Goal: Transaction & Acquisition: Purchase product/service

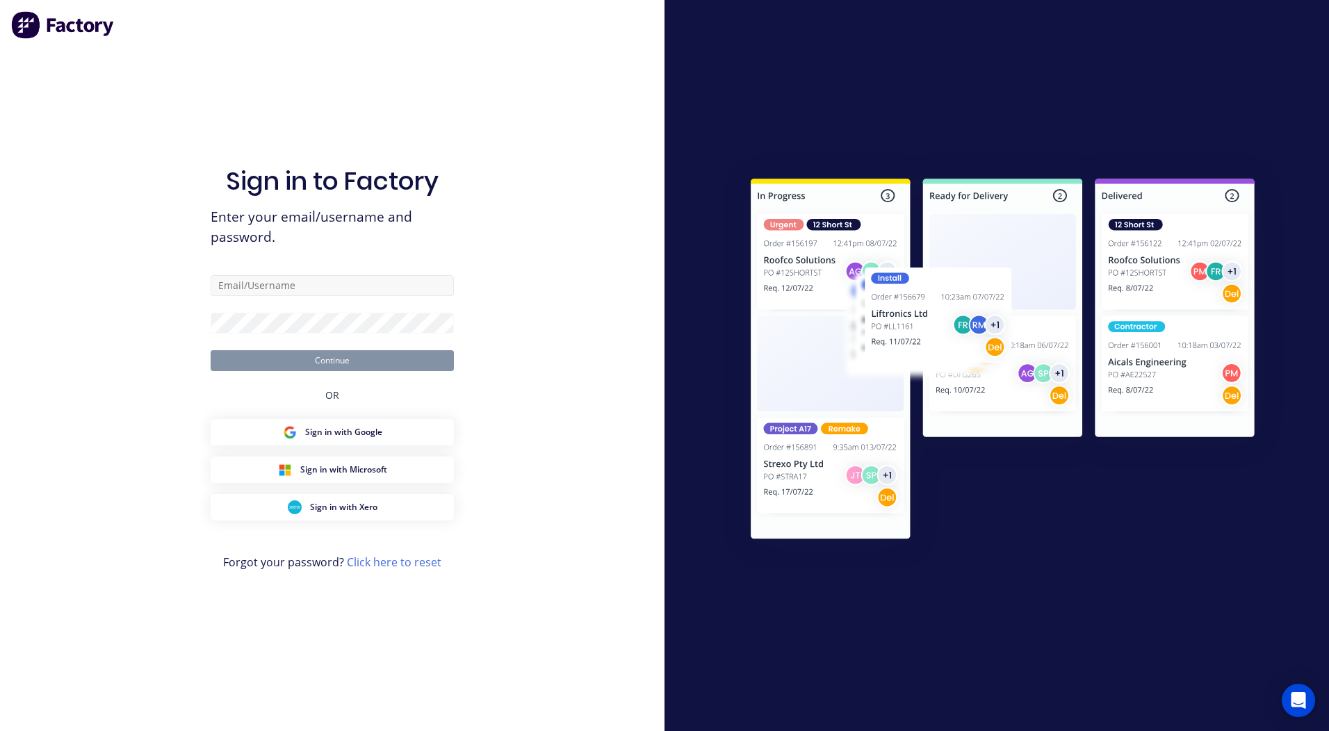
click at [242, 292] on input "text" at bounding box center [332, 285] width 243 height 21
type input "[PERSON_NAME][EMAIL_ADDRESS][DOMAIN_NAME]"
click at [211, 350] on button "Continue" at bounding box center [332, 360] width 243 height 21
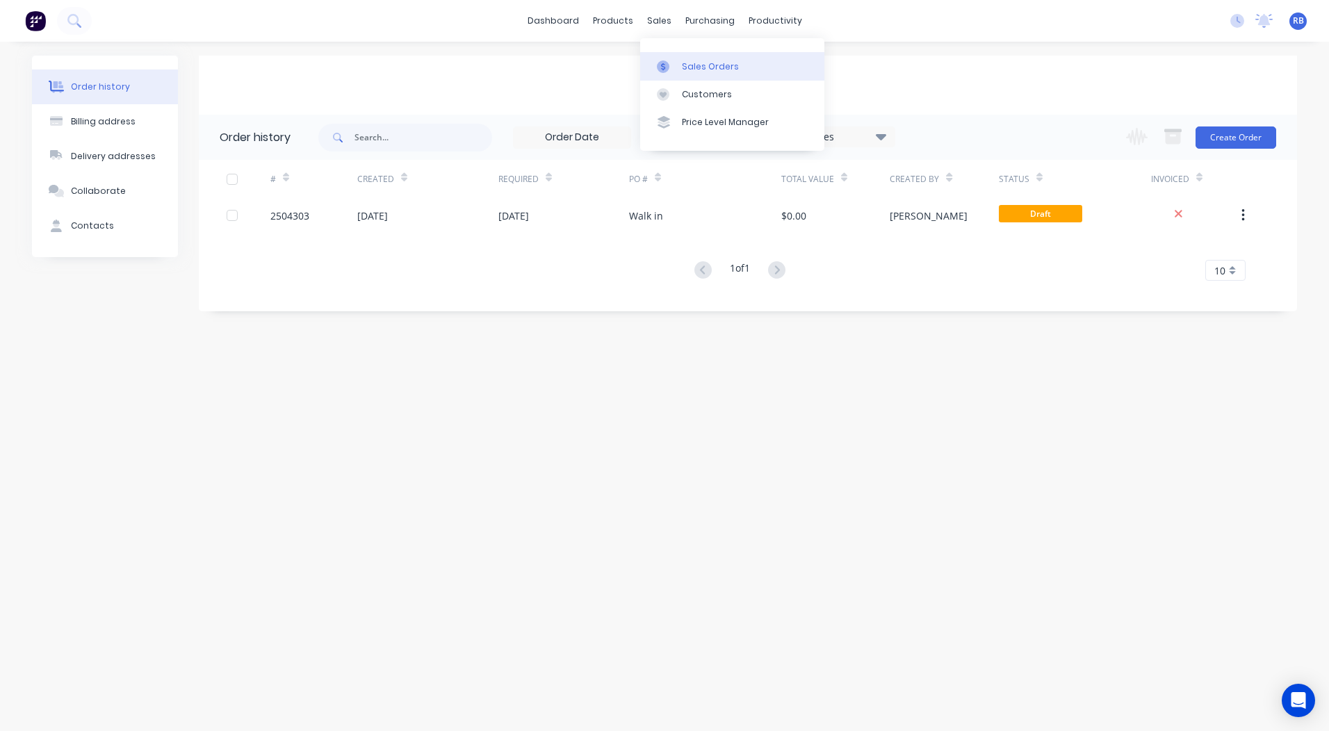
click at [683, 60] on div "Sales Orders" at bounding box center [710, 66] width 57 height 13
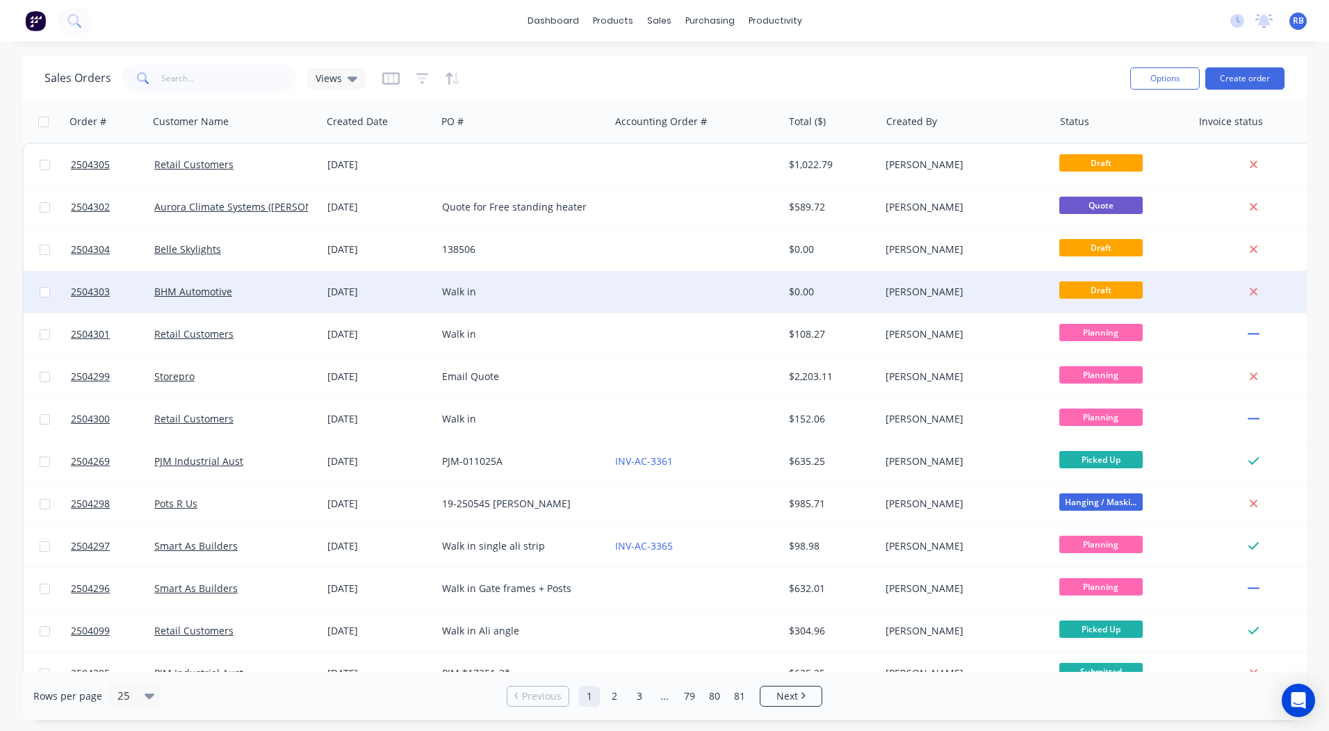
click at [590, 279] on div "Walk in" at bounding box center [523, 292] width 173 height 42
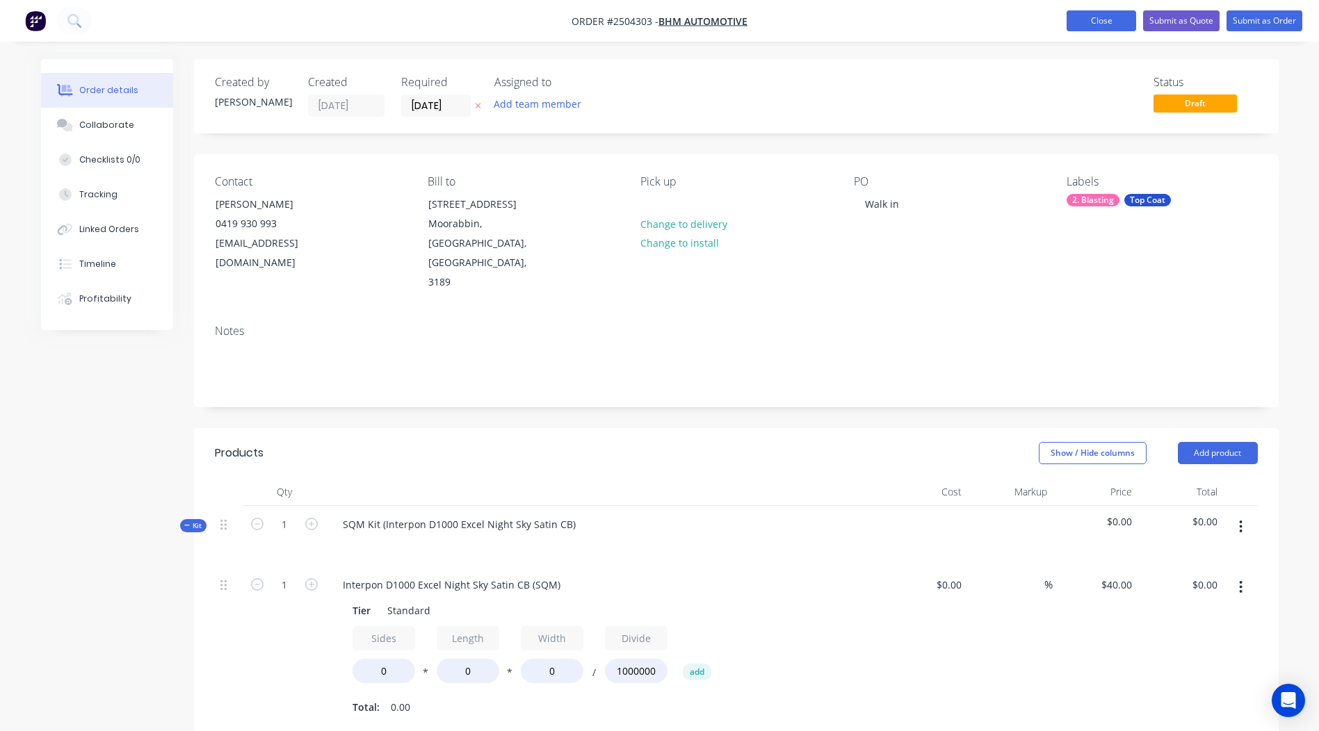
click at [1108, 29] on button "Close" at bounding box center [1101, 20] width 70 height 21
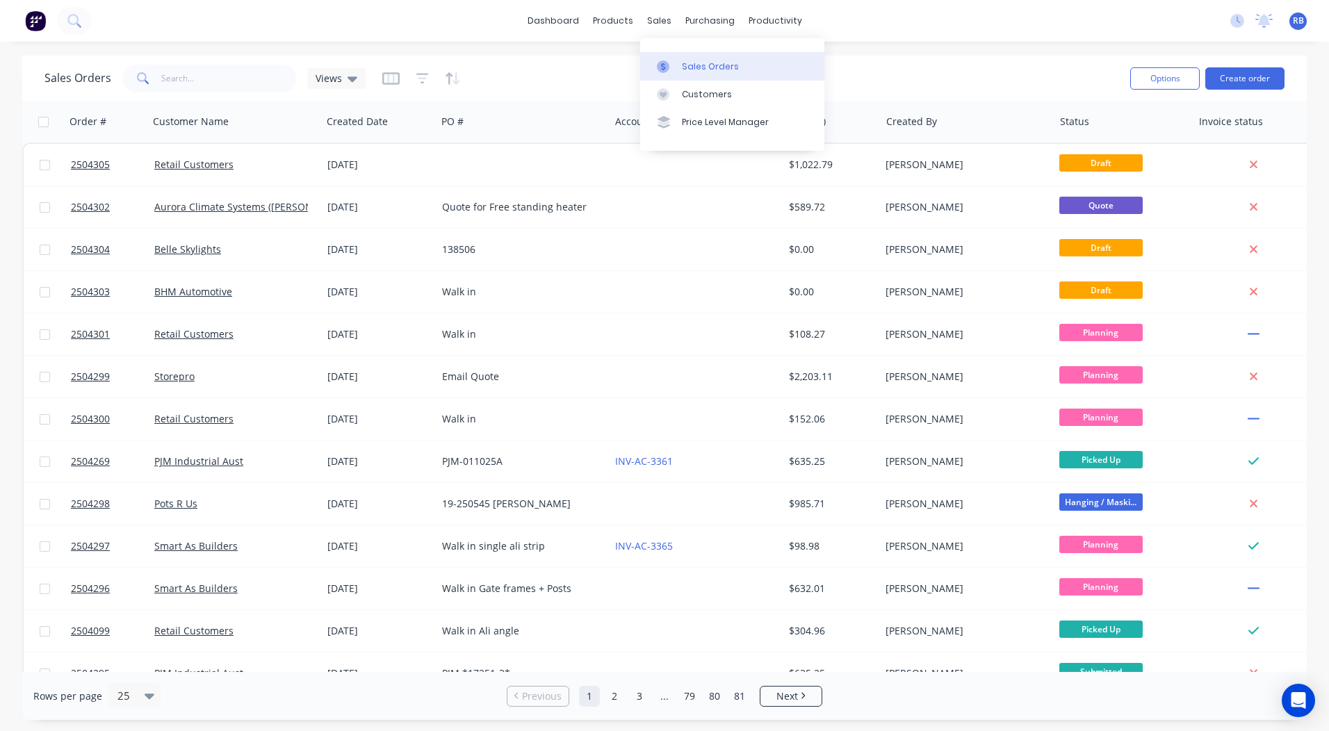
click at [696, 69] on div "Sales Orders" at bounding box center [710, 66] width 57 height 13
click at [987, 52] on div "dashboard products sales purchasing productivity dashboard products Product Cat…" at bounding box center [664, 365] width 1329 height 731
click at [206, 85] on input "text" at bounding box center [229, 79] width 136 height 28
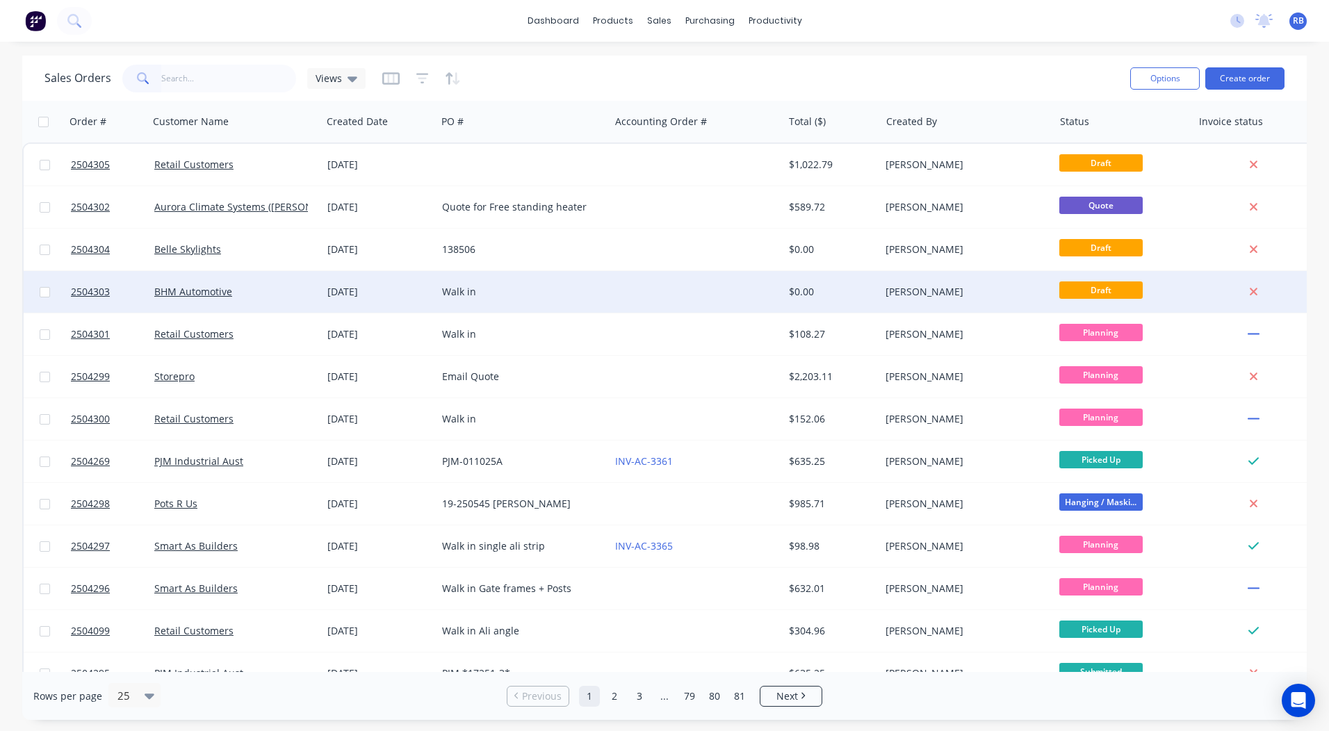
click at [279, 290] on div "BHM Automotive" at bounding box center [231, 292] width 154 height 14
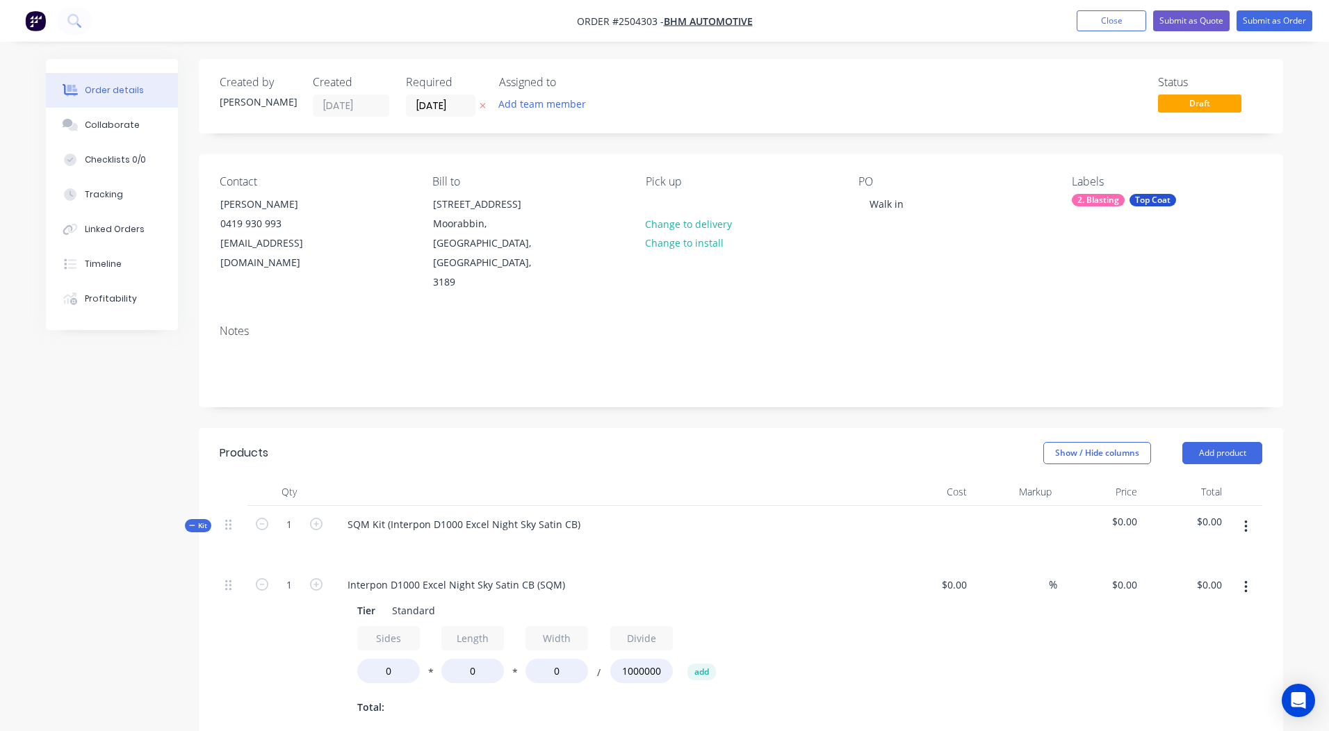
type input "$40.00"
click at [90, 127] on div "Collaborate" at bounding box center [106, 125] width 55 height 13
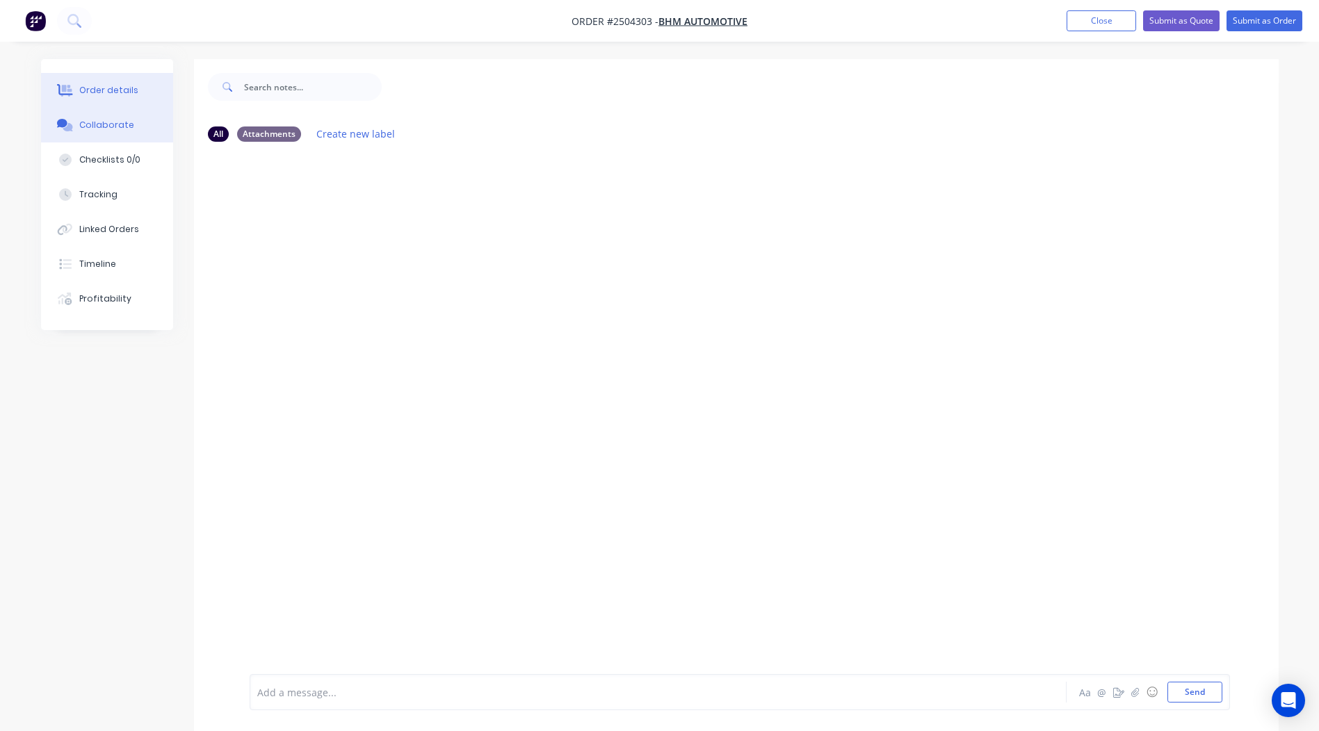
click at [116, 83] on button "Order details" at bounding box center [107, 90] width 132 height 35
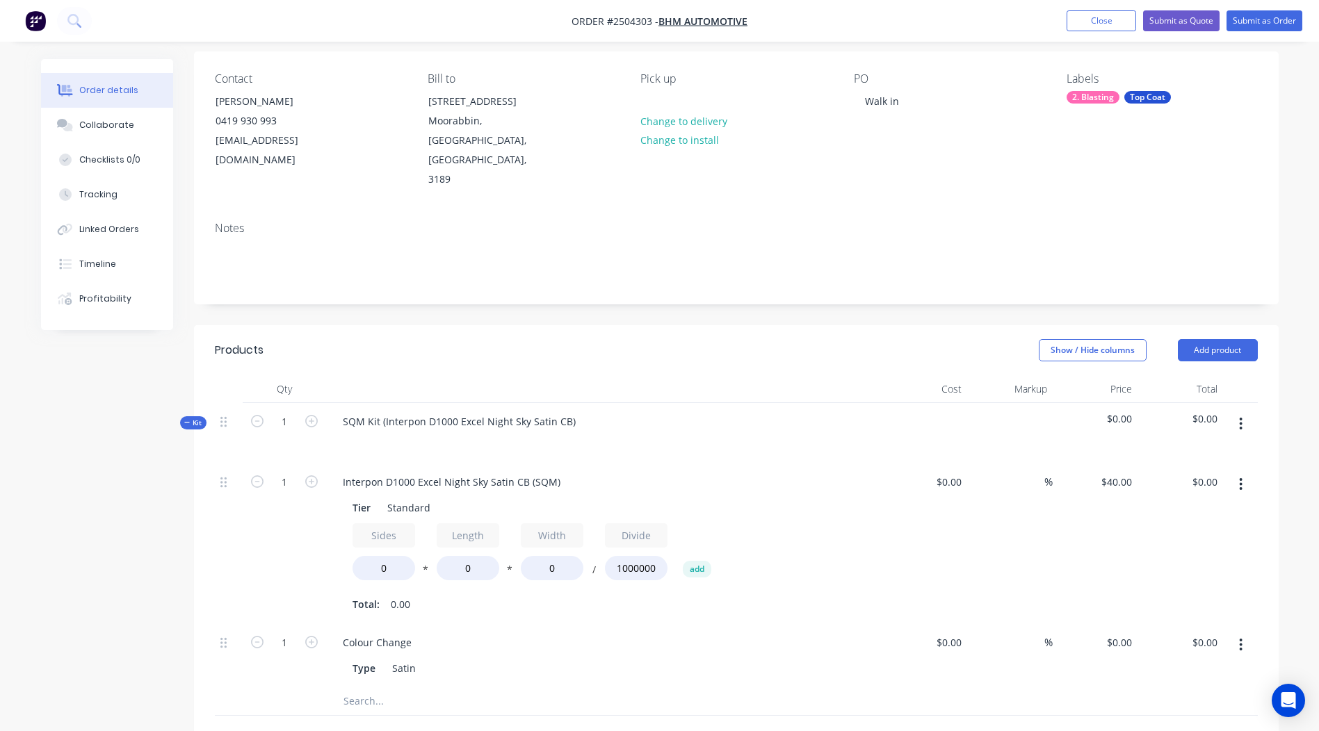
scroll to position [278, 0]
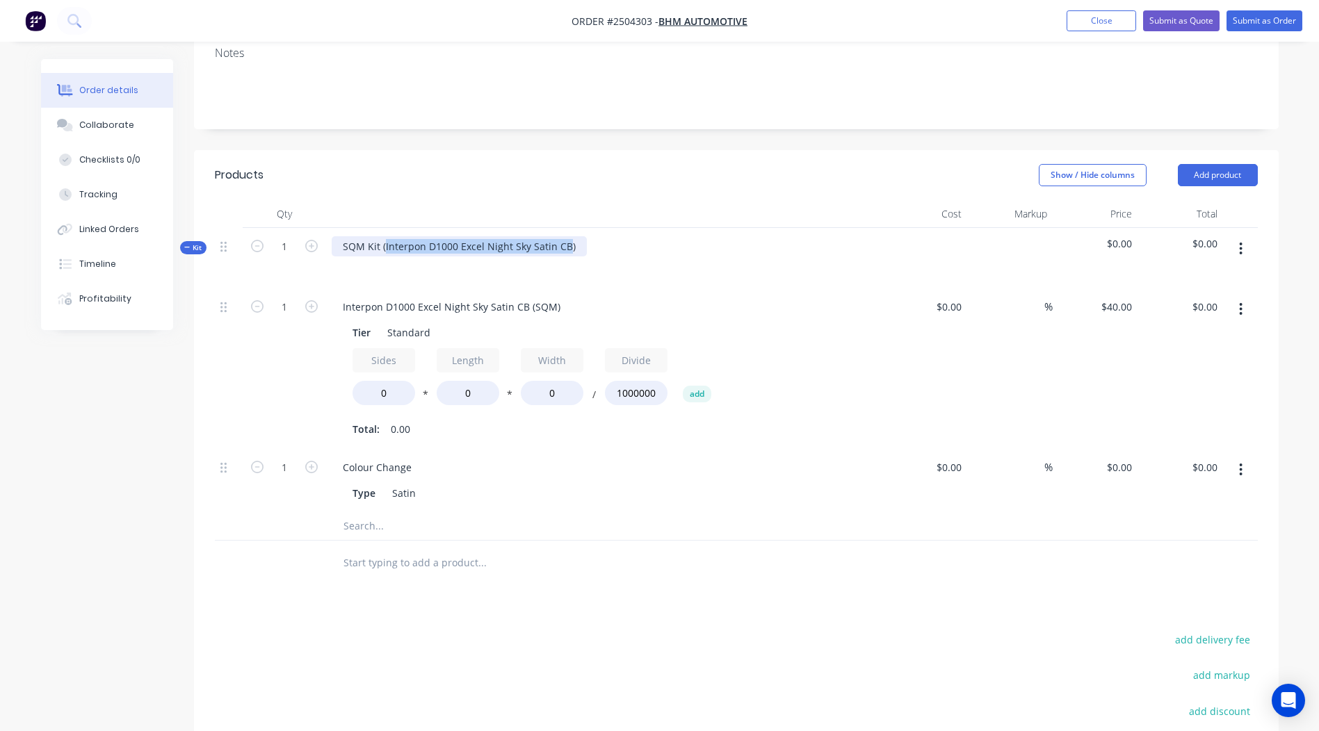
drag, startPoint x: 564, startPoint y: 209, endPoint x: 383, endPoint y: 219, distance: 181.7
click at [383, 228] on div "SQM Kit (Interpon D1000 Excel Night Sky Satin CB)" at bounding box center [604, 258] width 556 height 60
copy div "Interpon D1000 Excel Night Sky Satin CB"
click at [687, 257] on div at bounding box center [604, 267] width 545 height 20
click at [1237, 236] on button "button" at bounding box center [1240, 248] width 33 height 25
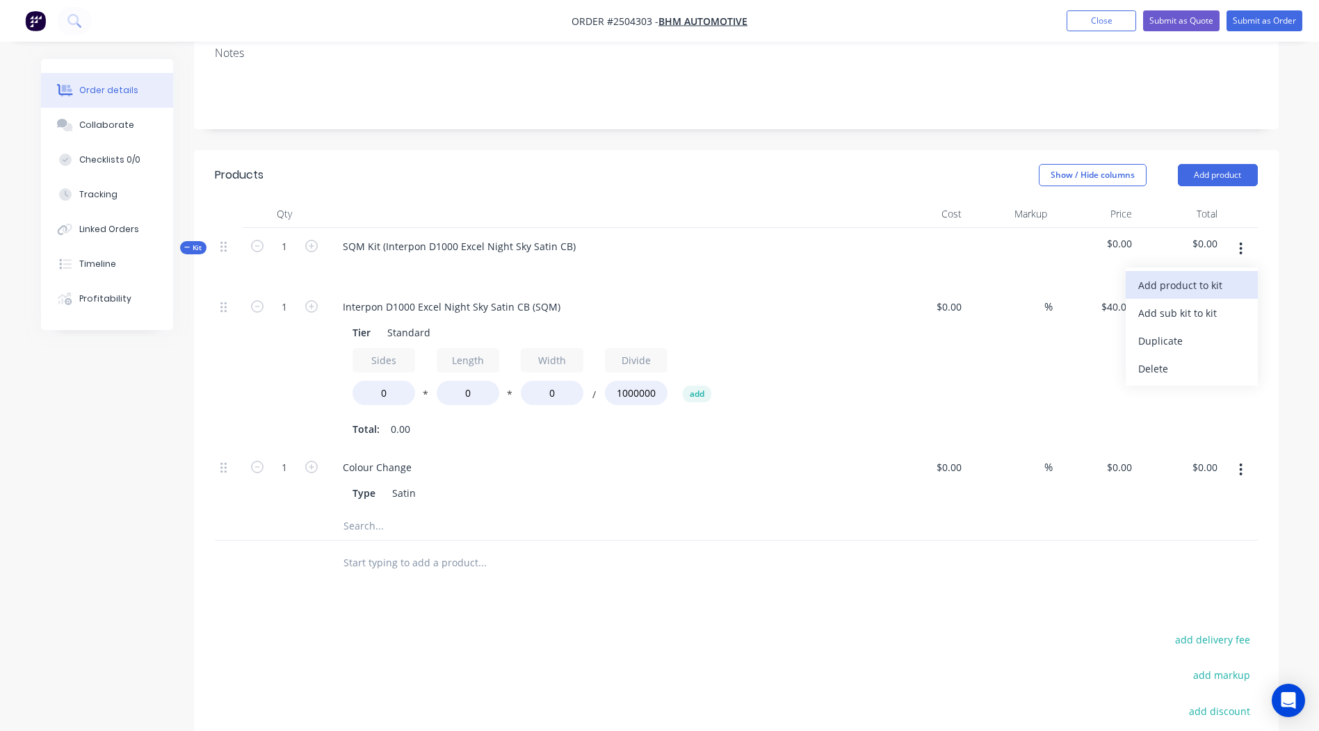
click at [1157, 275] on div "Add product to kit" at bounding box center [1191, 285] width 107 height 20
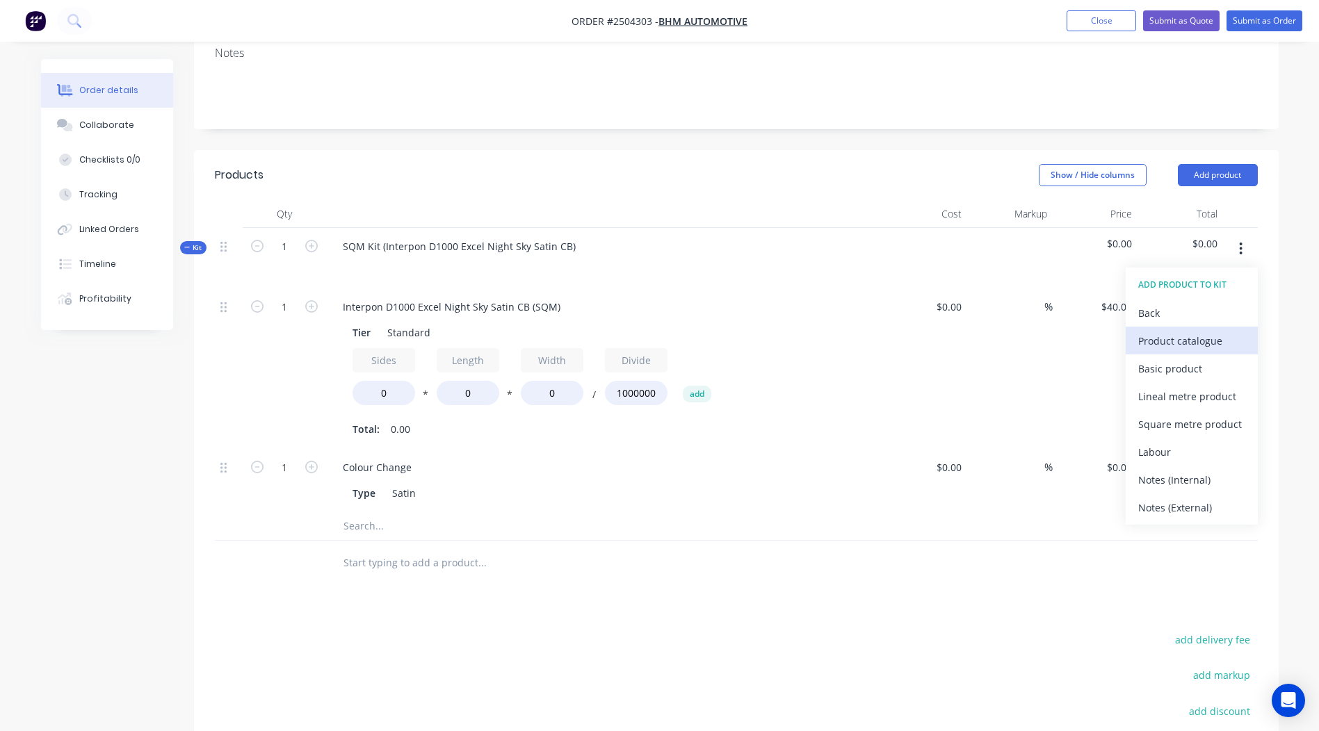
click at [1180, 327] on button "Product catalogue" at bounding box center [1191, 341] width 132 height 28
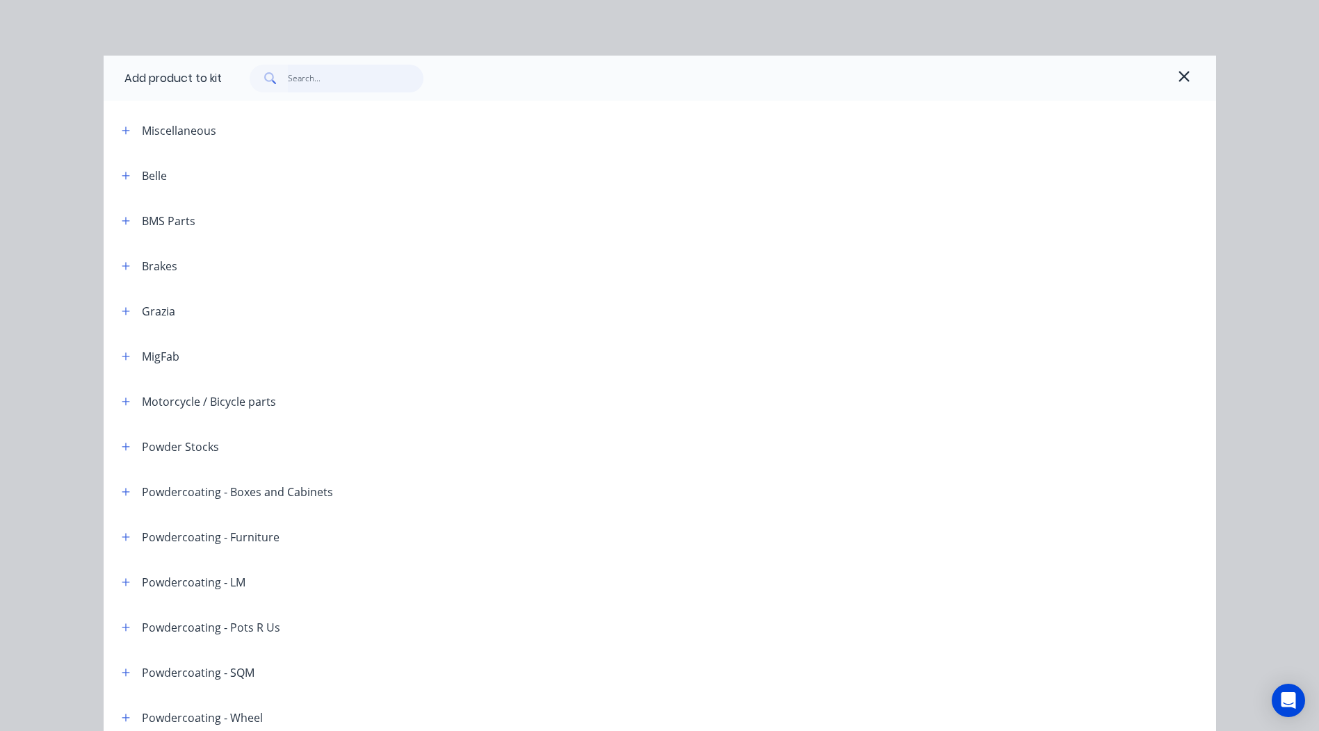
click at [311, 81] on input "text" at bounding box center [356, 79] width 136 height 28
paste input "Interpon D1000 Excel Night Sky Satin CB"
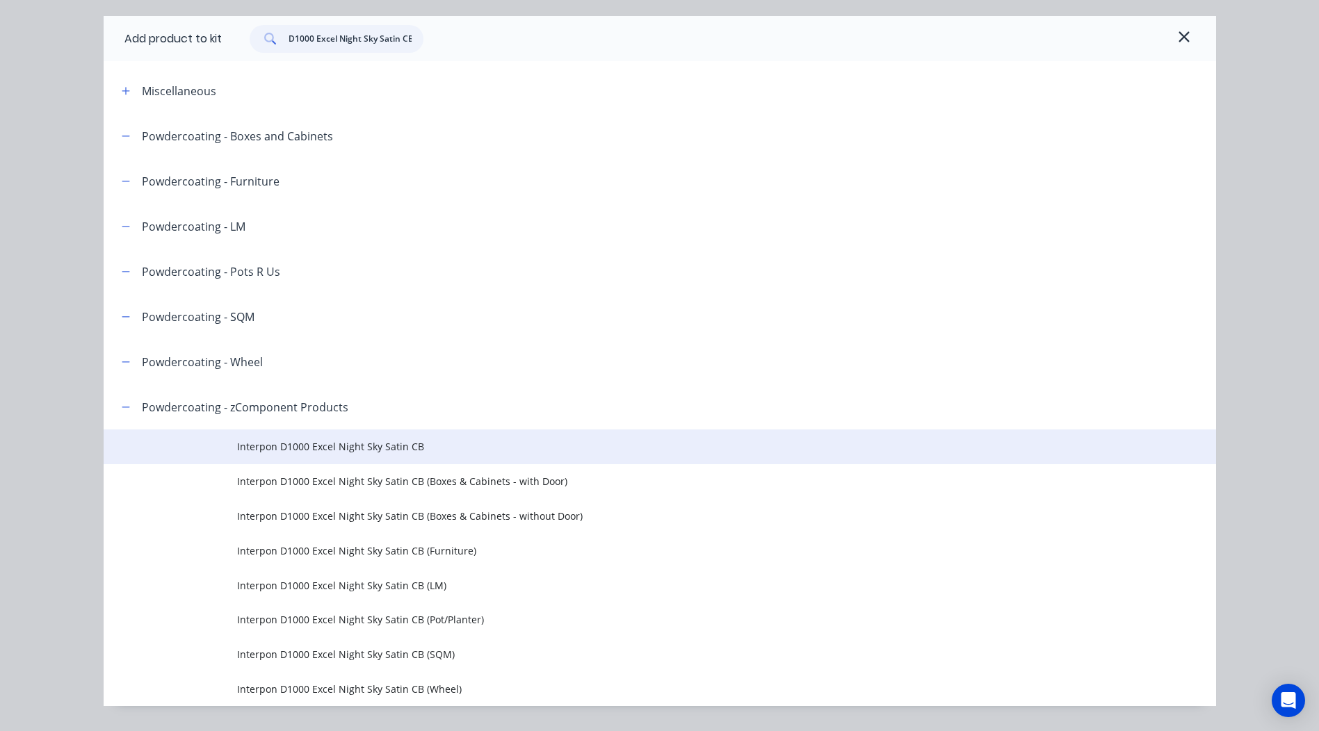
scroll to position [76, 0]
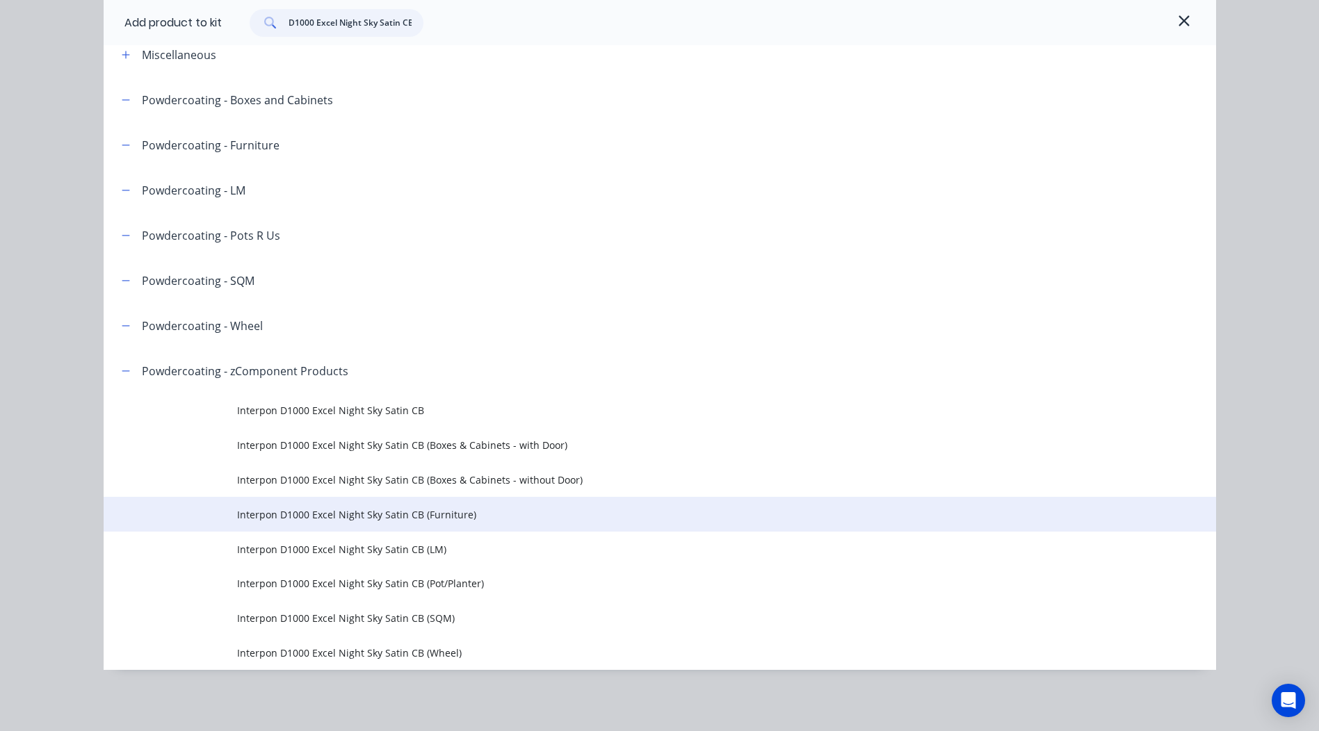
type input "Interpon D1000 Excel Night Sky Satin CB"
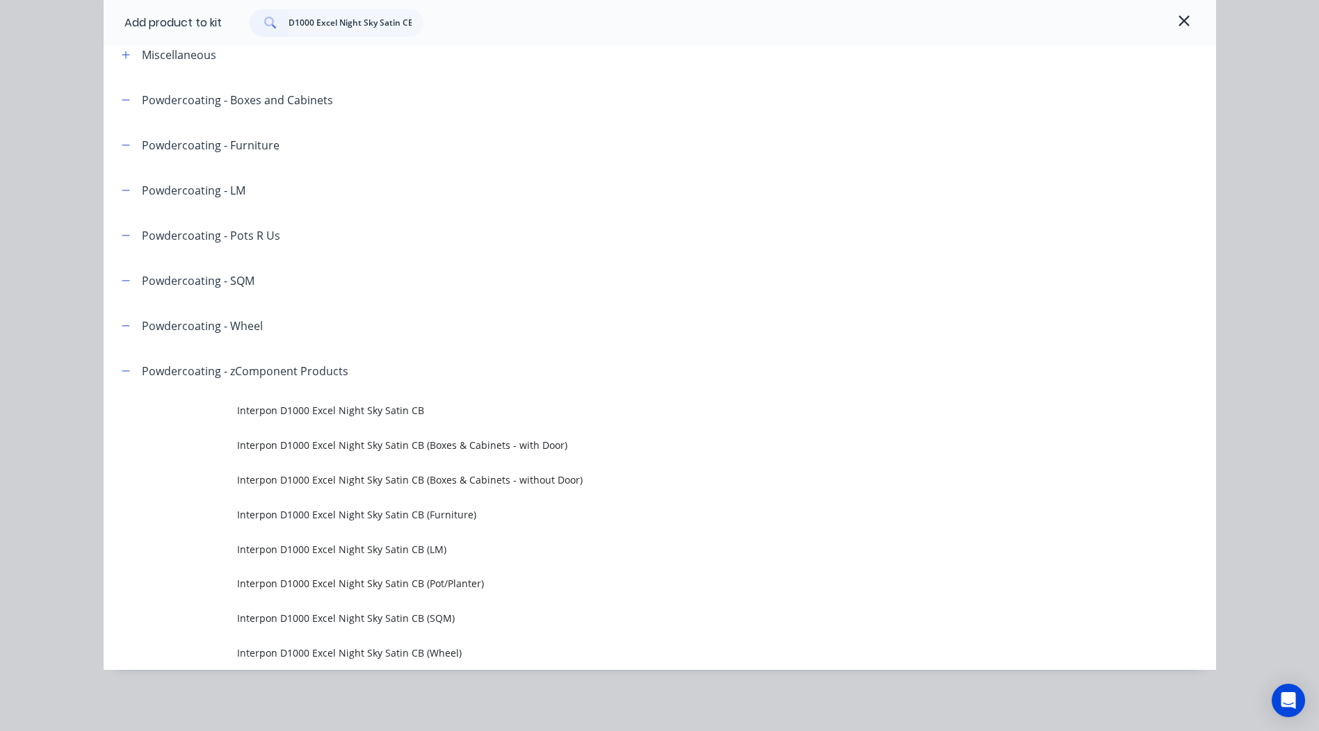
click at [412, 518] on span "Interpon D1000 Excel Night Sky Satin CB (Furniture)" at bounding box center [628, 514] width 783 height 15
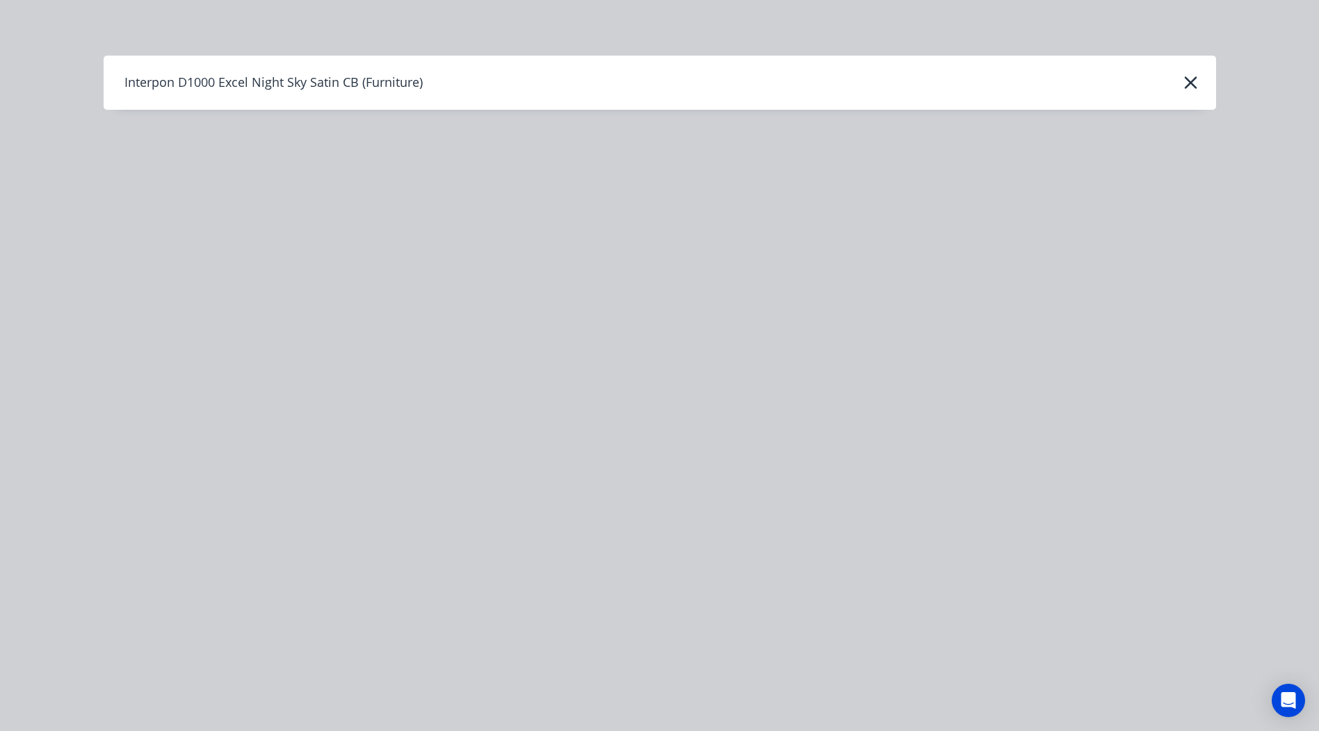
scroll to position [0, 0]
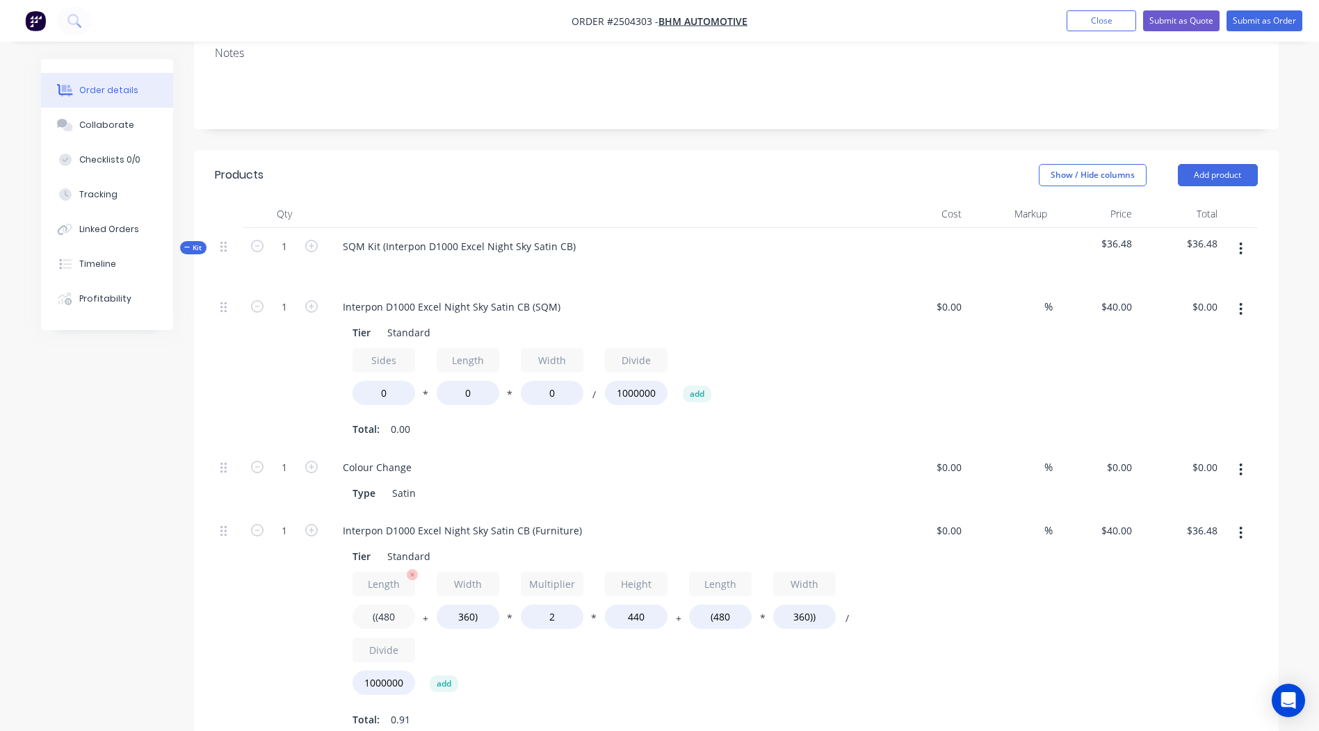
click at [400, 605] on input "((480" at bounding box center [383, 617] width 63 height 24
type input "((600"
type input "$40.70"
click at [467, 605] on input "360)" at bounding box center [468, 617] width 63 height 24
type input "2200)"
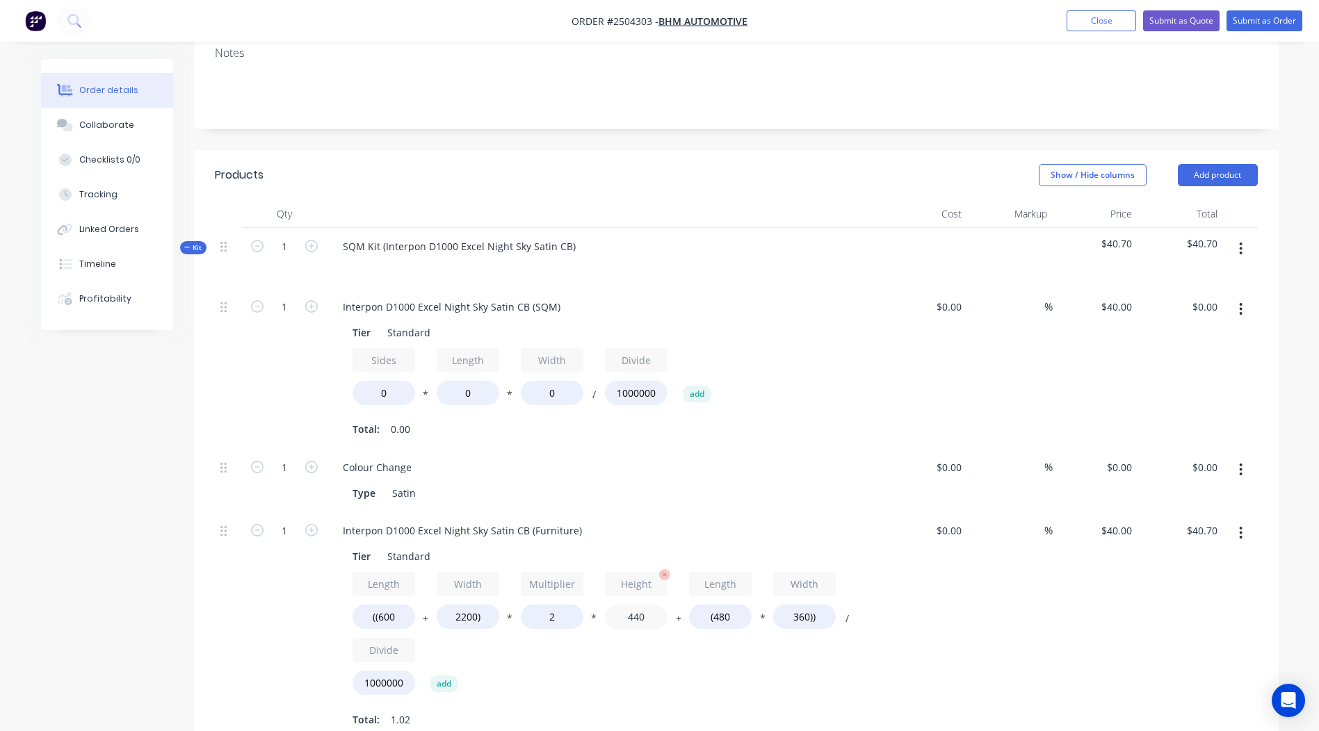
type input "$105.47"
drag, startPoint x: 656, startPoint y: 577, endPoint x: 538, endPoint y: 593, distance: 119.2
click at [542, 592] on div "Length ((600 + Width 2200) * Multiplier 2 * Height 440 + Length (480 * Width 36…" at bounding box center [603, 636] width 503 height 129
type input "200"
type input "$51.71"
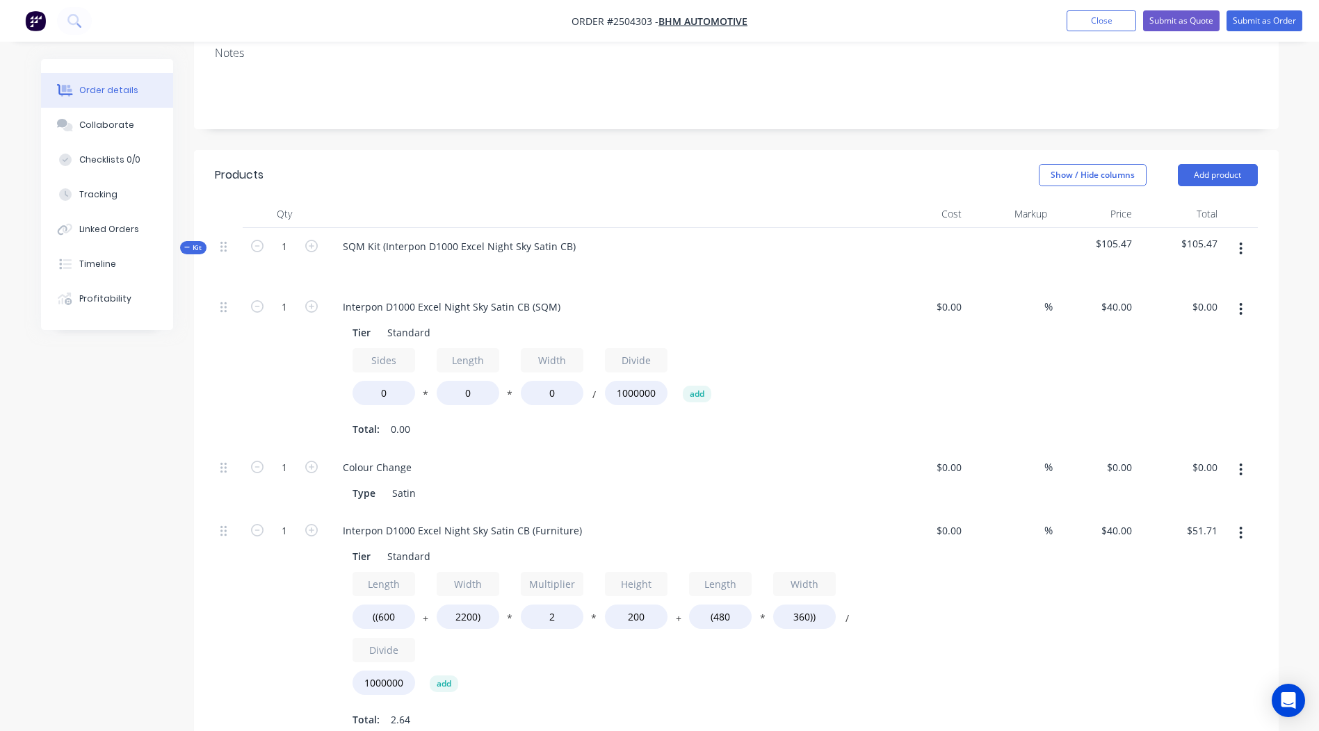
click at [1045, 627] on div "%" at bounding box center [1010, 625] width 86 height 227
click at [735, 605] on input "(480" at bounding box center [720, 617] width 63 height 24
type input "(600"
type input "$53.44"
click at [933, 603] on div "$0.00 $0.00" at bounding box center [925, 625] width 86 height 227
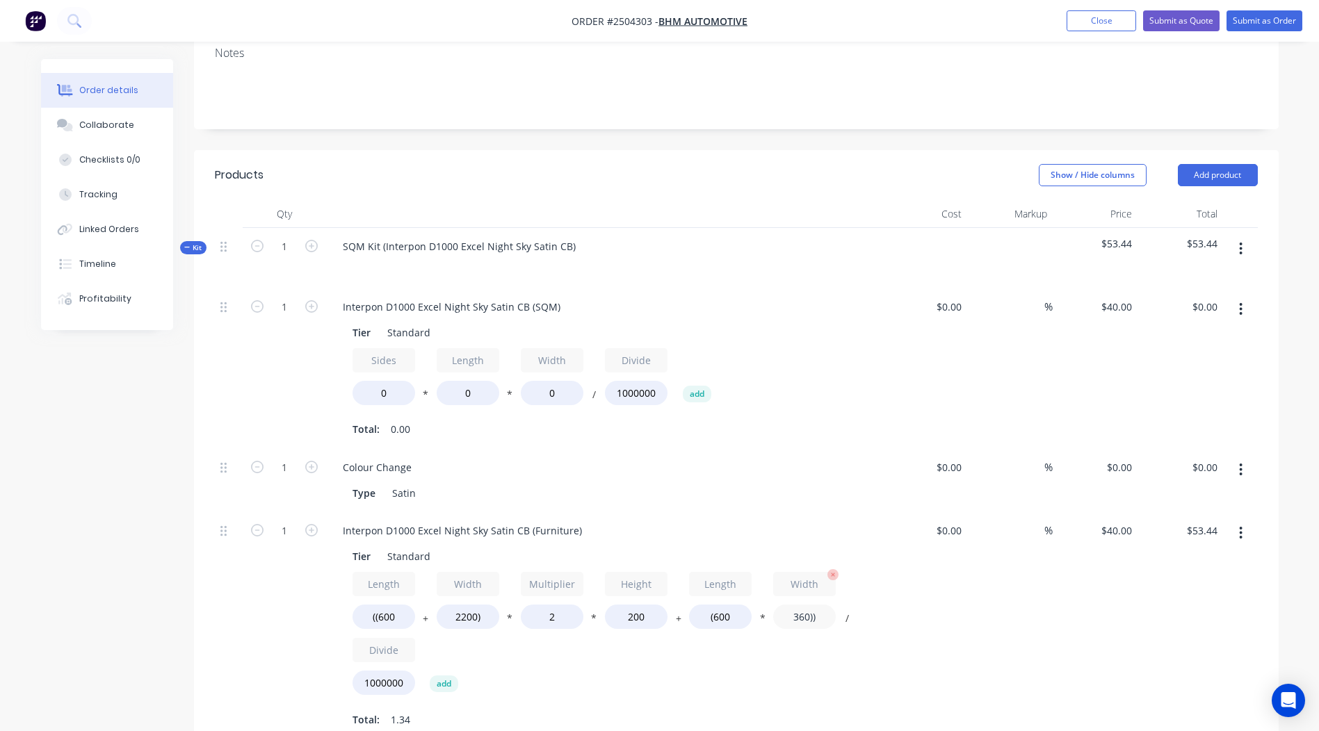
click at [804, 605] on input "360))" at bounding box center [804, 617] width 63 height 24
type input "2200))"
type input "$97.60"
click at [1086, 598] on div "$40.00 $40.00" at bounding box center [1095, 625] width 86 height 227
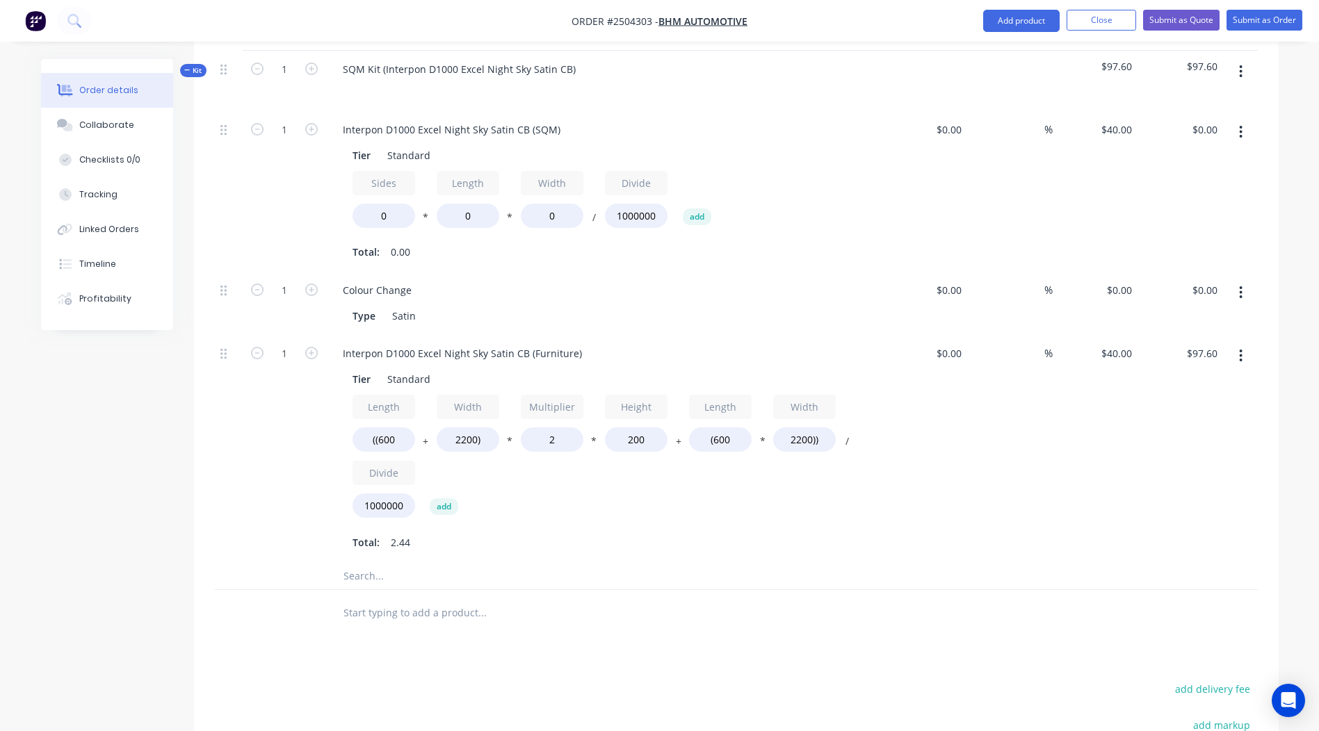
scroll to position [466, 0]
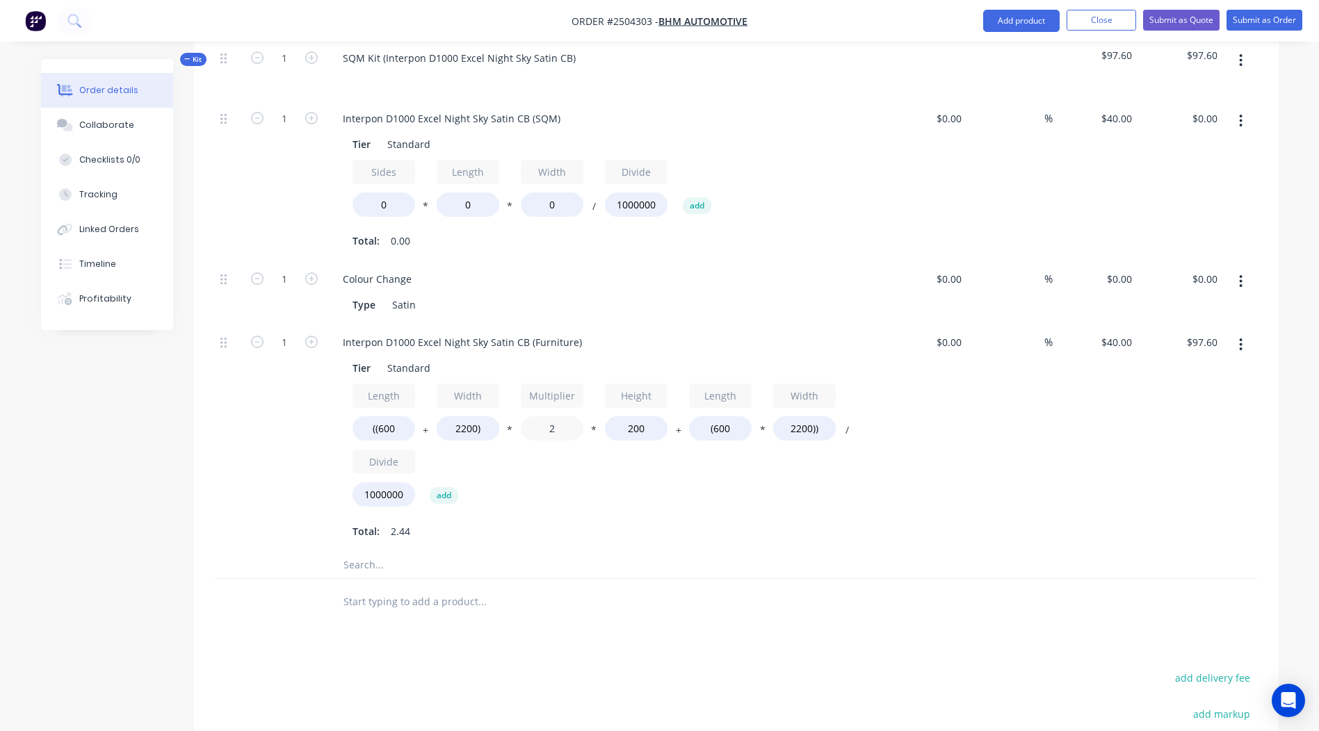
drag, startPoint x: 571, startPoint y: 395, endPoint x: 202, endPoint y: 375, distance: 369.6
click at [240, 377] on div "1 Interpon D1000 Excel Night Sky Satin CB (Furniture) Tier Standard Length ((60…" at bounding box center [736, 437] width 1043 height 227
type input "1.8"
type input "$93.12"
click at [892, 579] on div at bounding box center [736, 601] width 1043 height 45
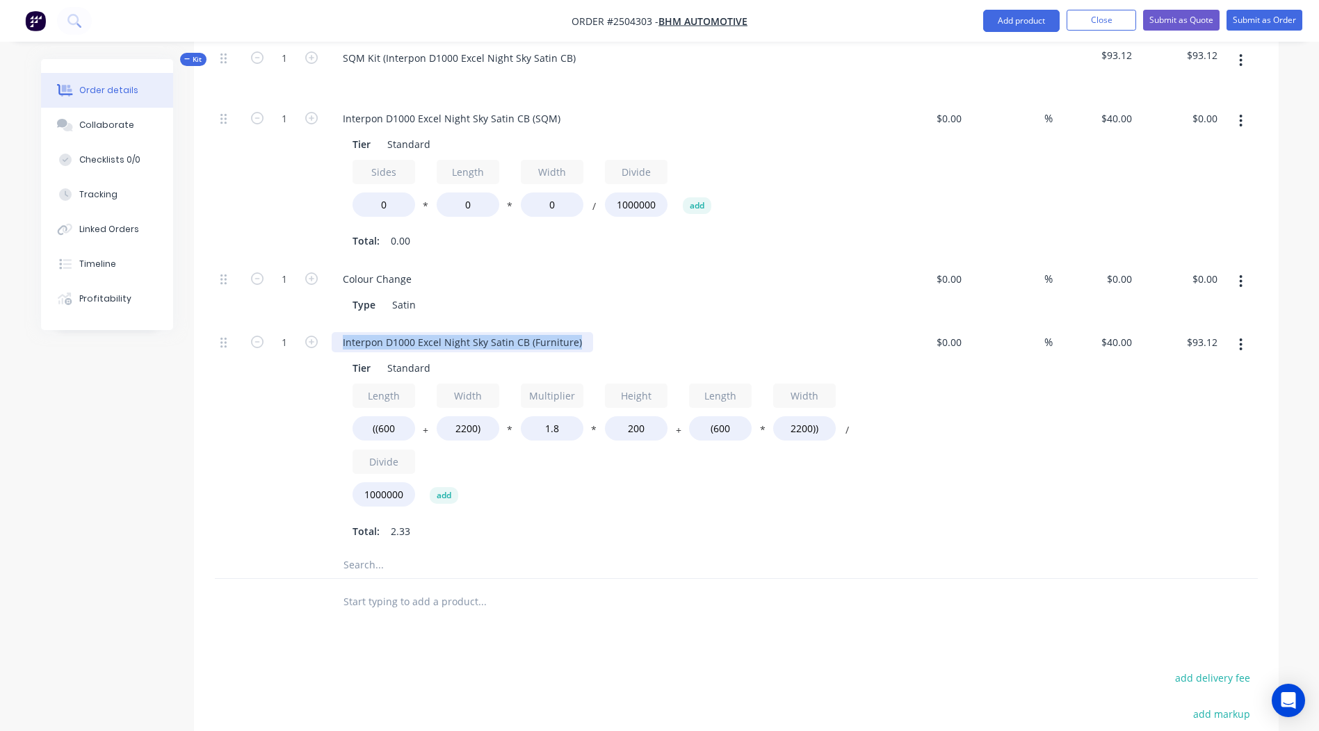
drag, startPoint x: 576, startPoint y: 303, endPoint x: 0, endPoint y: 225, distance: 580.8
click at [0, 234] on html "Order #2504303 - BHM Automotive Add product Close Submit as Quote Submit as Ord…" at bounding box center [659, 256] width 1319 height 1445
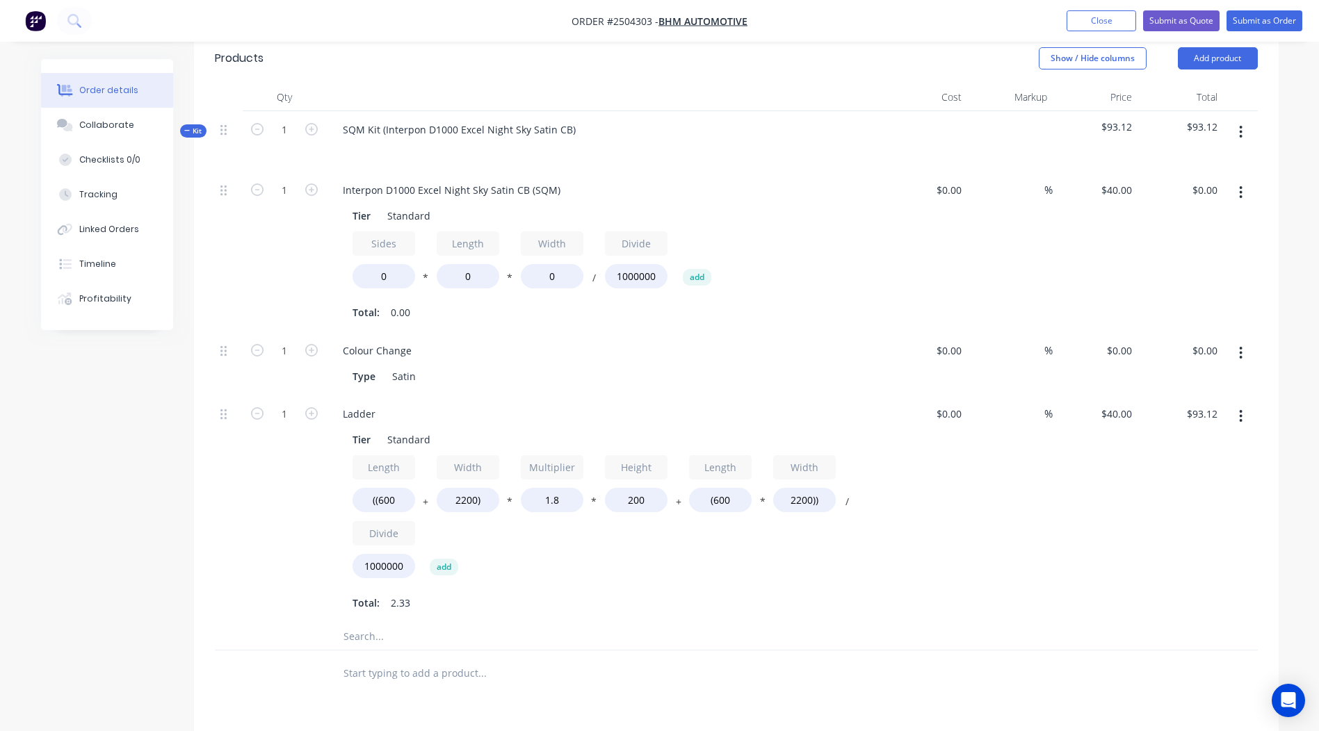
scroll to position [327, 0]
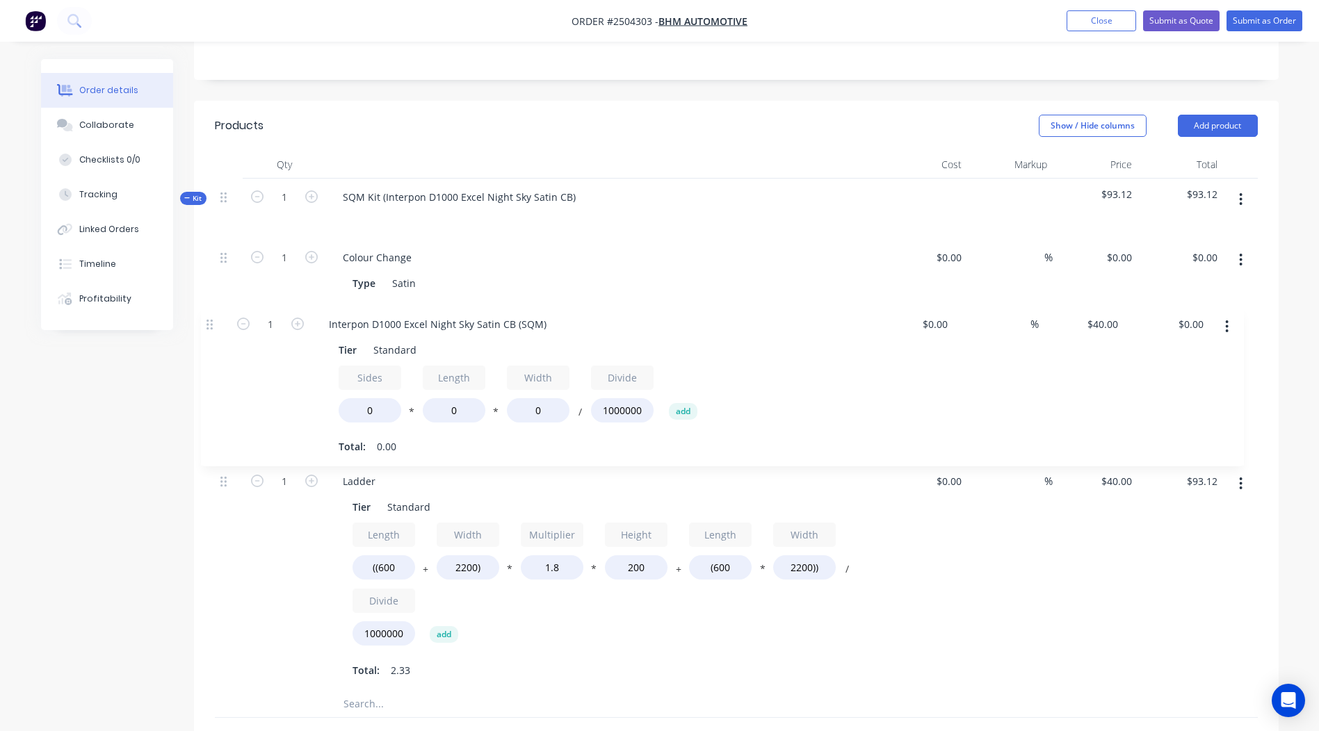
drag, startPoint x: 225, startPoint y: 222, endPoint x: 220, endPoint y: 311, distance: 88.4
click at [220, 311] on div "1 Interpon D1000 Excel Night Sky Satin CB (SQM) Tier Standard Sides 0 * Length …" at bounding box center [736, 464] width 1043 height 451
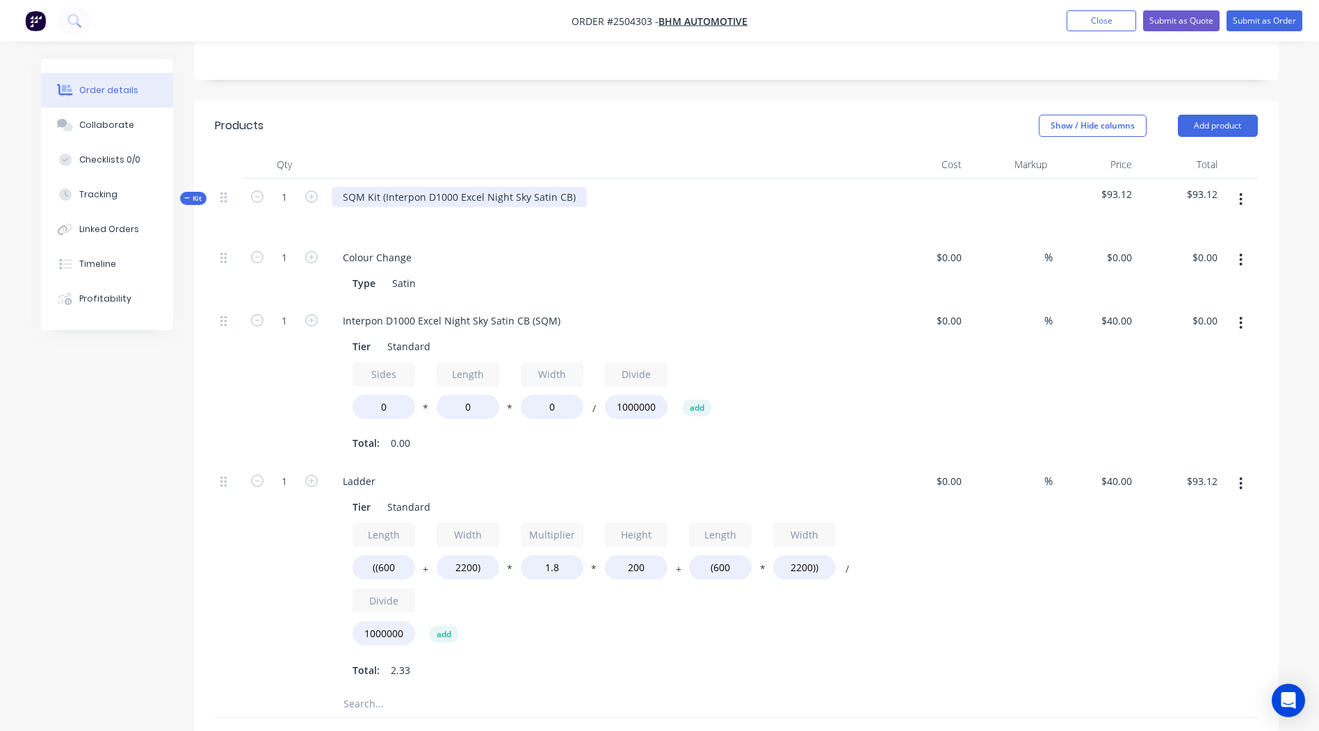
click at [568, 187] on div "SQM Kit (Interpon D1000 Excel Night Sky Satin CB)" at bounding box center [459, 197] width 255 height 20
drag, startPoint x: 384, startPoint y: 158, endPoint x: -3, endPoint y: 266, distance: 401.2
click at [0, 266] on html "Order #2504303 - BHM Automotive Add product Close Submit as Quote Submit as Ord…" at bounding box center [659, 395] width 1319 height 1445
click at [719, 179] on div "Interpon D1000 Excel Night Sky Satin CB" at bounding box center [604, 209] width 556 height 60
click at [0, 311] on html "Order #2504303 - BHM Automotive Add product Close Submit as Quote Submit as Ord…" at bounding box center [659, 395] width 1319 height 1445
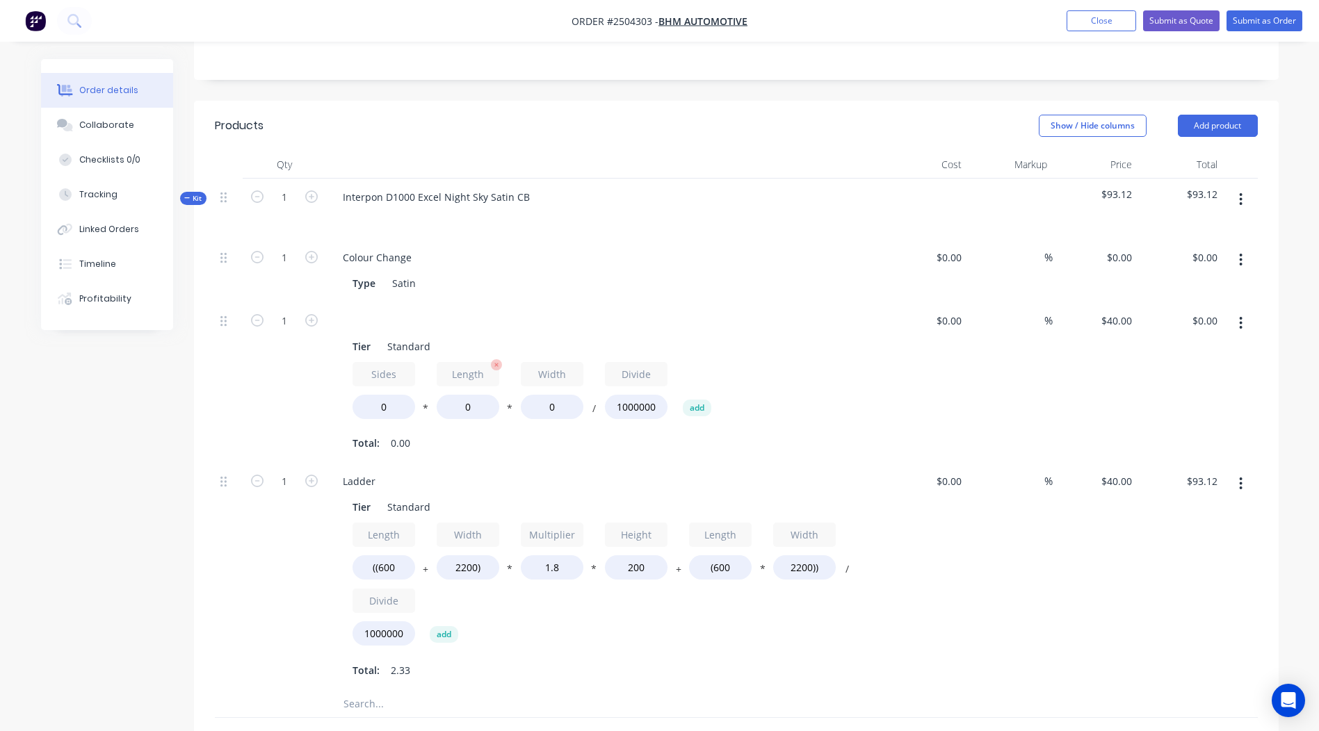
click at [480, 362] on div "Length" at bounding box center [468, 377] width 63 height 30
click at [307, 393] on div "1 Tier Standard Sides 0 * Length 0 * Width 0 / Divide 1000000 add Total: 0.00 $…" at bounding box center [736, 382] width 1043 height 161
click at [838, 336] on div "Tier Standard" at bounding box center [601, 346] width 509 height 20
drag, startPoint x: 480, startPoint y: 364, endPoint x: 310, endPoint y: 395, distance: 172.3
click at [332, 393] on div "Tier Standard Sides 0 * Length 0 * Width 0 / Divide 1000000 add Total: 0.00" at bounding box center [604, 394] width 545 height 120
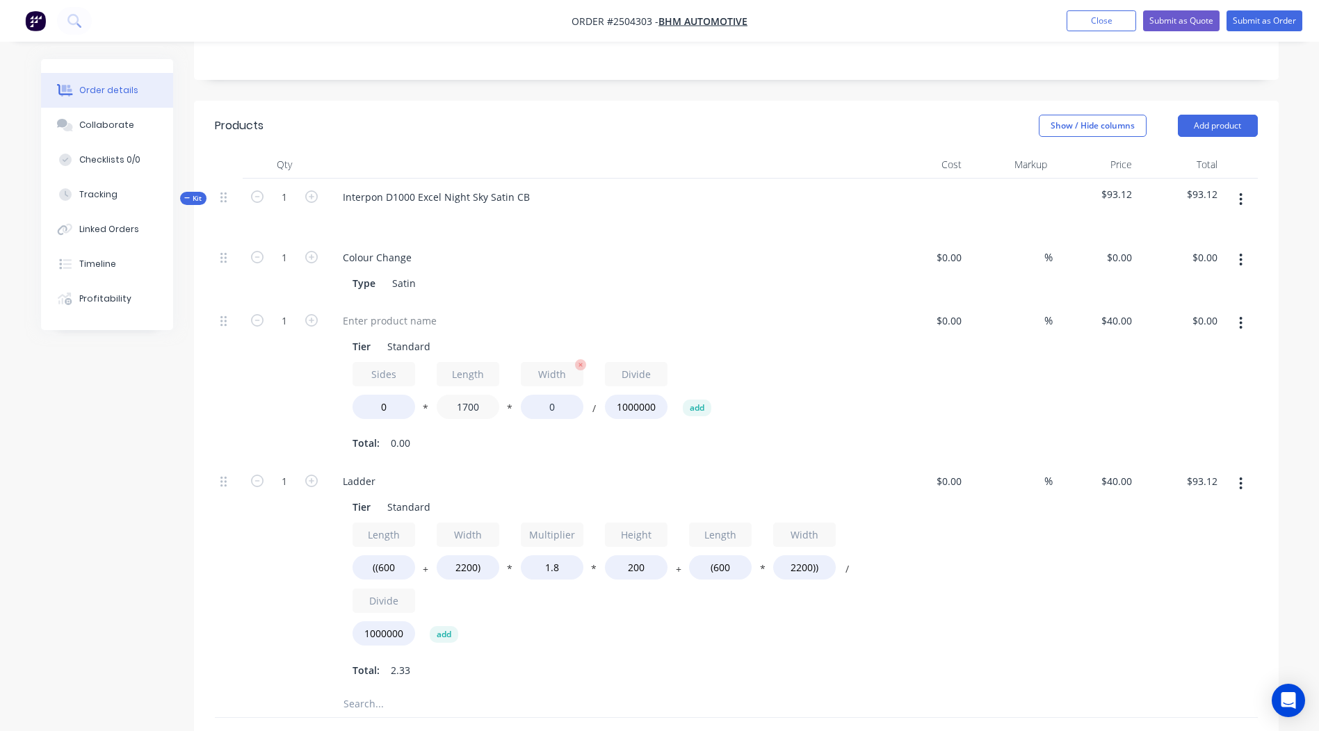
type input "1700"
drag, startPoint x: 562, startPoint y: 371, endPoint x: 277, endPoint y: 391, distance: 285.0
click at [394, 386] on div "Sides 0 * Length 1700 * Width 0 / Divide 1000000 add Total: 0.00" at bounding box center [603, 408] width 503 height 92
type input "500"
drag, startPoint x: 389, startPoint y: 369, endPoint x: 294, endPoint y: 373, distance: 95.3
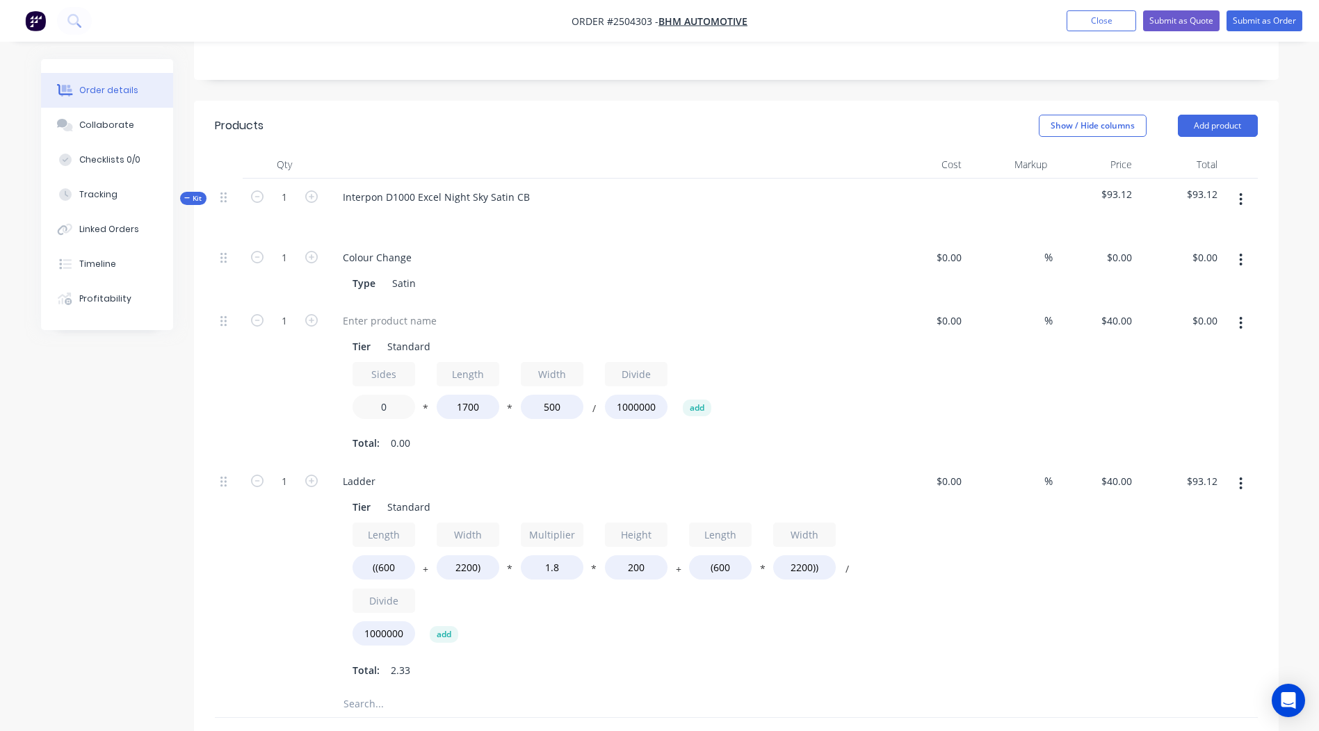
click at [389, 395] on input "0" at bounding box center [383, 407] width 63 height 24
click at [332, 370] on div "Tier Standard Sides 0 * Length 1700 * Width 500 / Divide 1000000 add Total: 0.00" at bounding box center [604, 394] width 545 height 120
drag, startPoint x: 244, startPoint y: 373, endPoint x: 30, endPoint y: 382, distance: 214.3
click at [69, 376] on div "Created by [PERSON_NAME] Created [DATE] Required [DATE] Assigned to Add team me…" at bounding box center [659, 425] width 1237 height 1386
type input "1.2"
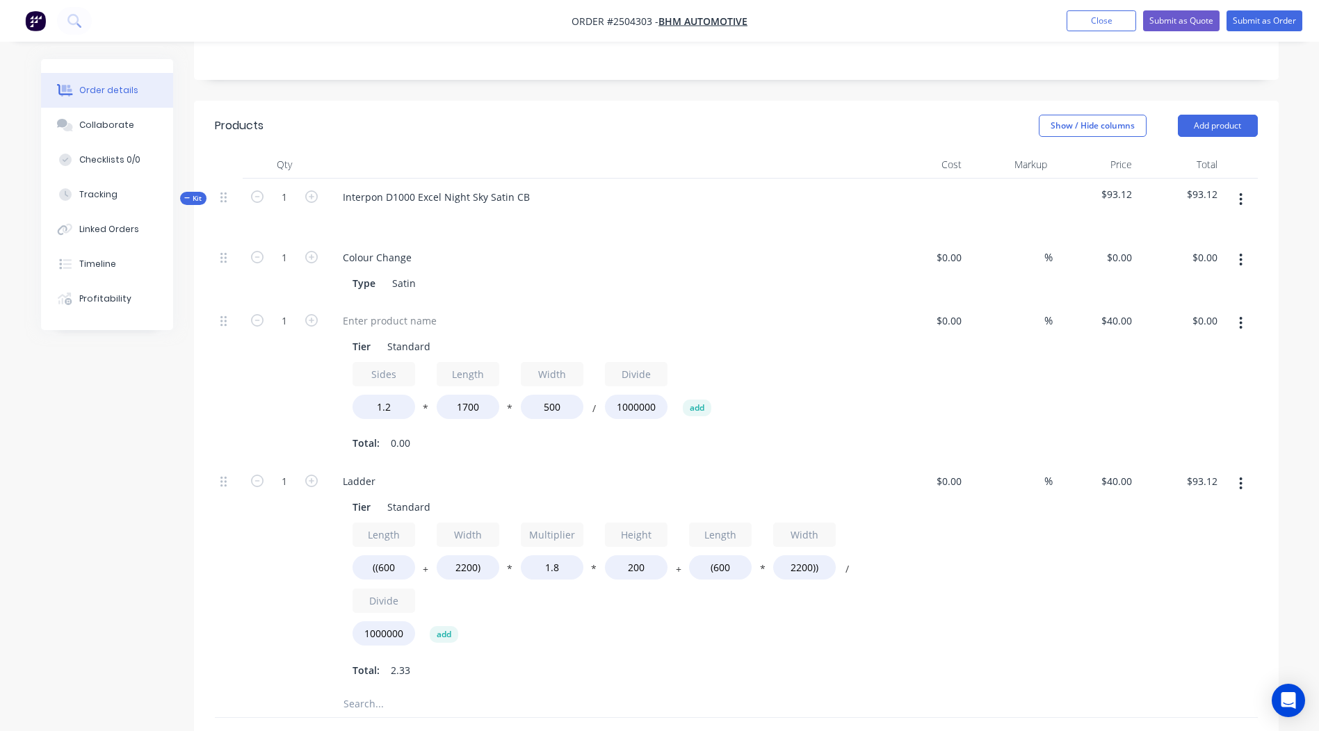
type input "$40.80"
click at [143, 424] on div "Created by [PERSON_NAME] Created [DATE] Required [DATE] Assigned to Add team me…" at bounding box center [659, 425] width 1237 height 1386
click at [311, 314] on icon "button" at bounding box center [311, 320] width 13 height 13
type input "2"
type input "$81.60"
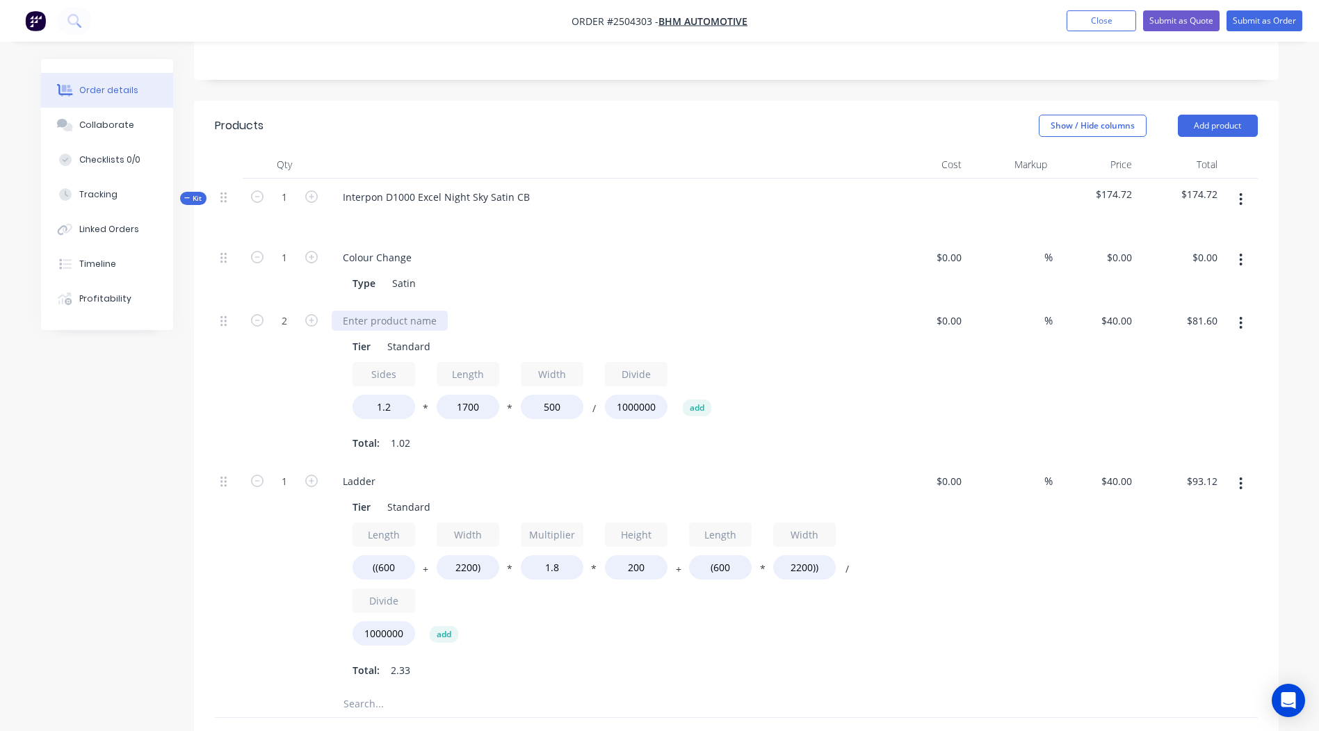
click at [381, 311] on div at bounding box center [390, 321] width 116 height 20
click at [1145, 553] on div "$93.12 $93.12" at bounding box center [1180, 576] width 86 height 227
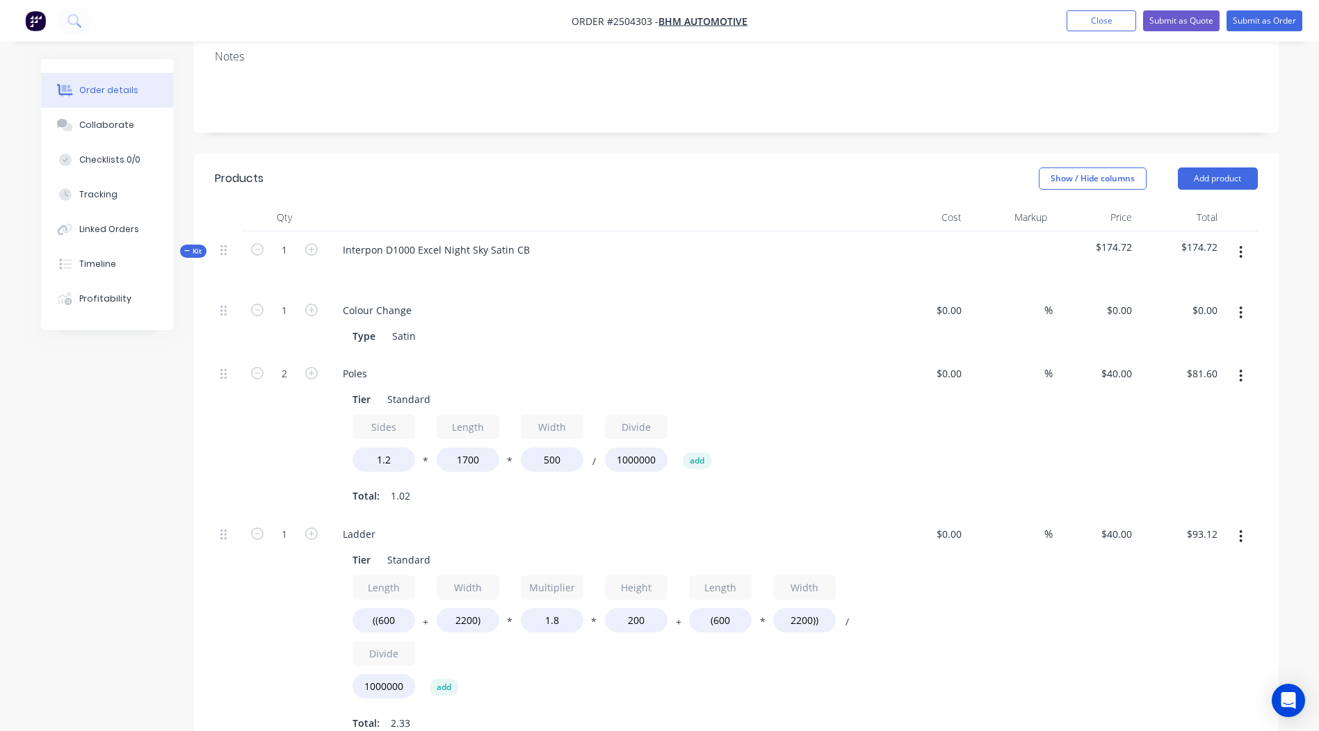
scroll to position [272, 0]
drag, startPoint x: 1247, startPoint y: 209, endPoint x: 1205, endPoint y: 228, distance: 46.4
click at [1247, 243] on button "button" at bounding box center [1240, 255] width 33 height 25
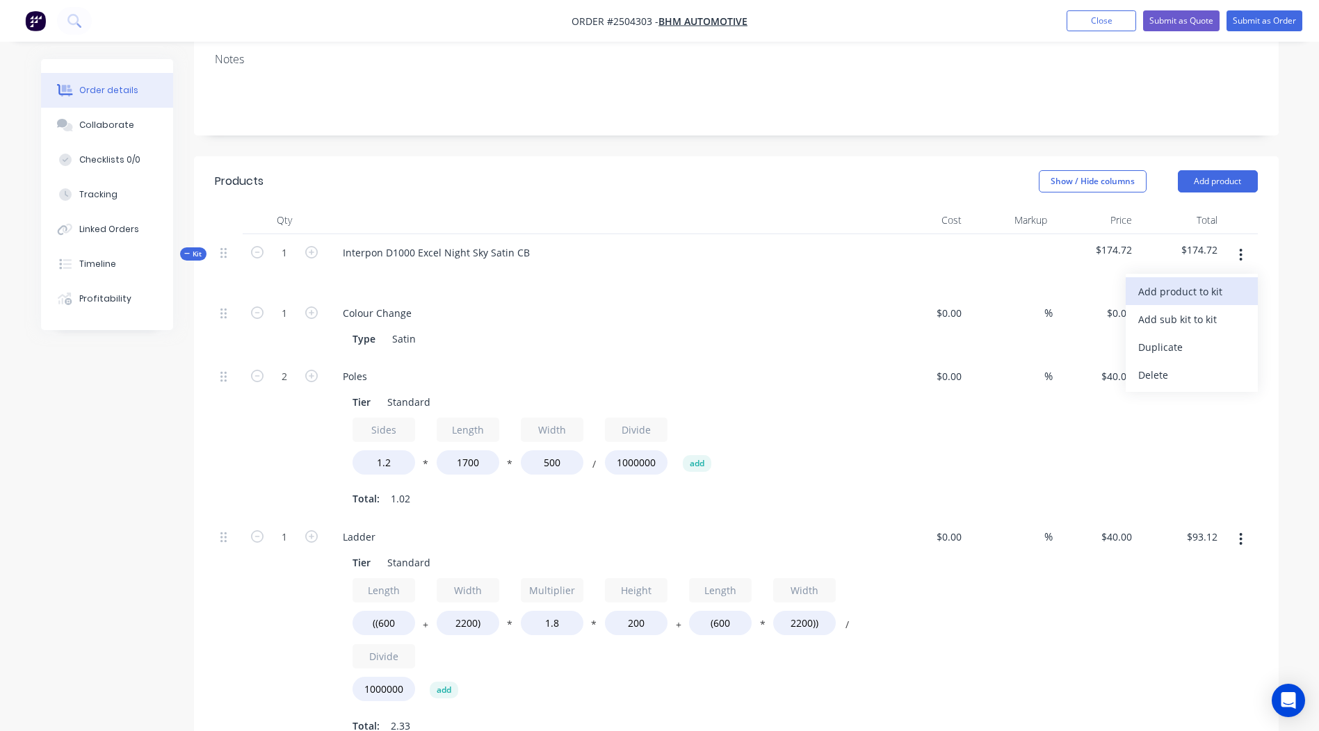
click at [1171, 277] on button "Add product to kit" at bounding box center [1191, 291] width 132 height 28
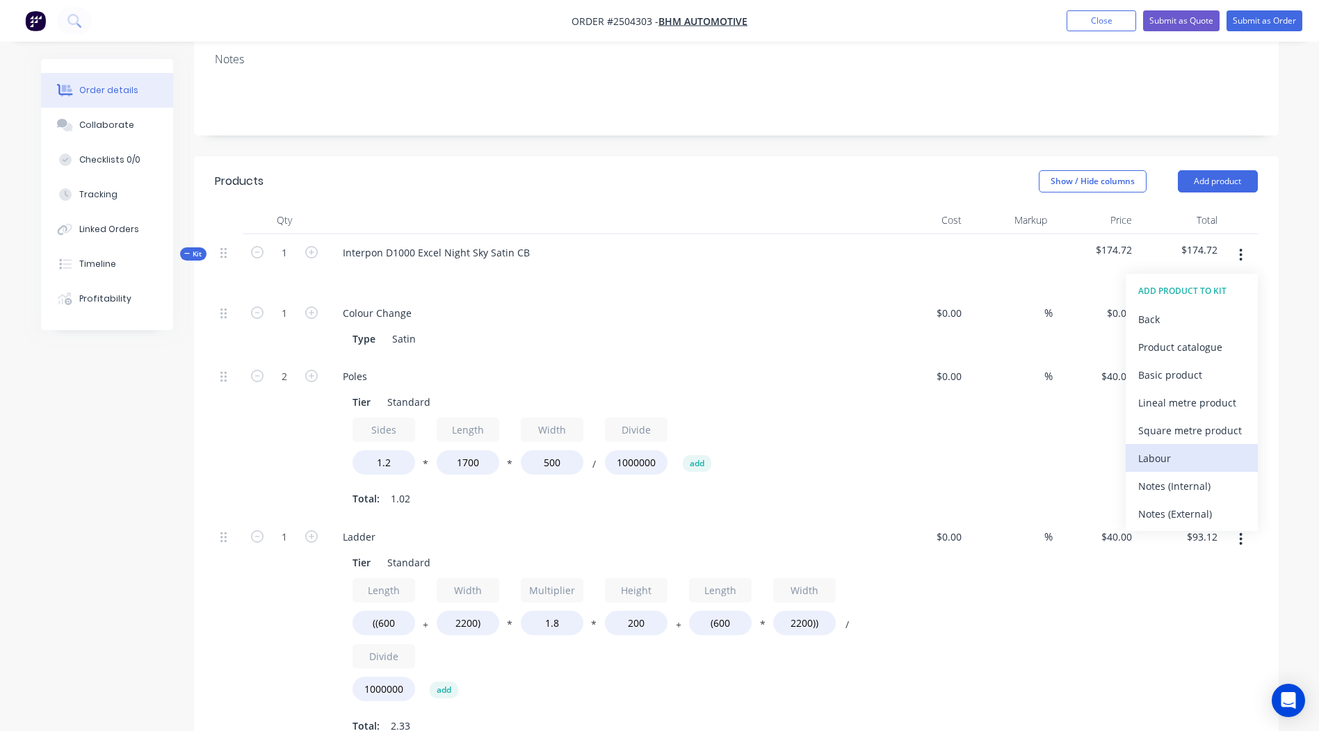
click at [1206, 448] on div "Labour" at bounding box center [1191, 458] width 107 height 20
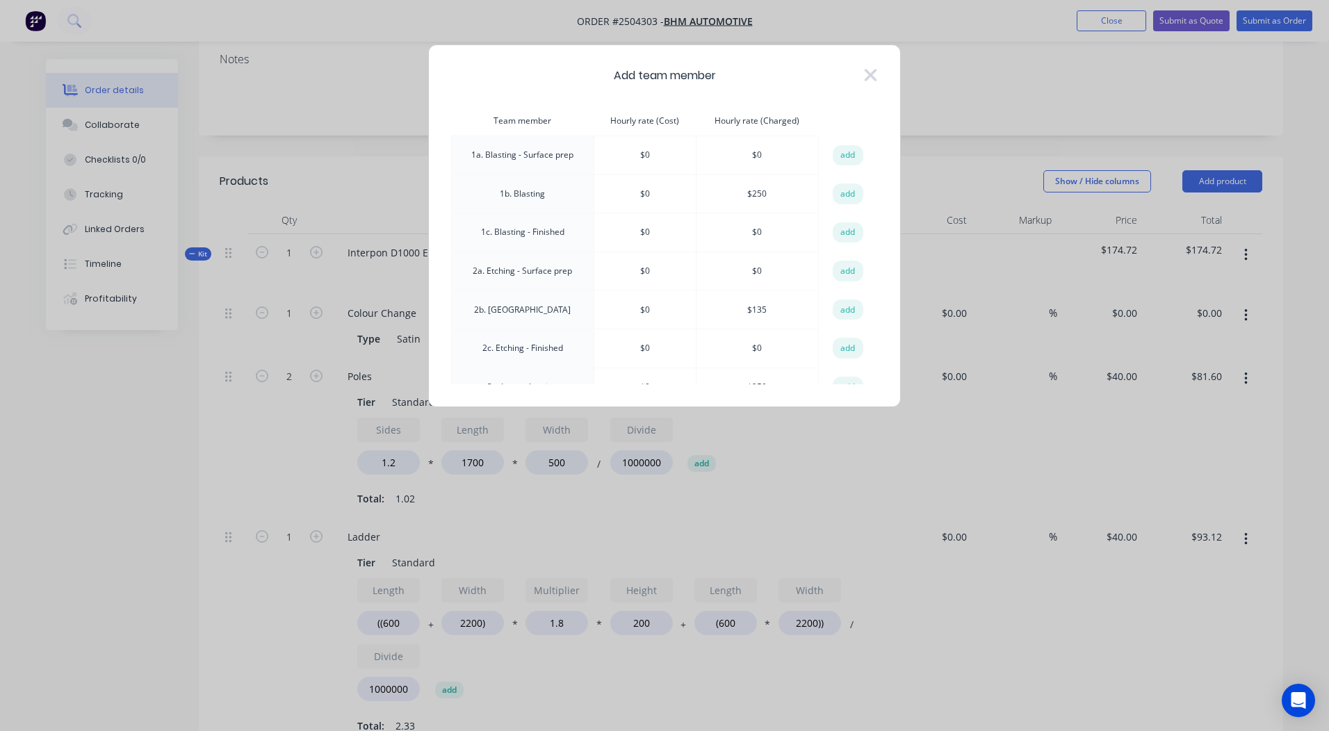
click at [828, 186] on td "add" at bounding box center [848, 193] width 58 height 39
click at [841, 192] on button "add" at bounding box center [848, 194] width 31 height 21
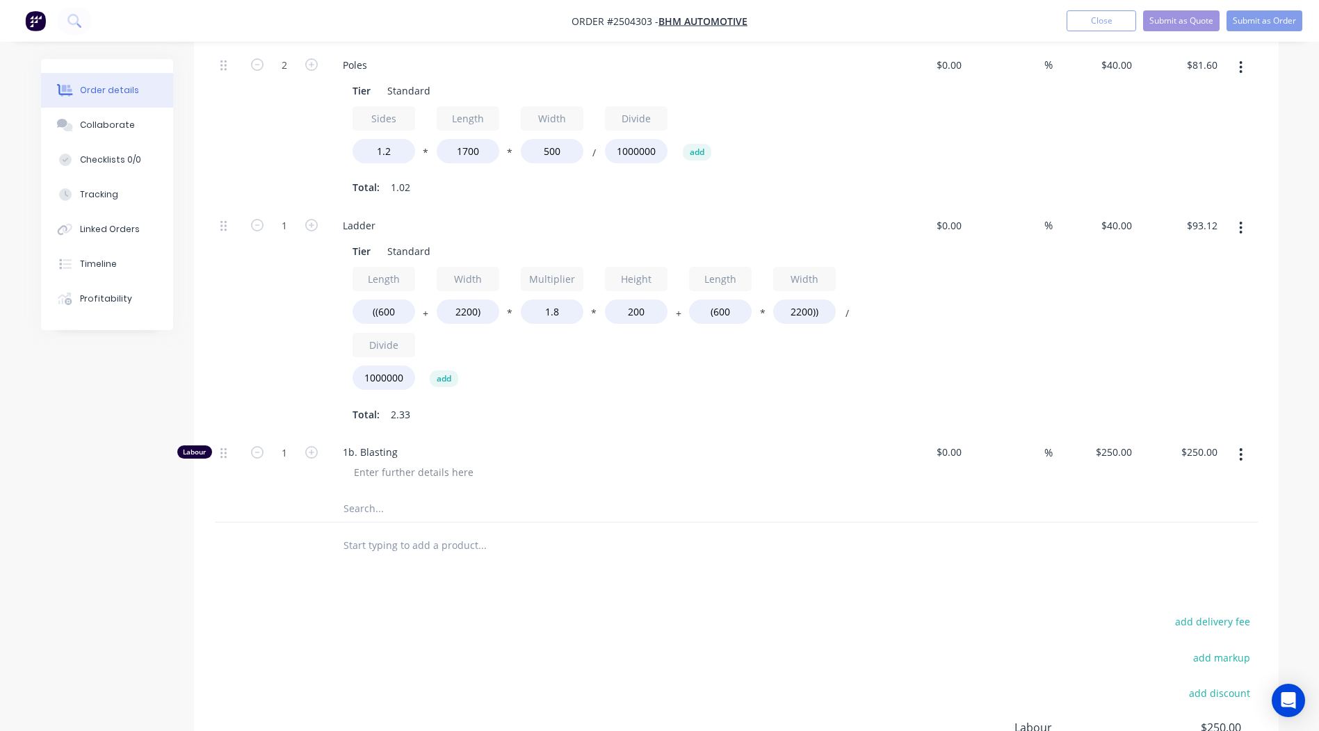
scroll to position [689, 0]
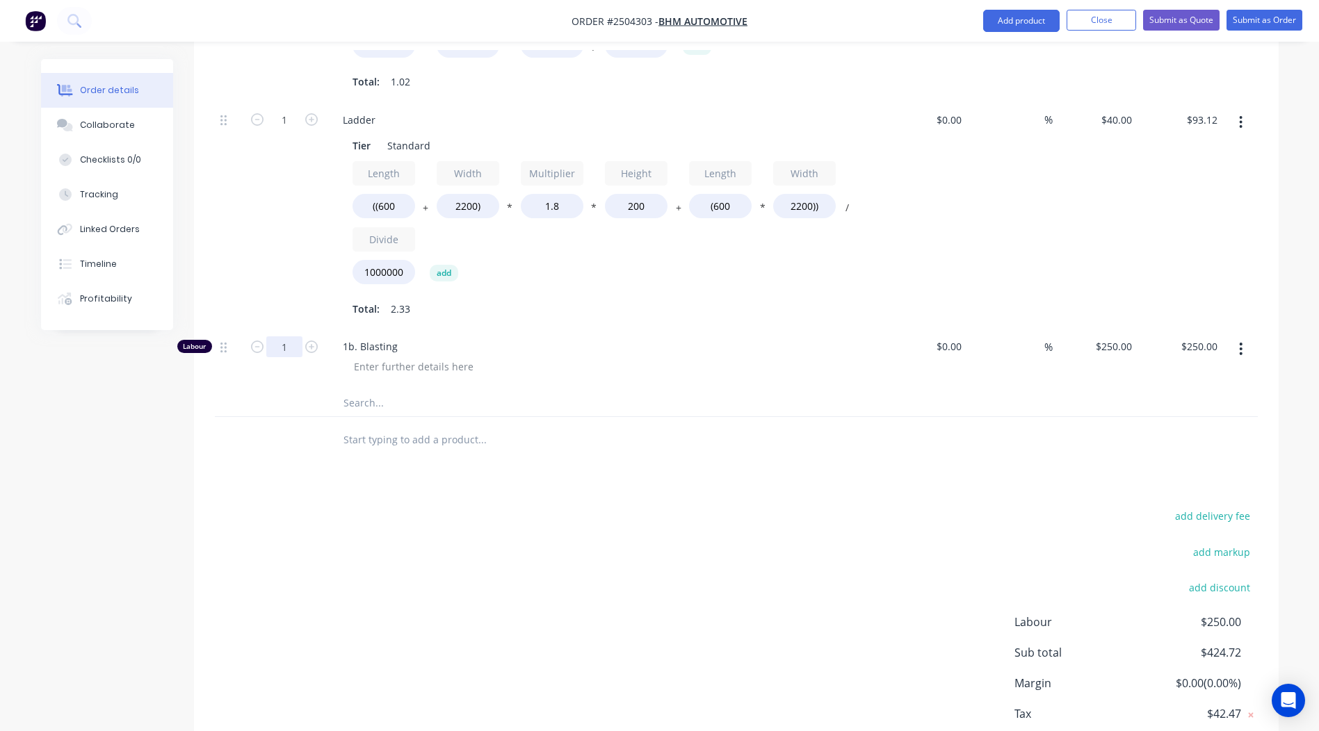
click at [286, 336] on input "1" at bounding box center [284, 346] width 36 height 21
type input "0.33"
type input "$82.50"
click at [683, 548] on div "add delivery fee add markup add discount Labour $250.00 Sub total $424.72 Margi…" at bounding box center [736, 641] width 1043 height 268
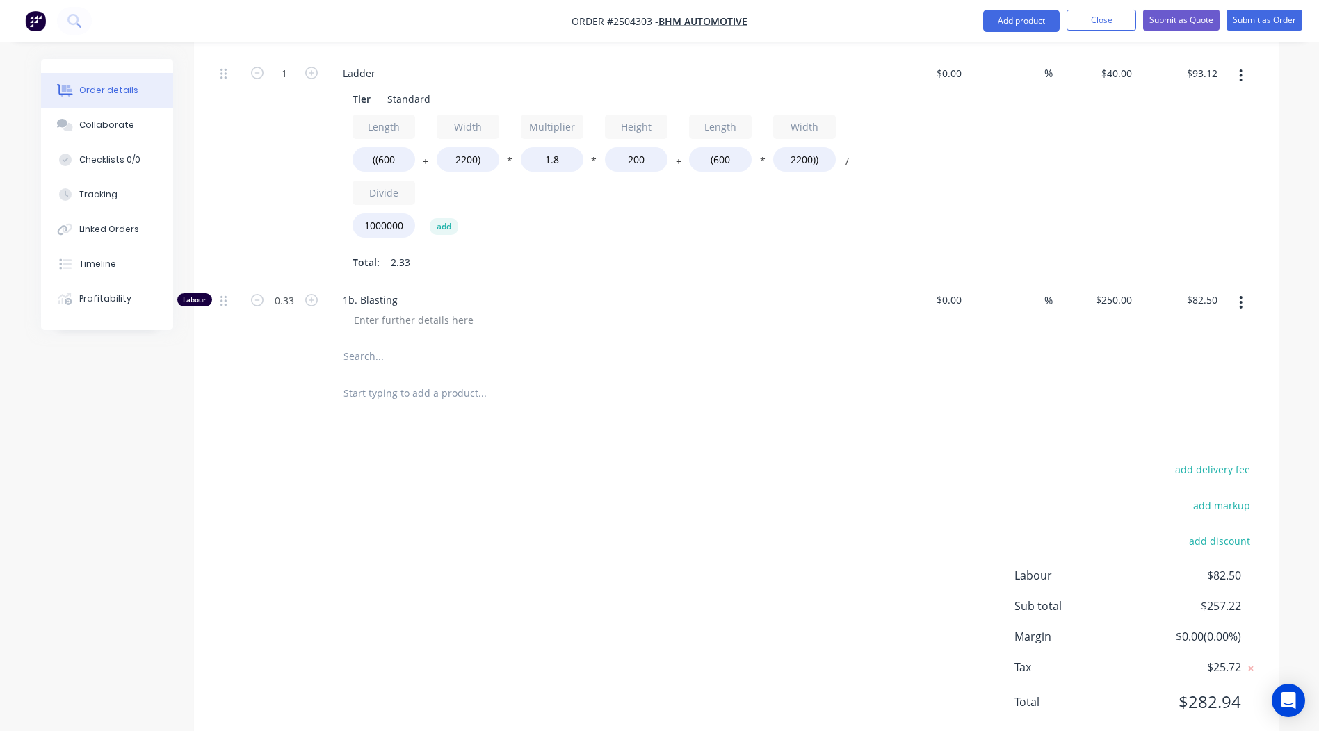
scroll to position [0, 0]
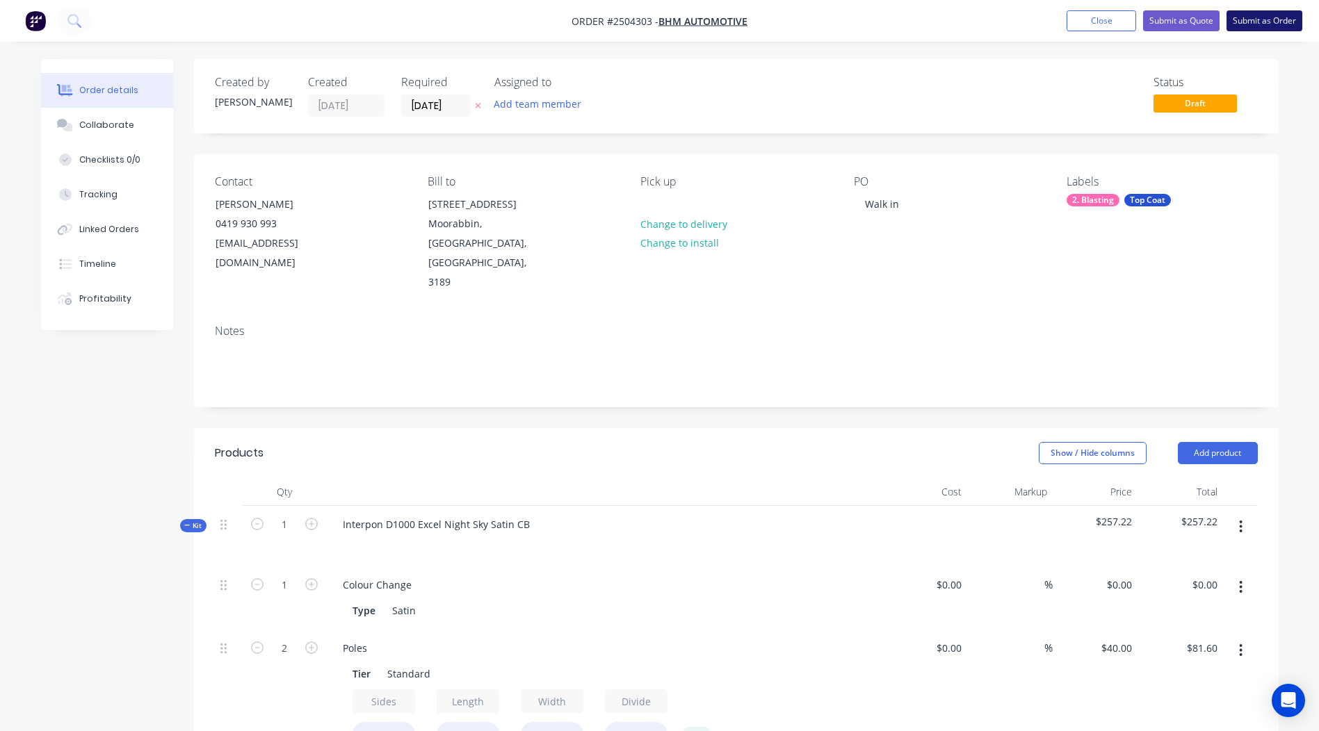
click at [1253, 19] on button "Submit as Order" at bounding box center [1264, 20] width 76 height 21
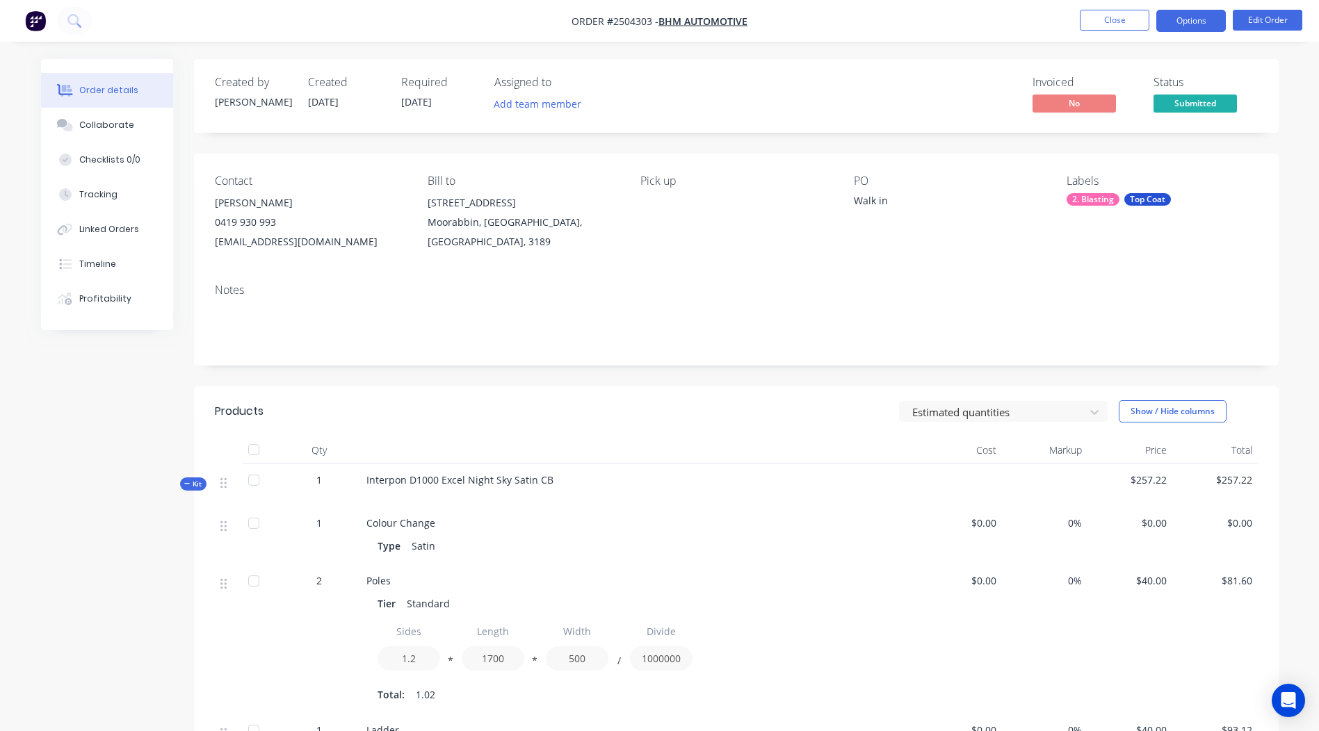
click at [1195, 25] on button "Options" at bounding box center [1191, 21] width 70 height 22
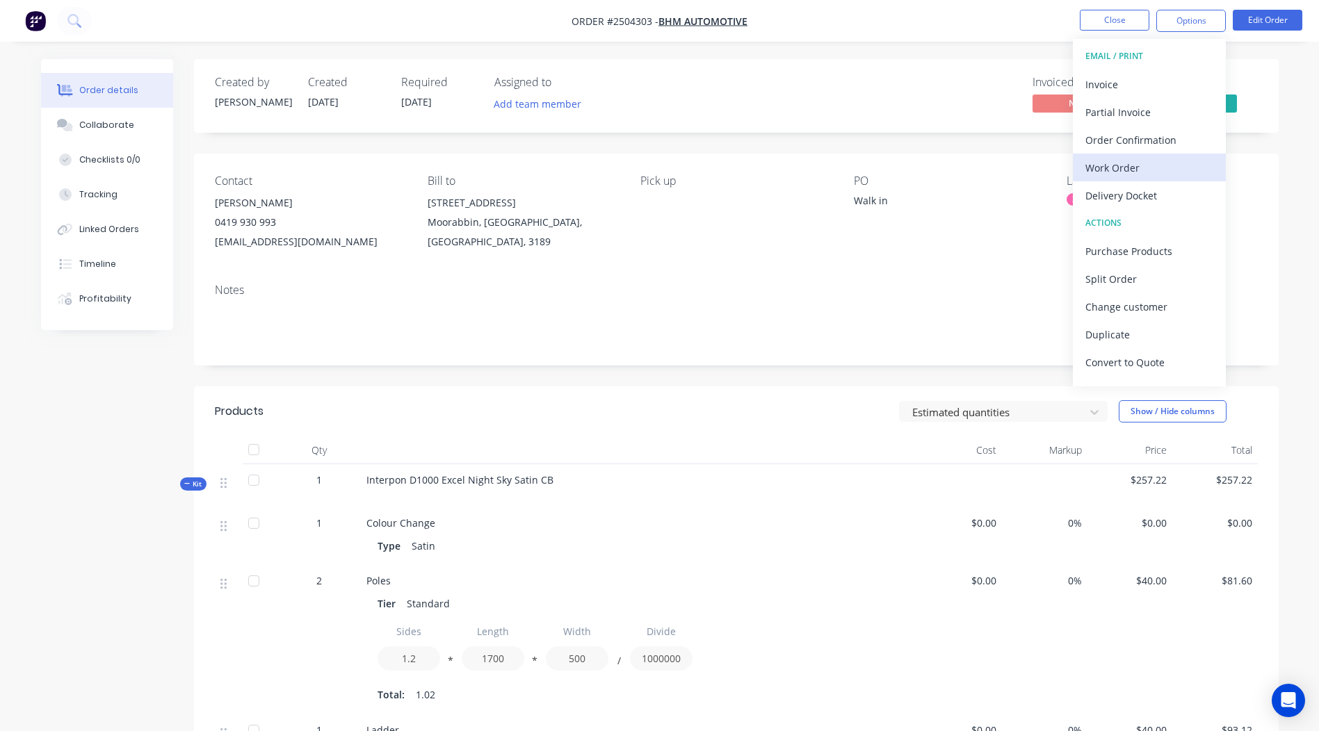
click at [1133, 170] on div "Work Order" at bounding box center [1149, 168] width 128 height 20
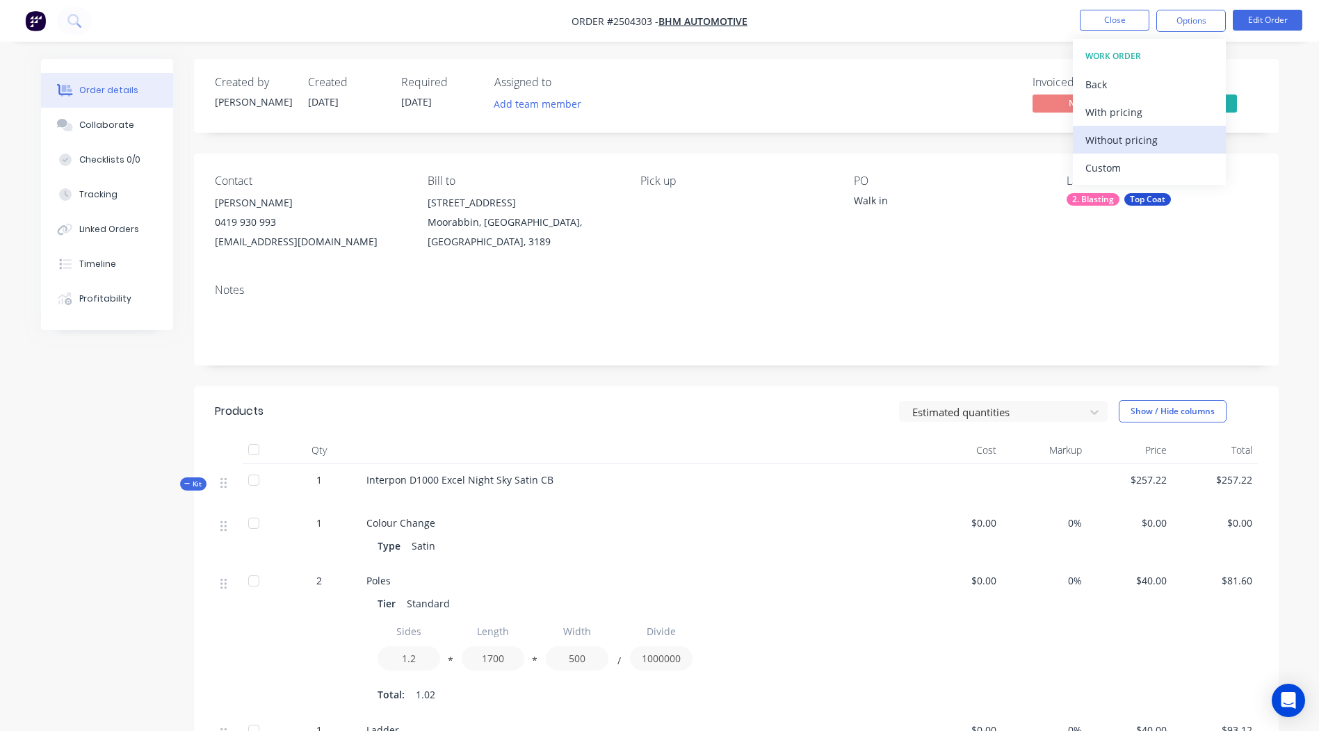
click at [1157, 133] on div "Without pricing" at bounding box center [1149, 140] width 128 height 20
click at [1000, 147] on div "Created by [PERSON_NAME] Created [DATE] Required [DATE] Assigned to Add team me…" at bounding box center [736, 623] width 1084 height 1129
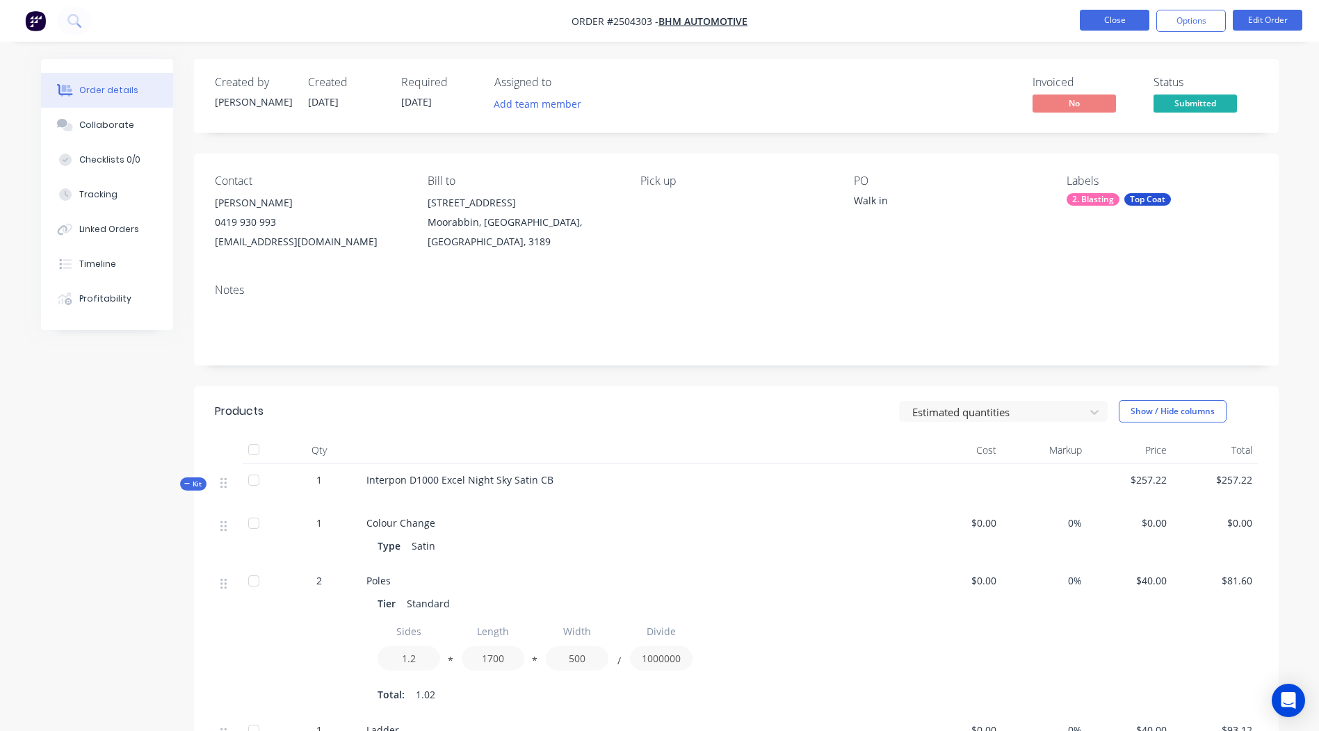
click at [1118, 12] on button "Close" at bounding box center [1115, 20] width 70 height 21
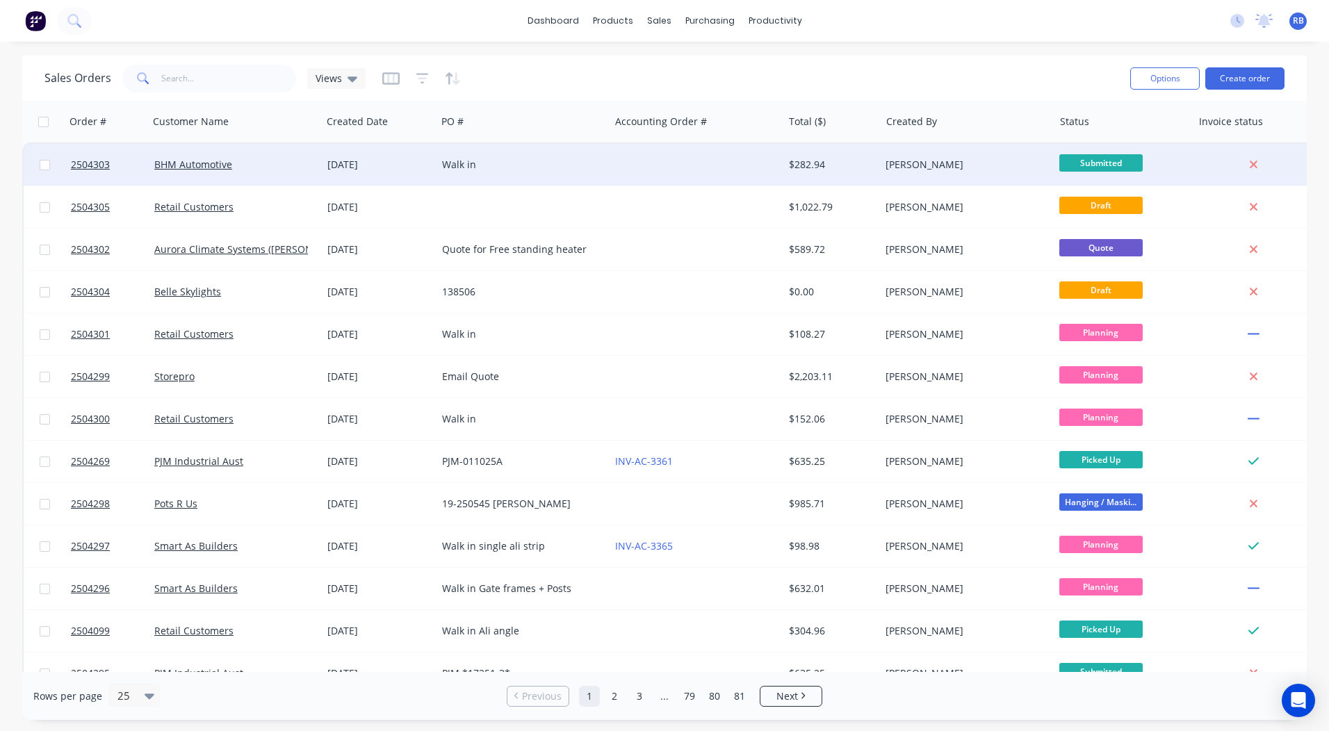
click at [703, 154] on div at bounding box center [696, 165] width 173 height 42
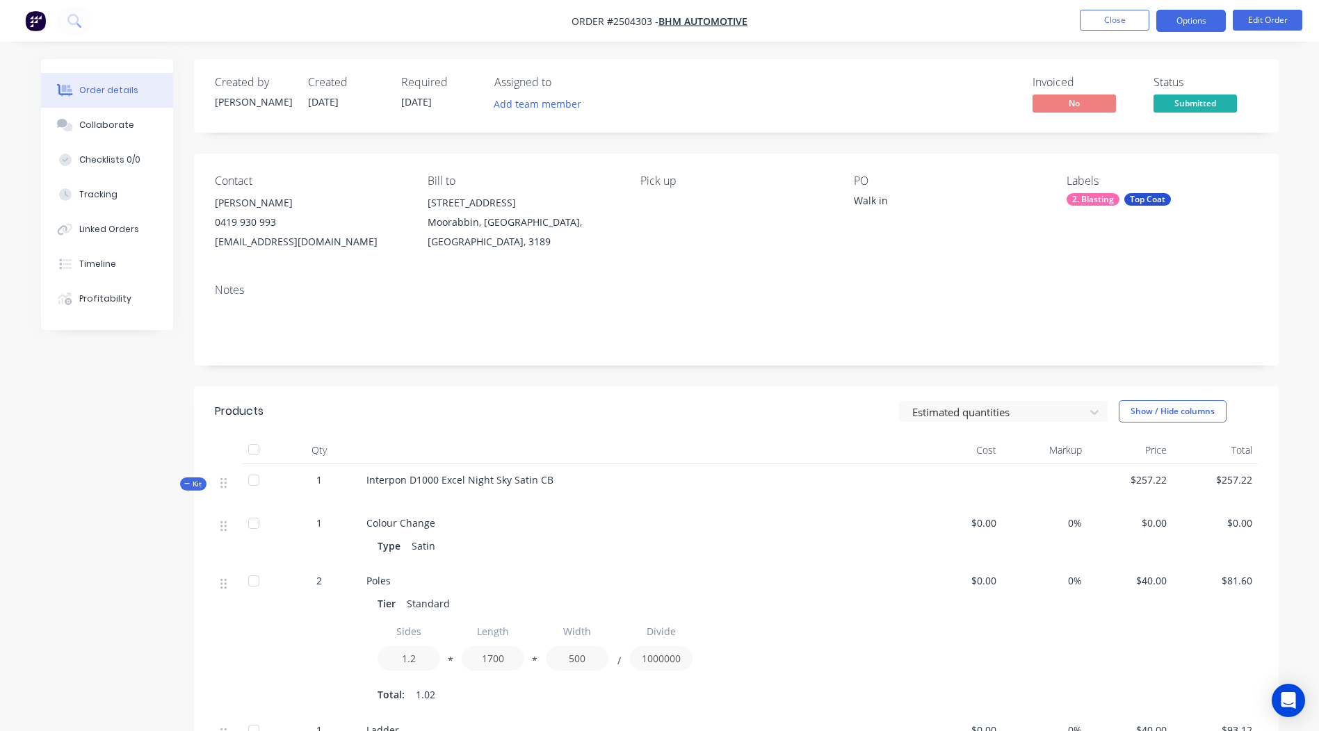
click at [1177, 26] on button "Options" at bounding box center [1191, 21] width 70 height 22
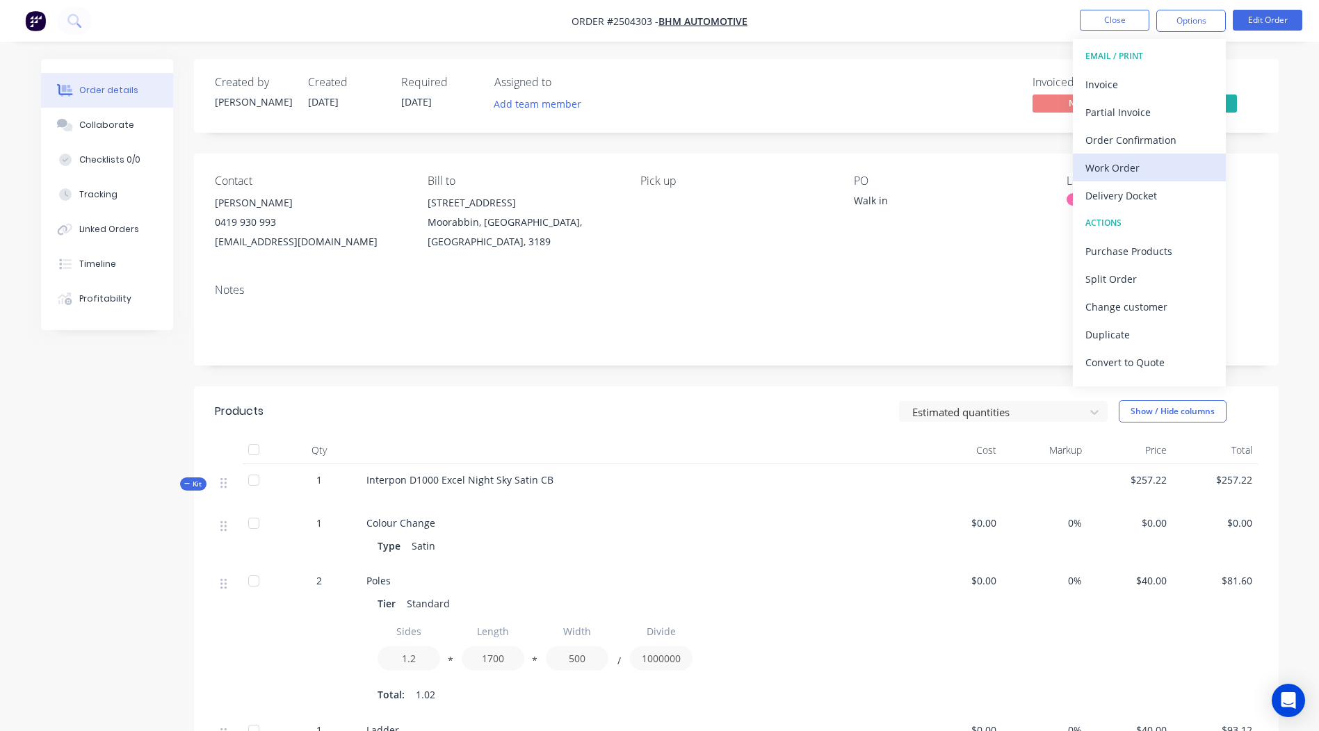
click at [1118, 162] on div "Work Order" at bounding box center [1149, 168] width 128 height 20
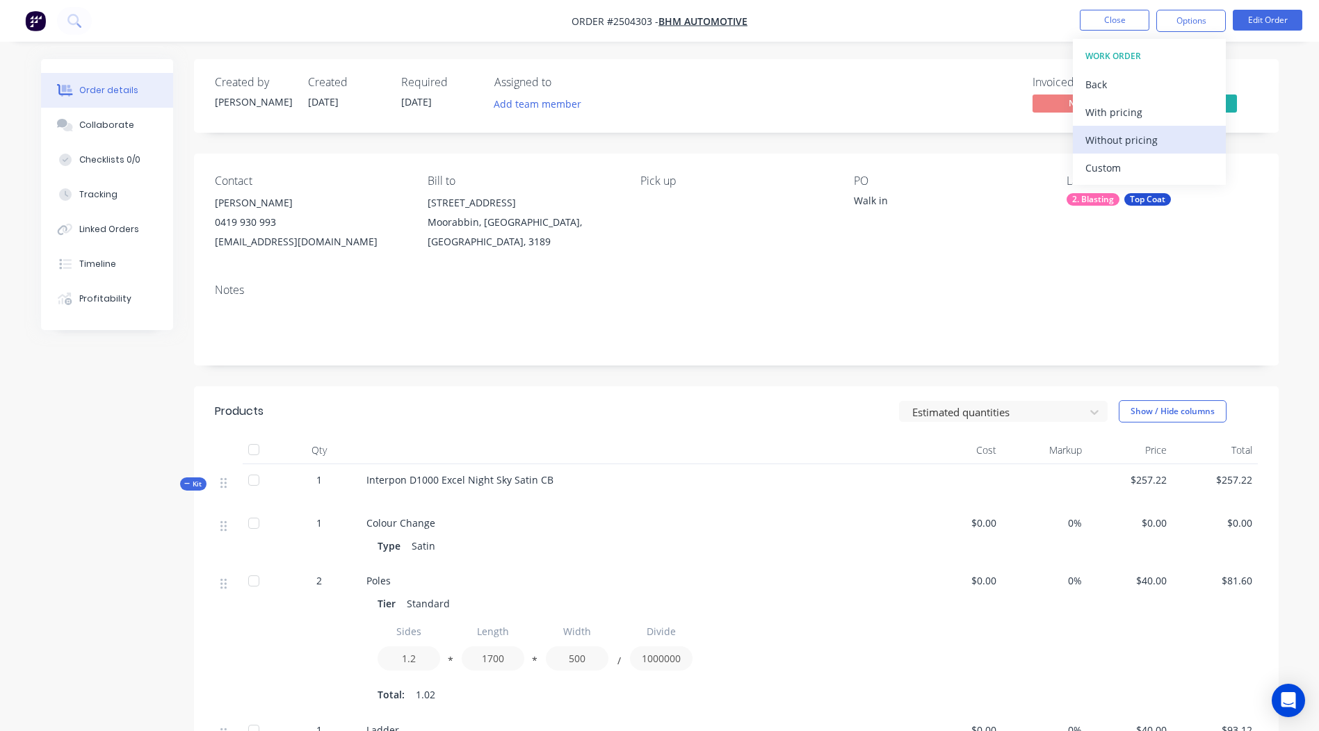
click at [1131, 141] on div "Without pricing" at bounding box center [1149, 140] width 128 height 20
click at [554, 376] on div "Created by [PERSON_NAME] Created [DATE] Required [DATE] Assigned to Add team me…" at bounding box center [736, 623] width 1084 height 1129
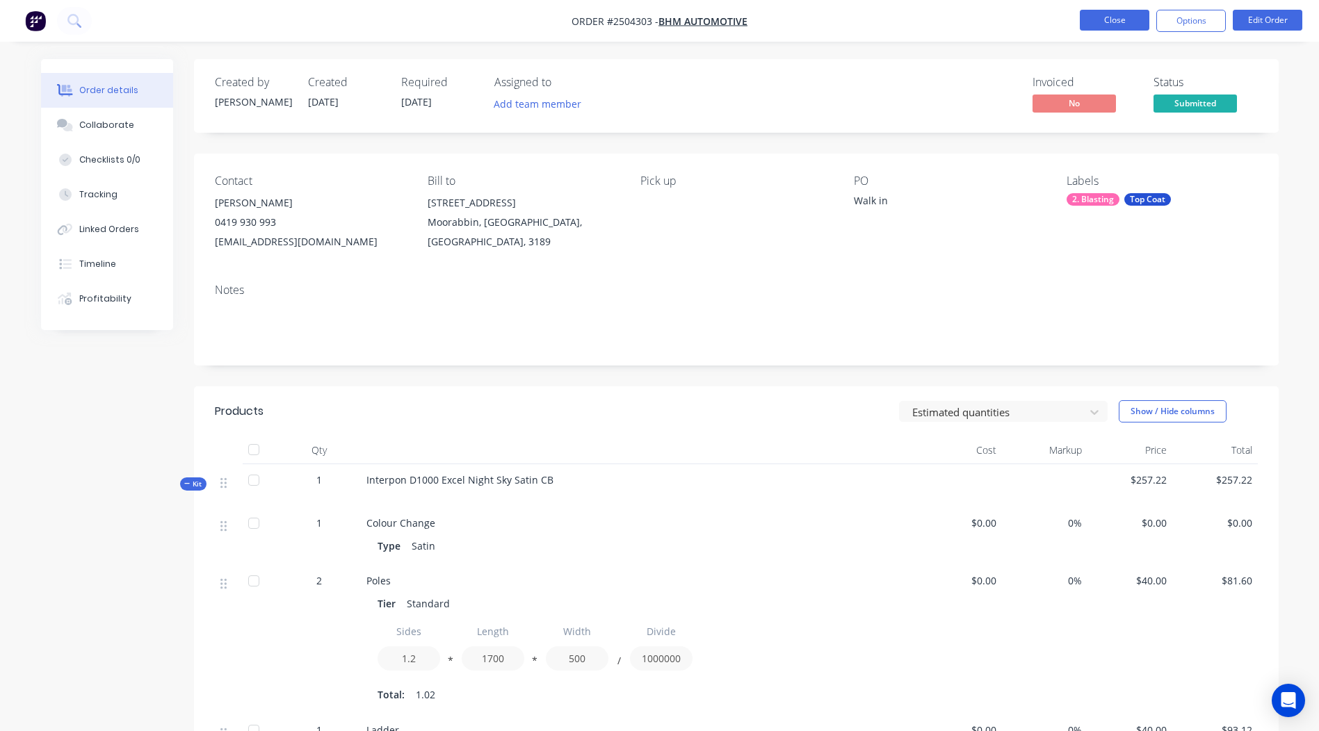
click at [1111, 24] on button "Close" at bounding box center [1115, 20] width 70 height 21
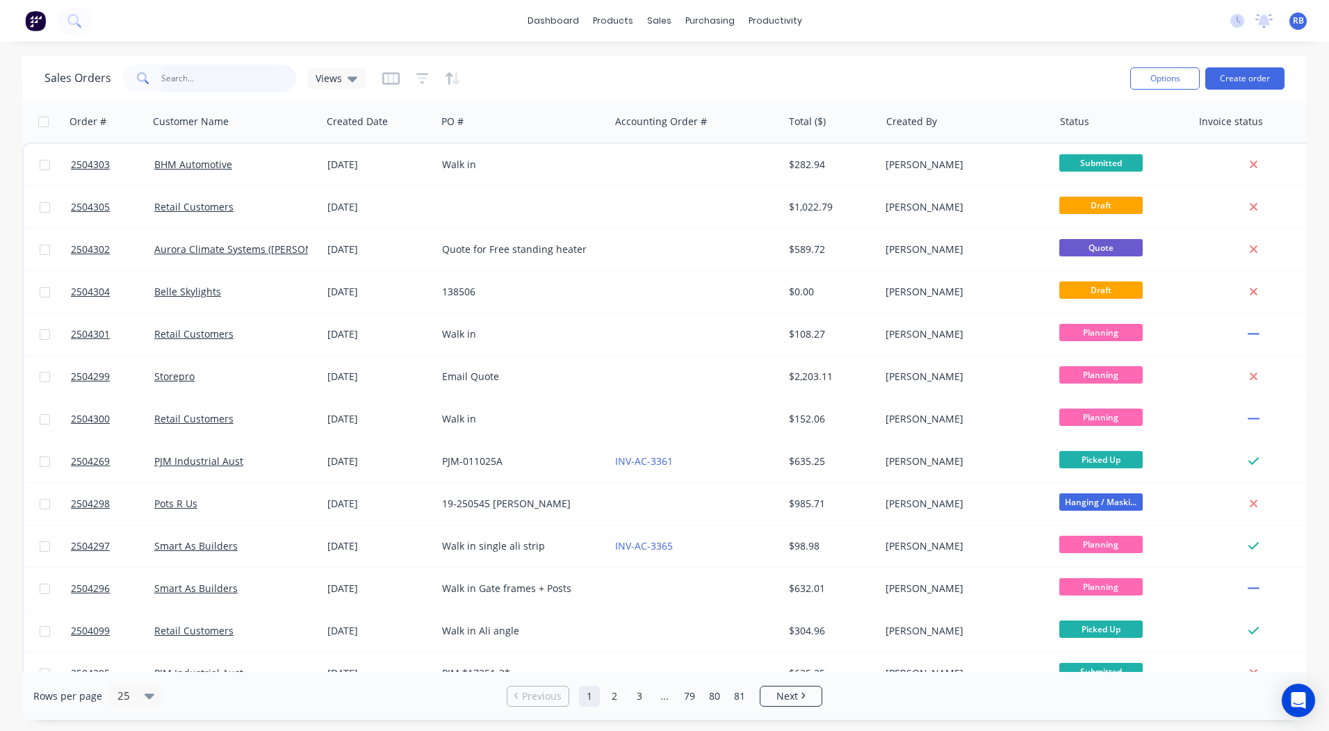
click at [191, 85] on input "text" at bounding box center [229, 79] width 136 height 28
click at [1239, 74] on button "Create order" at bounding box center [1244, 78] width 79 height 22
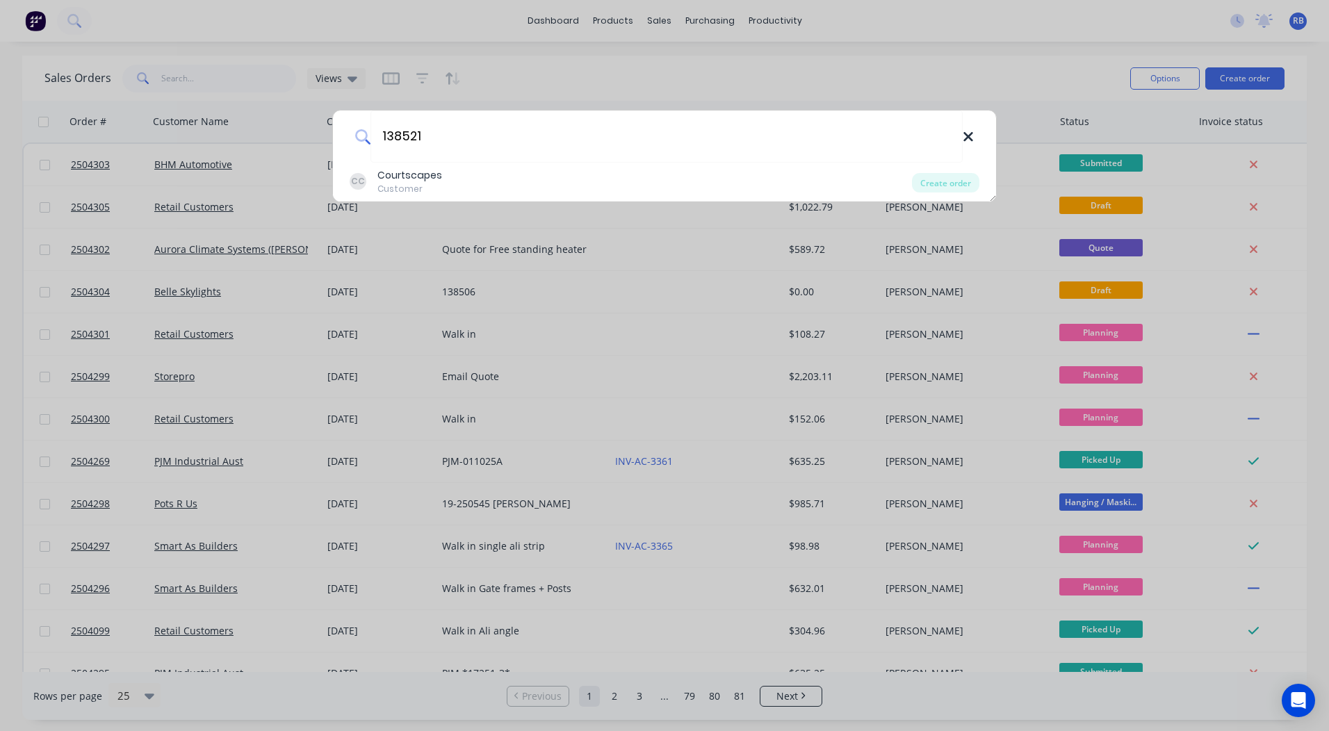
type input "138521"
click at [964, 132] on icon at bounding box center [968, 136] width 11 height 15
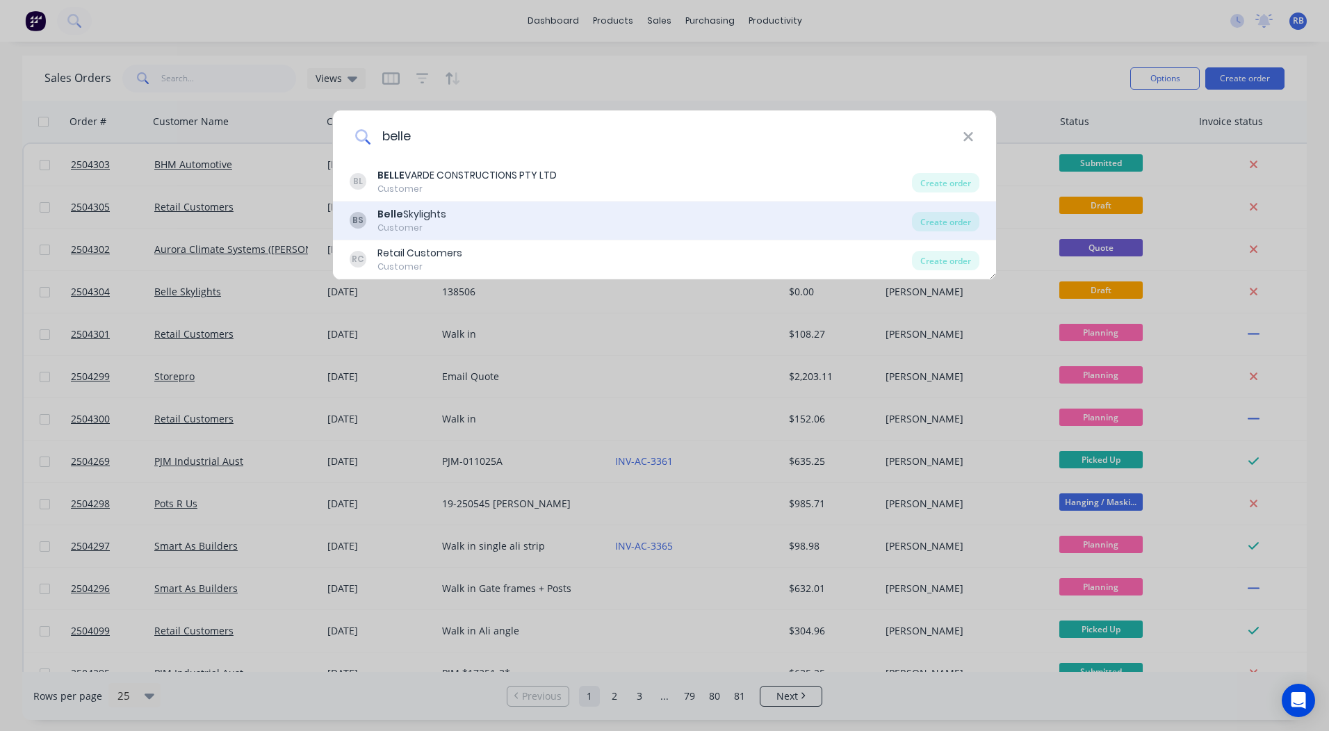
type input "belle"
click at [452, 209] on div "BS Belle Skylights Customer" at bounding box center [631, 220] width 562 height 27
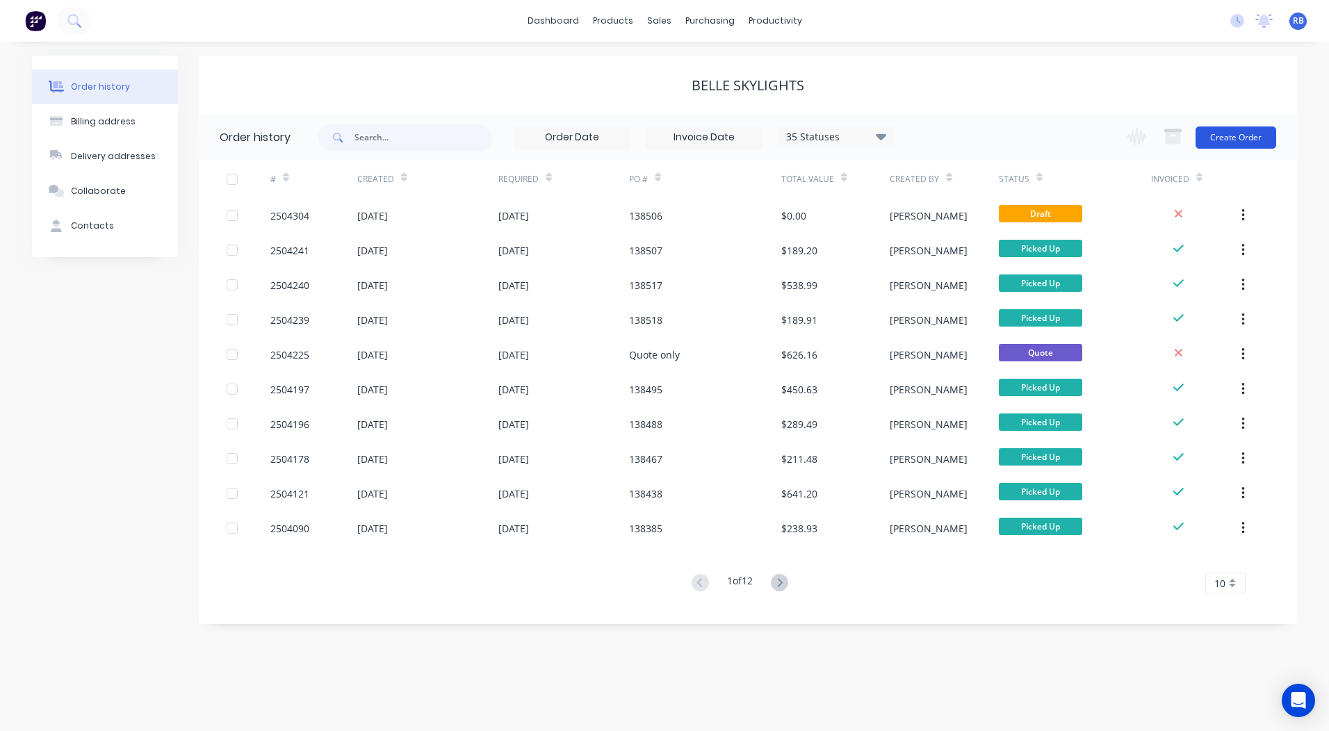
click at [1230, 133] on button "Create Order" at bounding box center [1236, 138] width 81 height 22
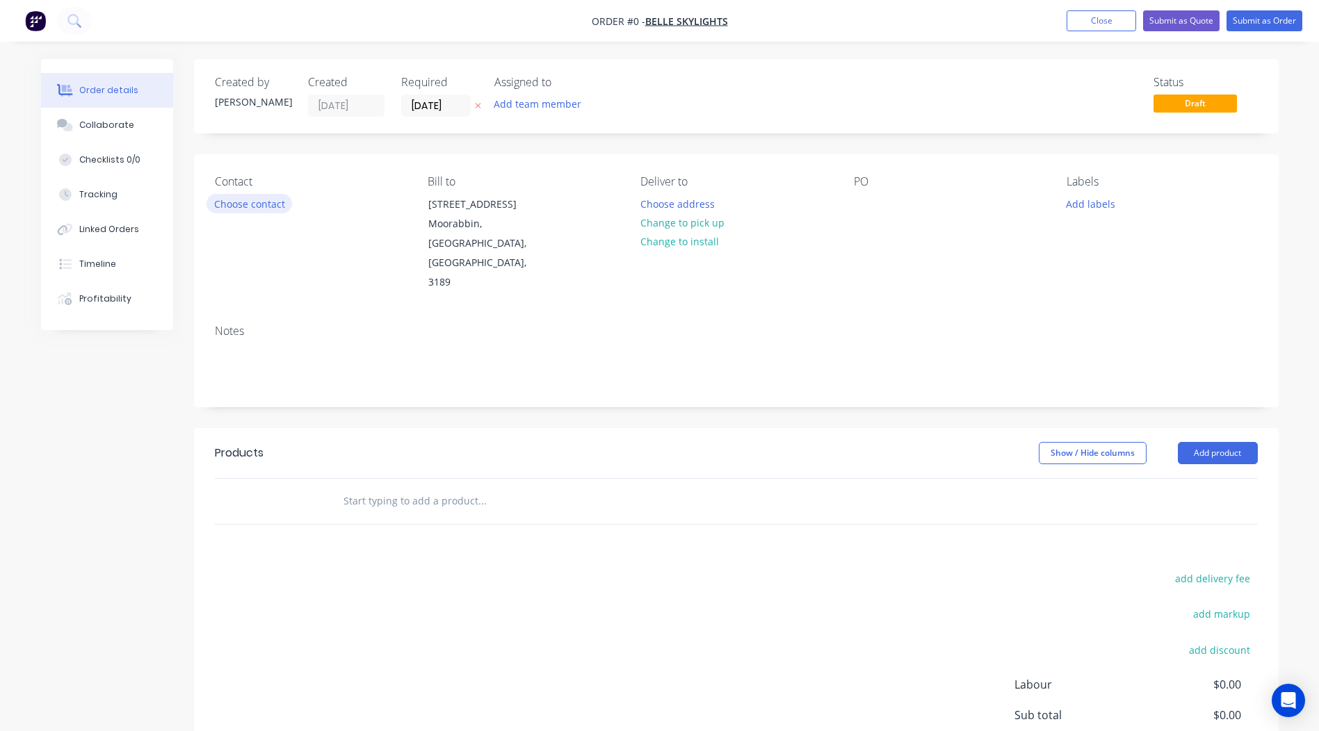
click at [273, 203] on button "Choose contact" at bounding box center [249, 203] width 86 height 19
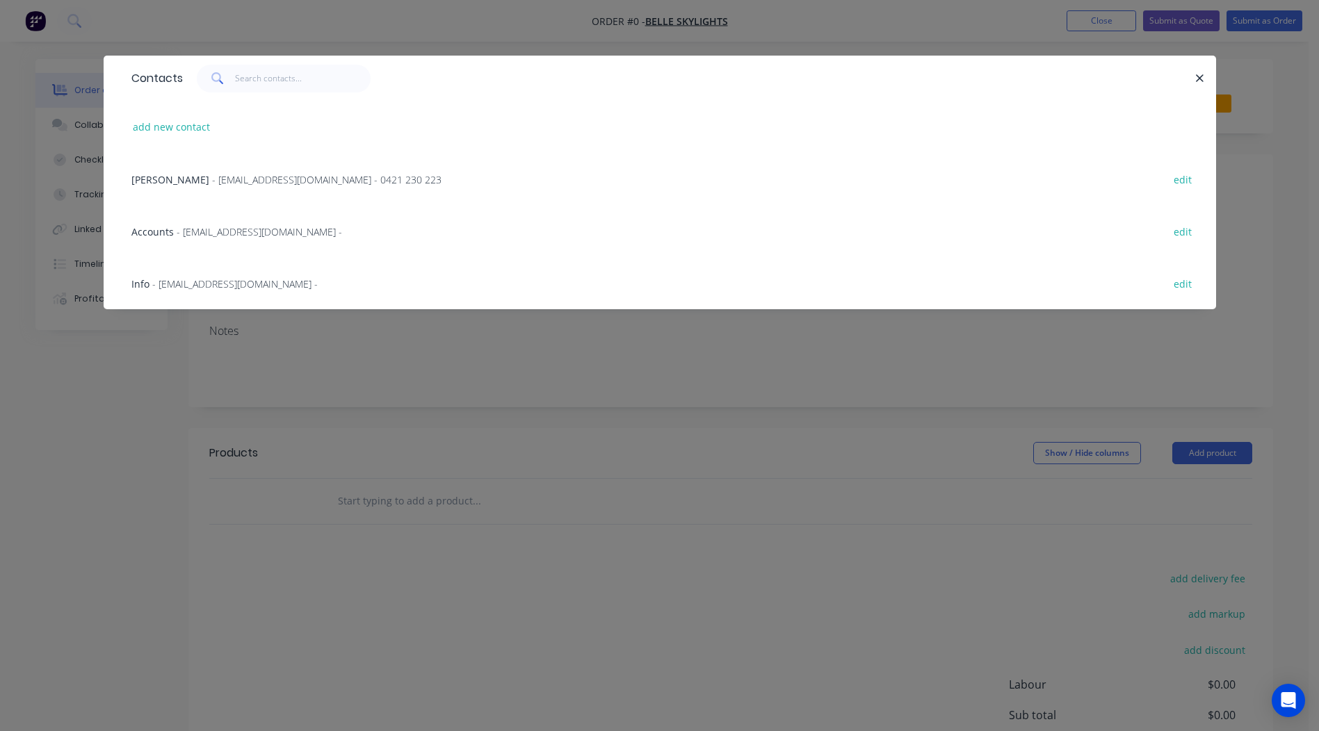
click at [172, 179] on span "[PERSON_NAME]" at bounding box center [170, 179] width 78 height 13
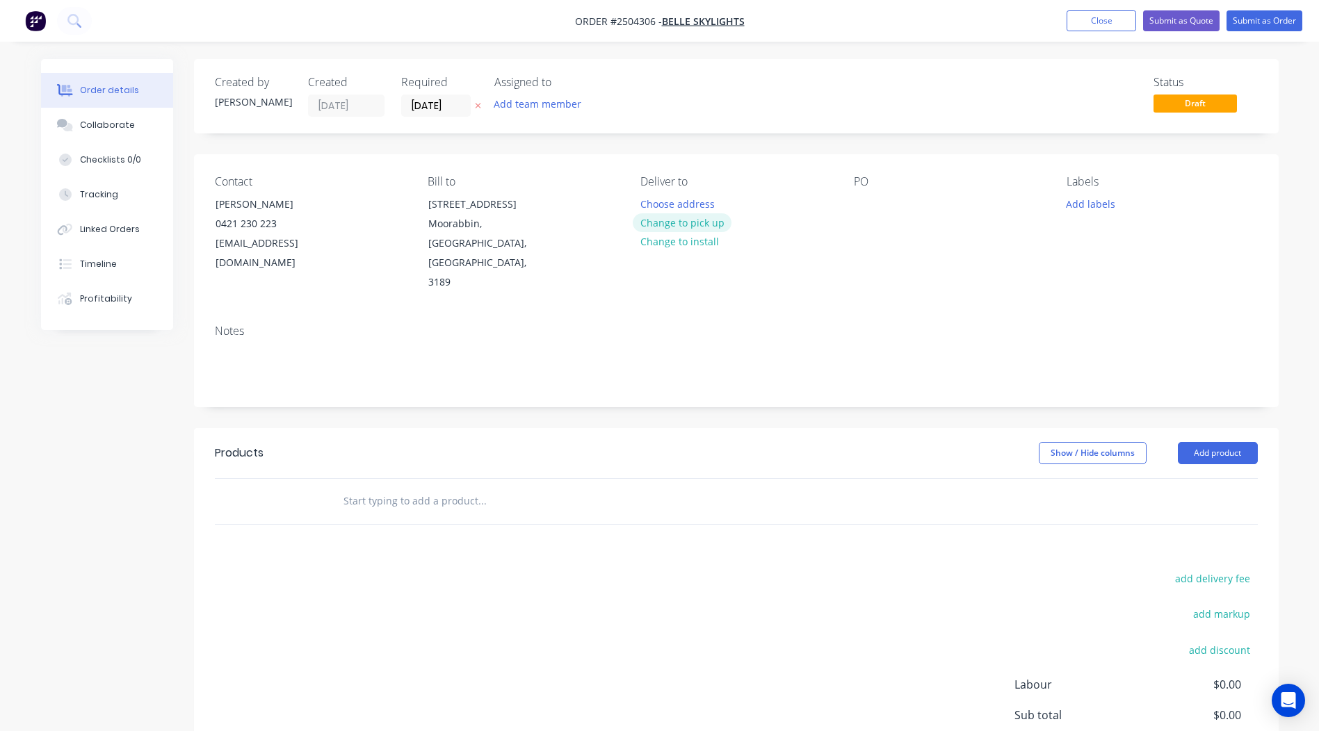
click at [698, 227] on button "Change to pick up" at bounding box center [682, 222] width 99 height 19
click at [854, 202] on div at bounding box center [865, 204] width 22 height 20
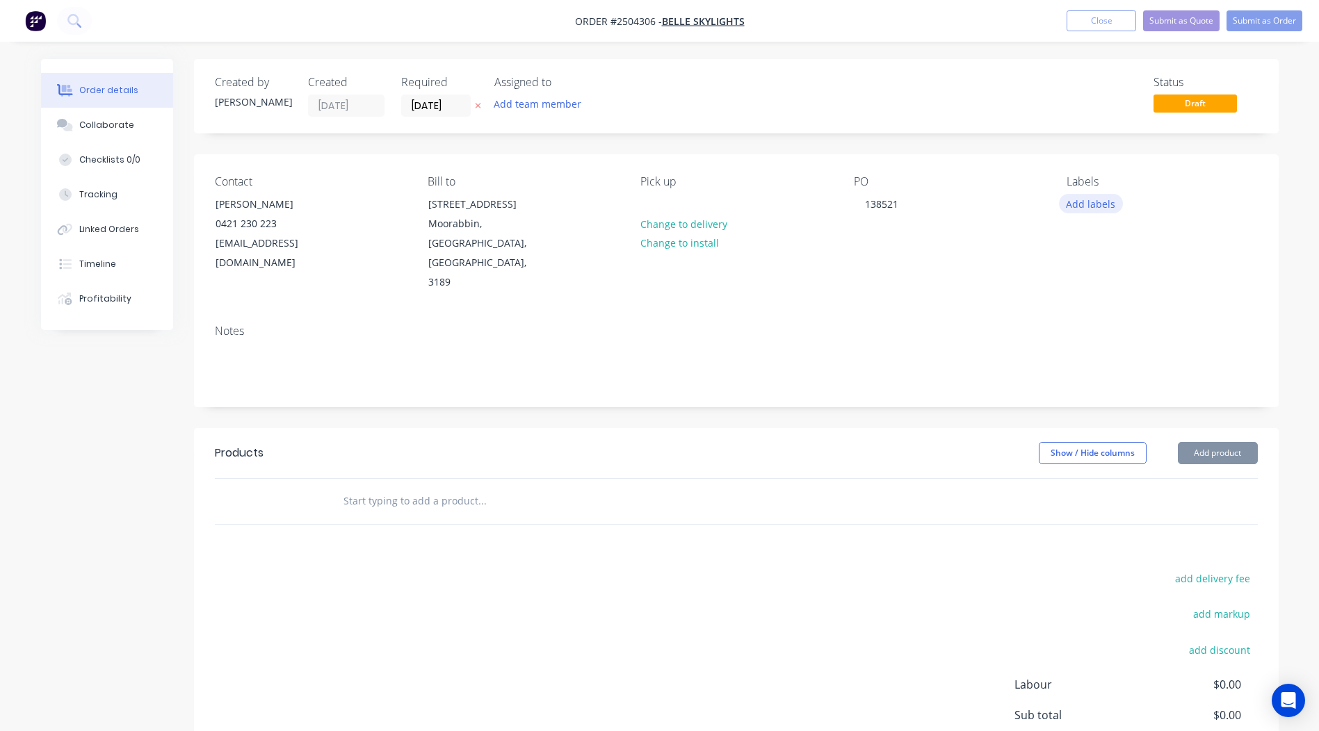
click at [1075, 203] on button "Add labels" at bounding box center [1091, 203] width 64 height 19
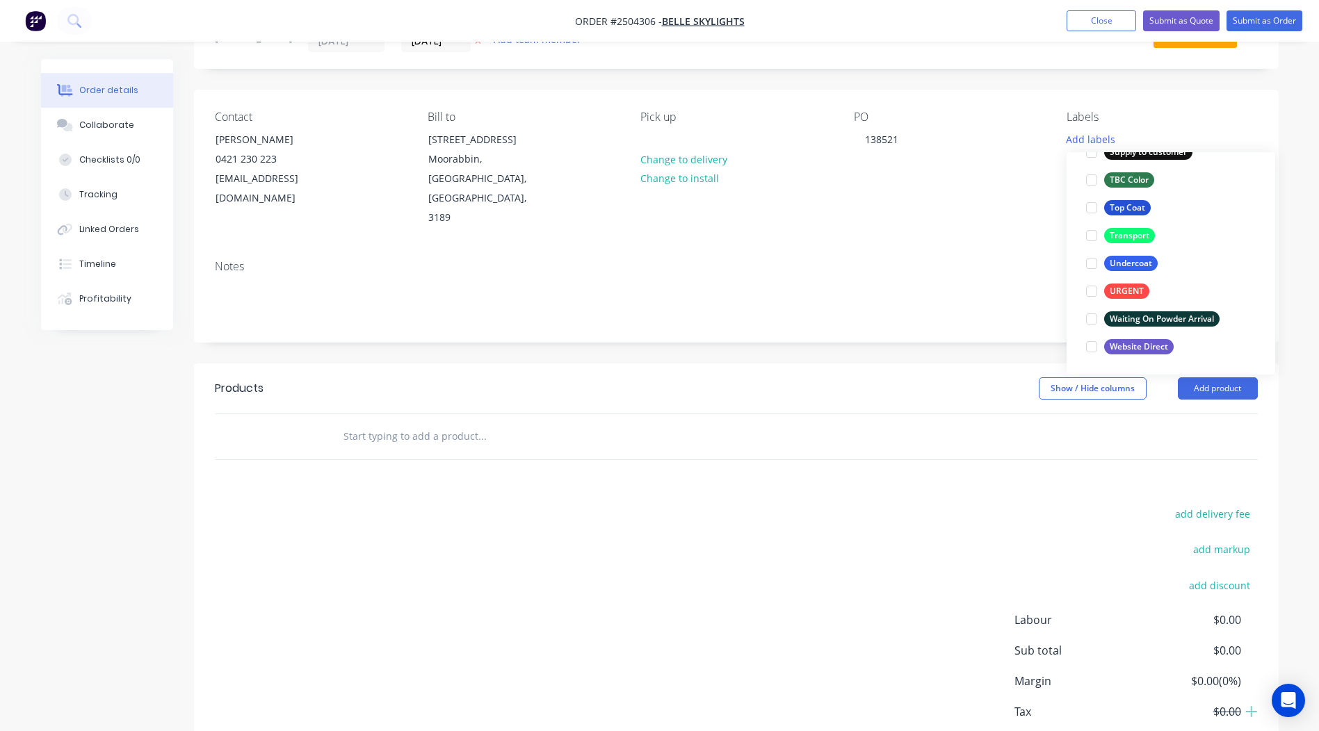
scroll to position [109, 0]
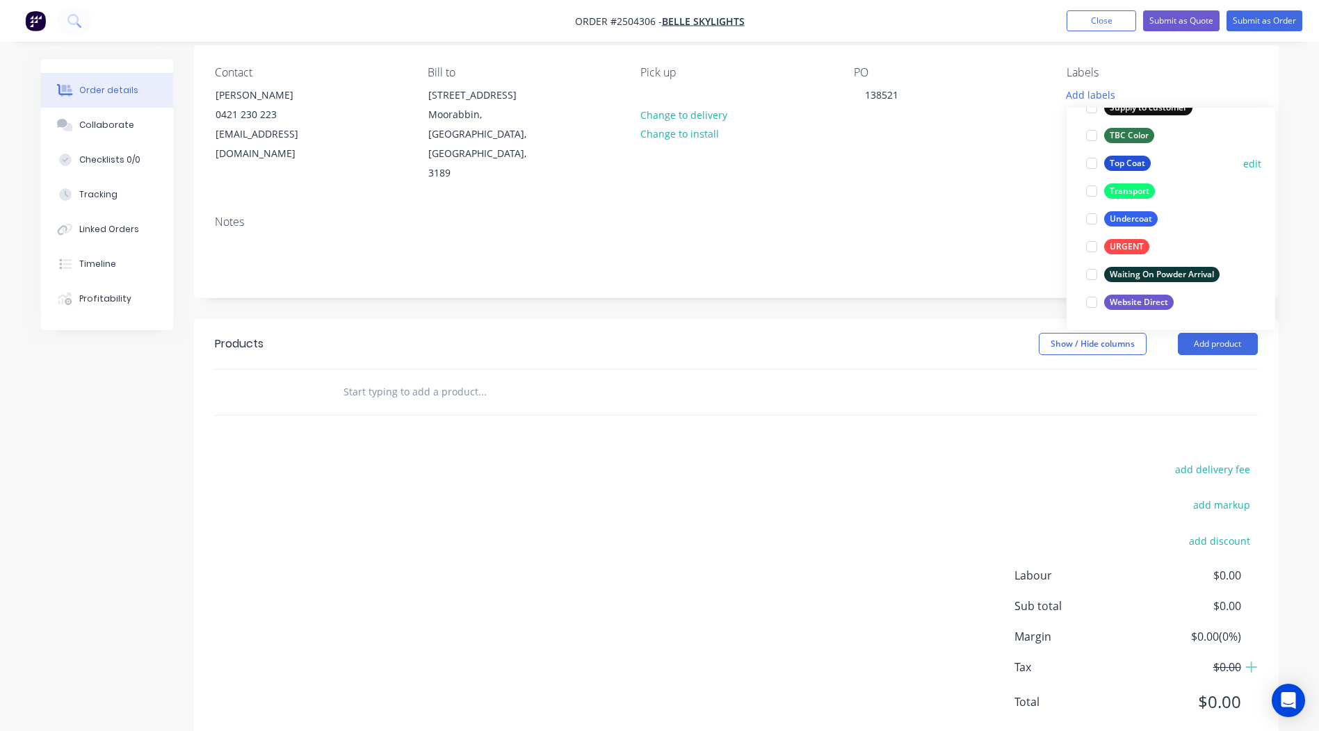
click at [1112, 163] on div "Top Coat" at bounding box center [1127, 163] width 47 height 15
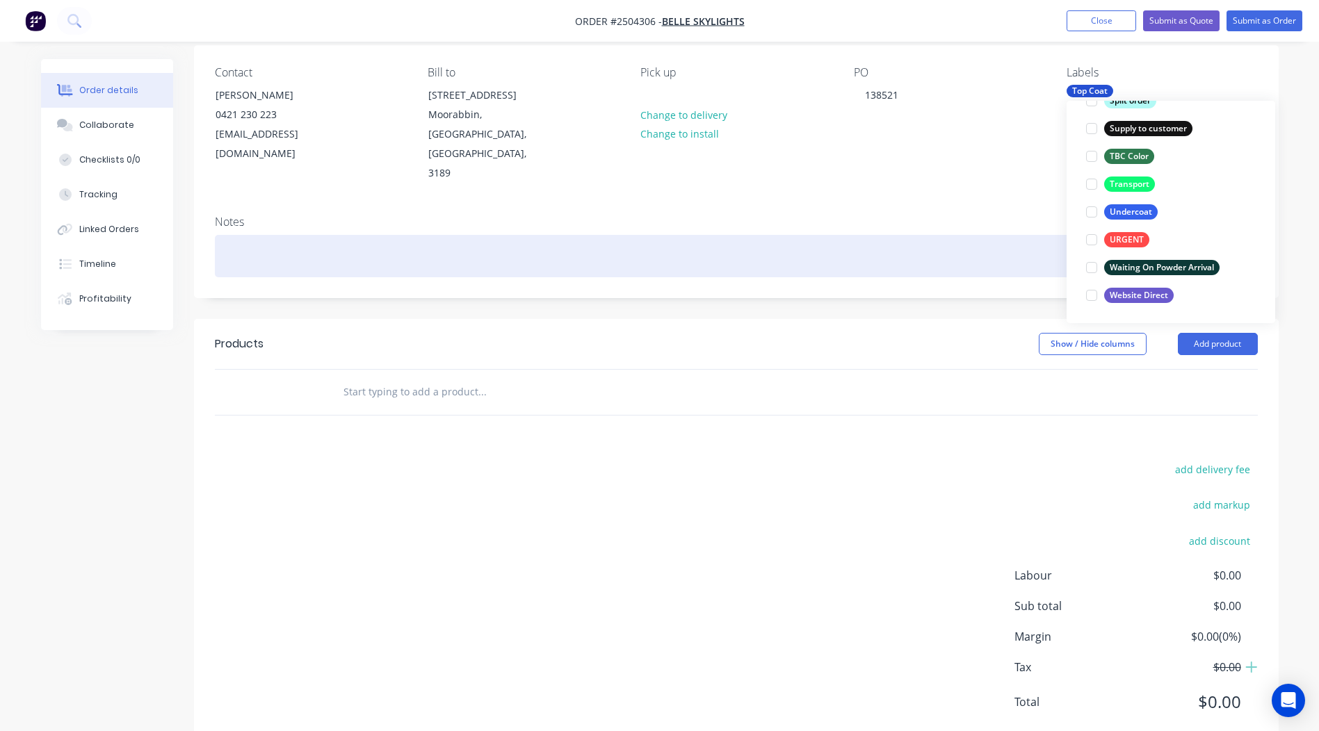
scroll to position [56, 0]
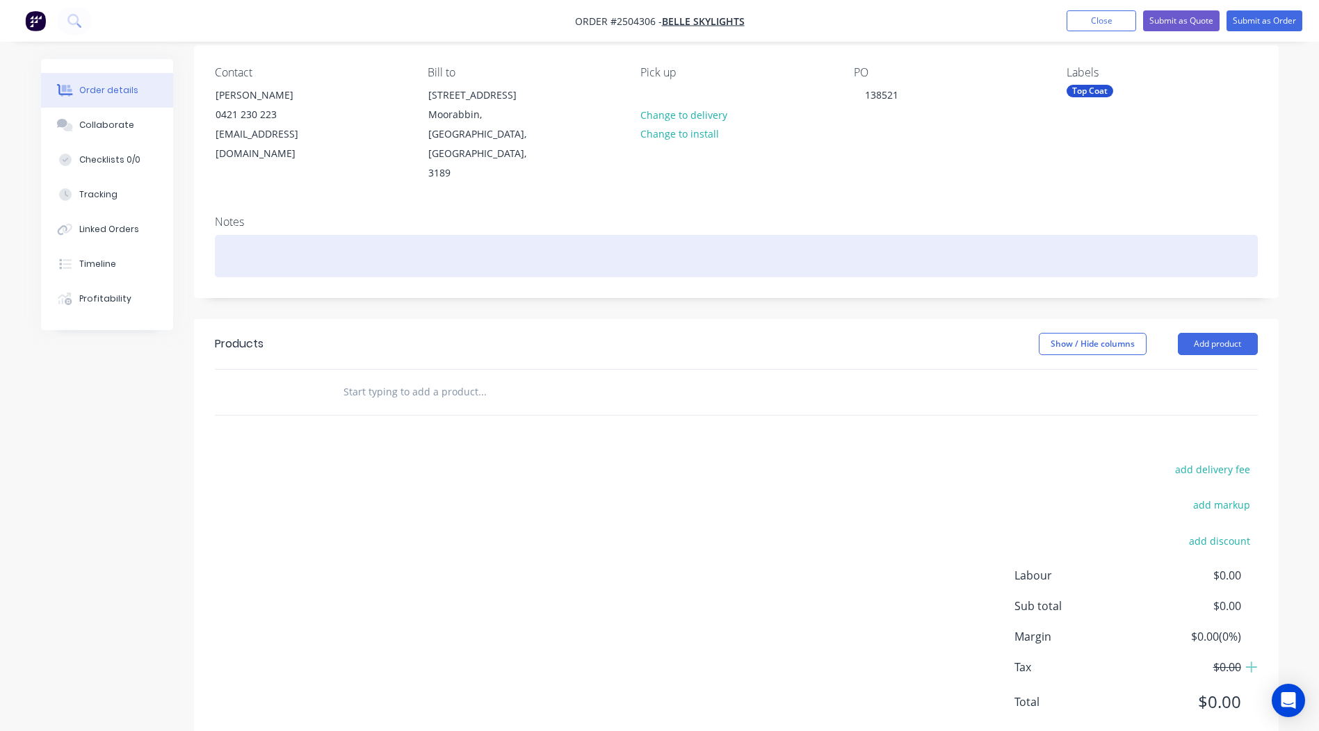
click at [411, 235] on div at bounding box center [736, 256] width 1043 height 42
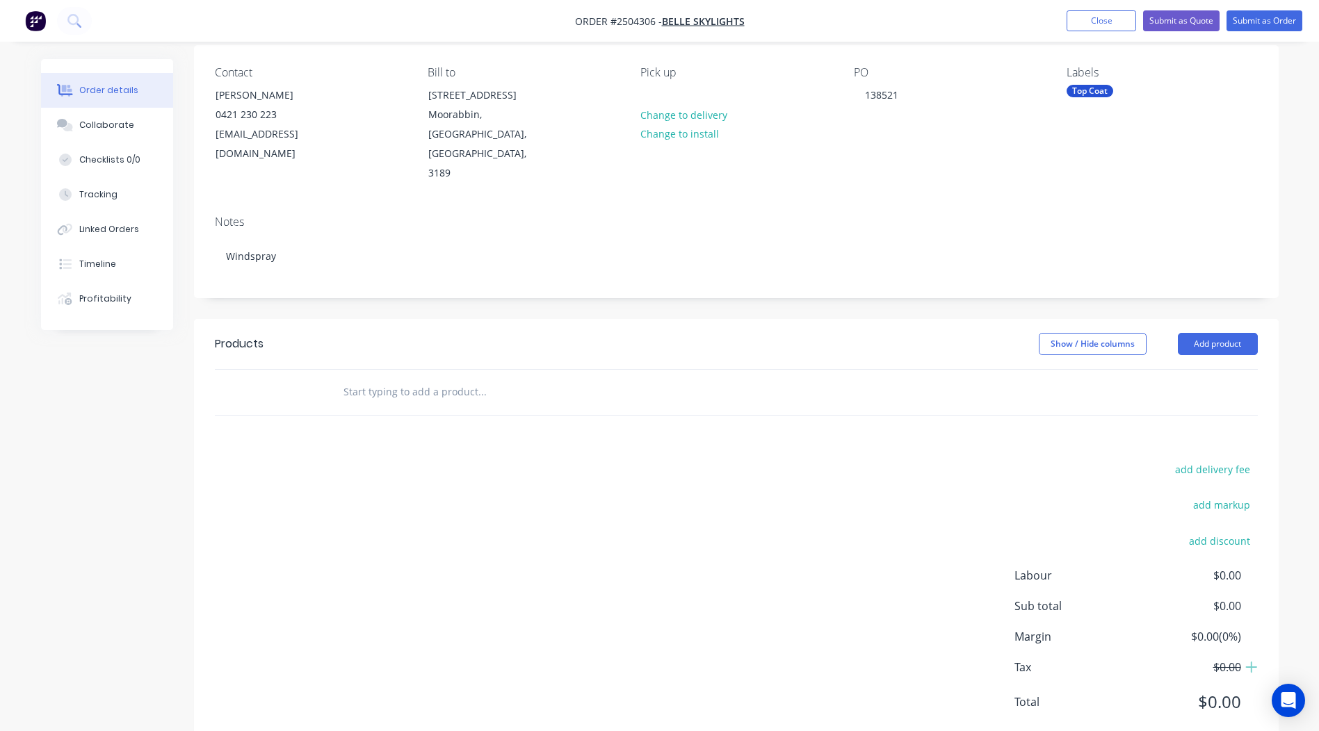
click at [1200, 319] on header "Products Show / Hide columns Add product" at bounding box center [736, 344] width 1084 height 50
click at [1198, 333] on button "Add product" at bounding box center [1218, 344] width 80 height 22
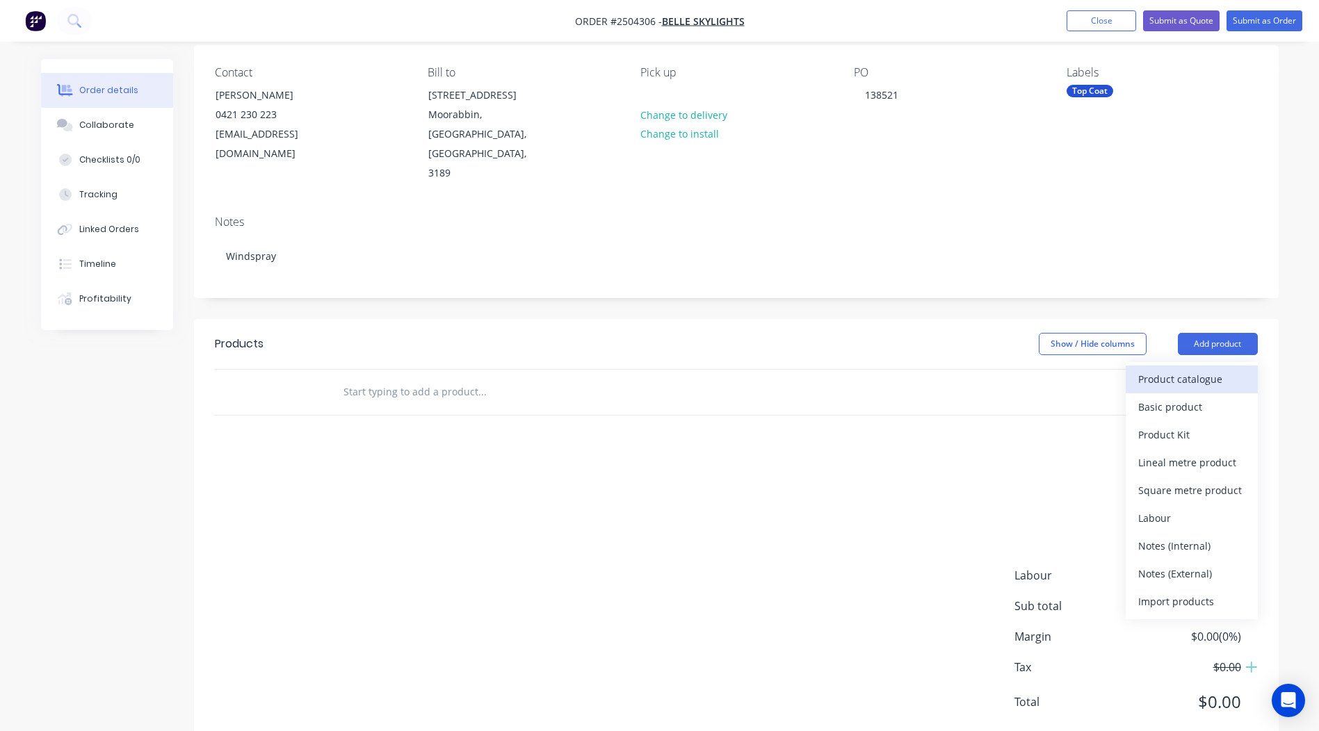
click at [1178, 369] on div "Product catalogue" at bounding box center [1191, 379] width 107 height 20
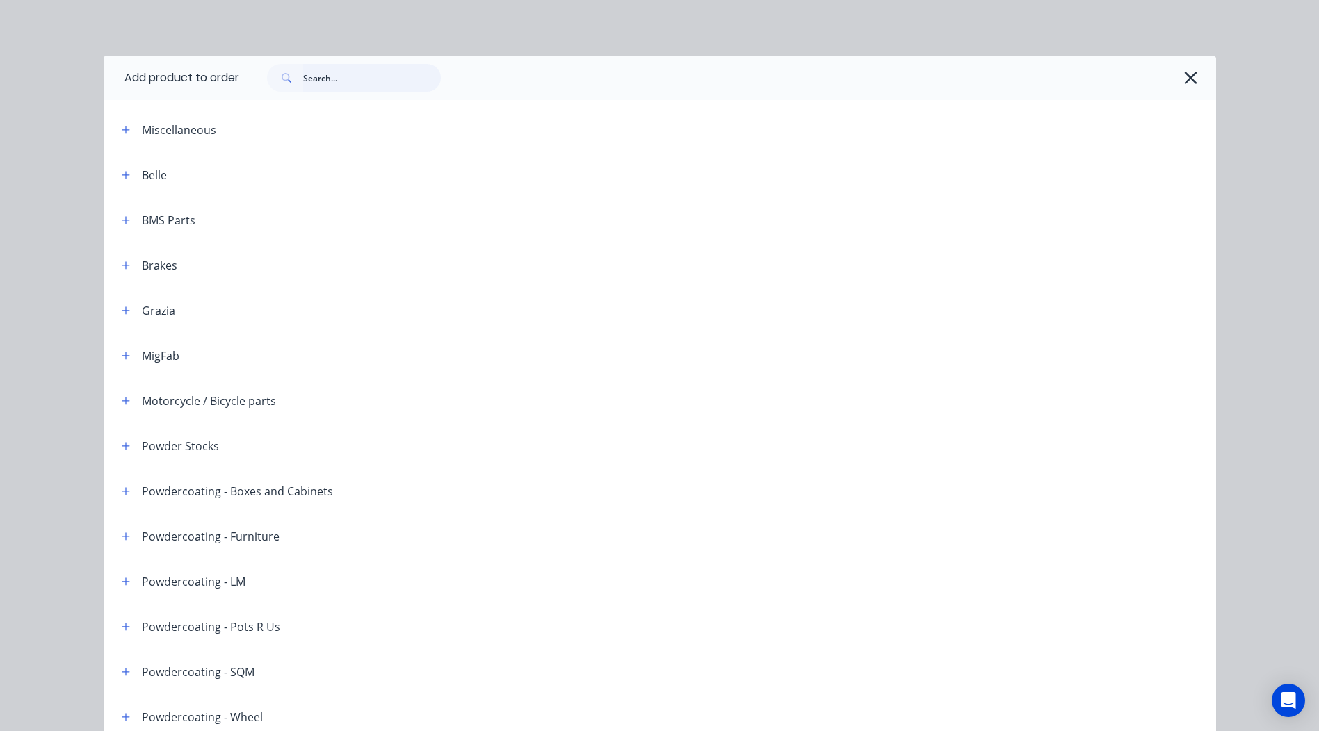
click at [329, 83] on input "text" at bounding box center [372, 78] width 138 height 28
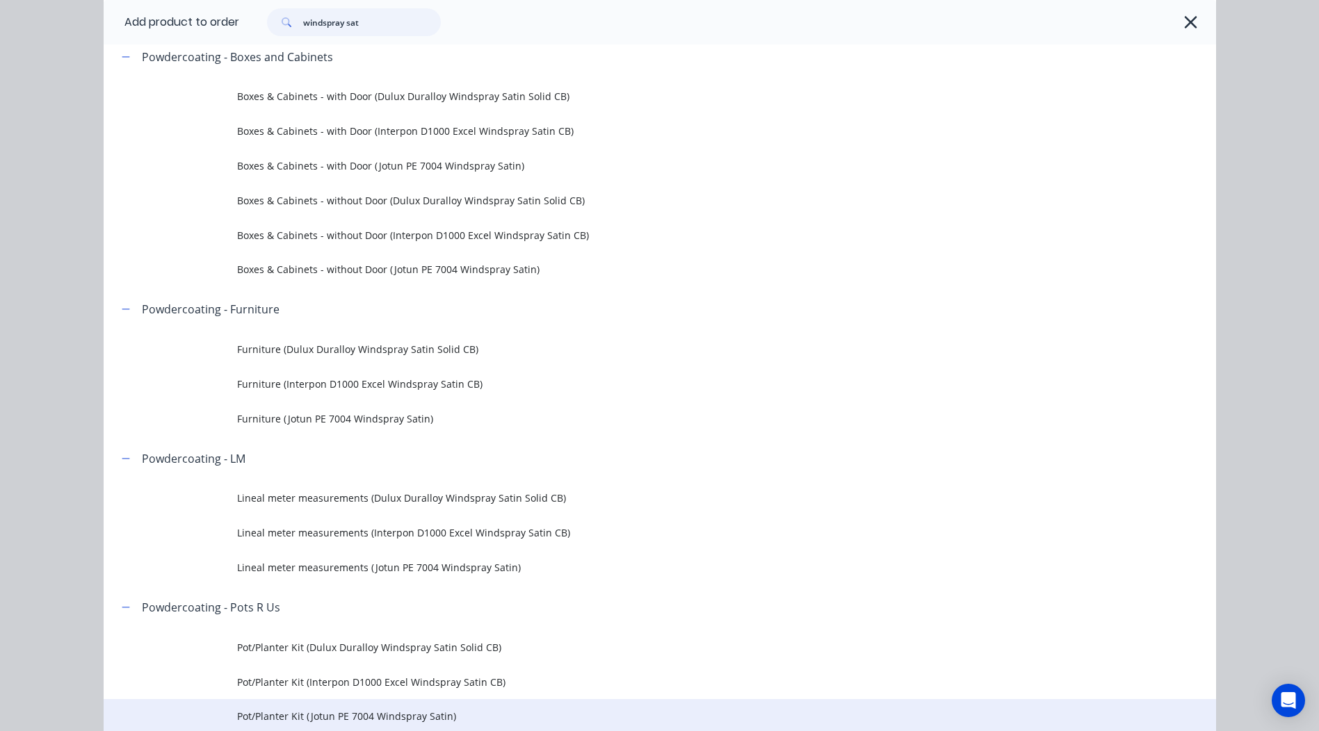
scroll to position [417, 0]
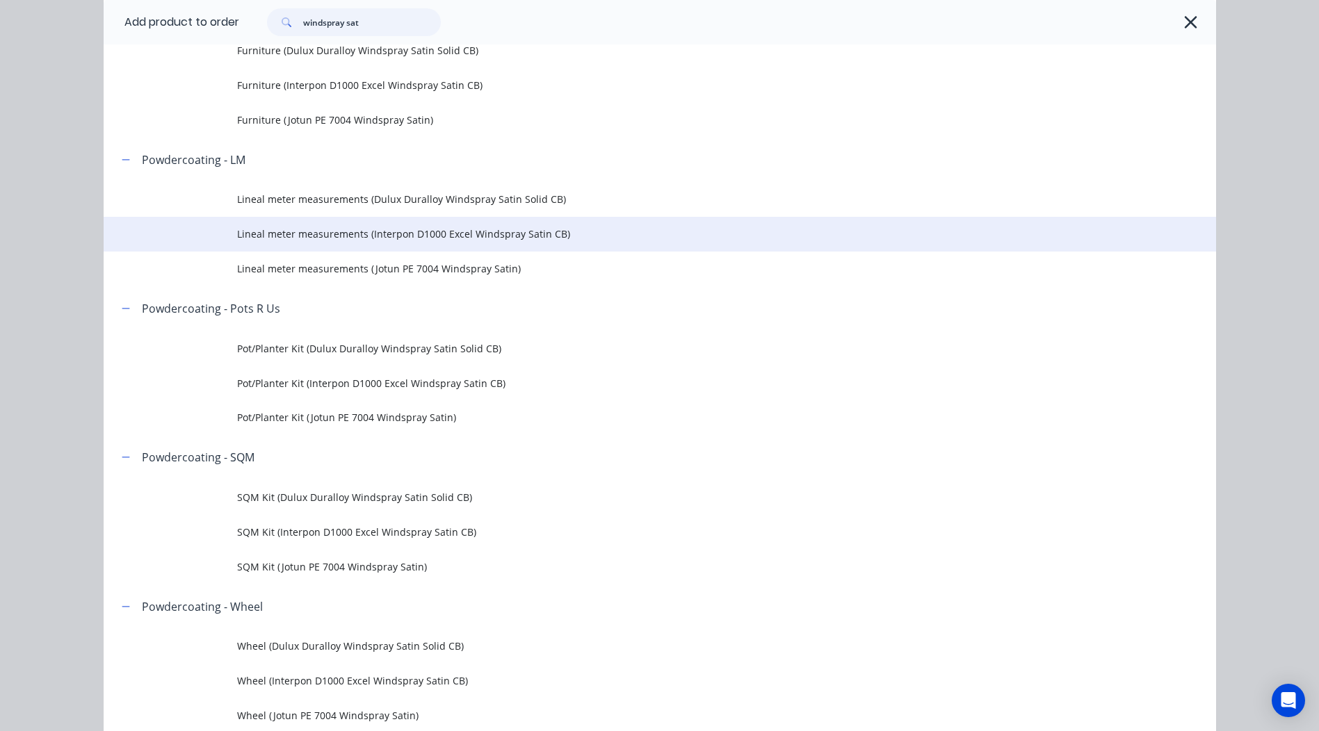
type input "windspray sat"
click at [506, 243] on td "Lineal meter measurements (Interpon D1000 Excel Windspray Satin CB)" at bounding box center [726, 234] width 979 height 35
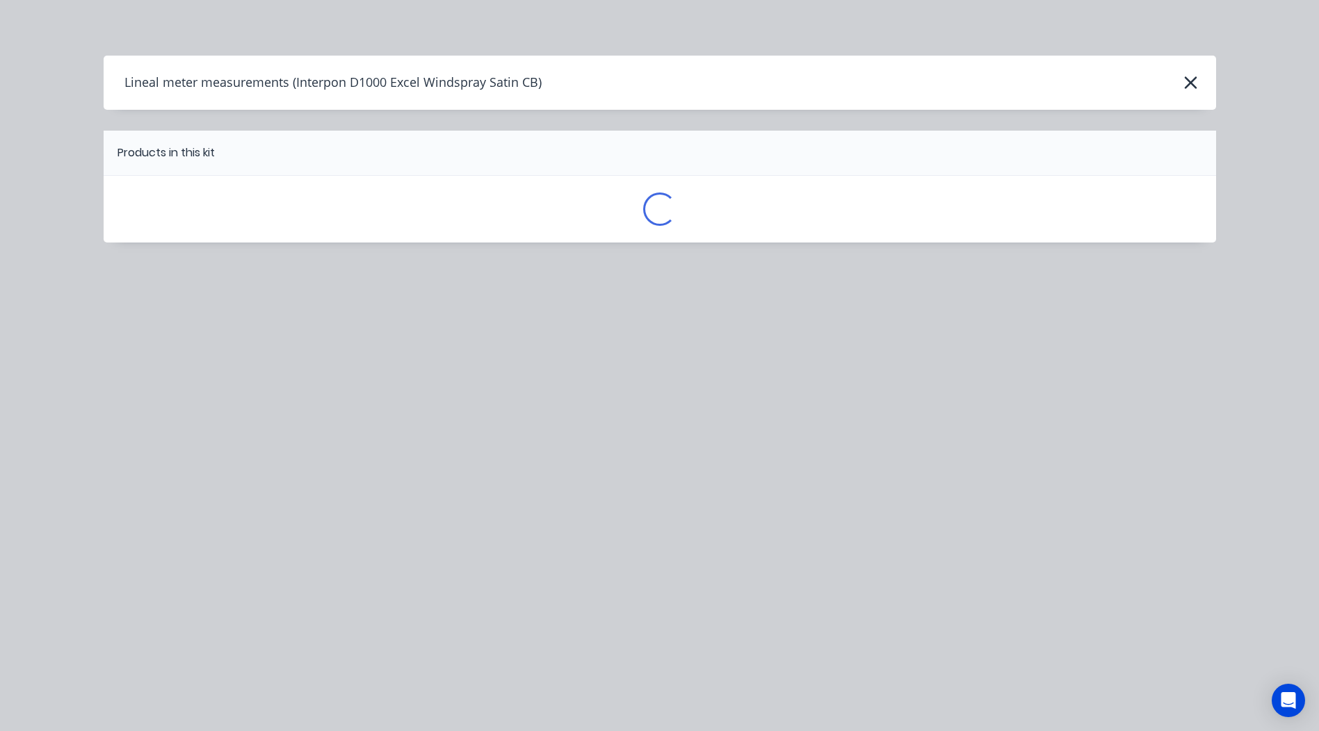
scroll to position [0, 0]
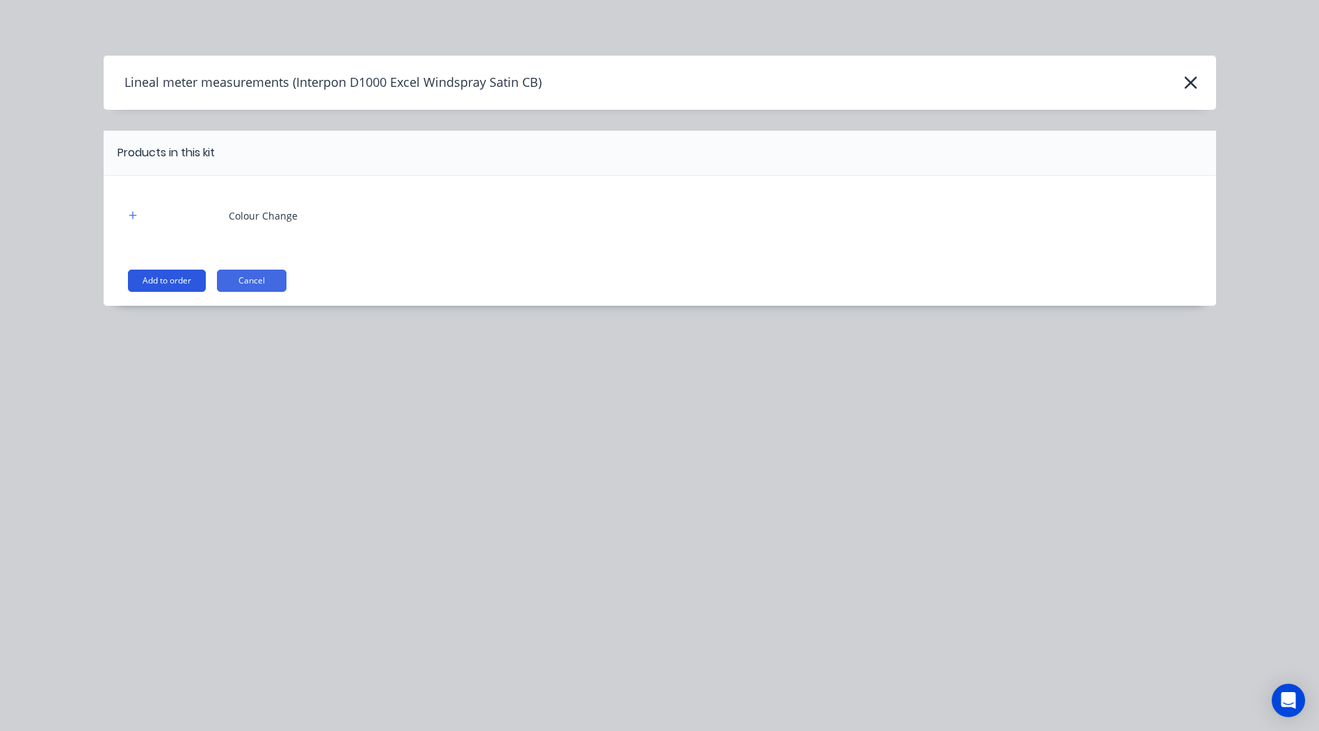
click at [164, 282] on button "Add to order" at bounding box center [167, 281] width 78 height 22
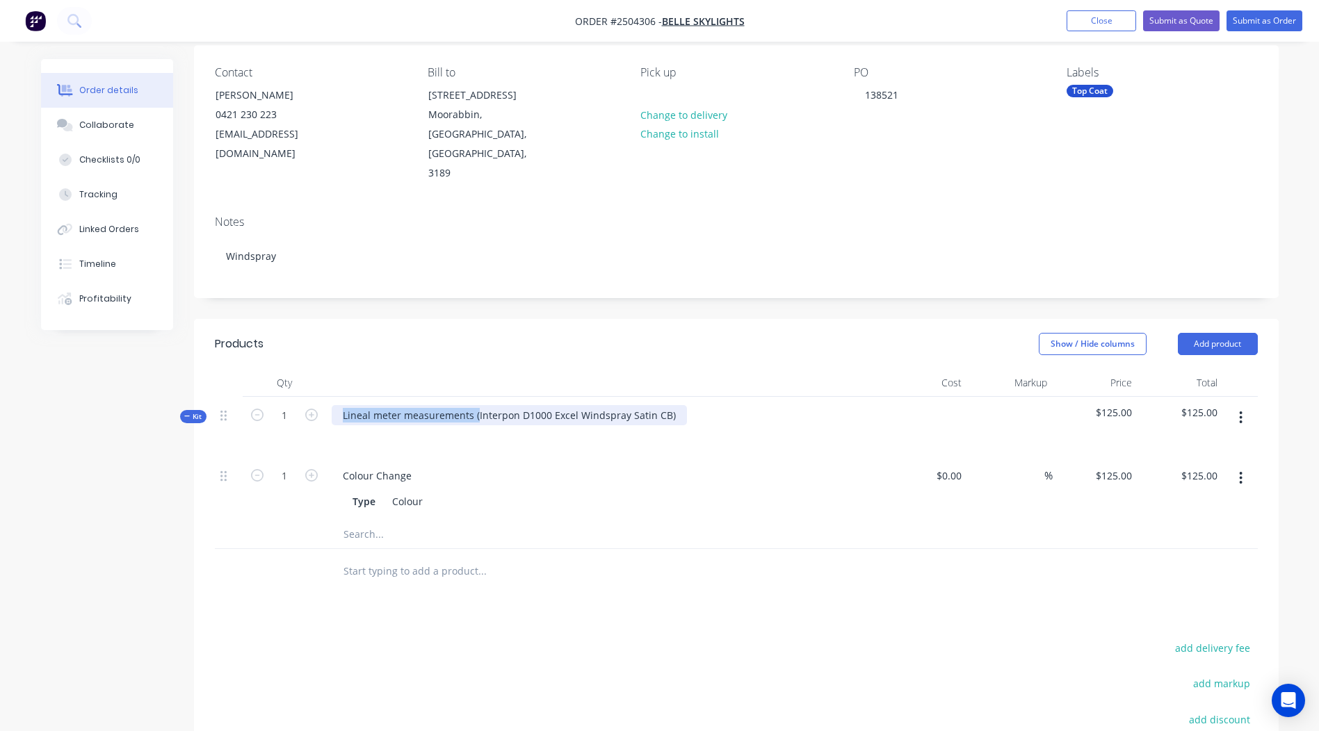
drag, startPoint x: 475, startPoint y: 375, endPoint x: 45, endPoint y: 427, distance: 433.4
click at [45, 427] on div "Created by [PERSON_NAME] Created [DATE] Required [DATE] Assigned to Add team me…" at bounding box center [659, 449] width 1237 height 999
click at [535, 405] on div "Interpon D1000 Excel Windspray Satin CB)" at bounding box center [441, 415] width 218 height 20
click at [642, 323] on header "Products Show / Hide columns Add product" at bounding box center [736, 344] width 1084 height 50
click at [1230, 405] on button "button" at bounding box center [1240, 417] width 33 height 25
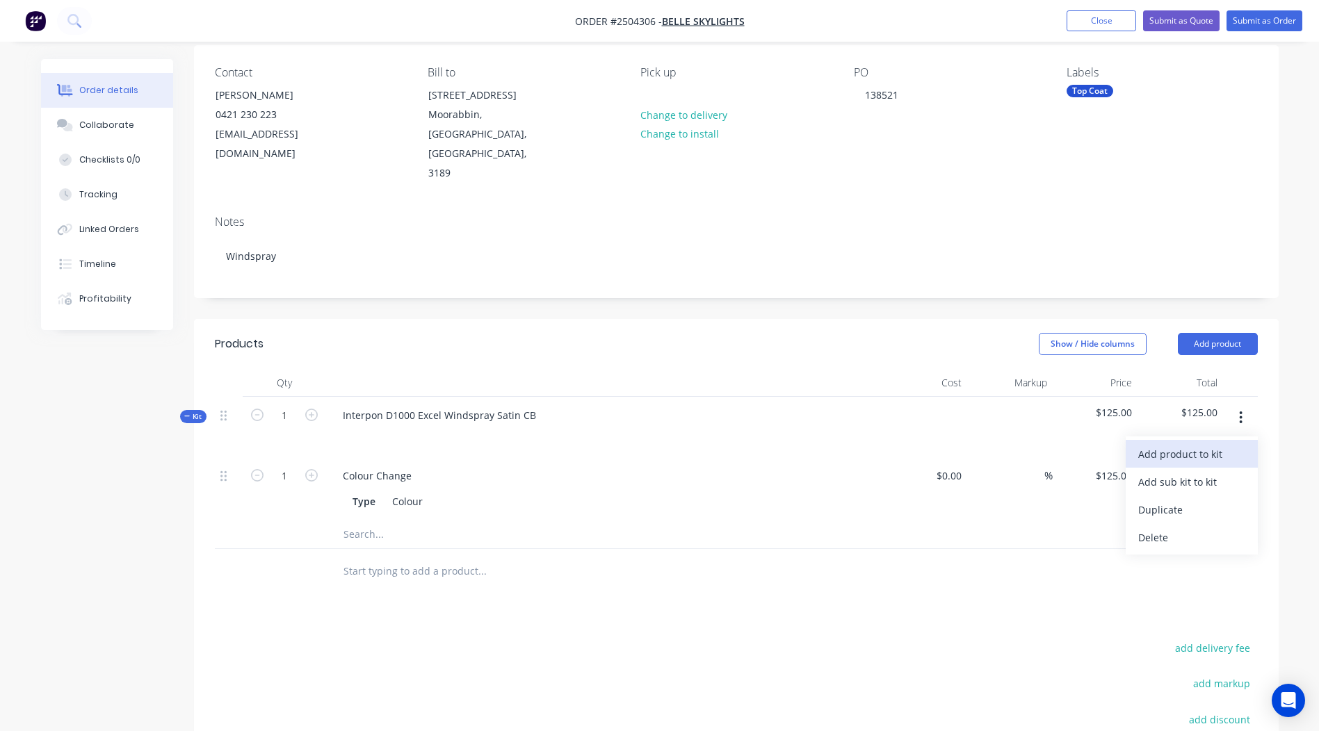
click at [1194, 444] on div "Add product to kit" at bounding box center [1191, 454] width 107 height 20
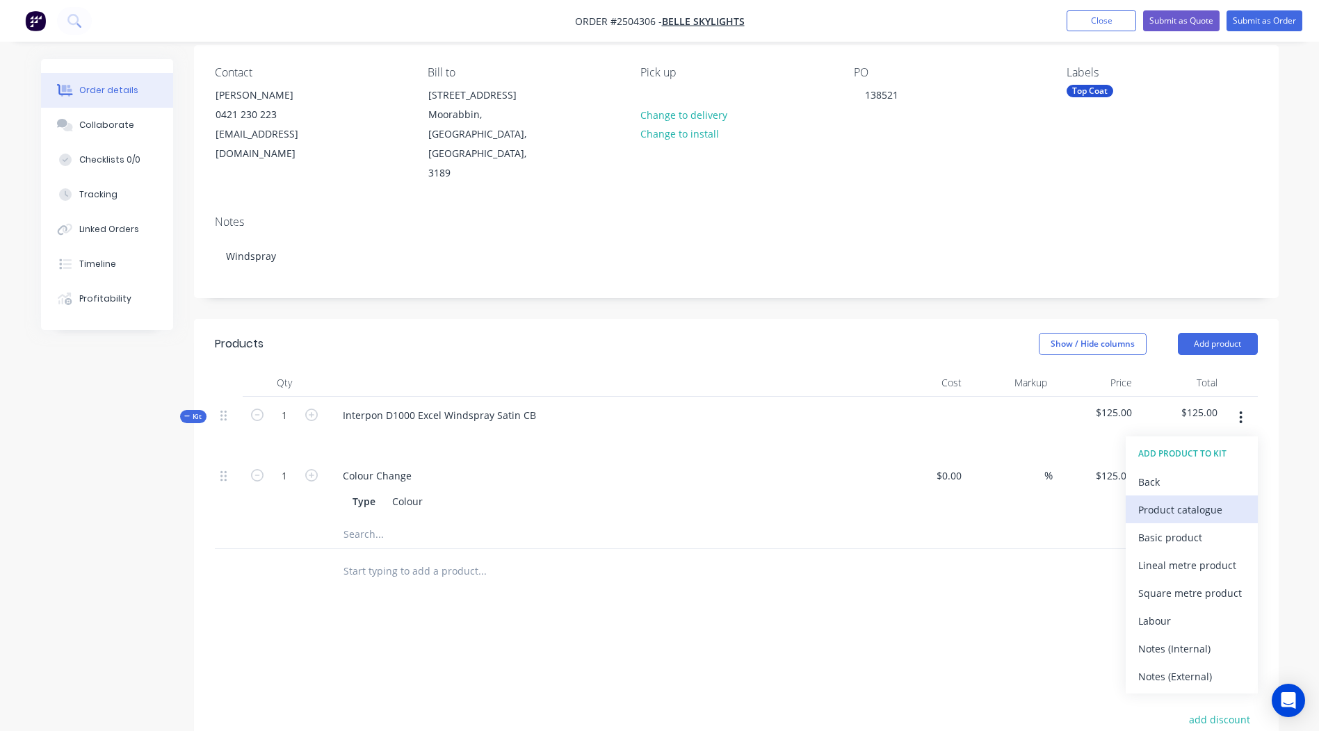
click at [1158, 500] on div "Product catalogue" at bounding box center [1191, 510] width 107 height 20
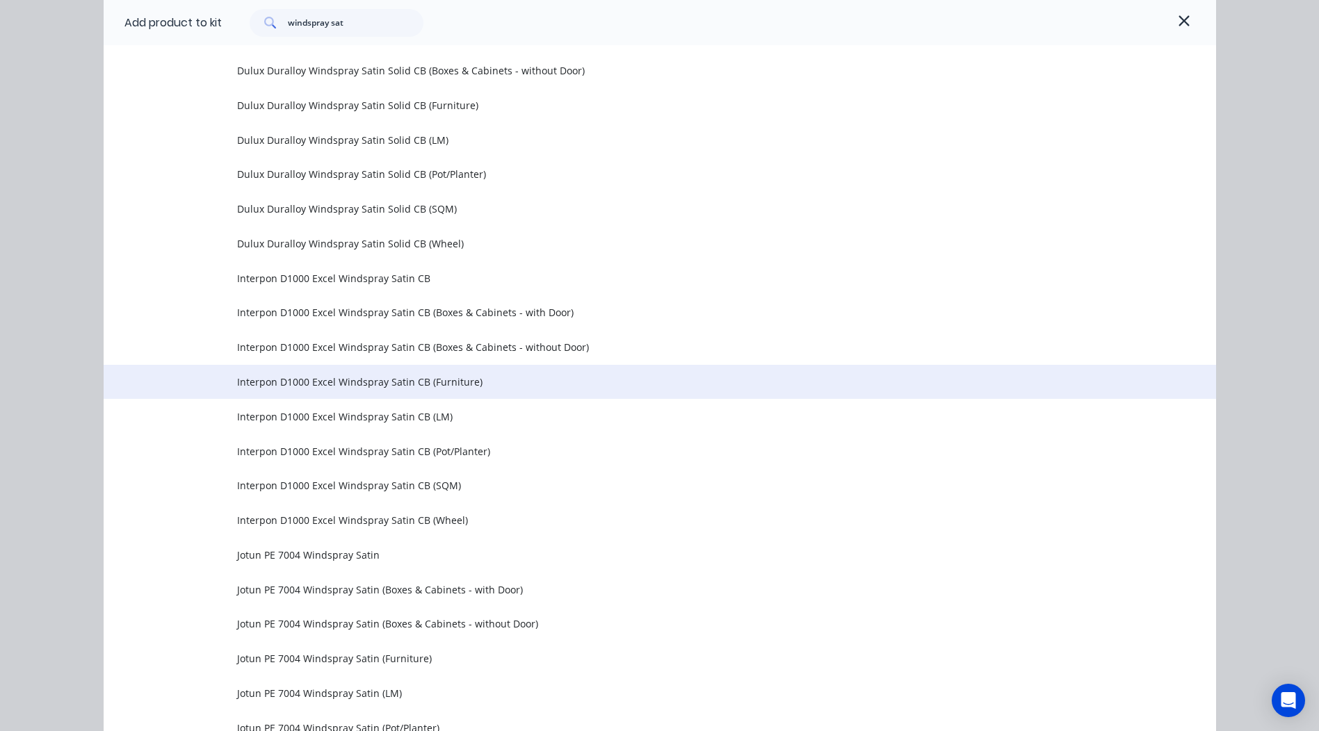
scroll to position [487, 0]
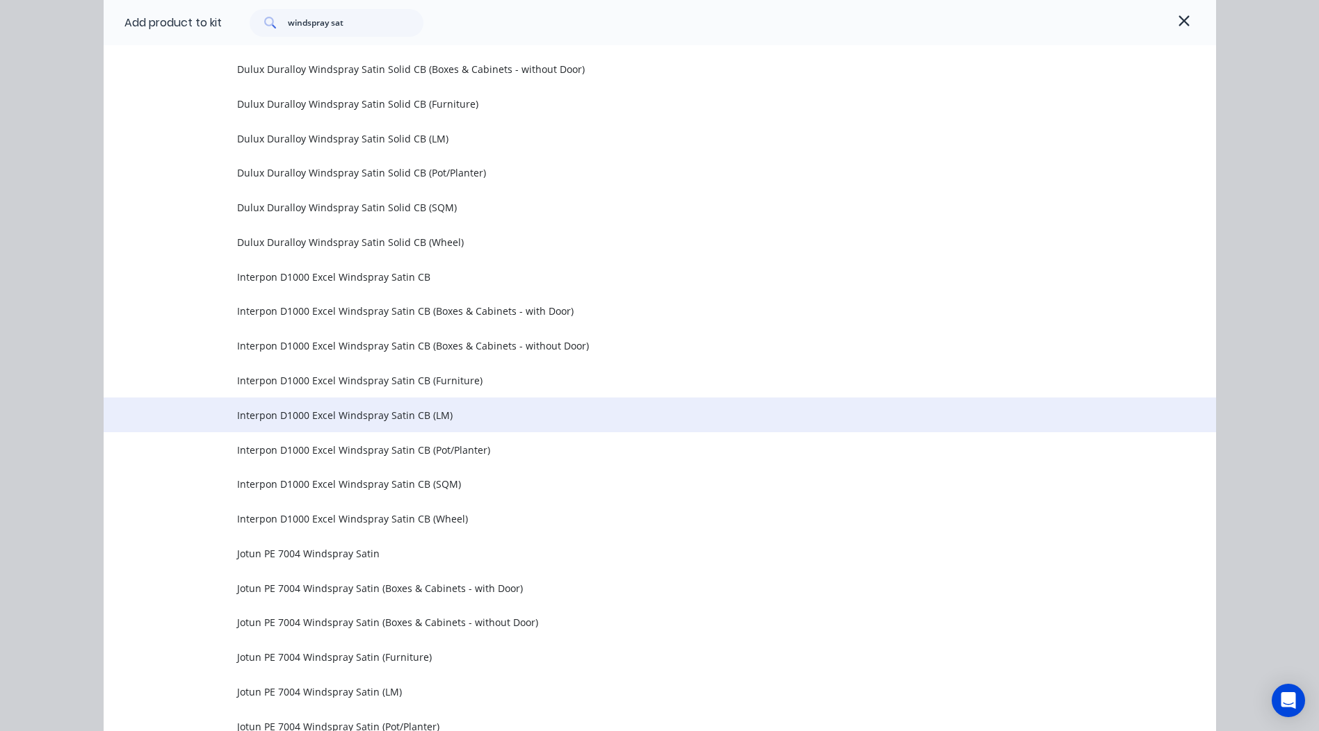
click at [403, 428] on td "Interpon D1000 Excel Windspray Satin CB (LM)" at bounding box center [726, 415] width 979 height 35
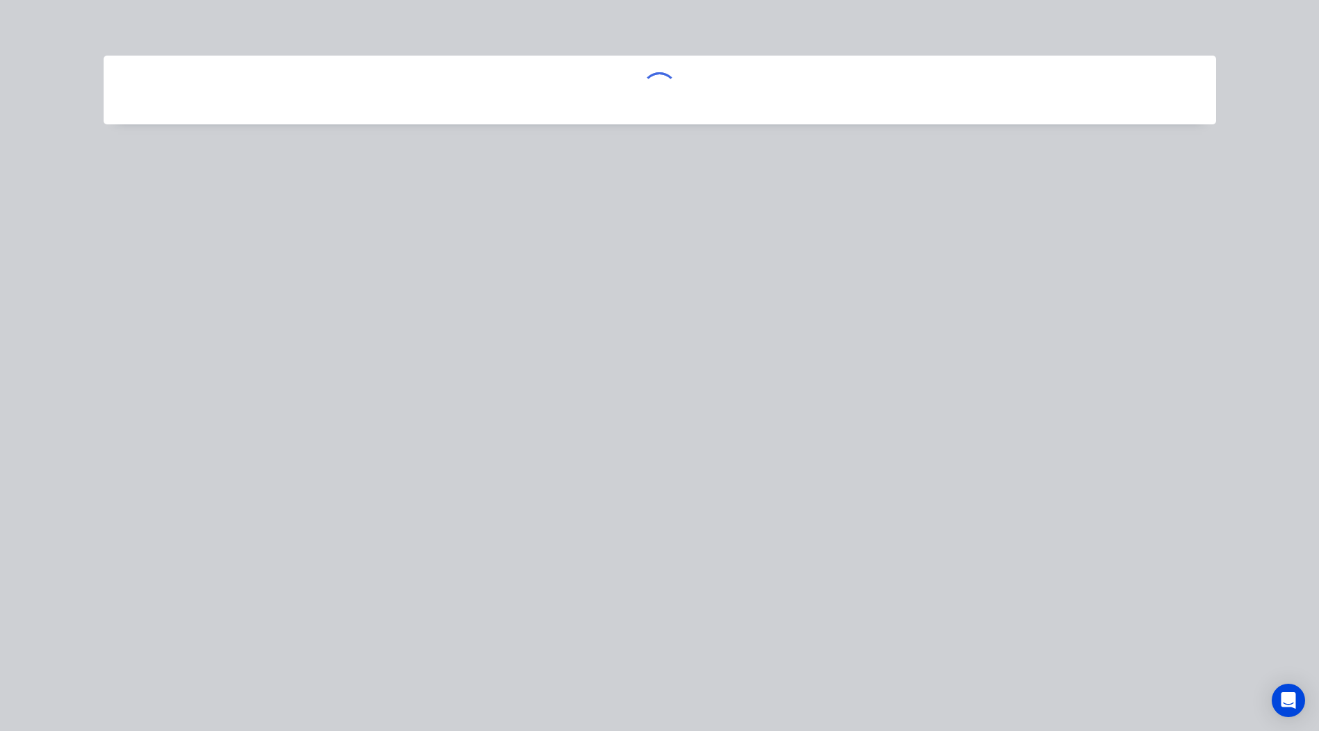
scroll to position [0, 0]
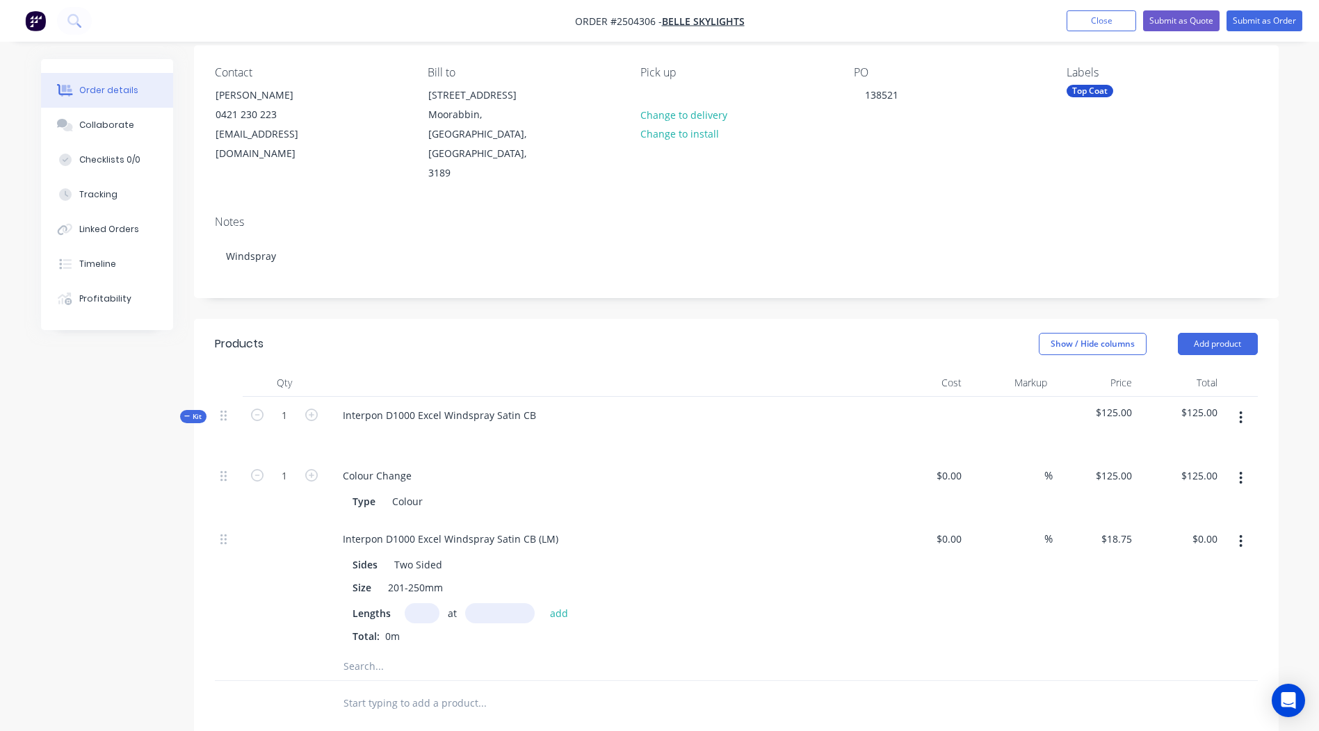
click at [424, 603] on input "text" at bounding box center [422, 613] width 35 height 20
type input "2"
click at [505, 603] on input "text" at bounding box center [500, 613] width 70 height 20
type input "2975"
click at [543, 603] on button "add" at bounding box center [559, 612] width 33 height 19
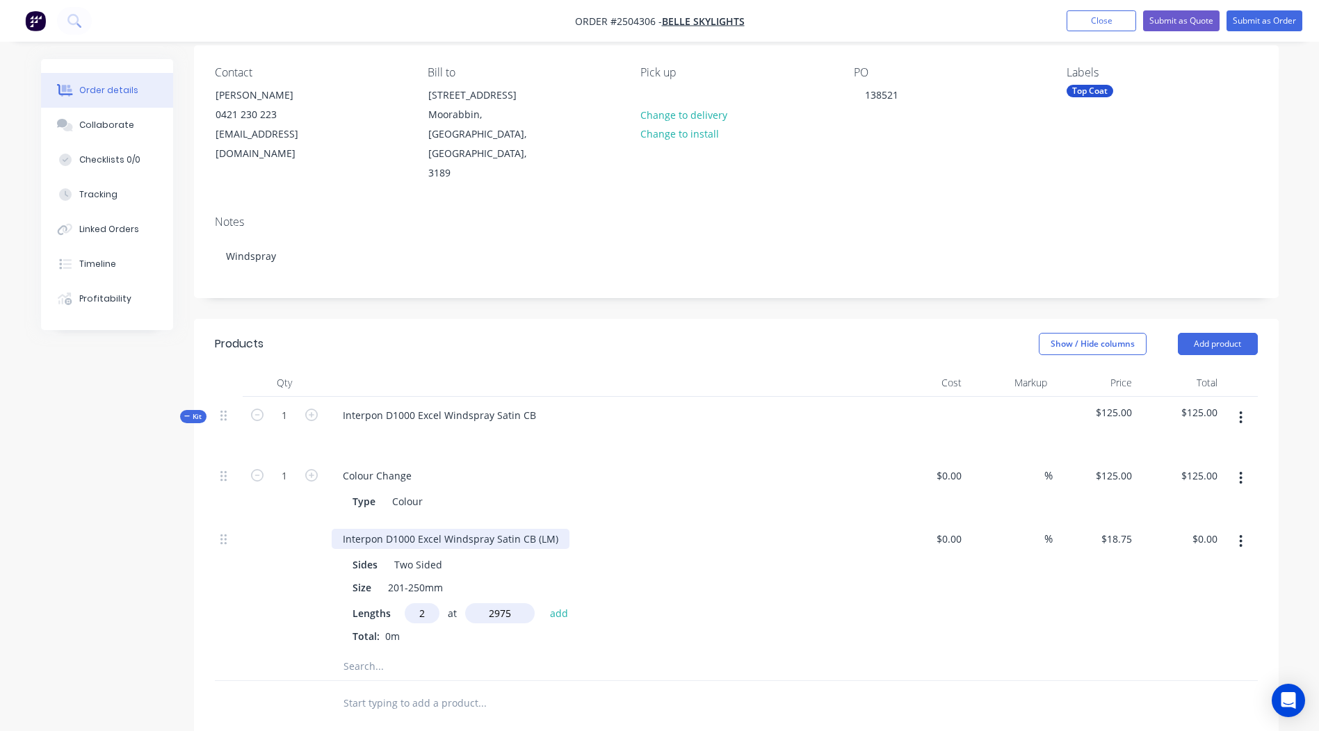
type input "$111.56"
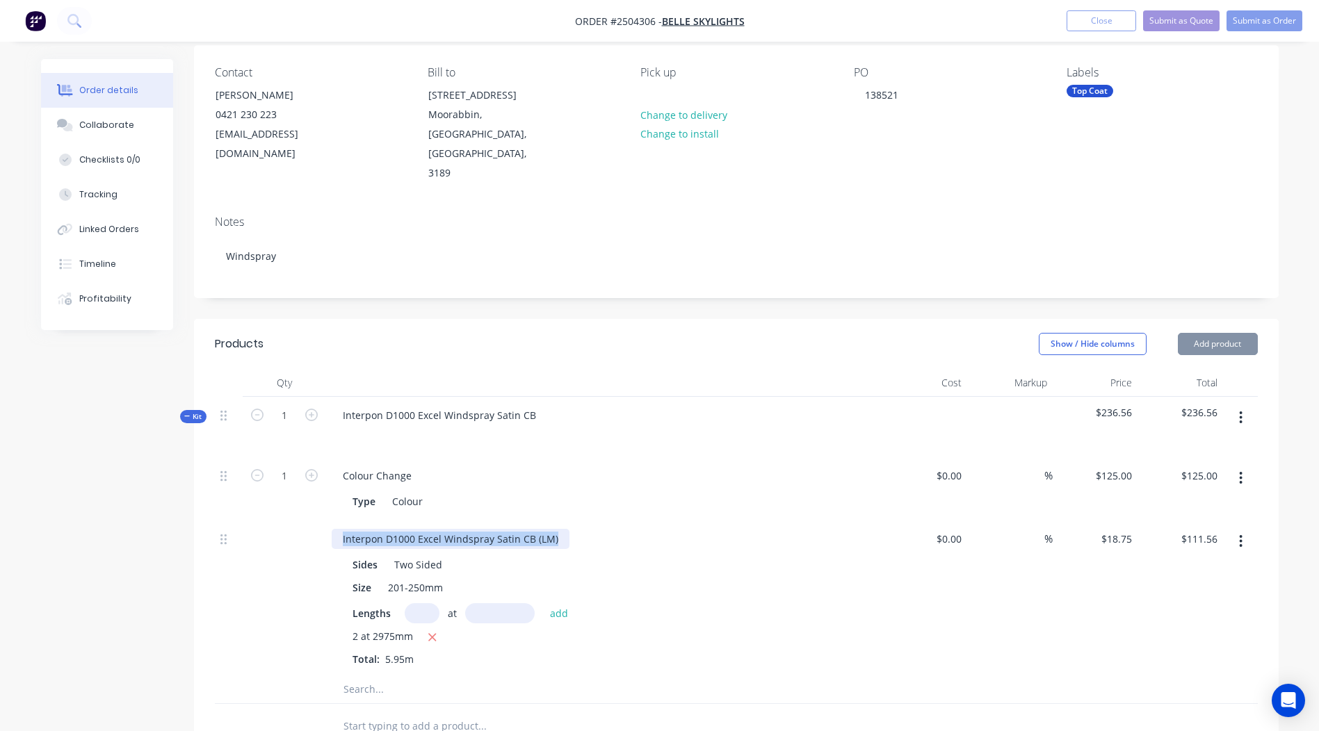
drag, startPoint x: 558, startPoint y: 498, endPoint x: 0, endPoint y: 517, distance: 558.5
click at [0, 517] on html "Order #2504306 - Belle Skylights Add product Close Submit as Quote Submit as Or…" at bounding box center [659, 497] width 1319 height 1213
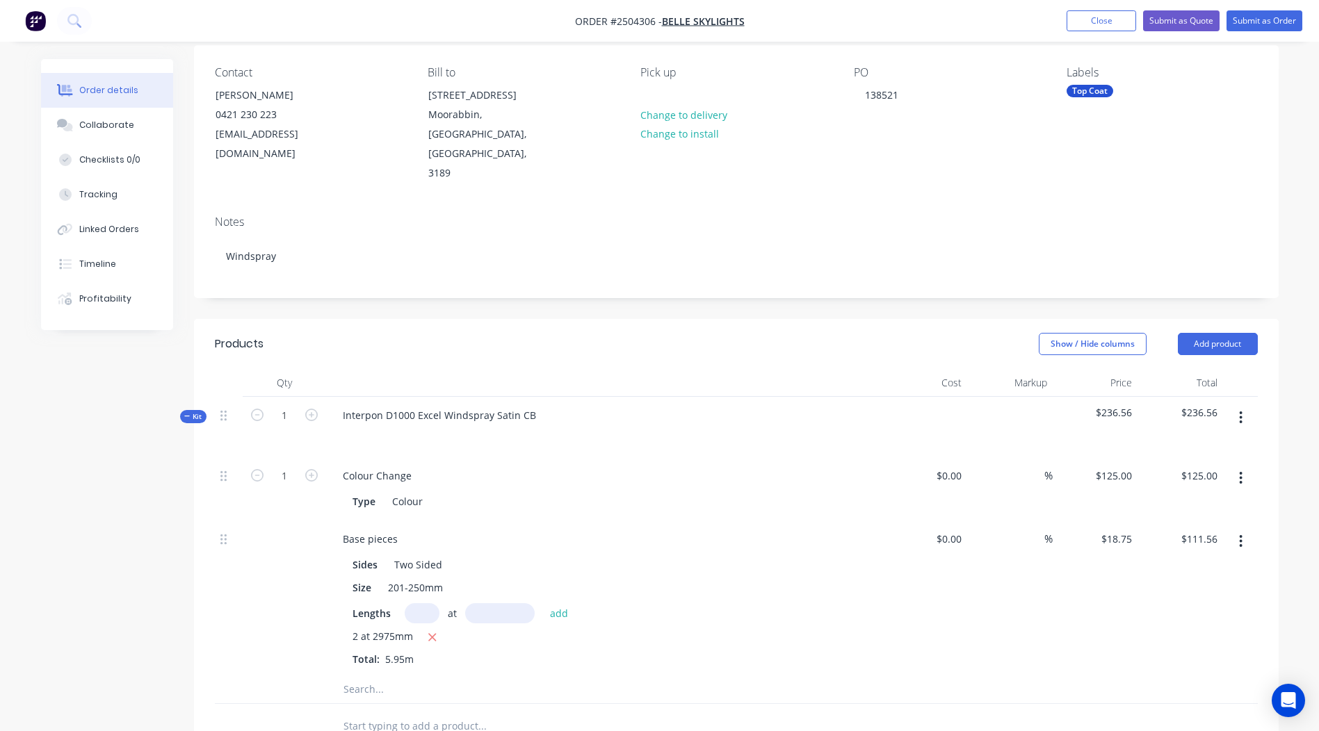
click at [420, 603] on input "text" at bounding box center [422, 613] width 35 height 20
type input "2"
click at [495, 603] on input "text" at bounding box center [500, 613] width 70 height 20
type input "1385"
click at [543, 603] on button "add" at bounding box center [559, 612] width 33 height 19
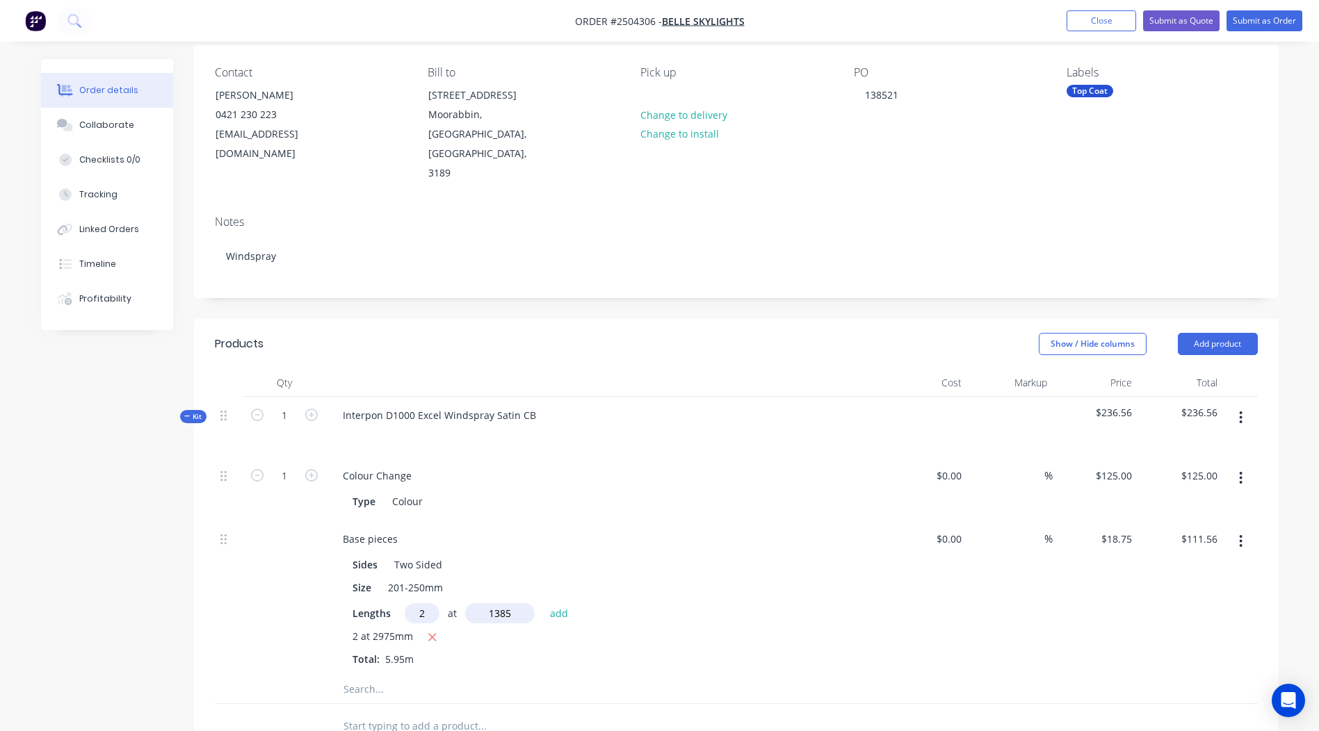
type input "$163.50"
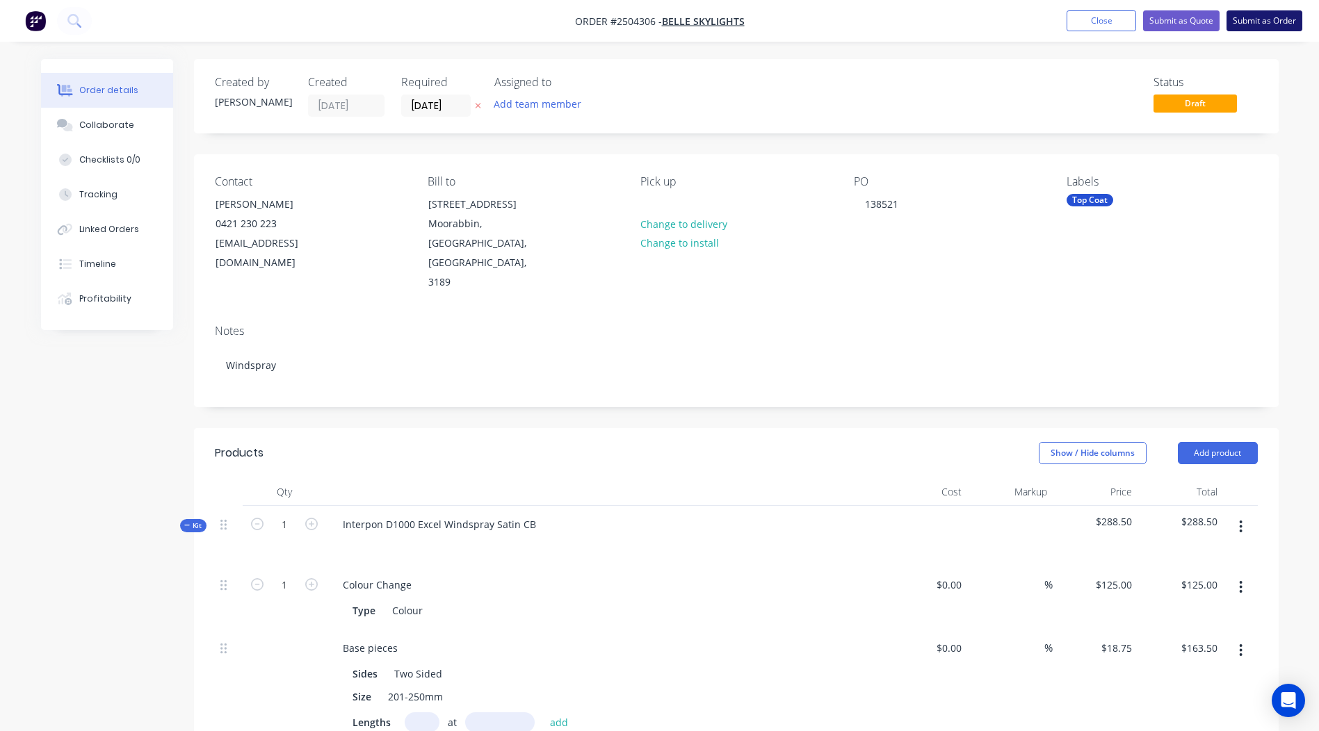
click at [1255, 19] on button "Submit as Order" at bounding box center [1264, 20] width 76 height 21
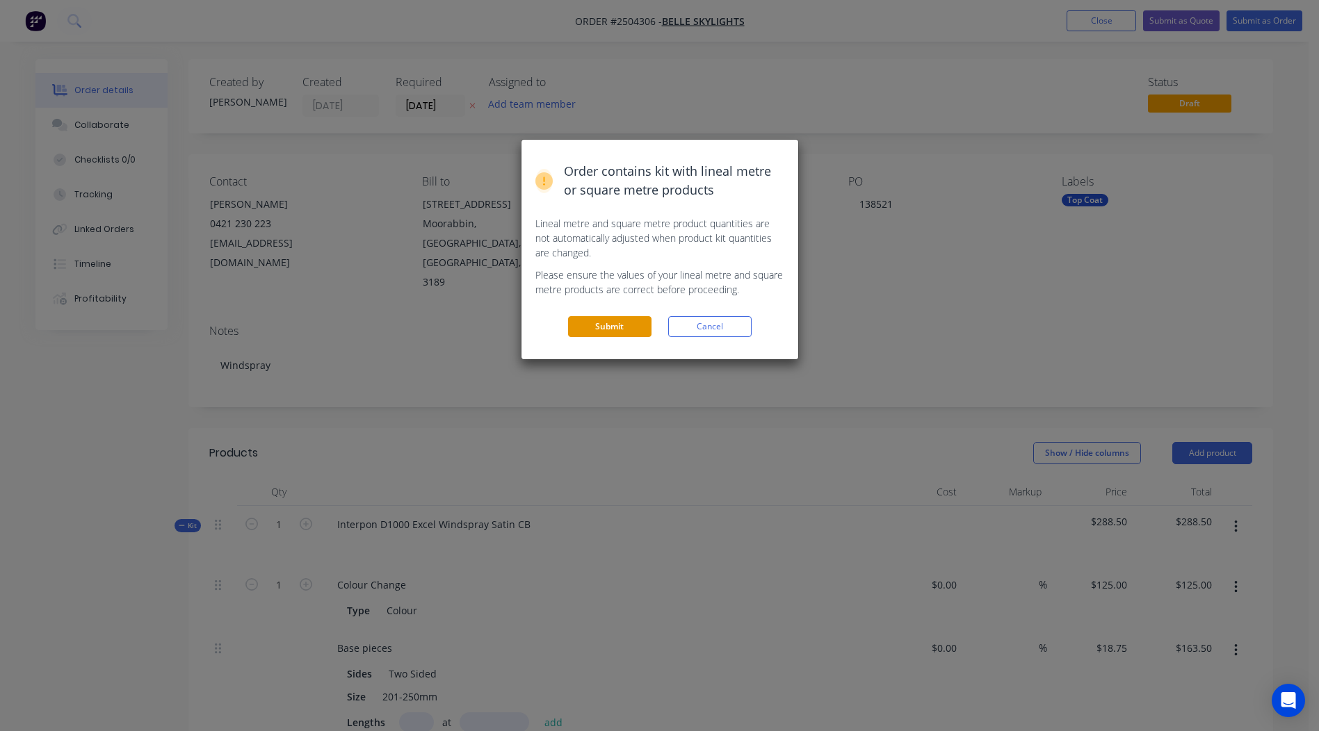
click at [609, 320] on button "Submit" at bounding box center [609, 326] width 83 height 21
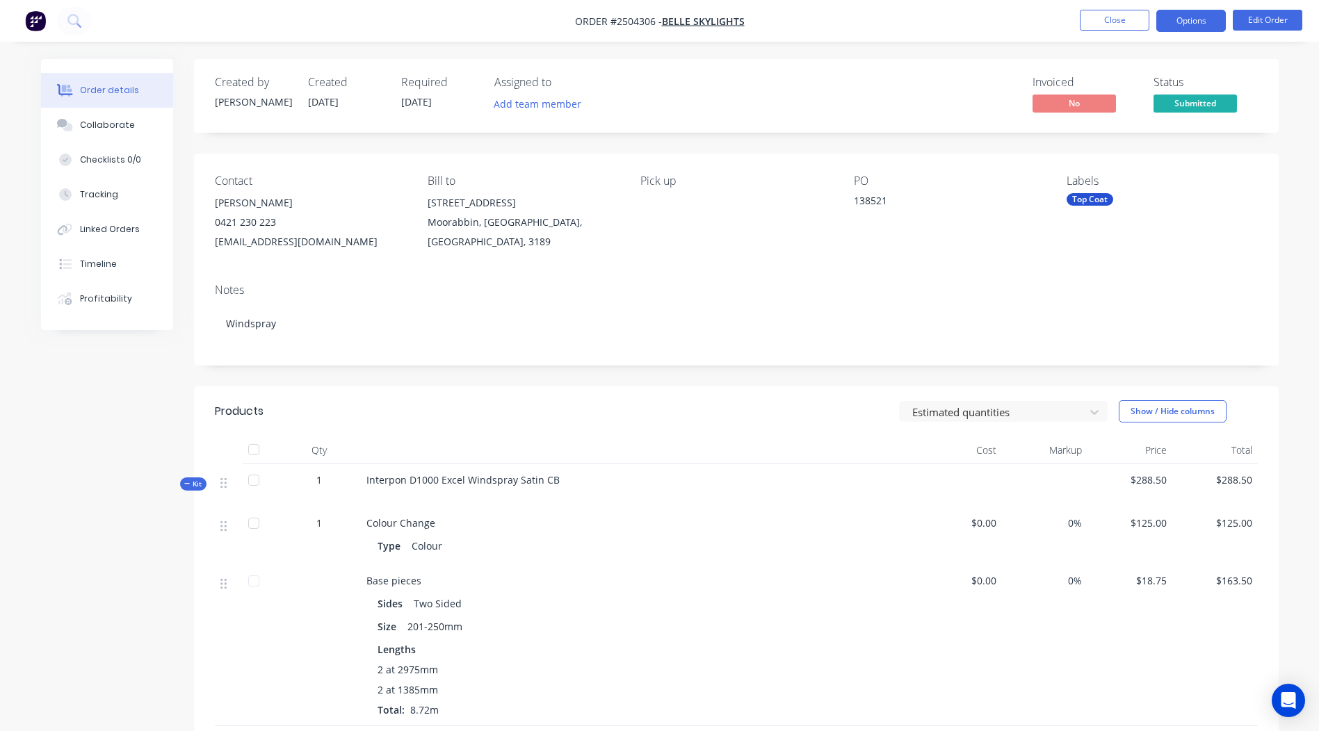
click at [1177, 16] on button "Options" at bounding box center [1191, 21] width 70 height 22
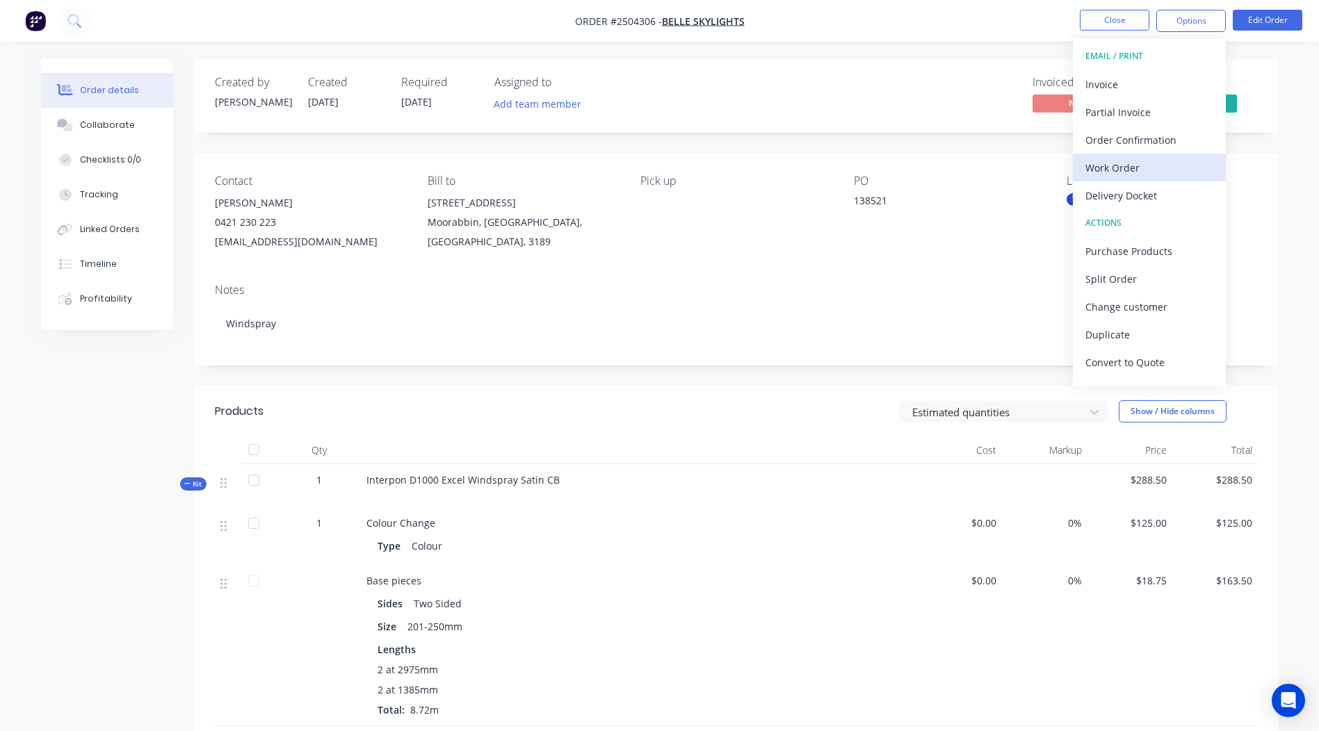
click at [1125, 170] on div "Work Order" at bounding box center [1149, 168] width 128 height 20
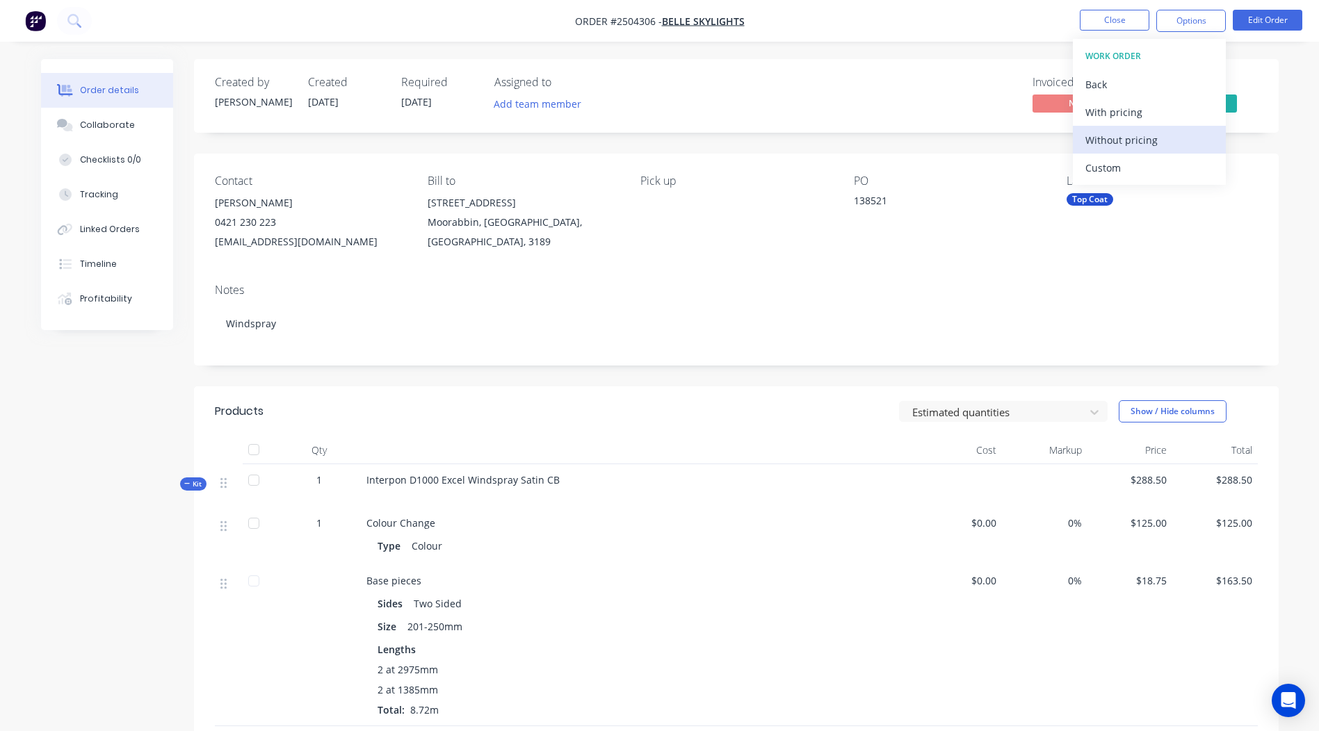
click at [1159, 134] on div "Without pricing" at bounding box center [1149, 140] width 128 height 20
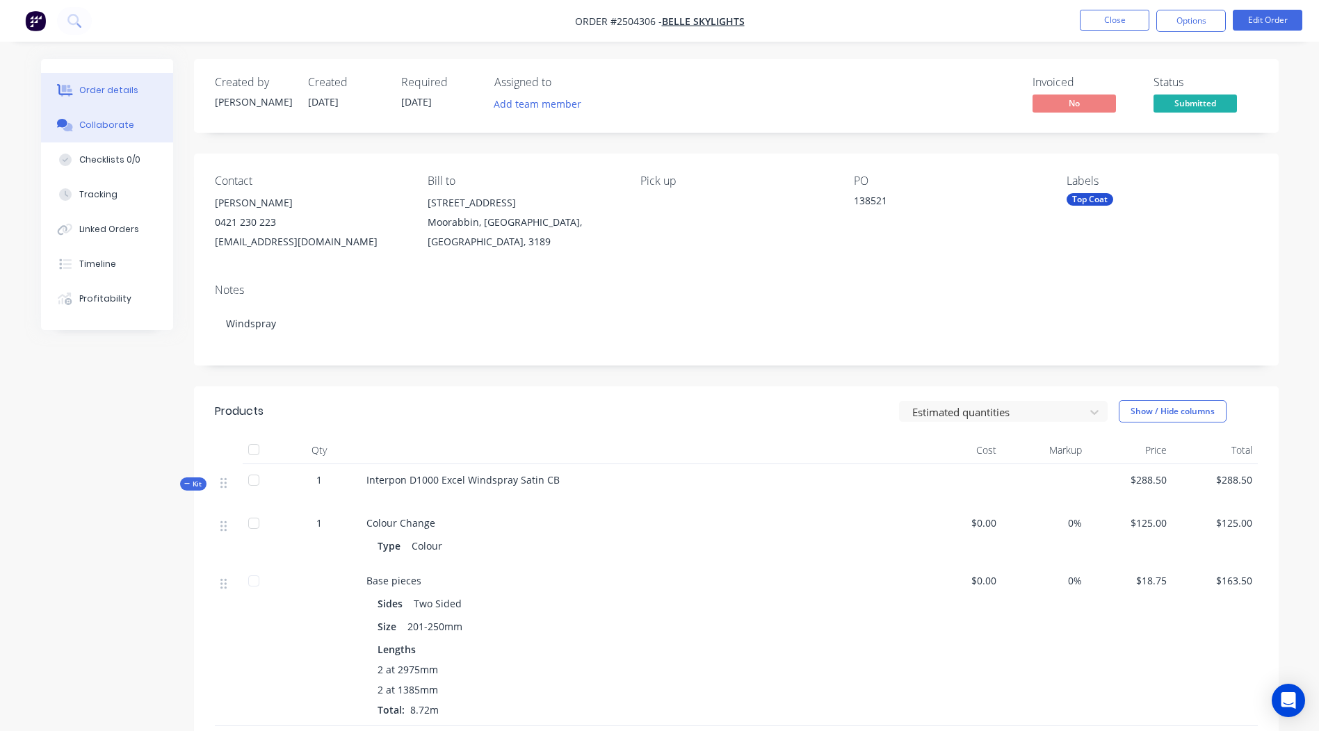
click at [86, 122] on div "Collaborate" at bounding box center [106, 125] width 55 height 13
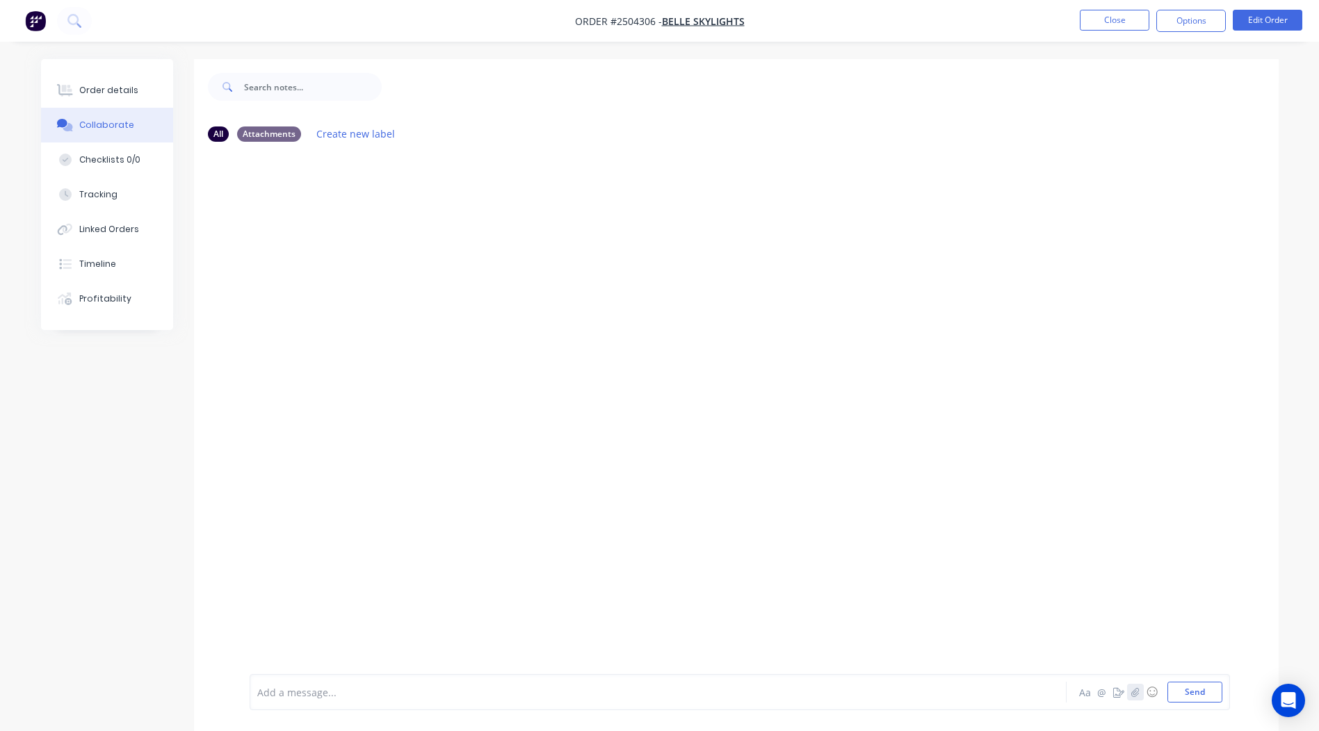
click at [1131, 697] on icon "button" at bounding box center [1134, 692] width 8 height 10
click at [1188, 698] on button "Send" at bounding box center [1194, 692] width 55 height 21
click at [1137, 20] on button "Close" at bounding box center [1115, 20] width 70 height 21
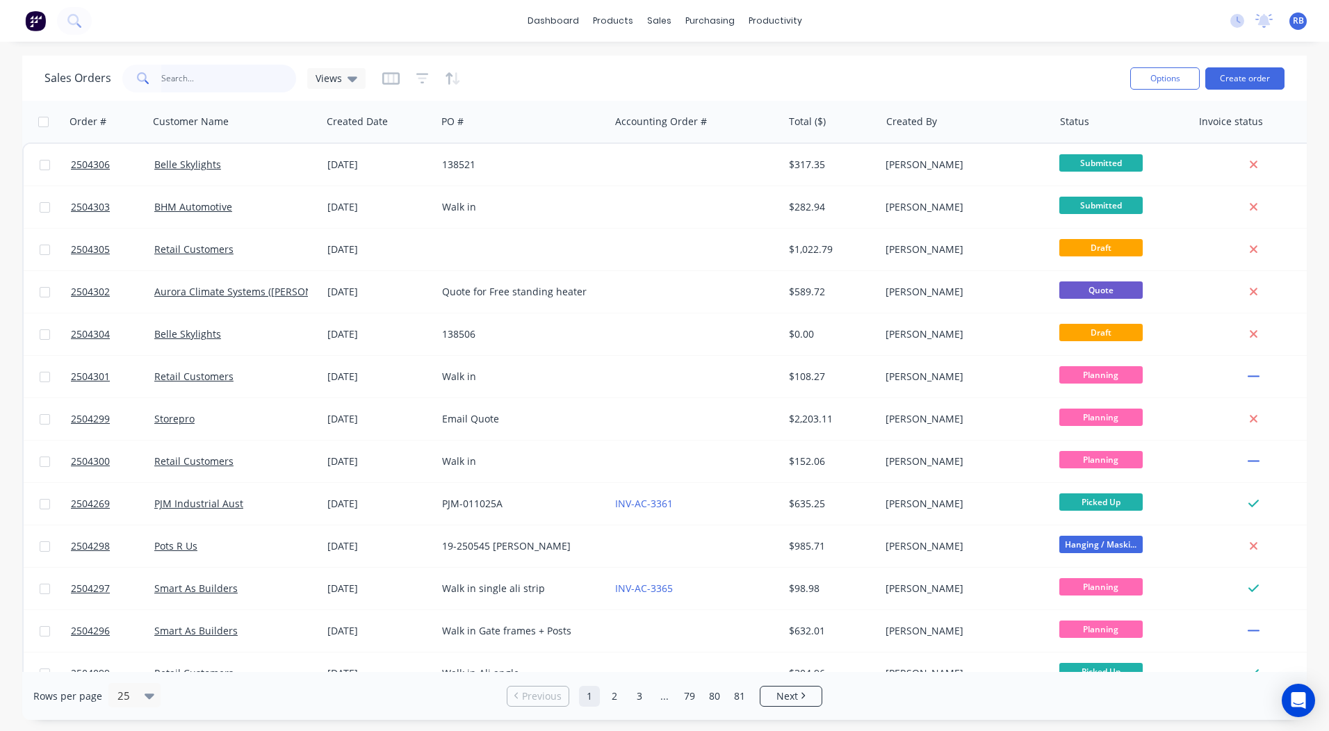
click at [205, 72] on input "text" at bounding box center [229, 79] width 136 height 28
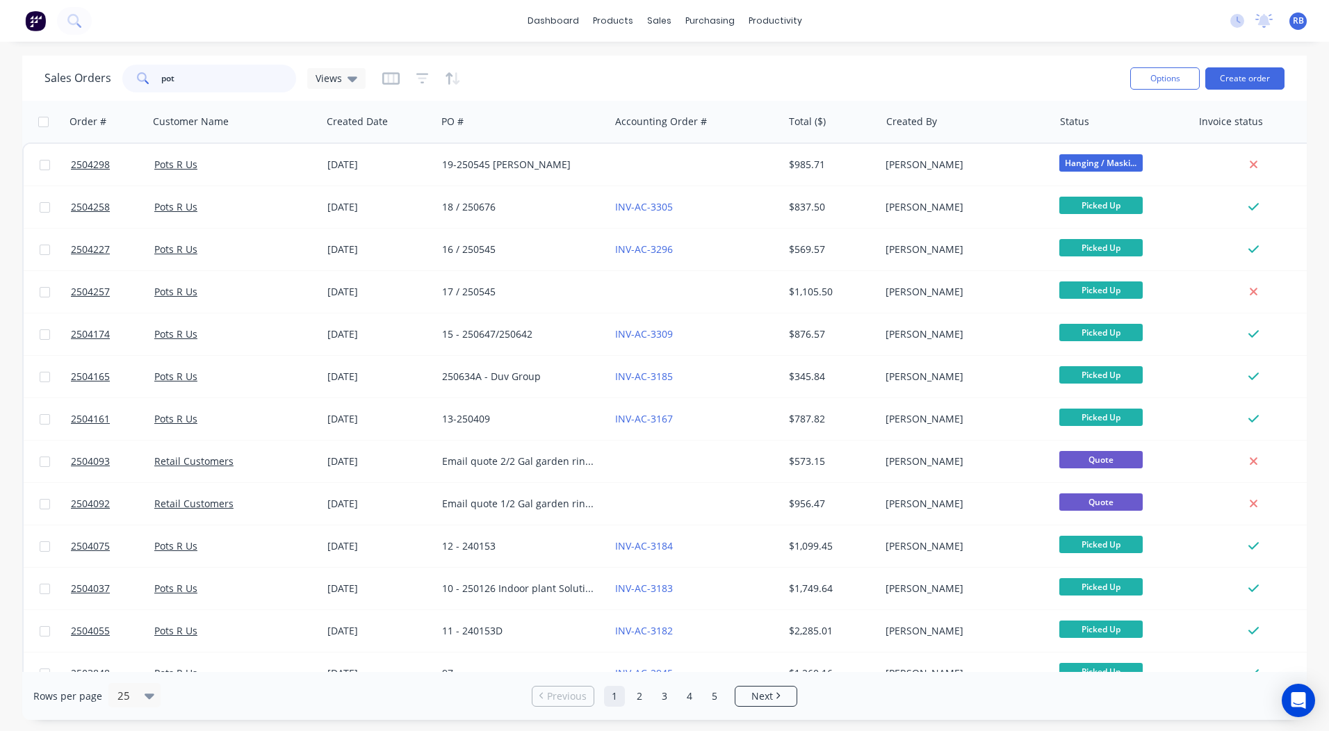
type input "pot"
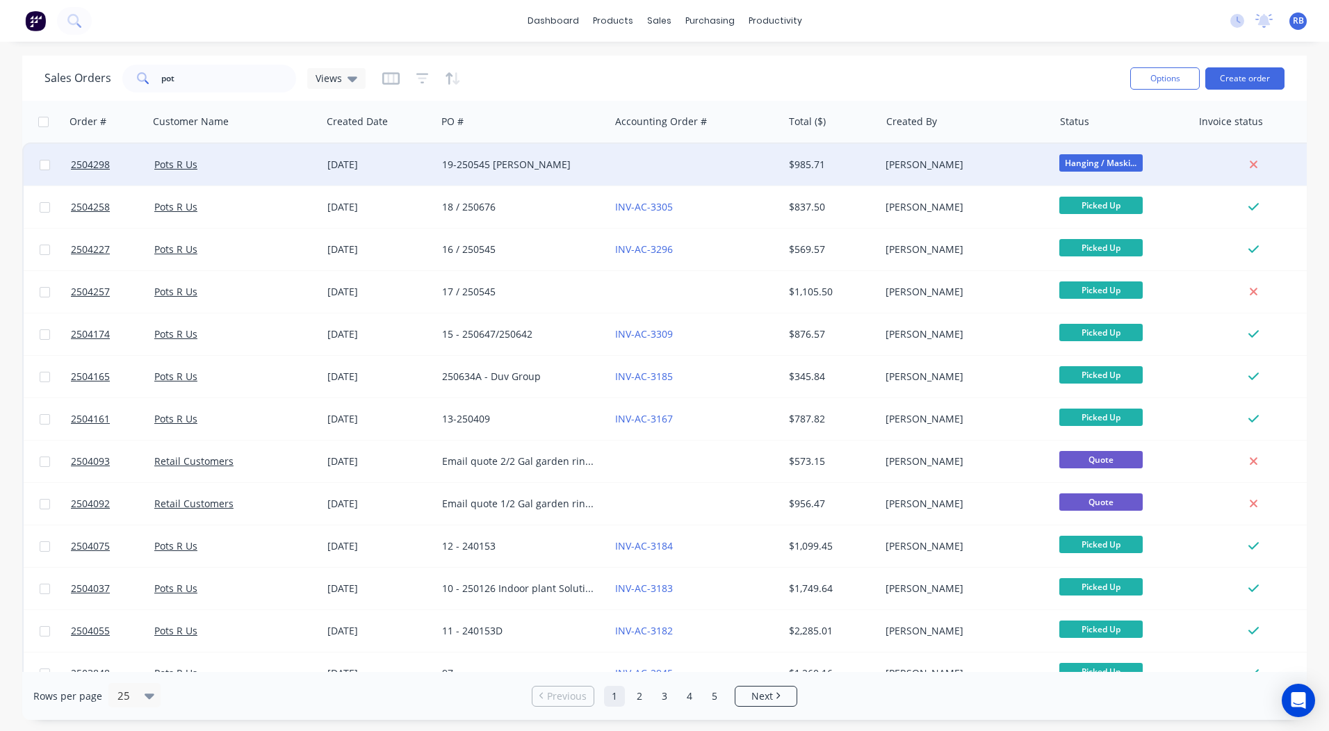
click at [429, 179] on div "[DATE]" at bounding box center [379, 165] width 115 height 42
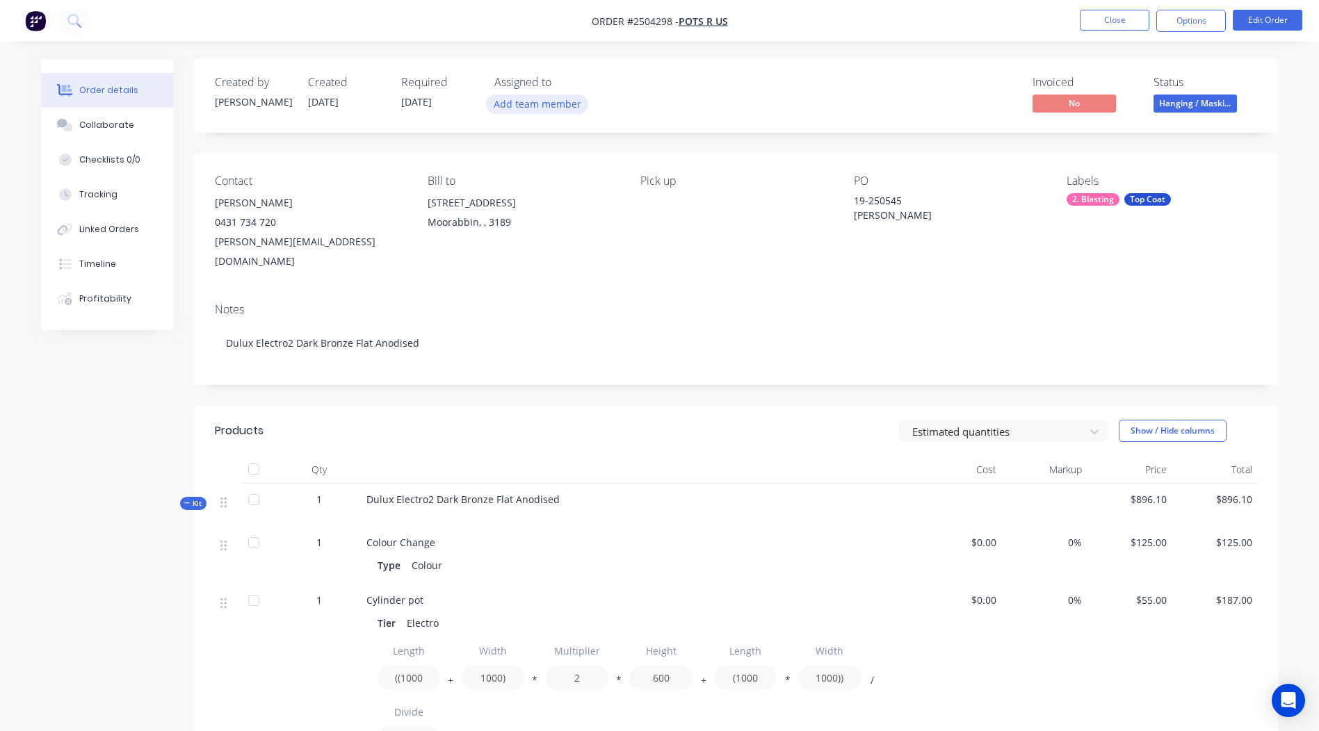
click at [539, 107] on button "Add team member" at bounding box center [537, 104] width 102 height 19
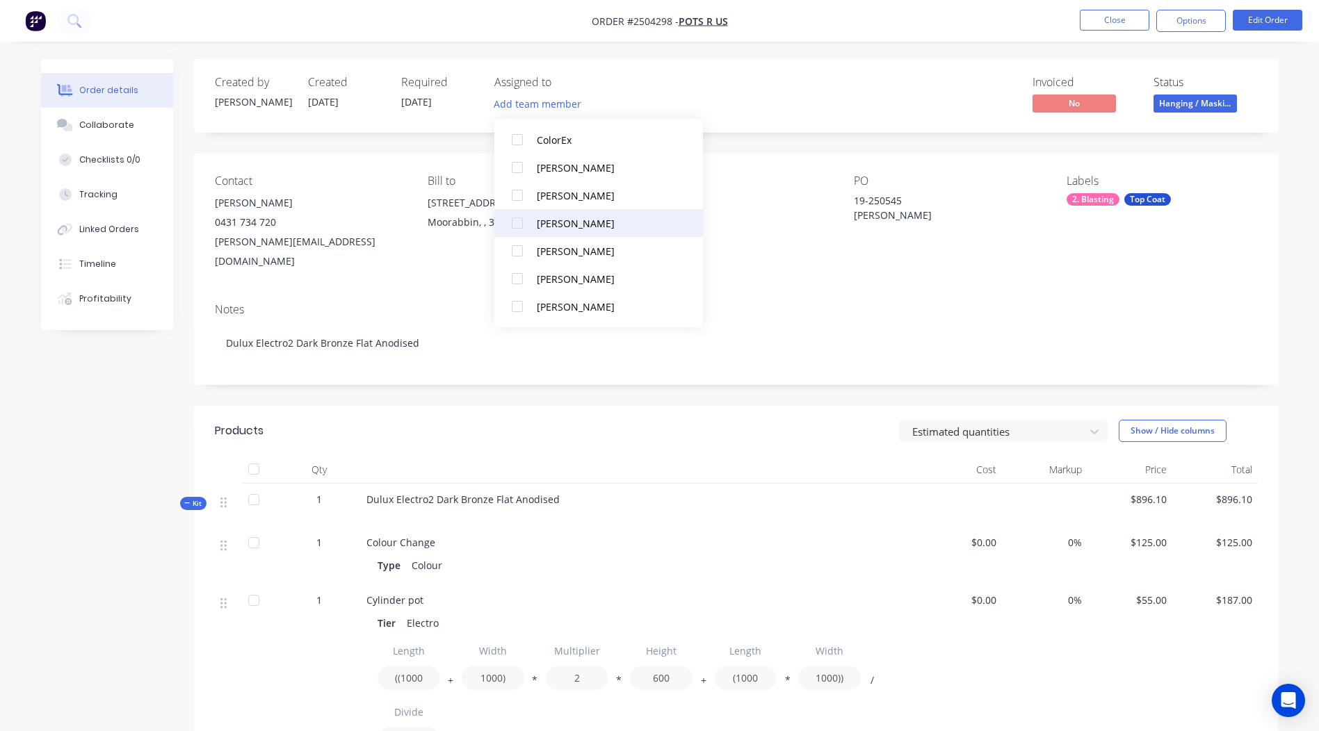
click at [581, 218] on div "[PERSON_NAME]" at bounding box center [606, 223] width 139 height 15
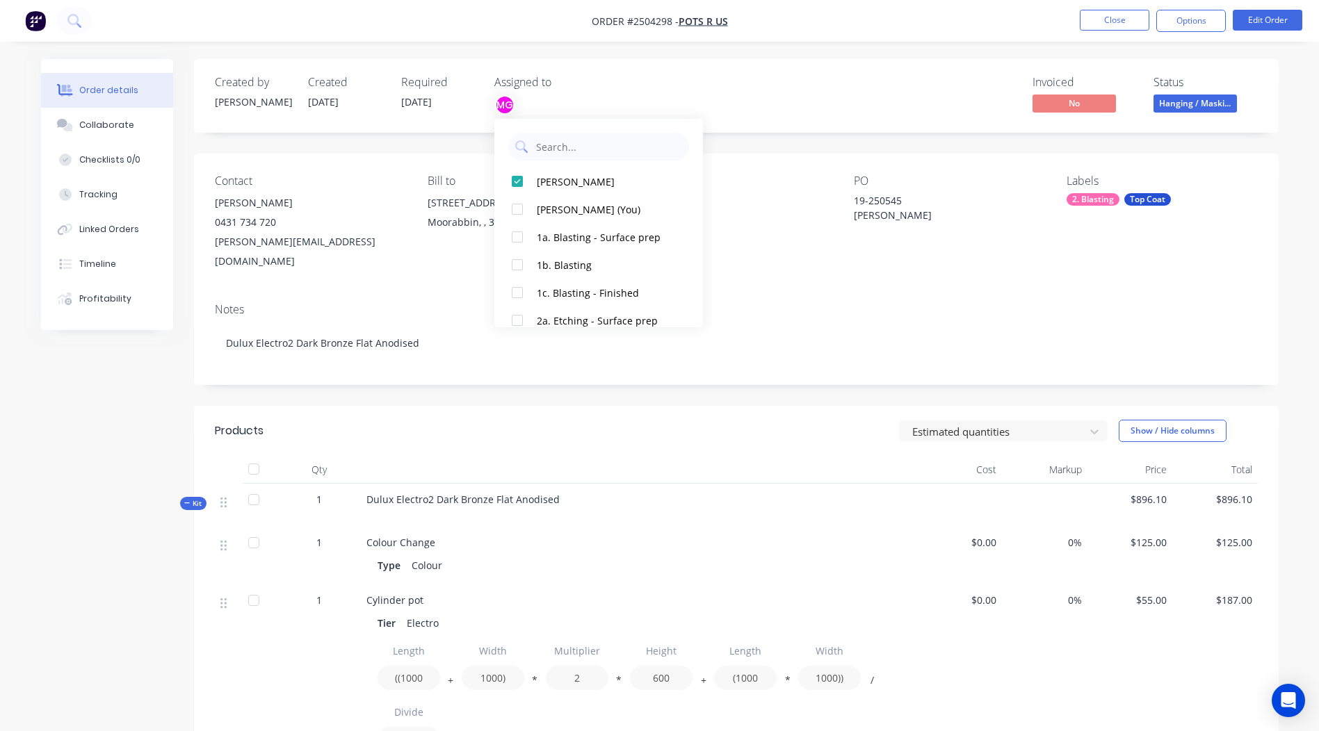
click at [876, 131] on div "Created by [PERSON_NAME] Created [DATE] Required [DATE] Assigned to MG Invoiced…" at bounding box center [736, 96] width 1084 height 74
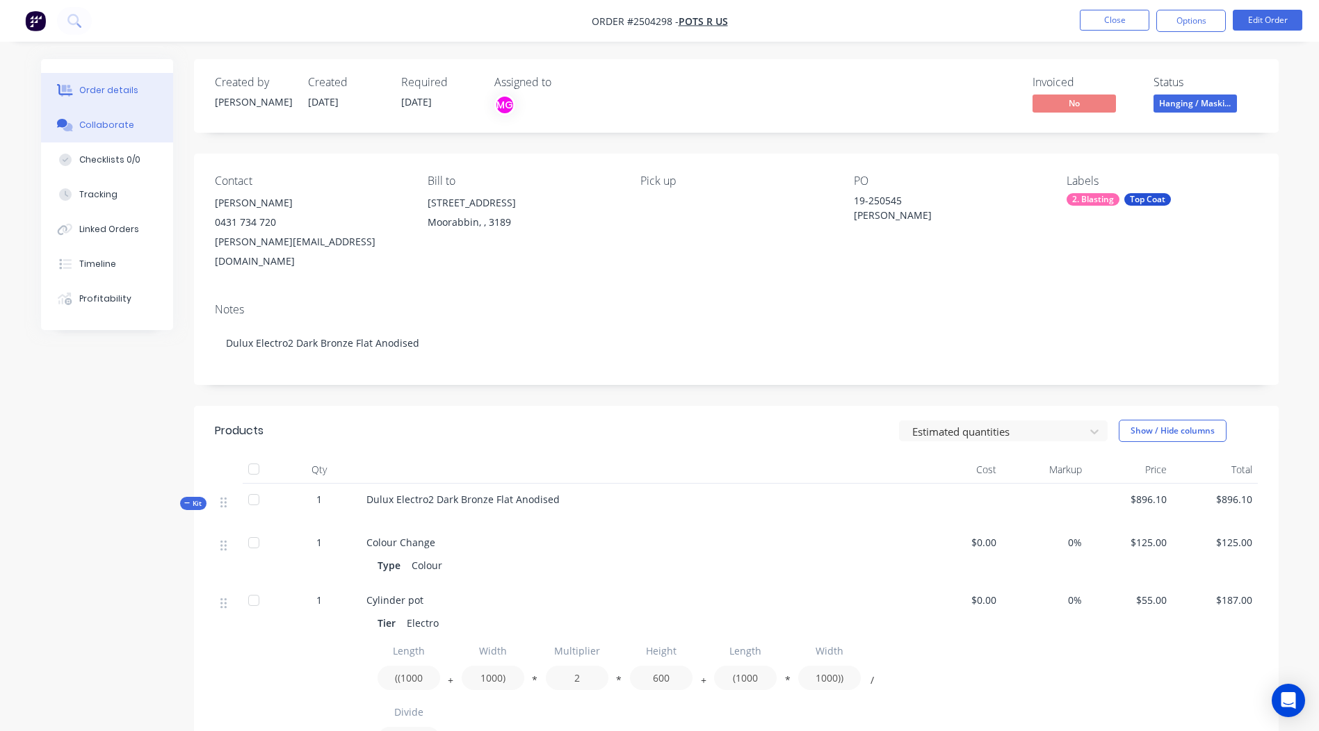
click at [99, 122] on div "Collaborate" at bounding box center [106, 125] width 55 height 13
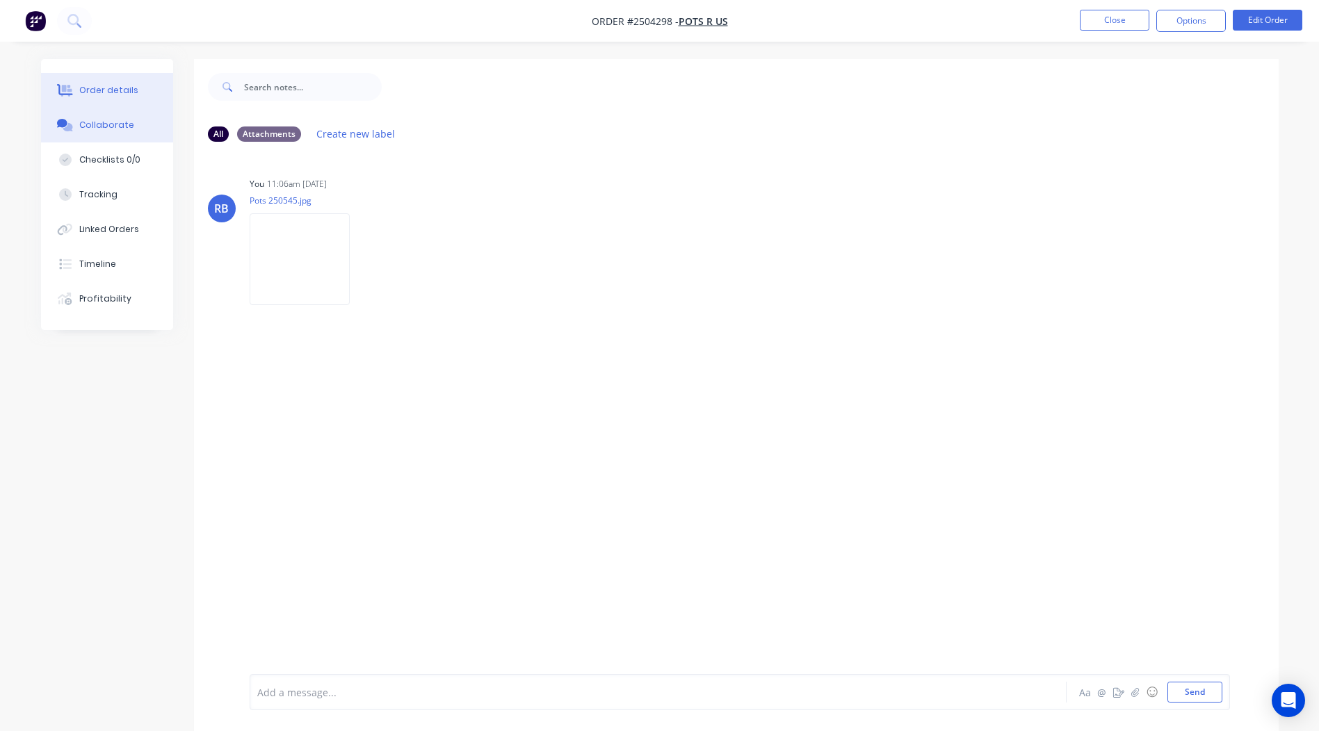
click at [109, 87] on div "Order details" at bounding box center [108, 90] width 59 height 13
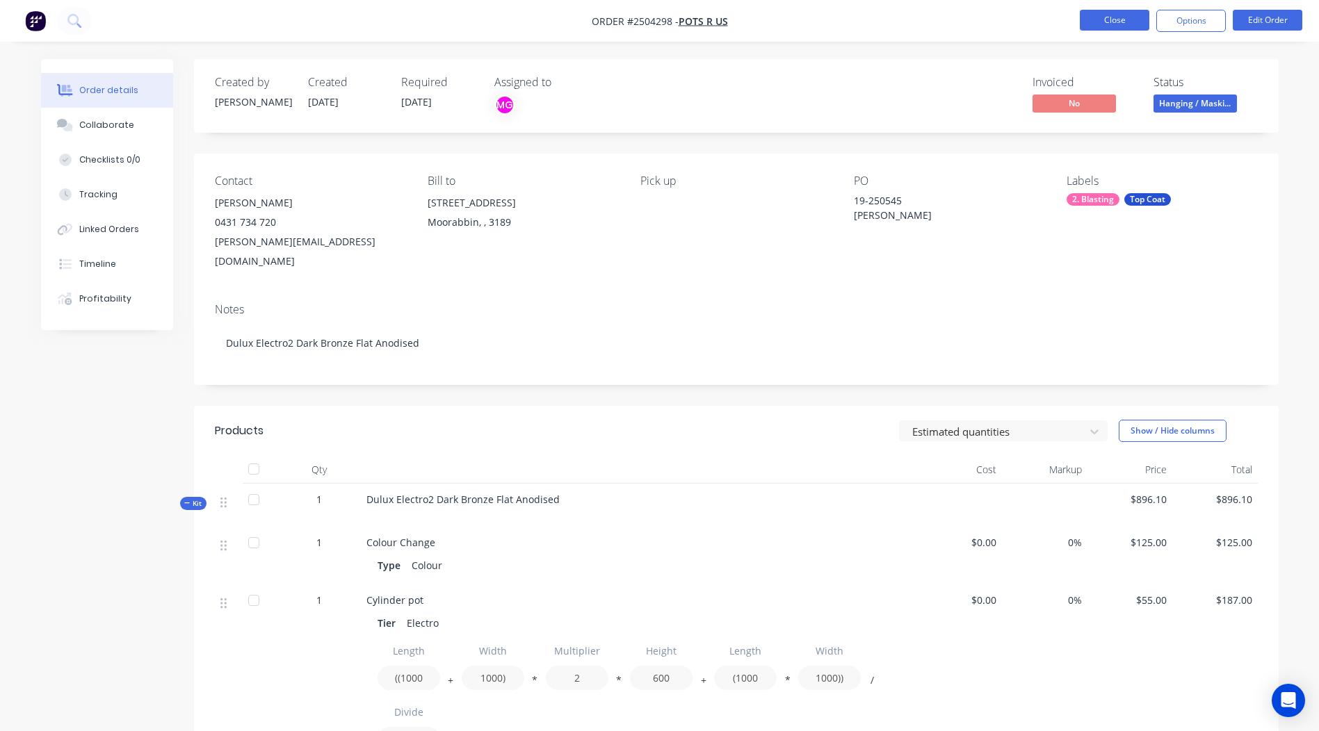
click at [1139, 18] on button "Close" at bounding box center [1115, 20] width 70 height 21
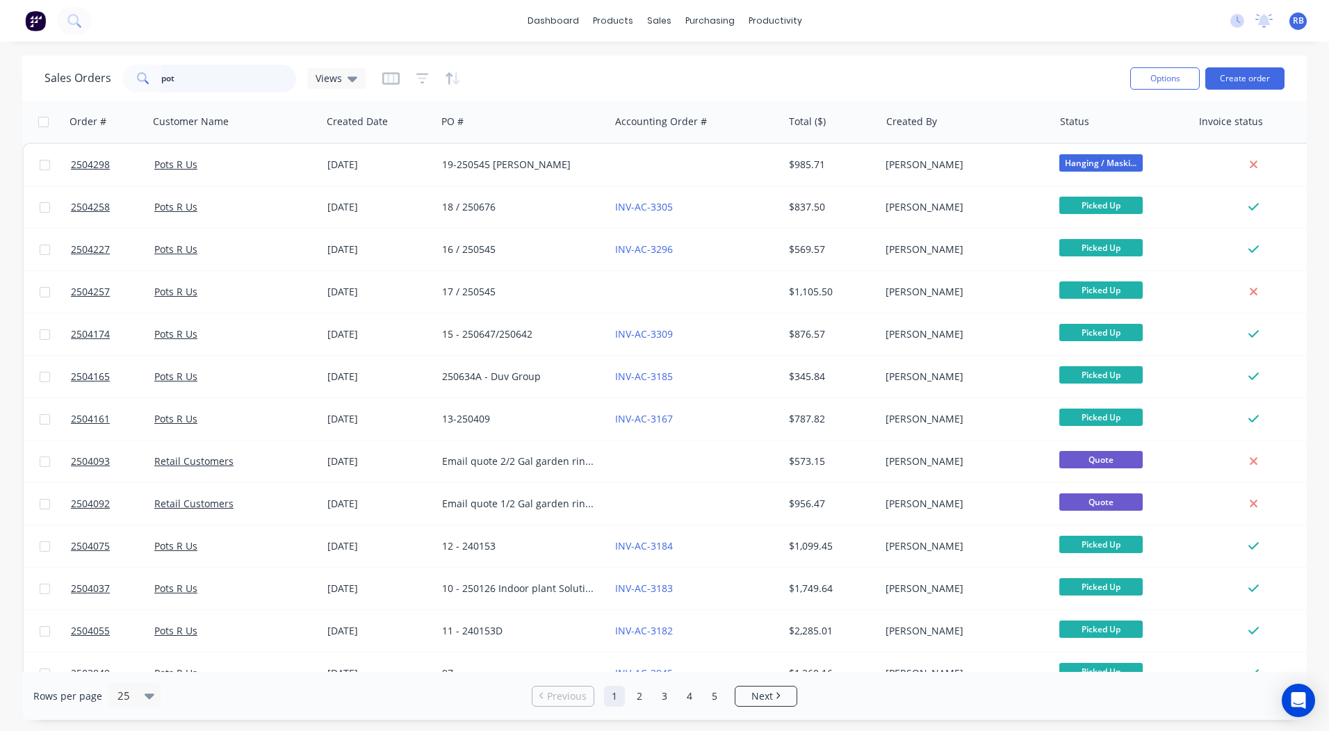
drag, startPoint x: 199, startPoint y: 82, endPoint x: 0, endPoint y: 53, distance: 200.9
click at [0, 79] on html "dashboard products sales purchasing productivity dashboard products Product Cat…" at bounding box center [664, 365] width 1329 height 731
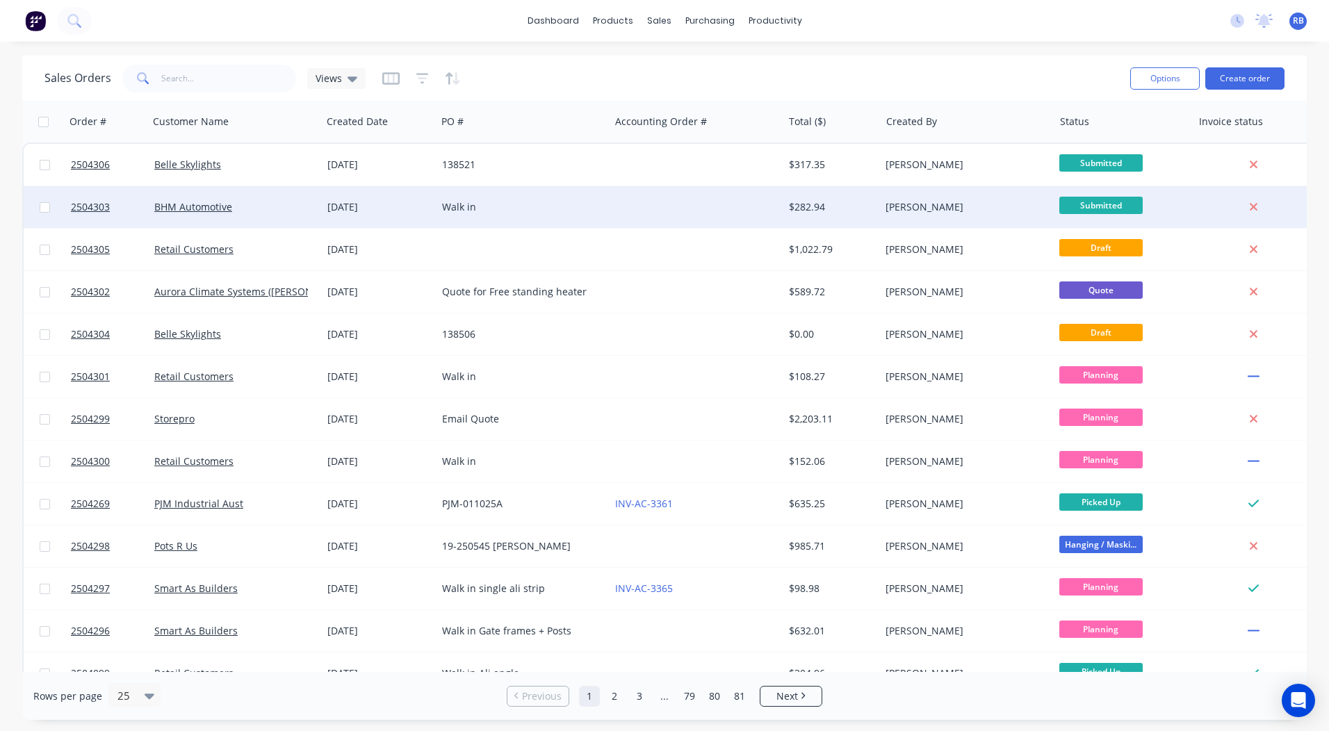
click at [605, 214] on div "Walk in" at bounding box center [523, 207] width 173 height 42
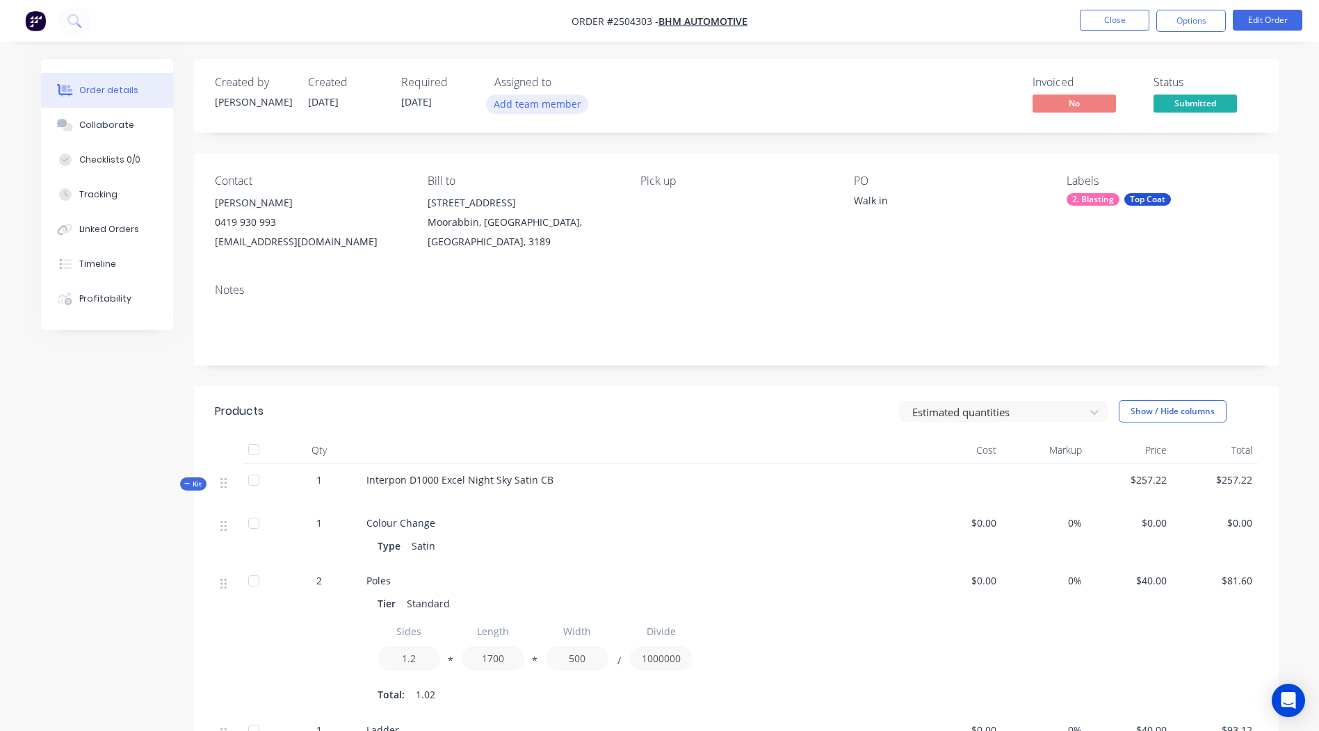
click at [552, 103] on button "Add team member" at bounding box center [537, 104] width 102 height 19
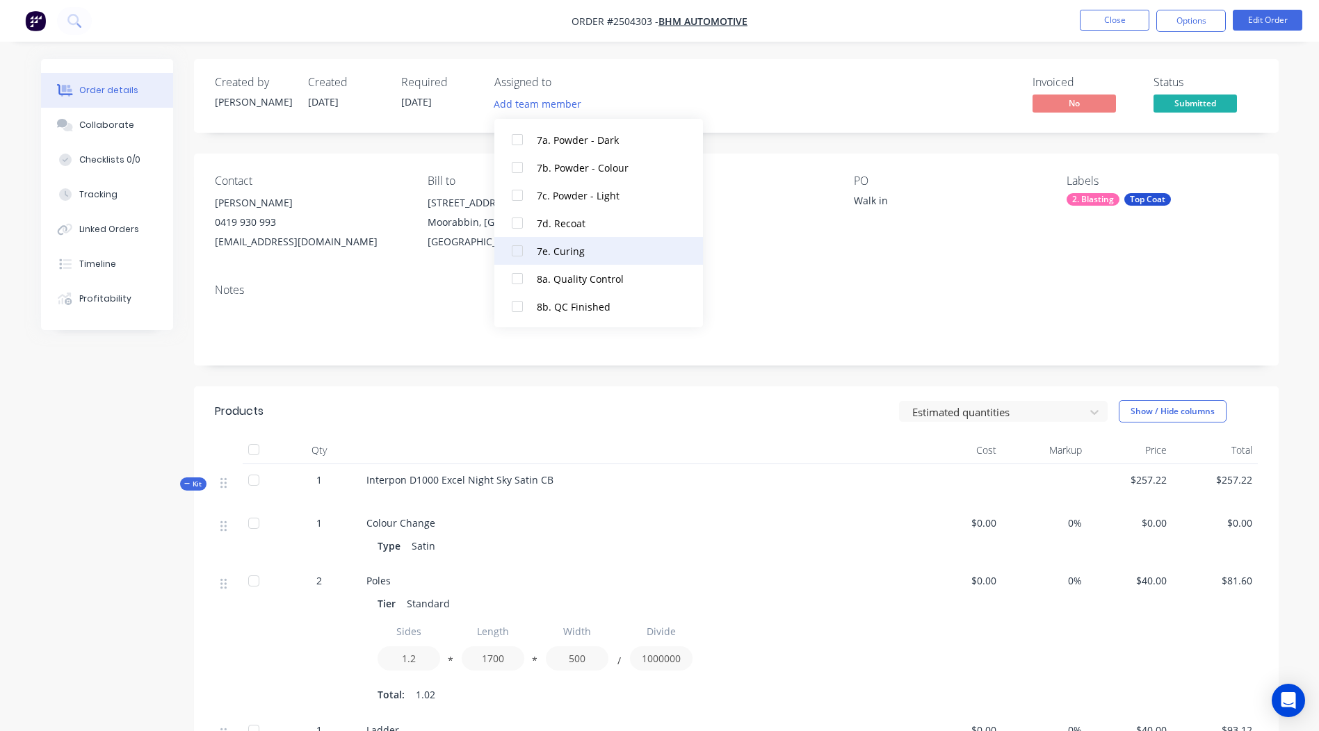
scroll to position [542, 0]
click at [584, 229] on div "[PERSON_NAME]" at bounding box center [606, 223] width 139 height 15
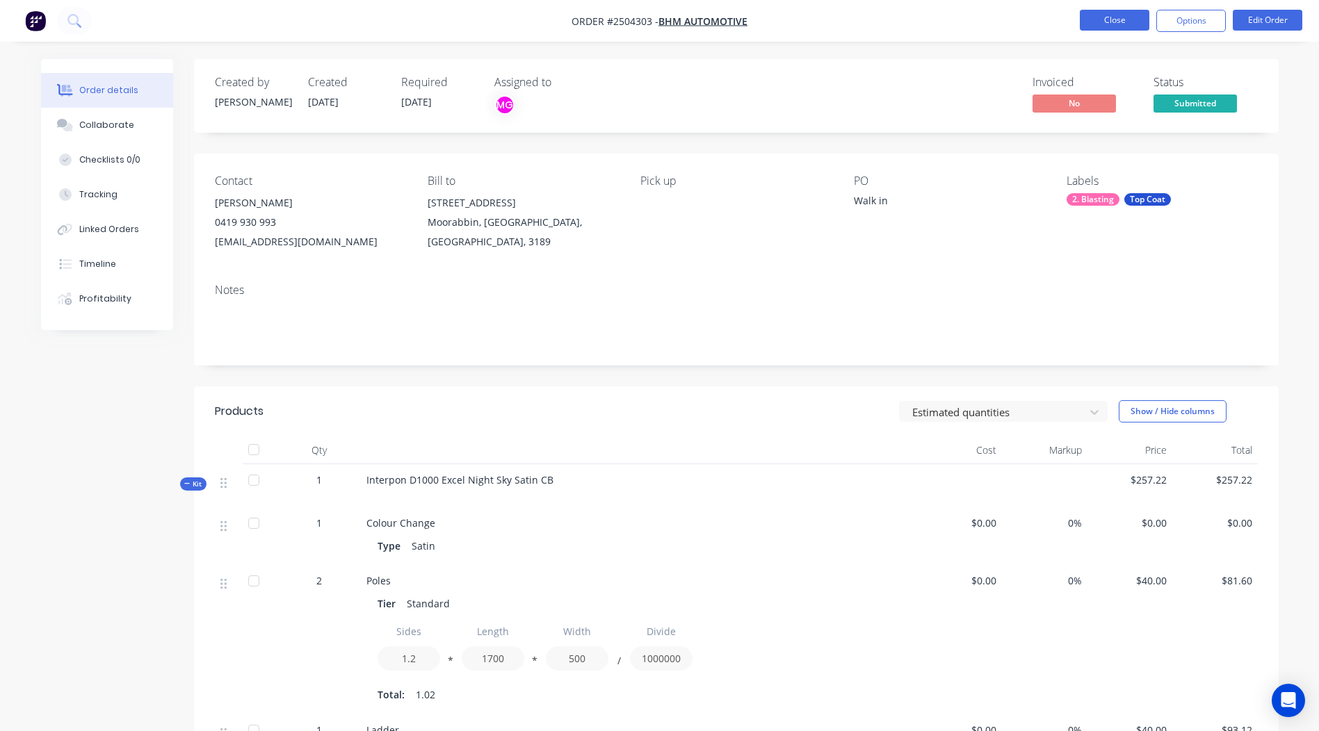
click at [1102, 26] on button "Close" at bounding box center [1115, 20] width 70 height 21
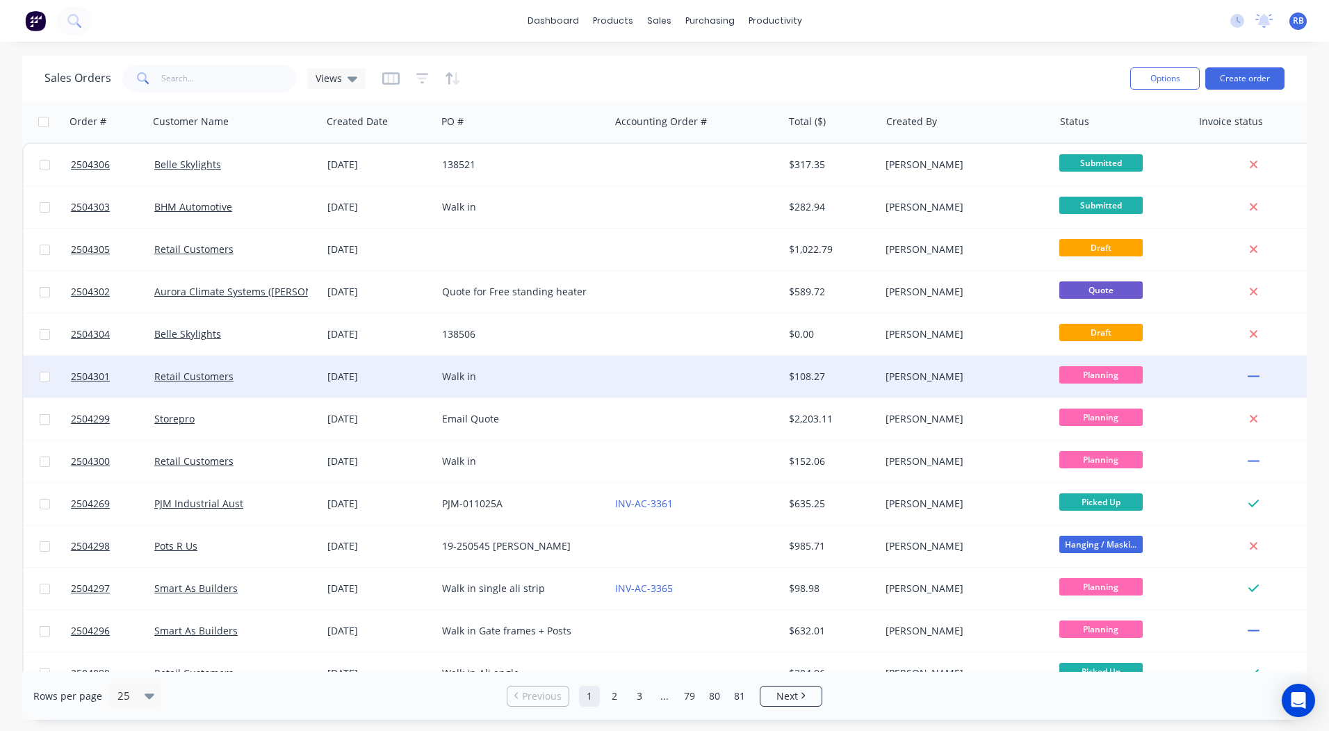
click at [626, 377] on div at bounding box center [696, 377] width 173 height 42
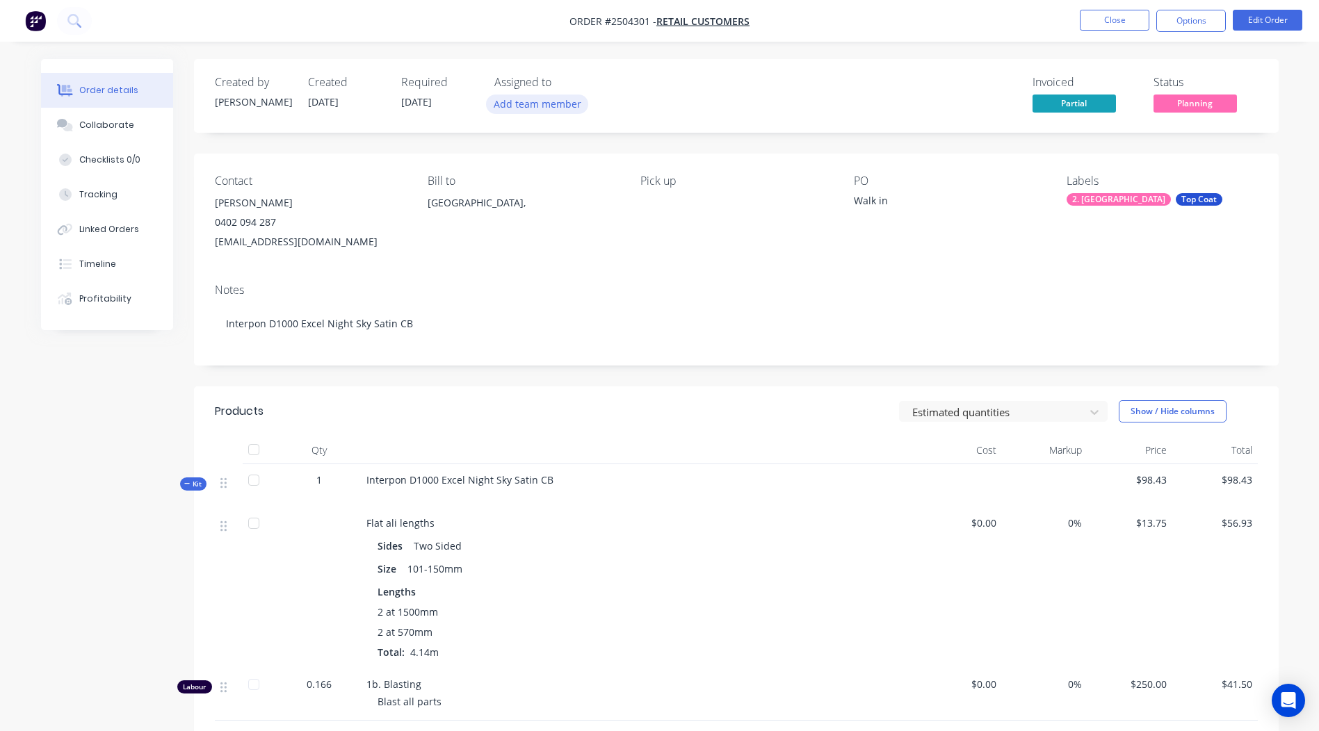
click at [532, 102] on button "Add team member" at bounding box center [537, 104] width 102 height 19
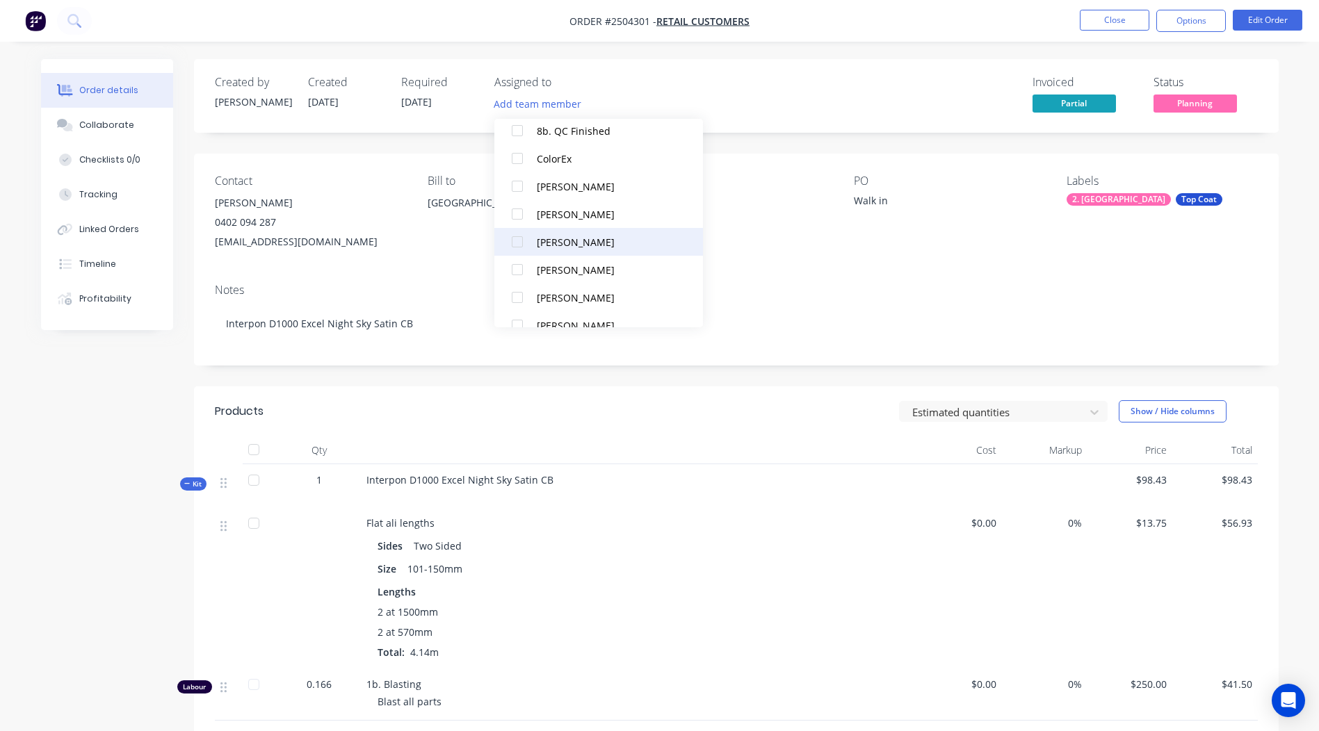
scroll to position [542, 0]
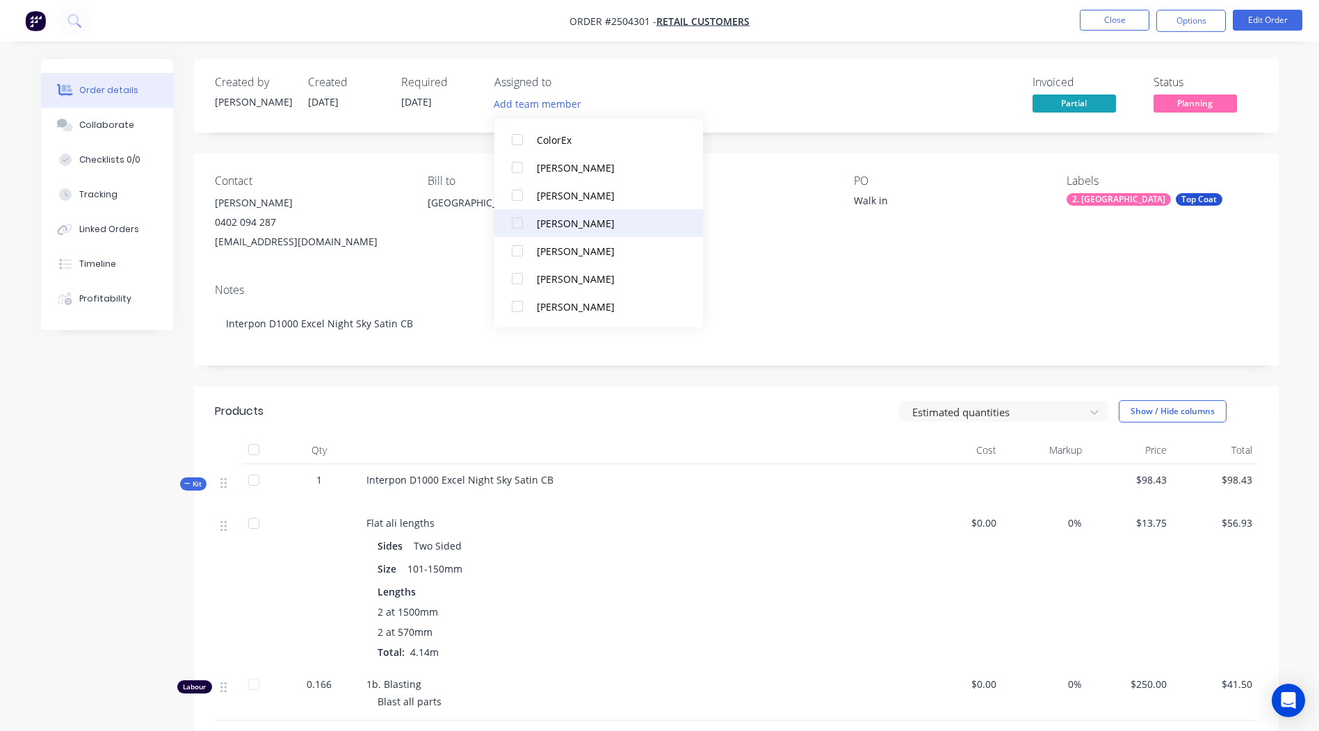
click at [582, 217] on div "[PERSON_NAME]" at bounding box center [606, 223] width 139 height 15
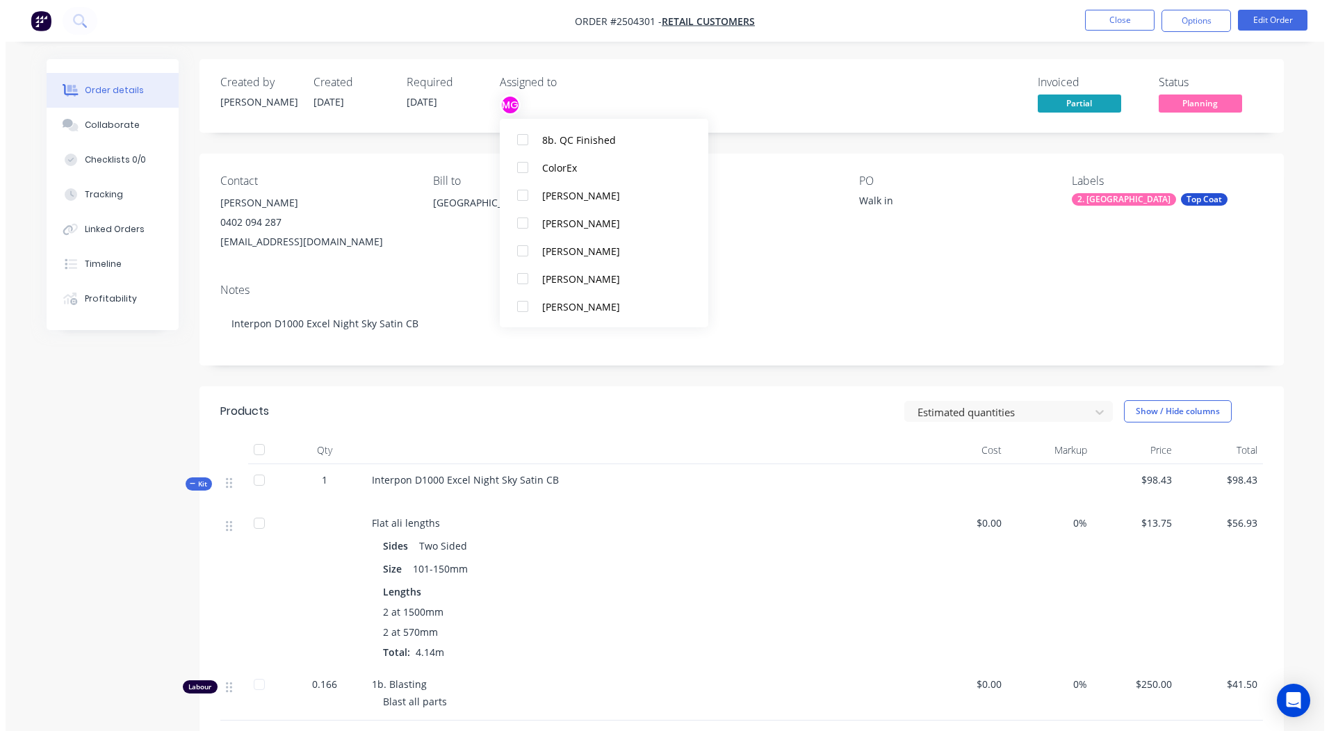
scroll to position [0, 0]
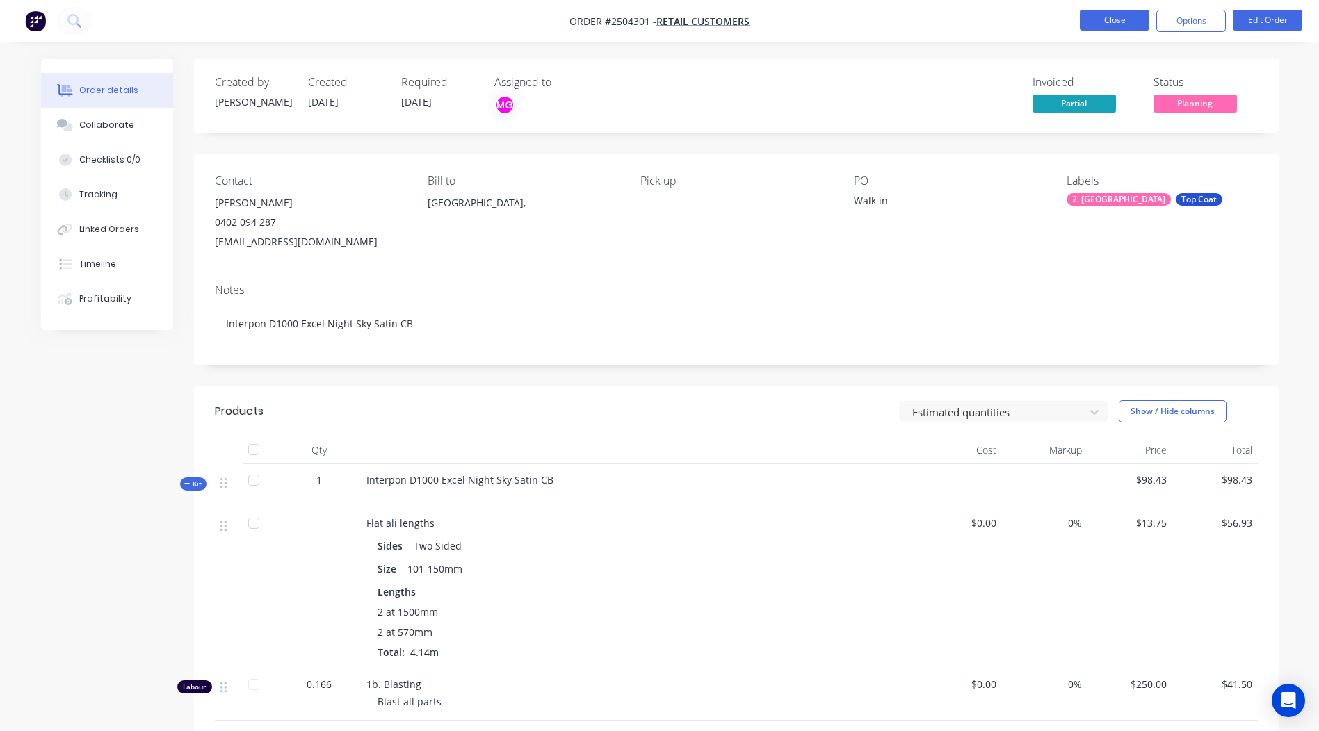
click at [1123, 27] on button "Close" at bounding box center [1115, 20] width 70 height 21
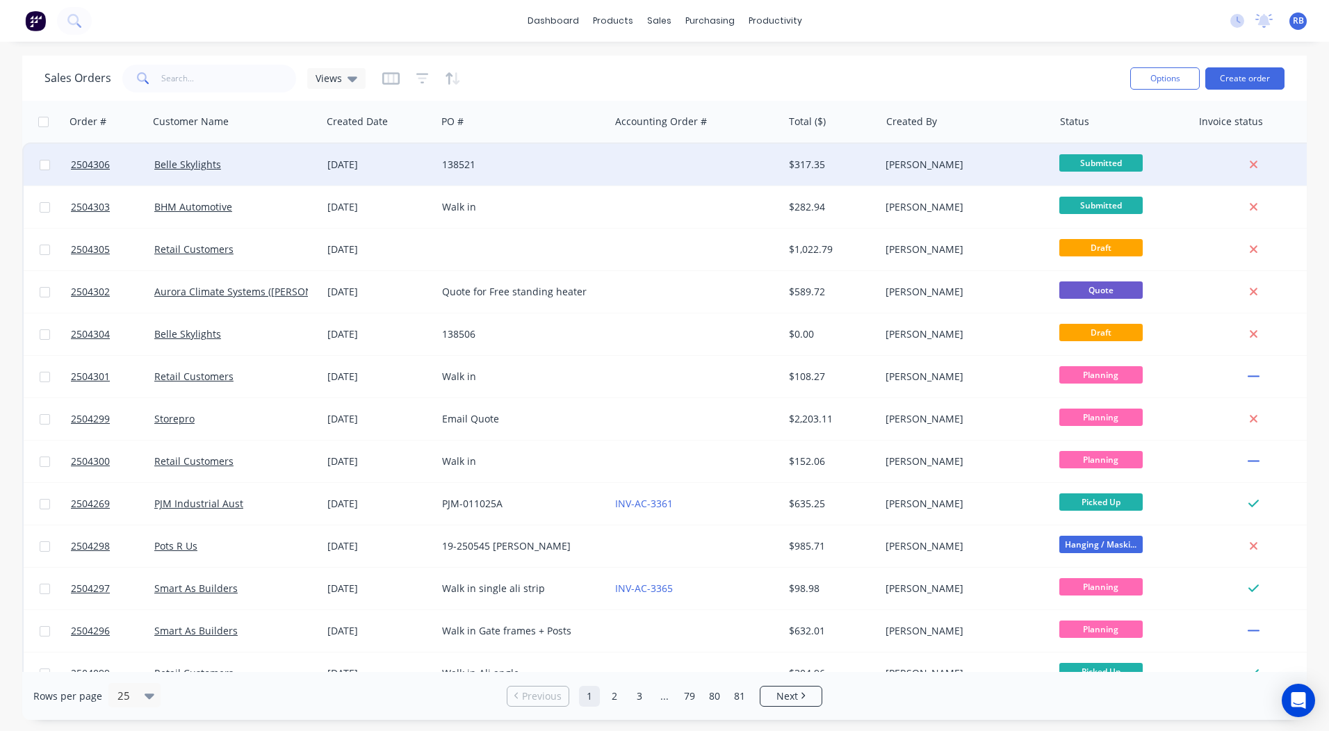
click at [572, 165] on div "138521" at bounding box center [519, 165] width 154 height 14
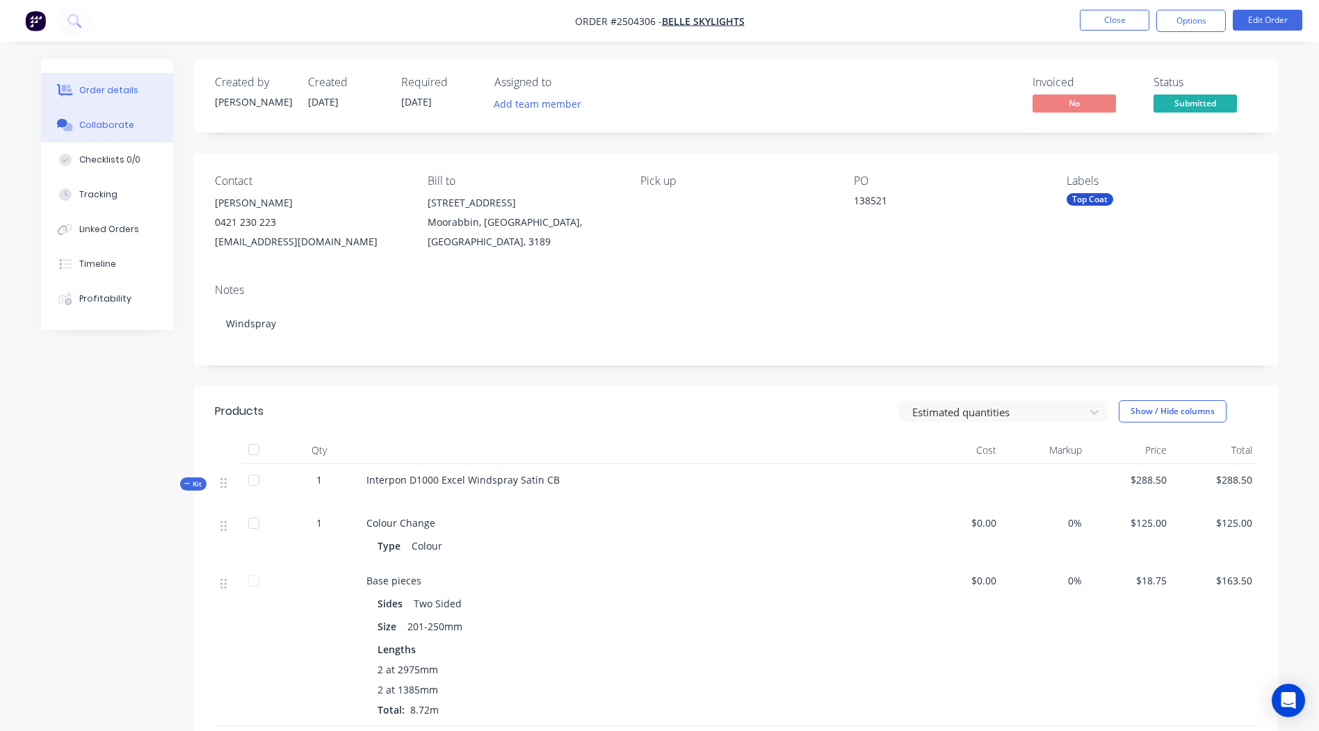
click at [70, 127] on icon at bounding box center [68, 127] width 10 height 8
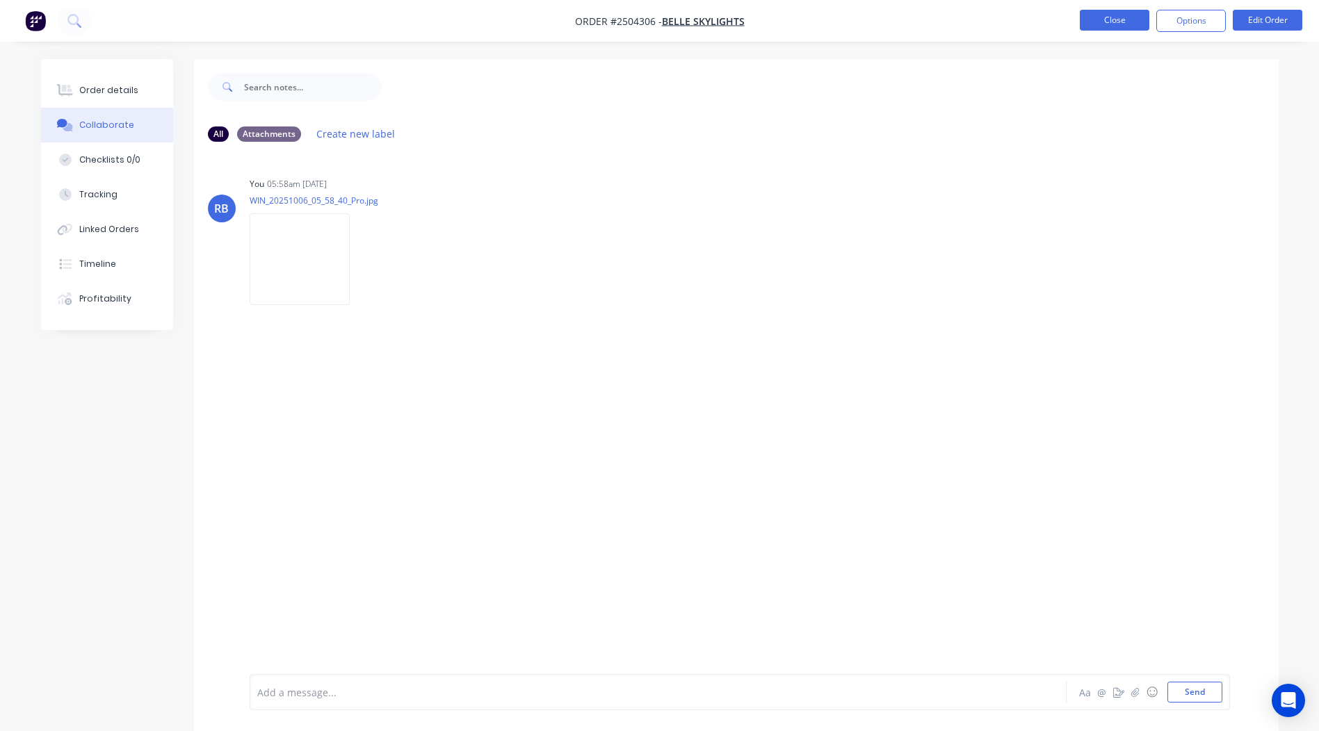
click at [1115, 14] on button "Close" at bounding box center [1115, 20] width 70 height 21
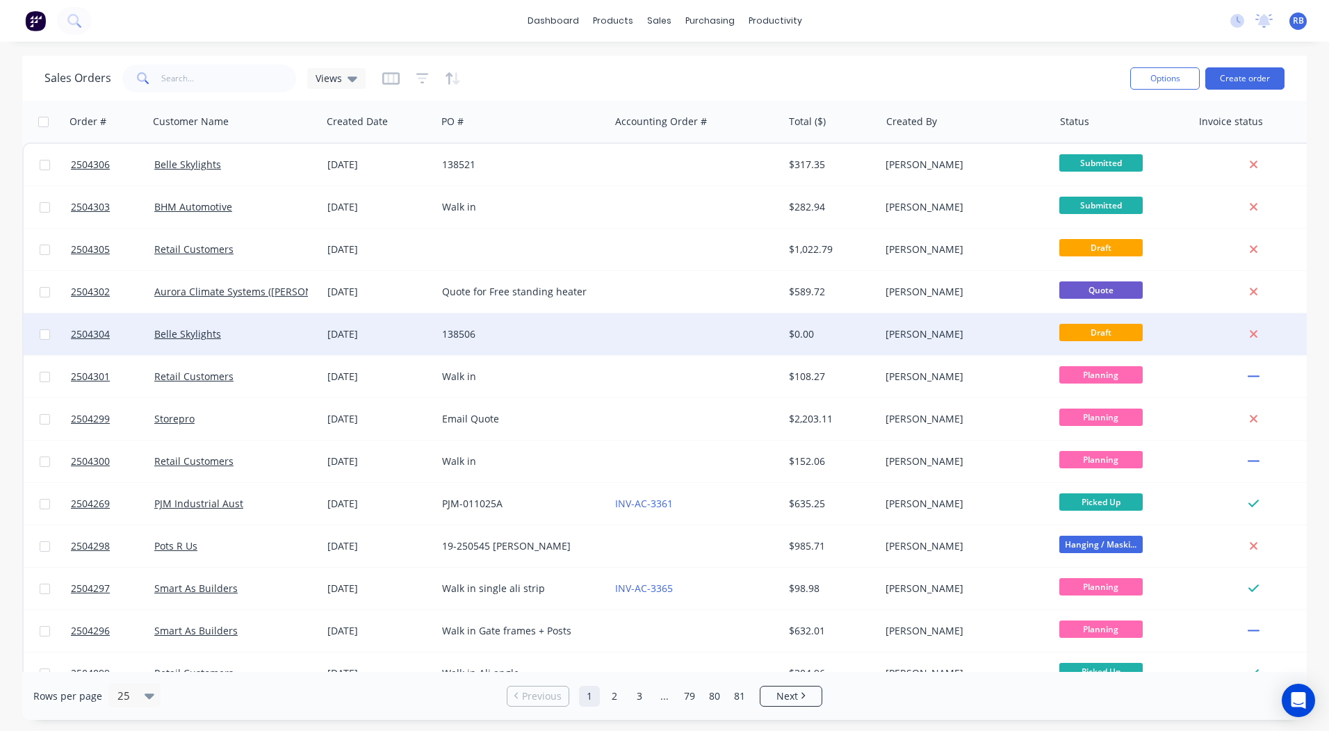
click at [491, 331] on div "138506" at bounding box center [519, 334] width 154 height 14
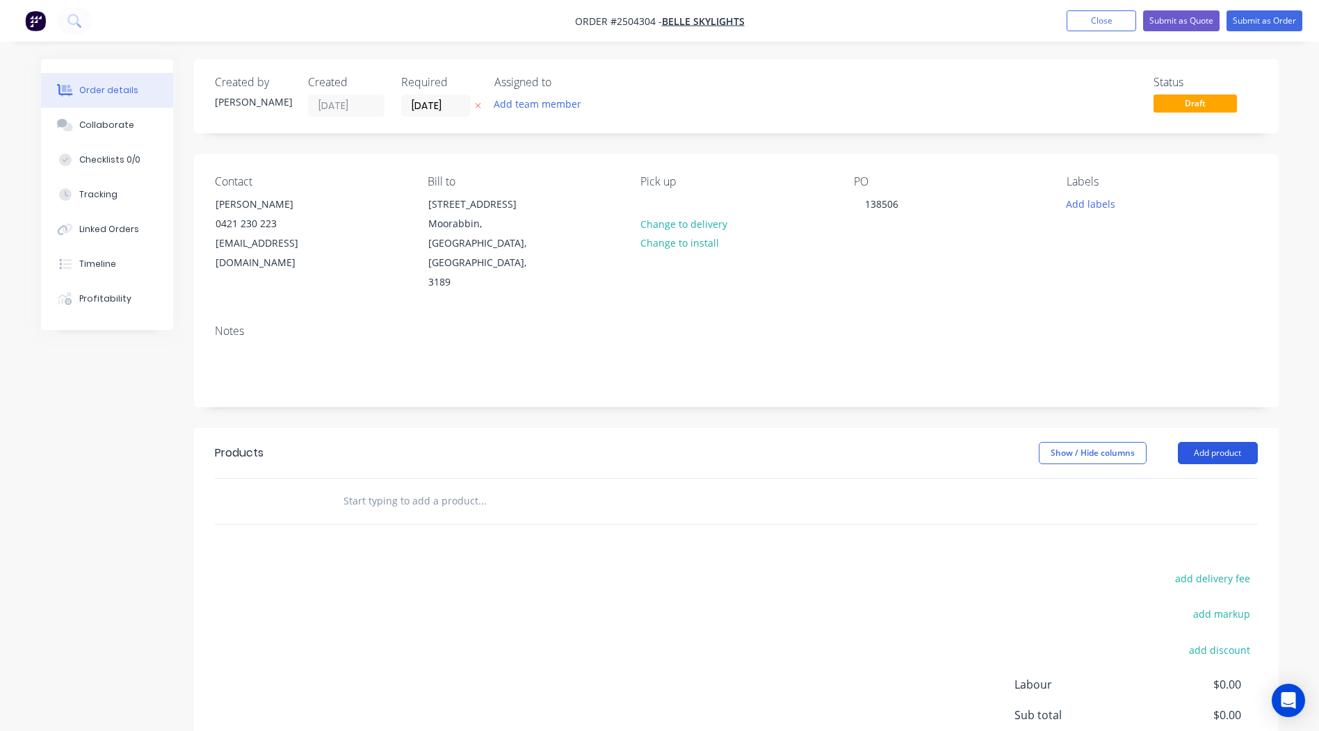
click at [1235, 442] on button "Add product" at bounding box center [1218, 453] width 80 height 22
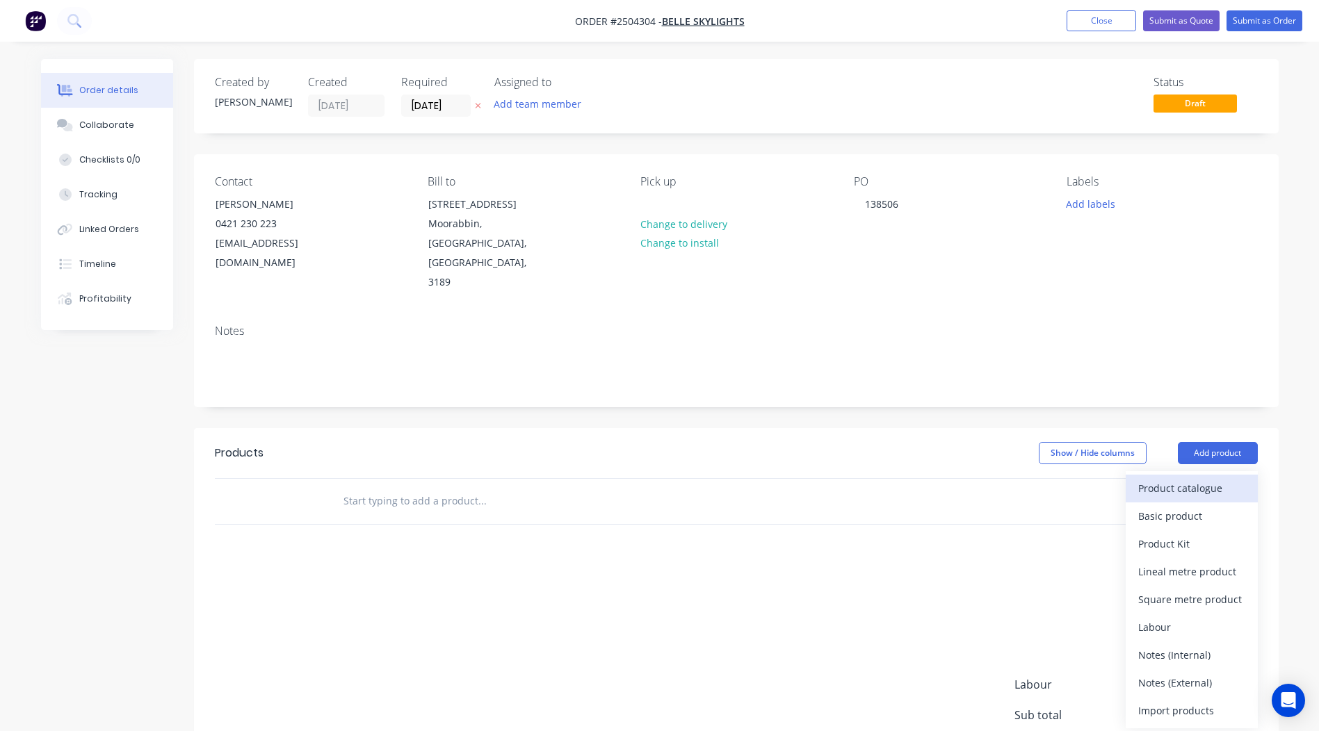
click at [1168, 478] on div "Product catalogue" at bounding box center [1191, 488] width 107 height 20
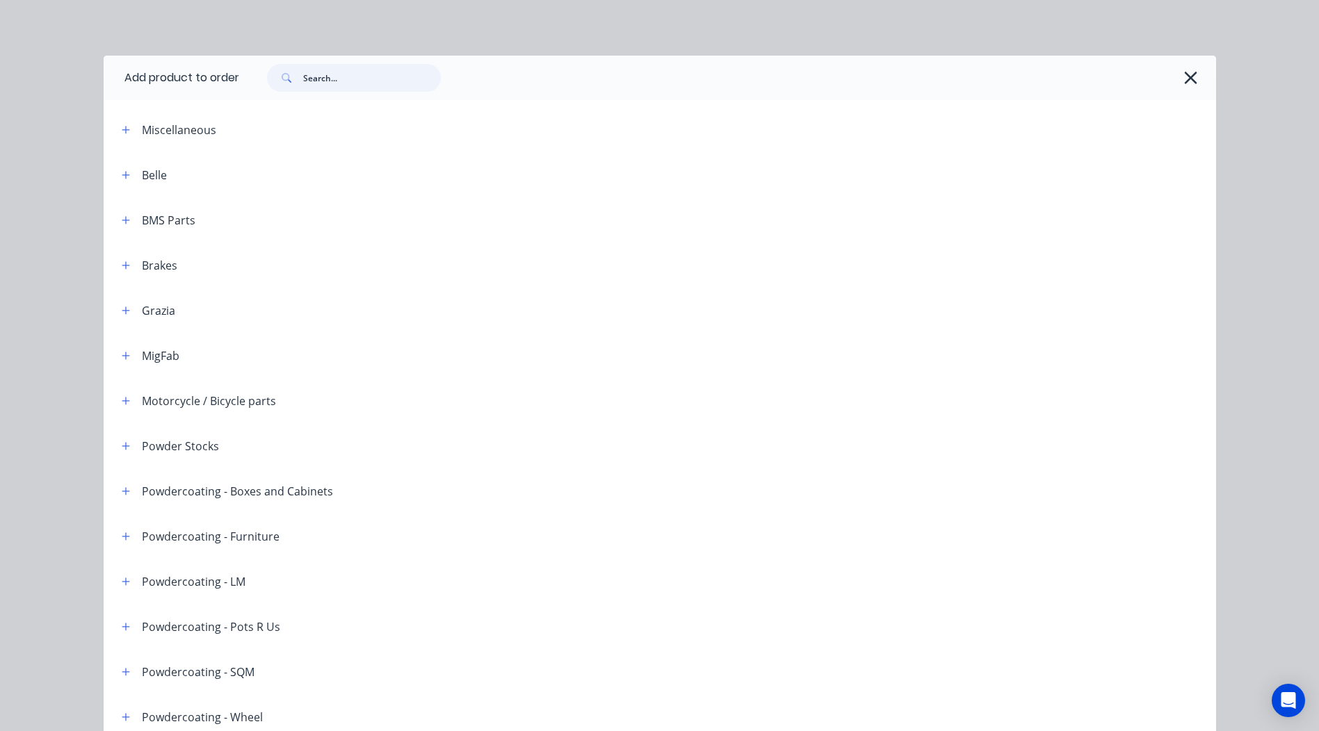
click at [327, 82] on input "text" at bounding box center [372, 78] width 138 height 28
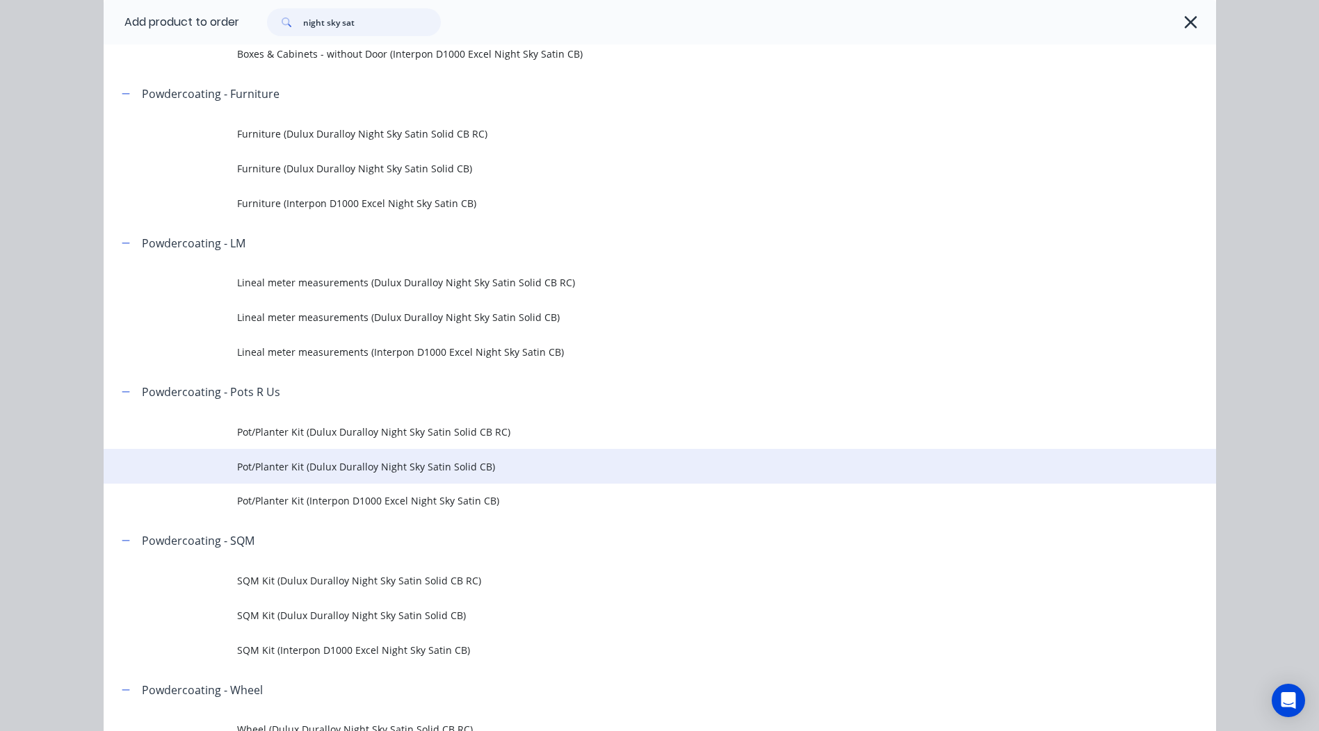
scroll to position [348, 0]
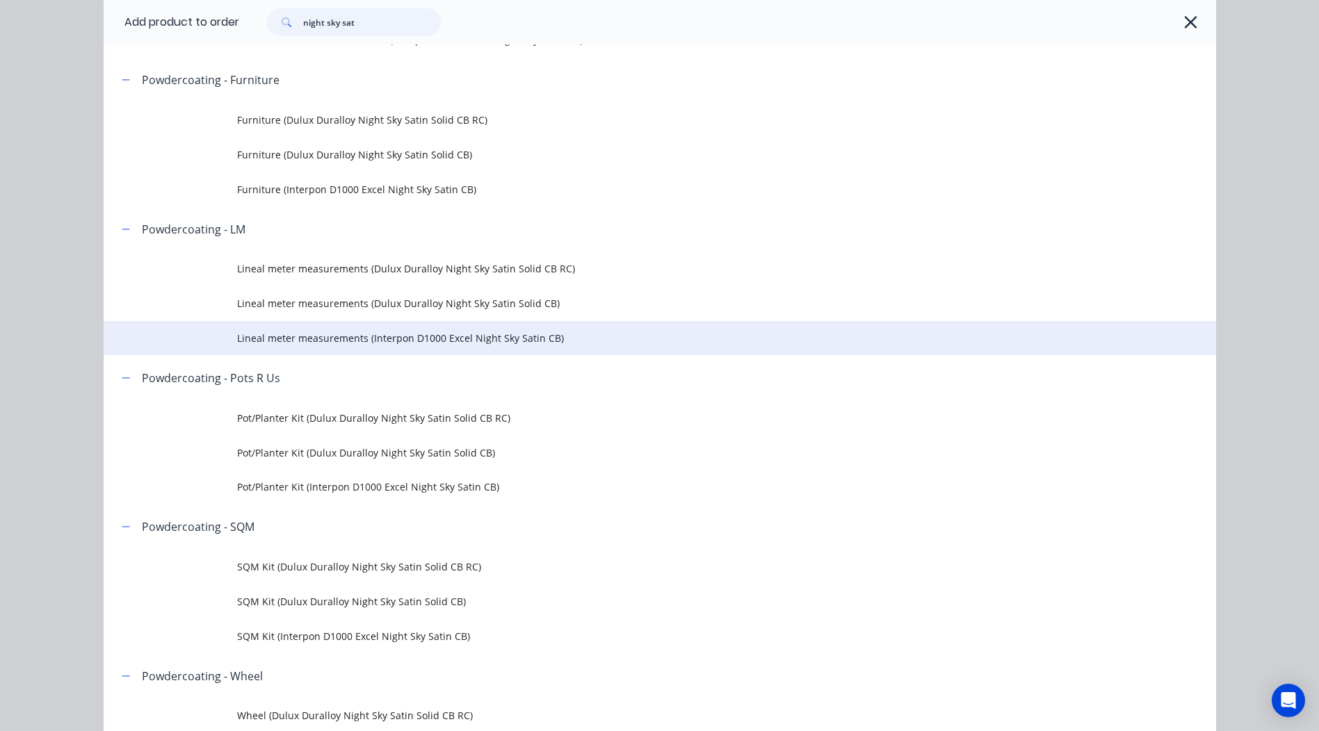
type input "night sky sat"
click at [379, 336] on span "Lineal meter measurements (Interpon D1000 Excel Night Sky Satin CB)" at bounding box center [628, 338] width 783 height 15
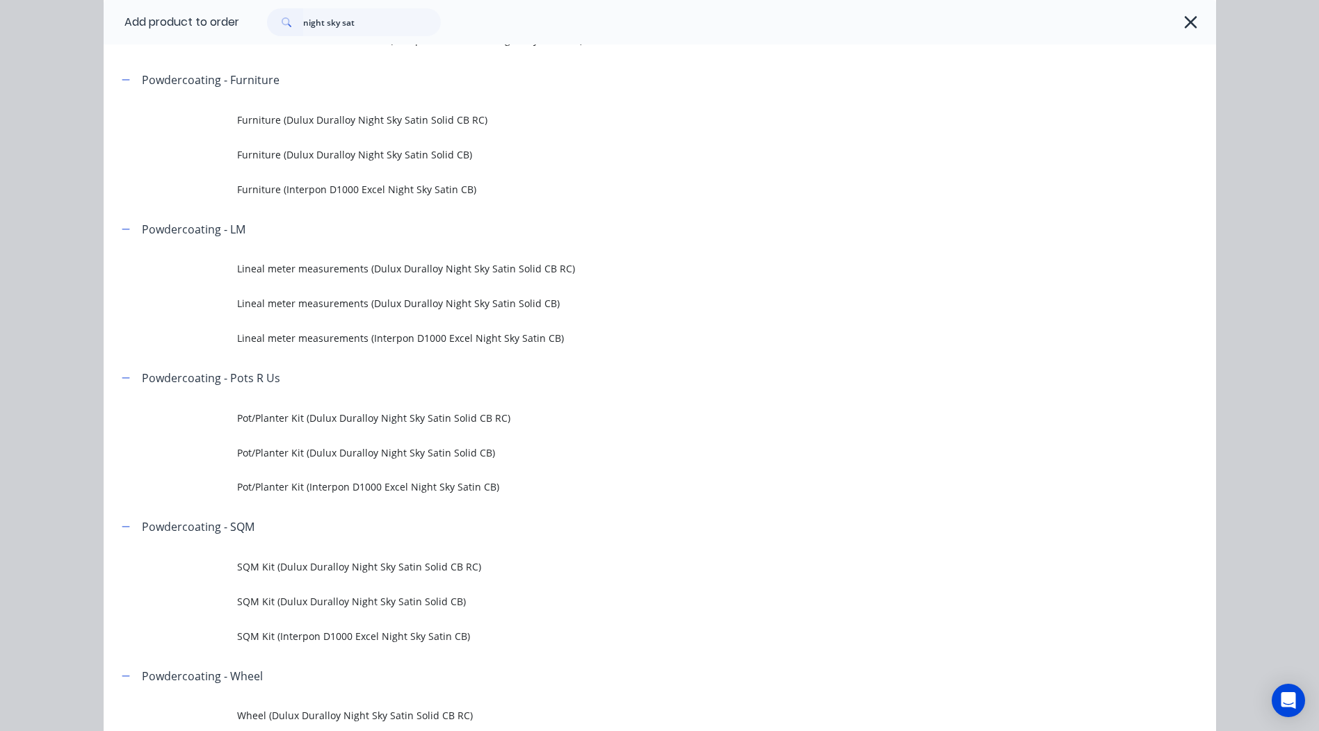
scroll to position [0, 0]
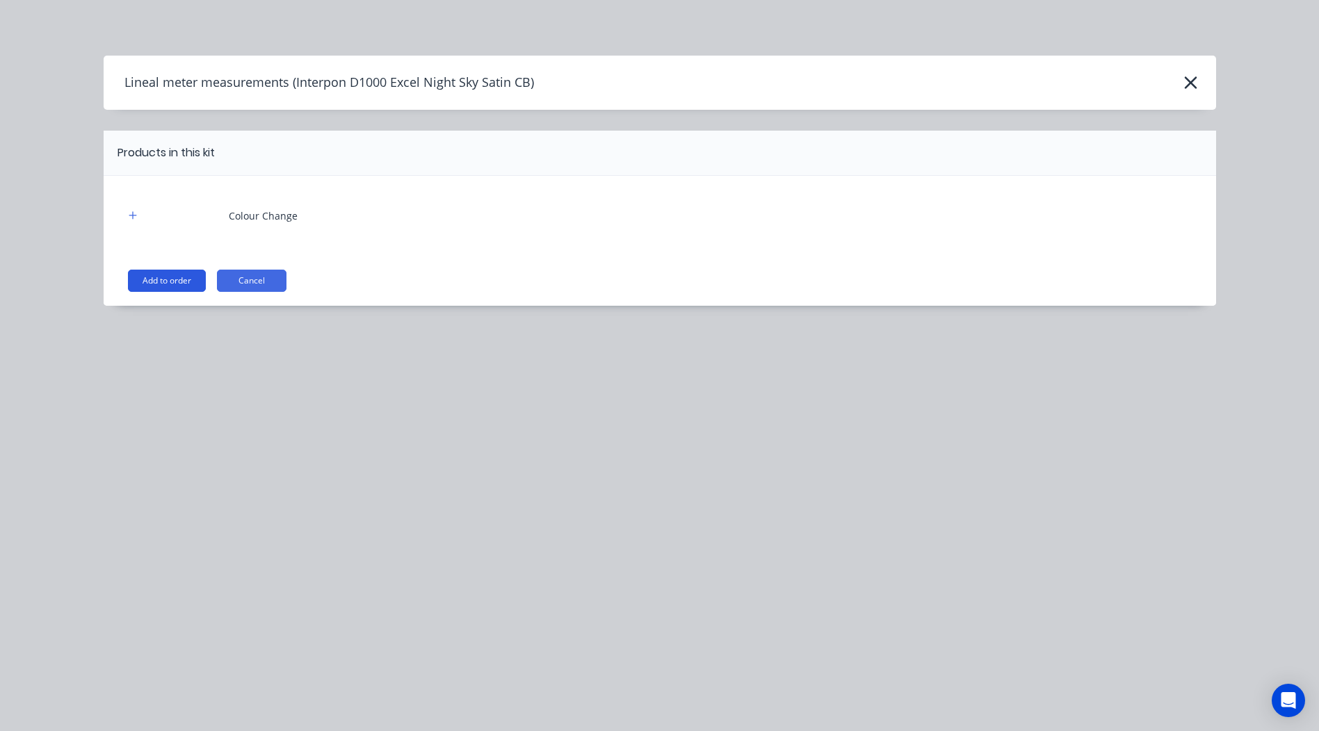
click at [165, 288] on button "Add to order" at bounding box center [167, 281] width 78 height 22
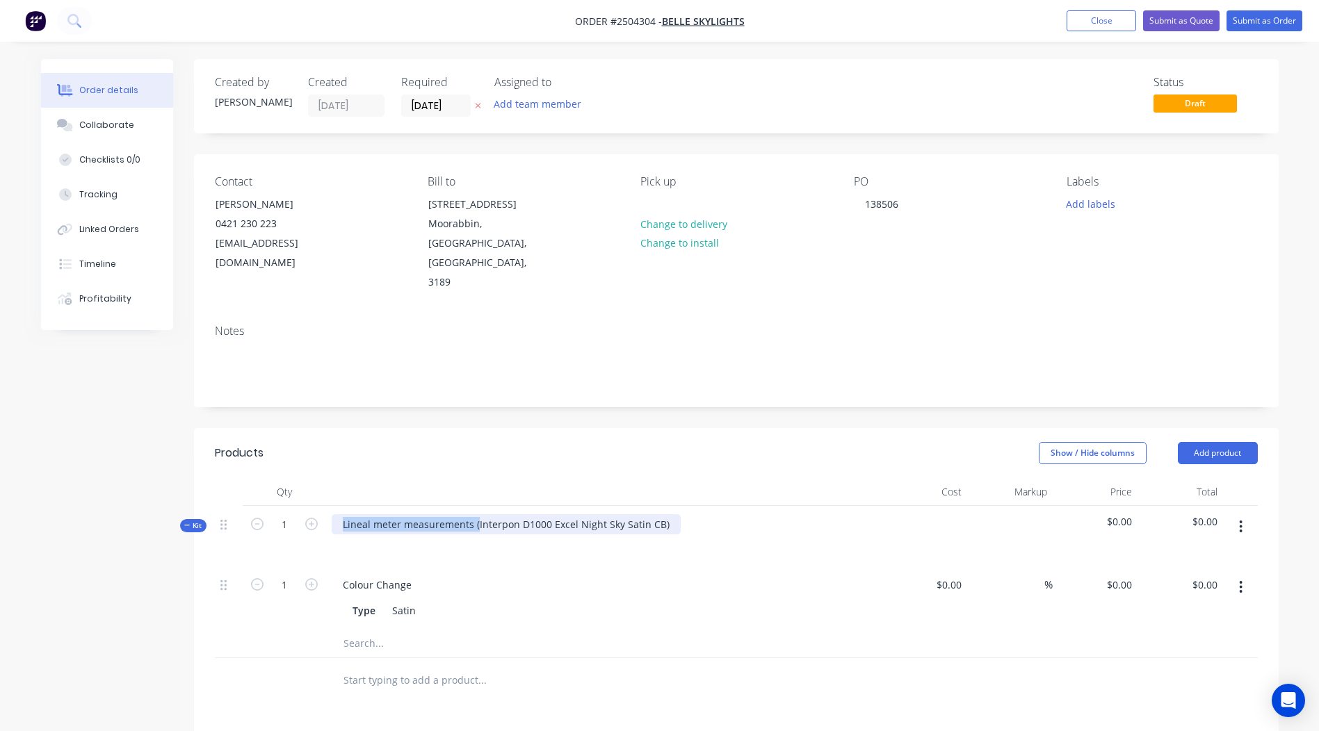
drag, startPoint x: 475, startPoint y: 480, endPoint x: 0, endPoint y: 519, distance: 476.3
click at [0, 518] on html "Order #2504304 - Belle Skylights Add product Close Submit as Quote Submit as Or…" at bounding box center [659, 529] width 1319 height 1058
click at [528, 514] on div "Interpon D1000 Excel Night Sky Satin CB)" at bounding box center [438, 524] width 212 height 20
click at [966, 478] on div "Cost" at bounding box center [925, 492] width 86 height 28
click at [1238, 514] on button "button" at bounding box center [1240, 526] width 33 height 25
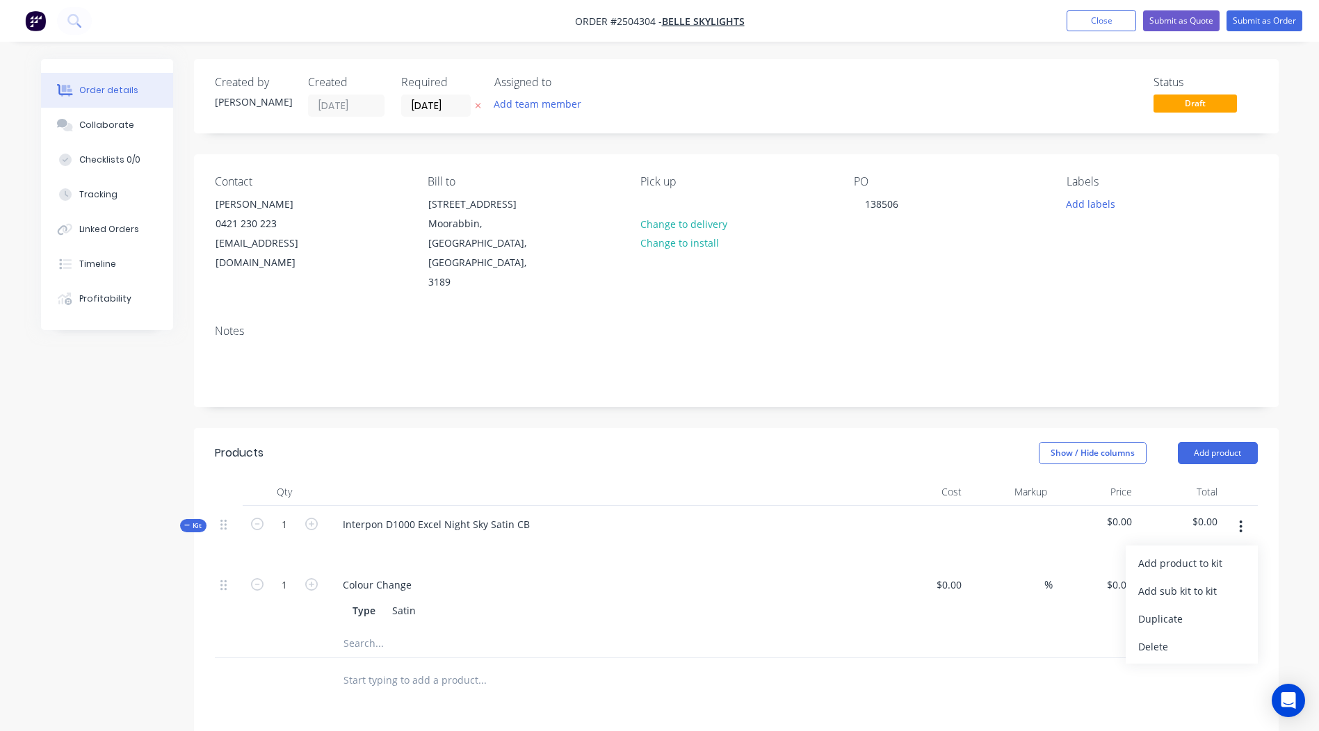
click at [1209, 506] on div "$0.00" at bounding box center [1180, 536] width 86 height 60
click at [1230, 514] on button "button" at bounding box center [1240, 526] width 33 height 25
click at [1220, 553] on div "Add product to kit" at bounding box center [1191, 563] width 107 height 20
click at [1192, 609] on div "Product catalogue" at bounding box center [1191, 619] width 107 height 20
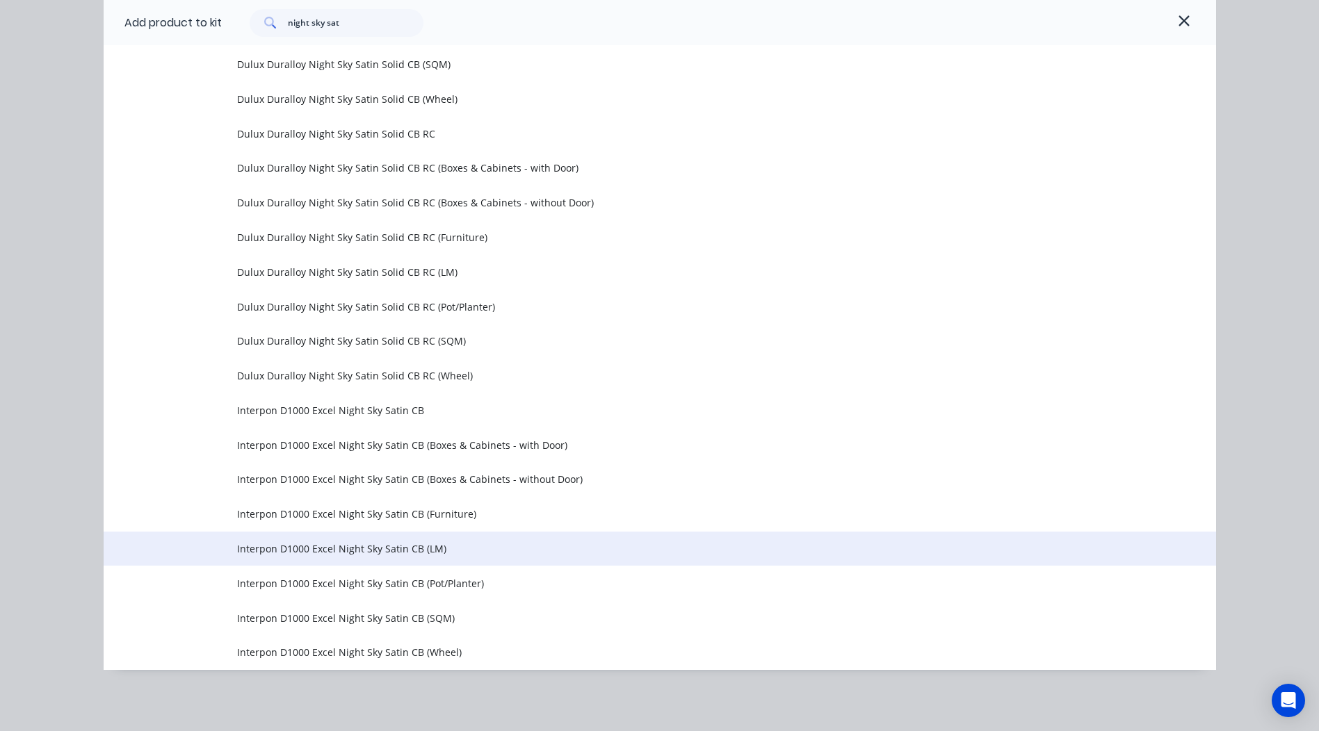
scroll to position [307, 0]
click at [443, 556] on span "Interpon D1000 Excel Night Sky Satin CB (LM)" at bounding box center [628, 549] width 783 height 15
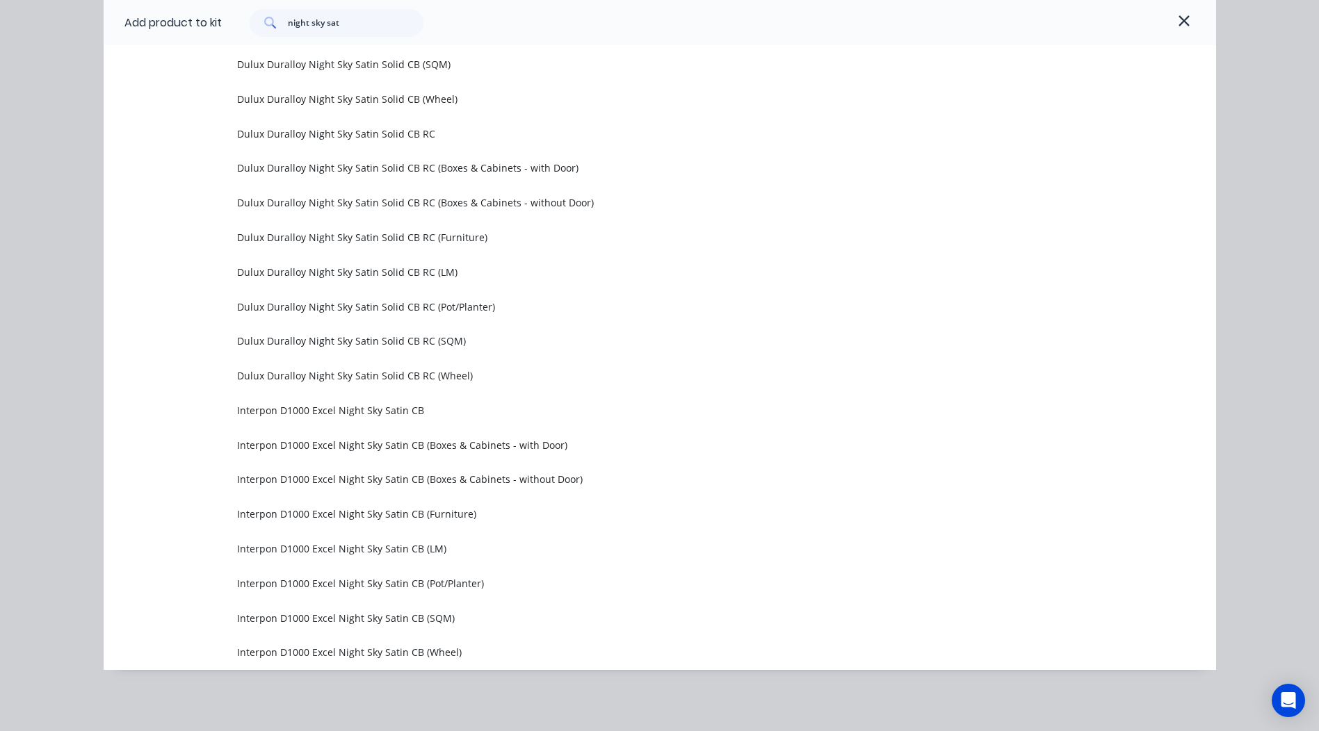
scroll to position [0, 0]
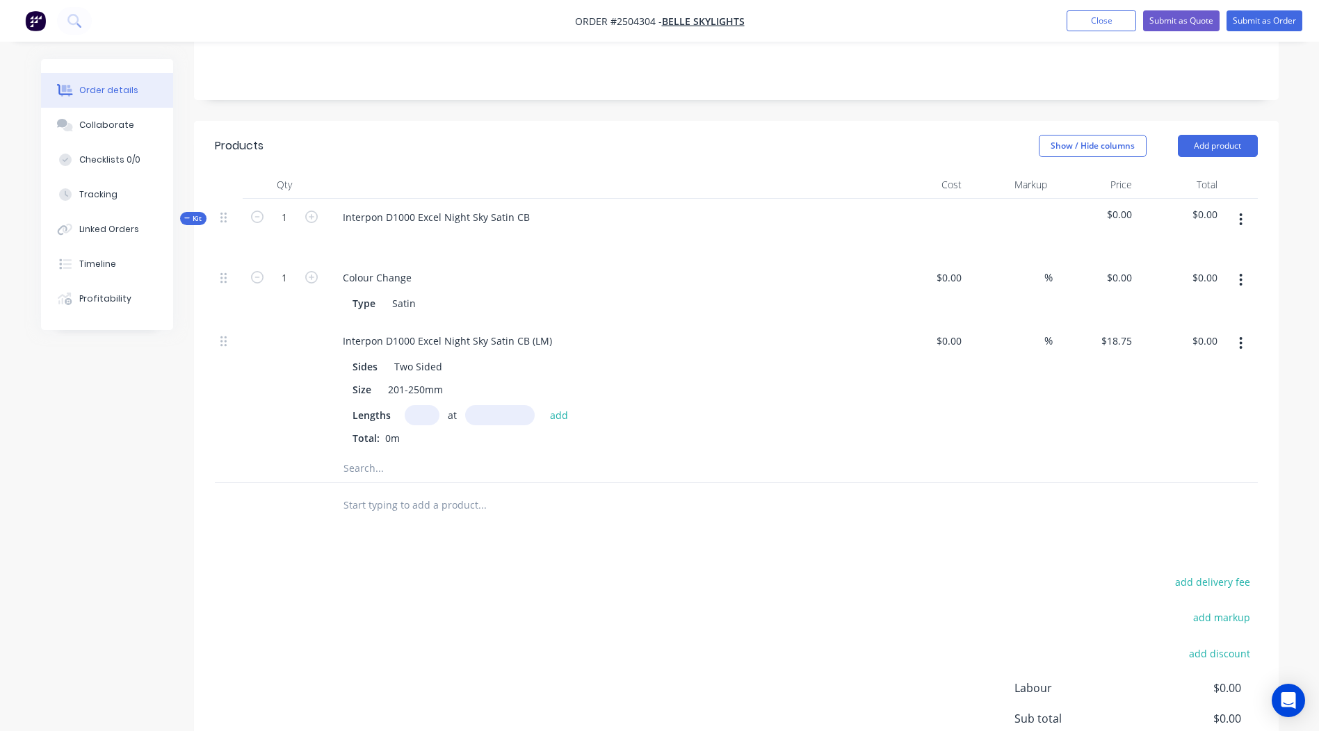
click at [410, 405] on input "text" at bounding box center [422, 415] width 35 height 20
type input "4"
click at [487, 405] on input "text" at bounding box center [500, 415] width 70 height 20
type input "1950"
click at [543, 405] on button "add" at bounding box center [559, 414] width 33 height 19
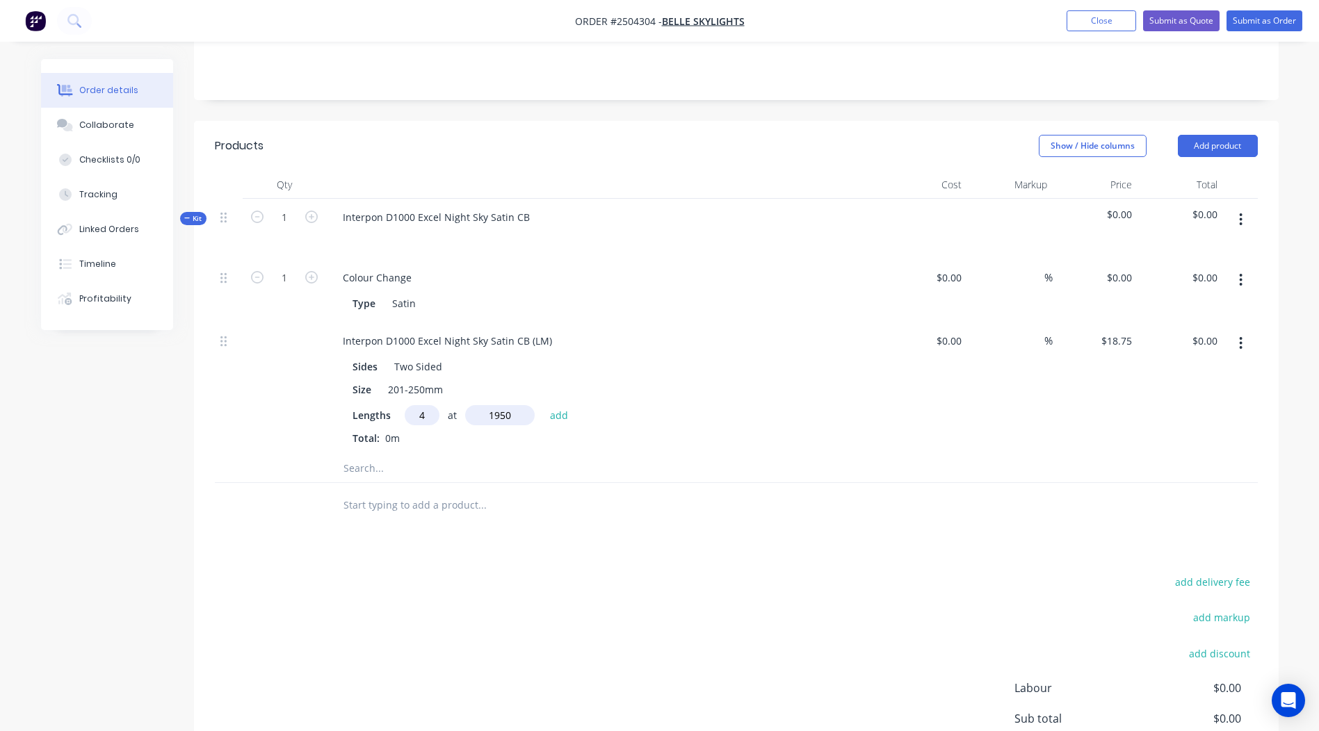
type input "$146.25"
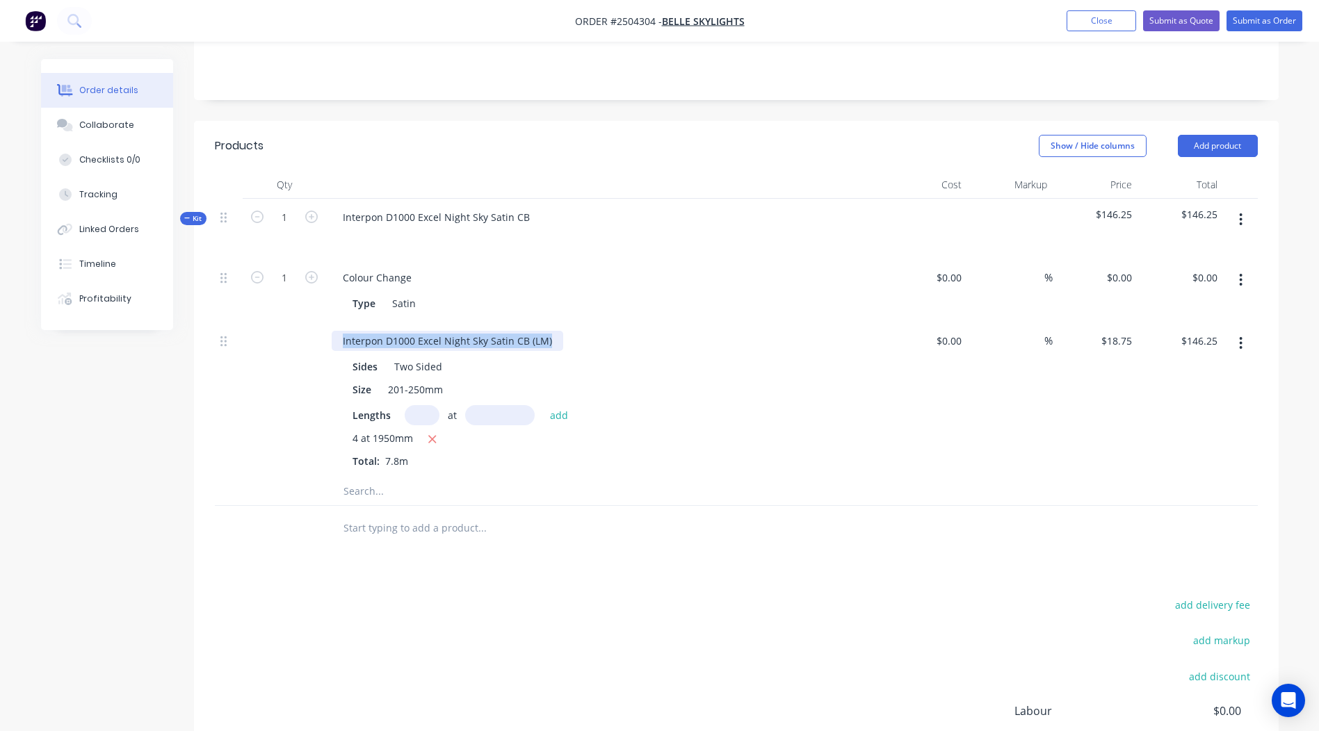
drag, startPoint x: 555, startPoint y: 306, endPoint x: 0, endPoint y: 367, distance: 558.1
click at [0, 363] on html "Order #2504304 - Belle Skylights Add product Close Submit as Quote Submit as Or…" at bounding box center [659, 299] width 1319 height 1213
click at [622, 639] on div "add delivery fee add markup add discount Labour $0.00 Sub total $146.25 Margin …" at bounding box center [736, 730] width 1043 height 268
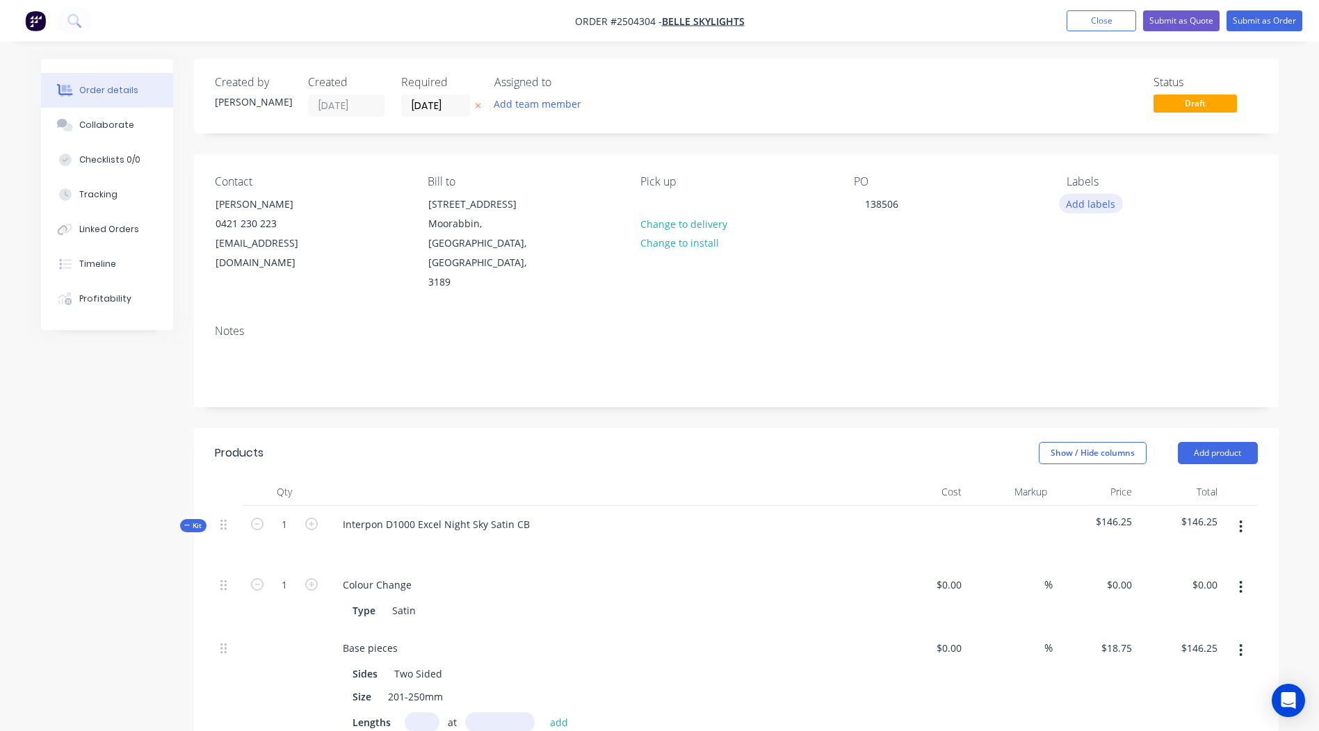
click at [1086, 206] on button "Add labels" at bounding box center [1091, 203] width 64 height 19
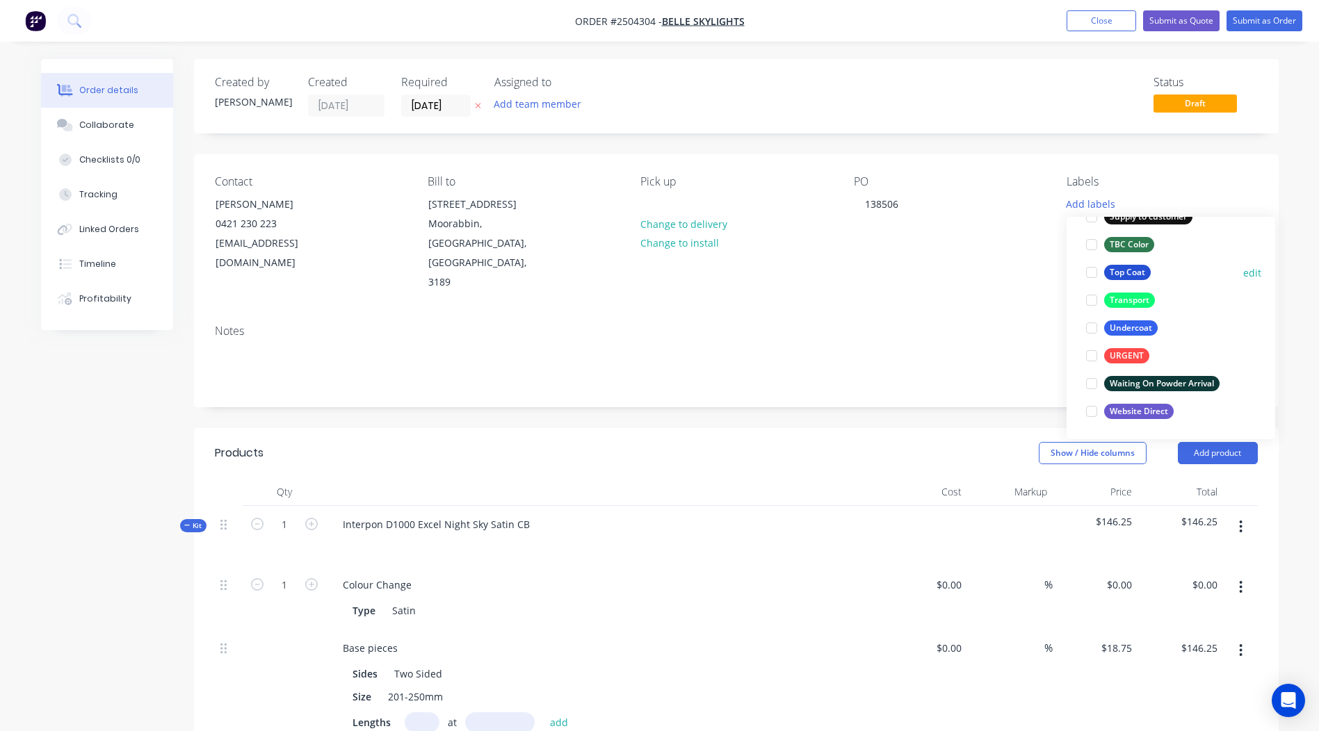
click at [1123, 264] on button "Top Coat" at bounding box center [1118, 272] width 76 height 19
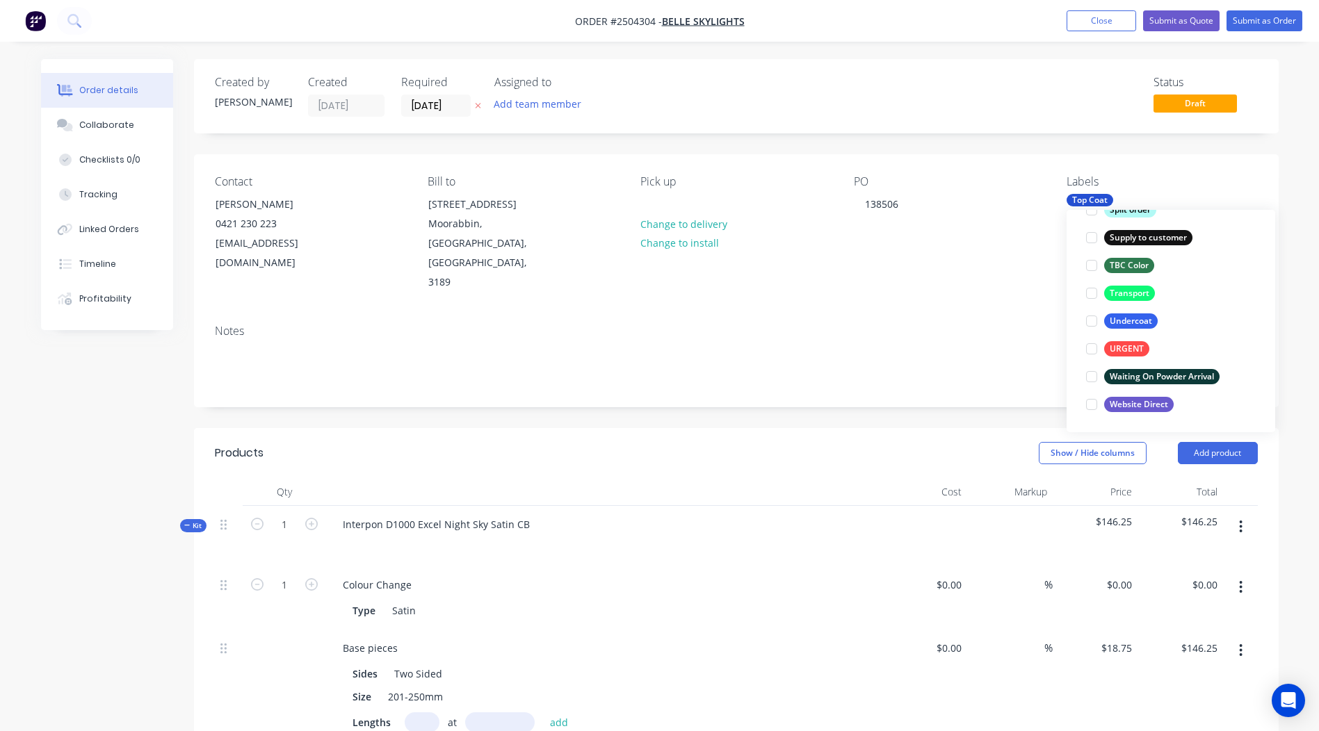
scroll to position [56, 0]
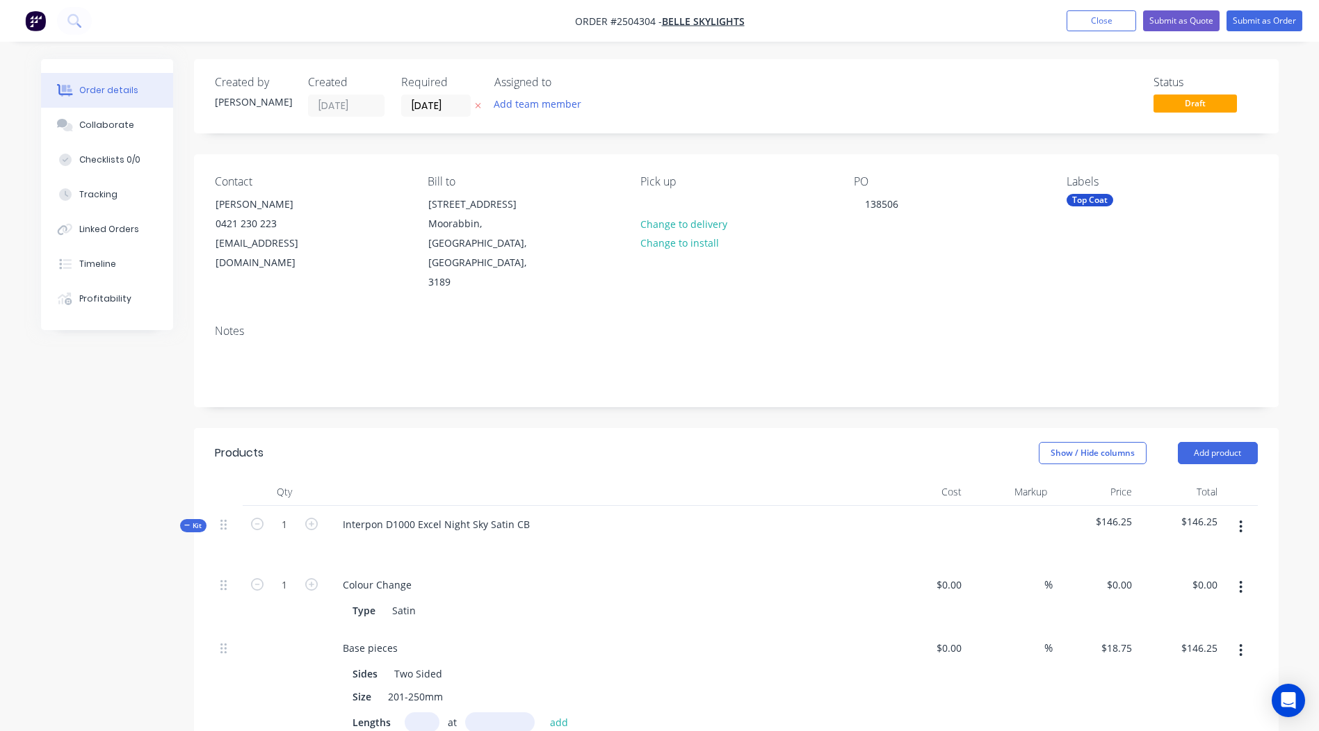
click at [1297, 98] on div "Order details Collaborate Checklists 0/0 Tracking Linked Orders Timeline Profit…" at bounding box center [659, 606] width 1319 height 1213
click at [1253, 15] on button "Submit as Order" at bounding box center [1264, 20] width 76 height 21
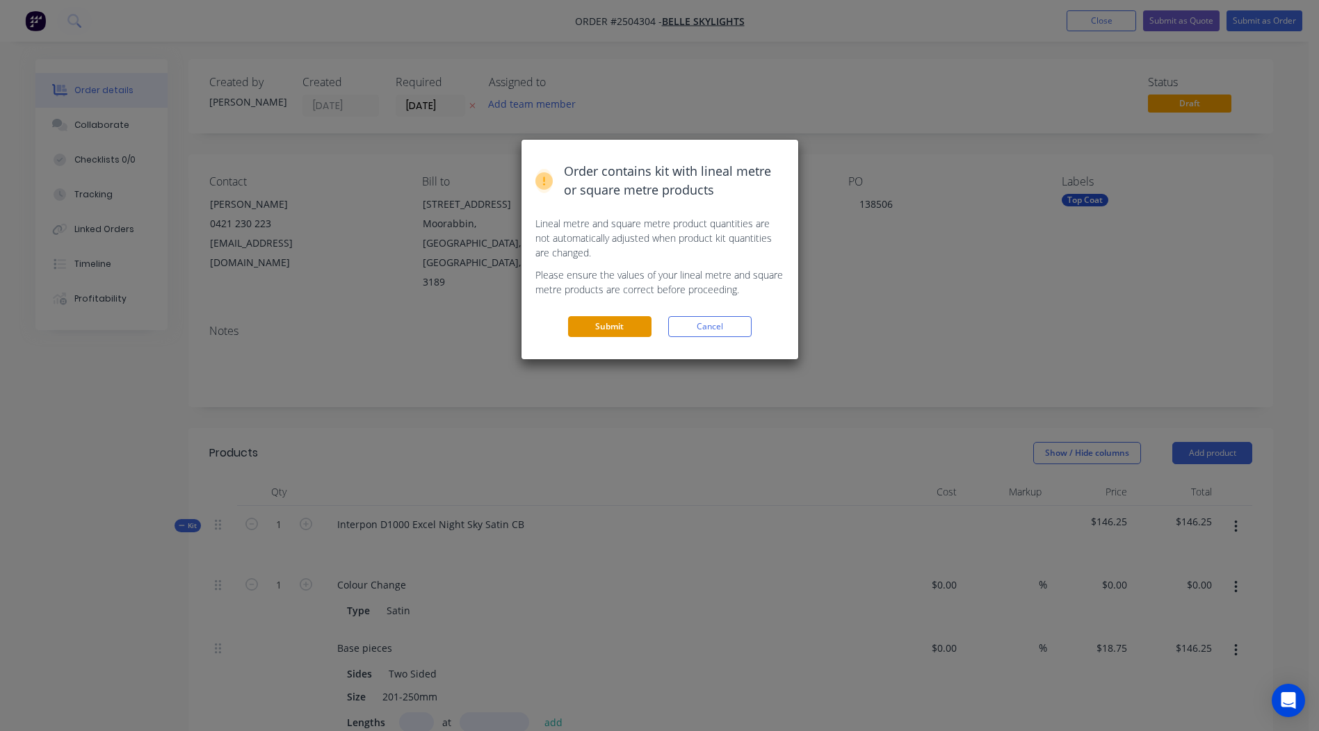
click at [612, 318] on button "Submit" at bounding box center [609, 326] width 83 height 21
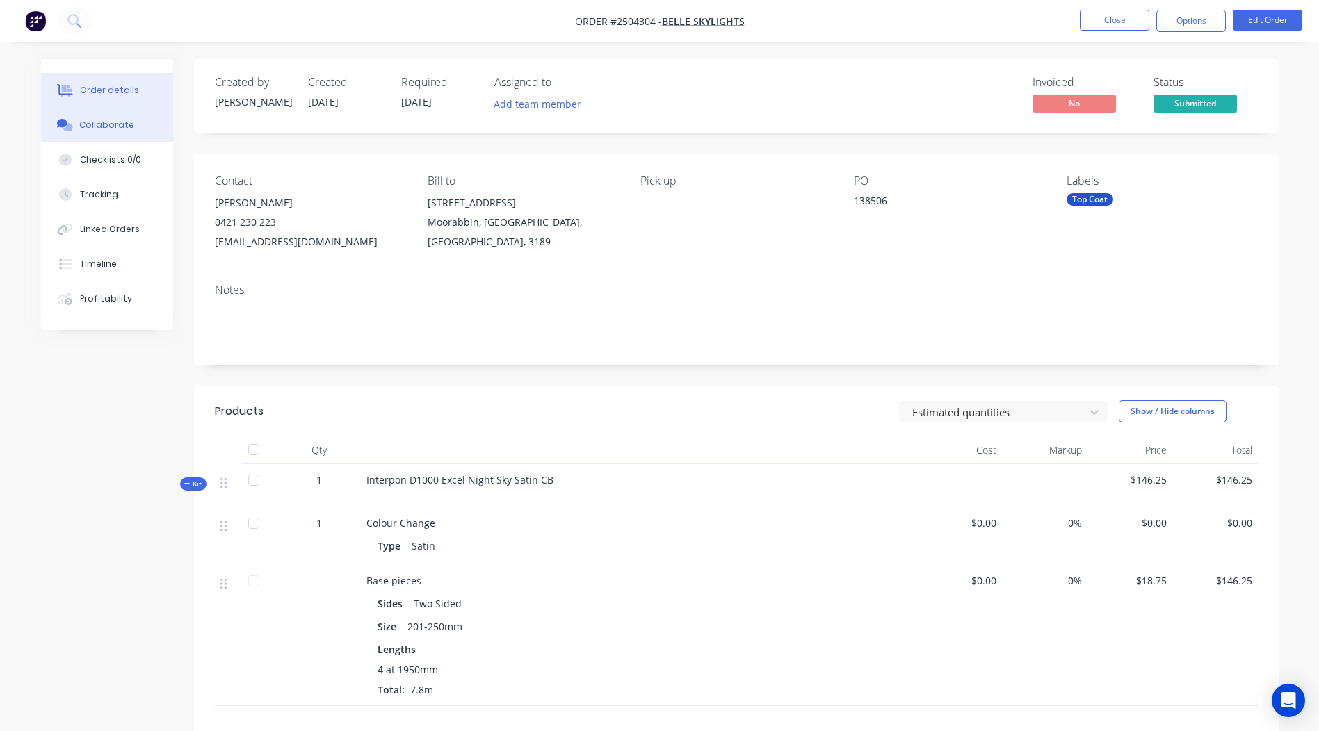
click at [95, 137] on button "Collaborate" at bounding box center [107, 125] width 132 height 35
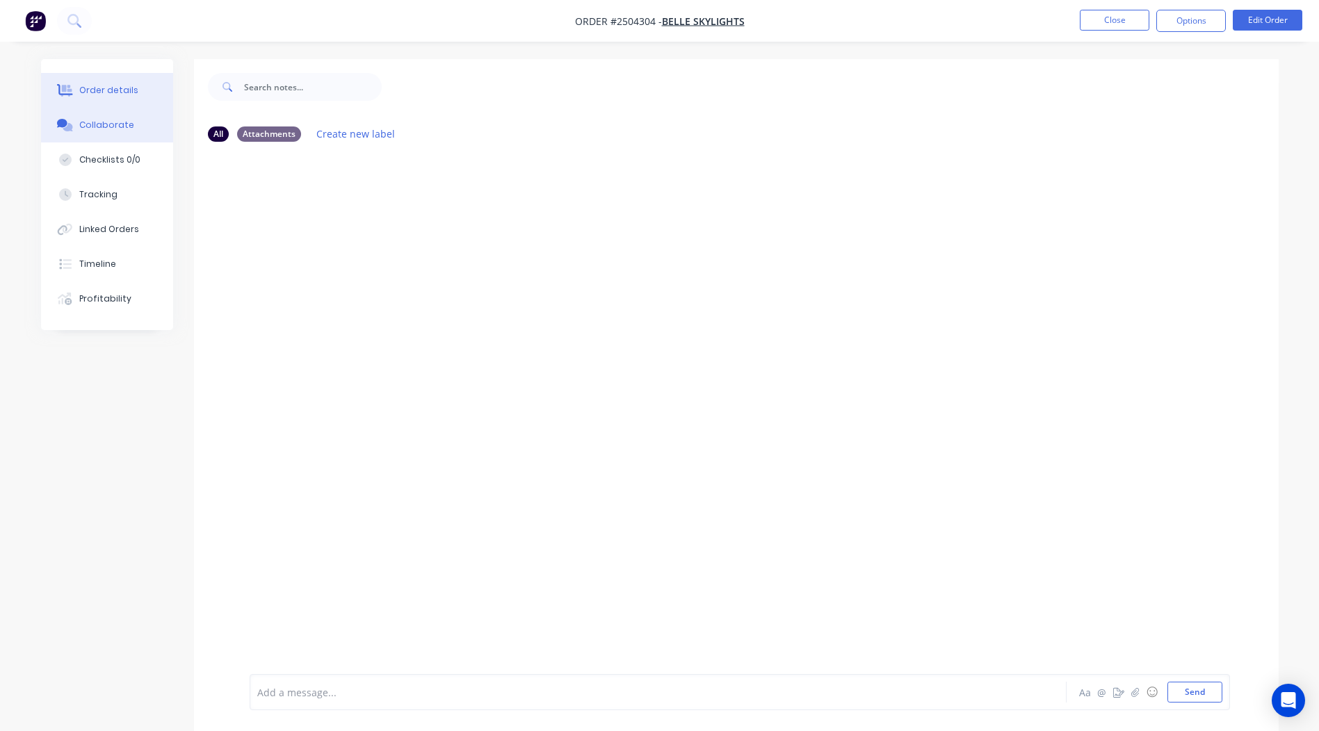
click at [132, 86] on div "Order details" at bounding box center [108, 90] width 59 height 13
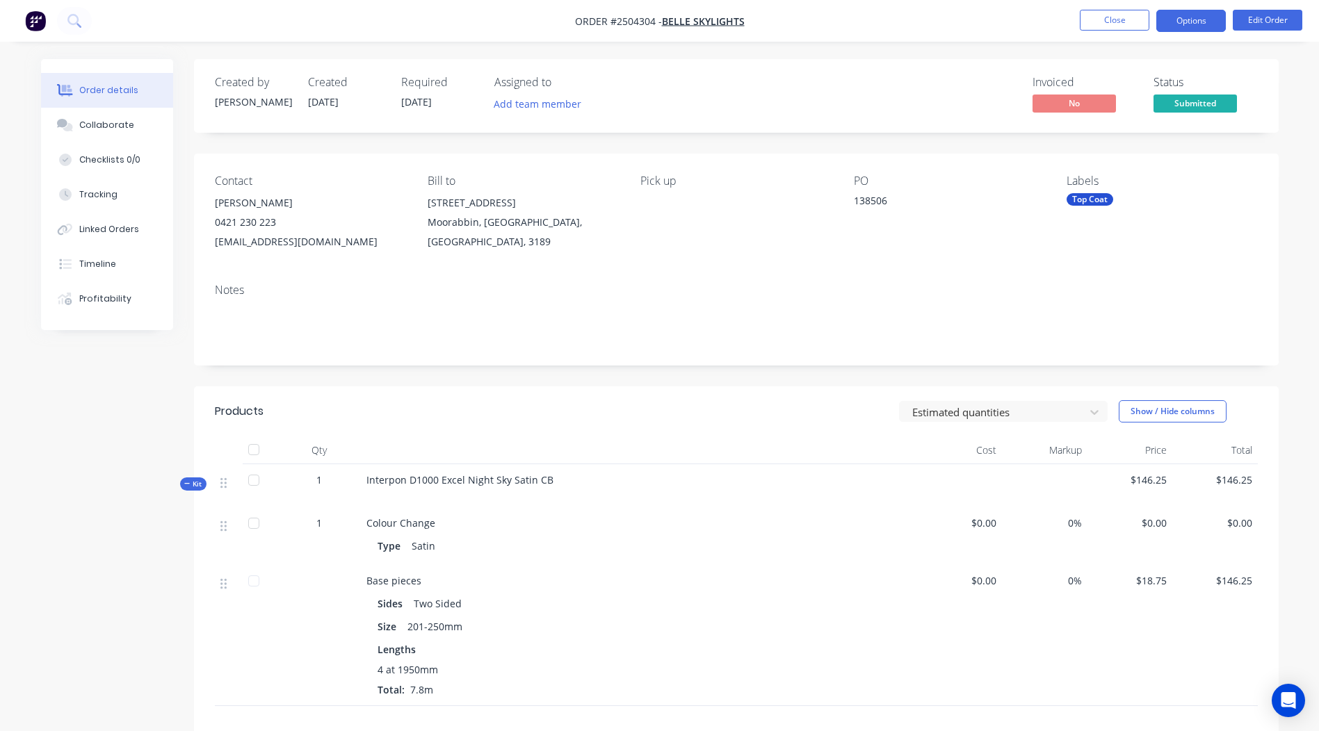
click at [1177, 28] on button "Options" at bounding box center [1191, 21] width 70 height 22
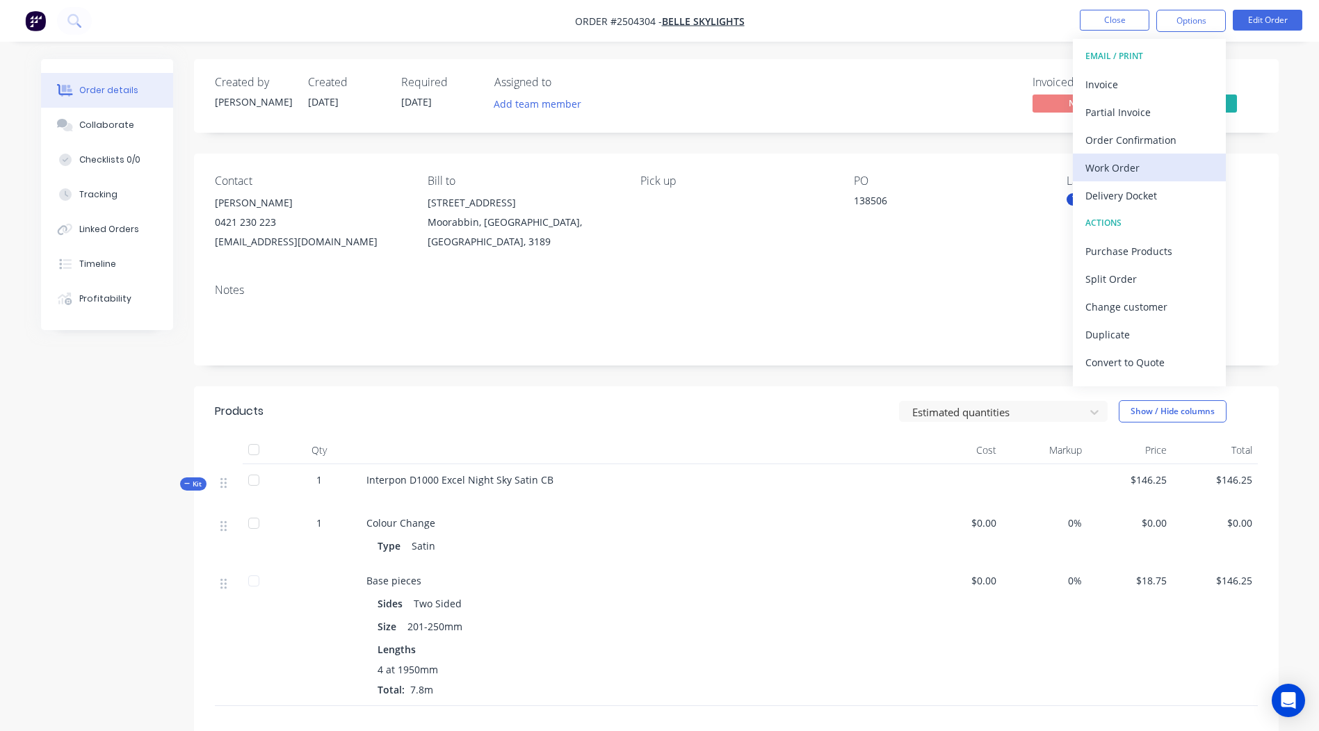
click at [1155, 161] on div "Work Order" at bounding box center [1149, 168] width 128 height 20
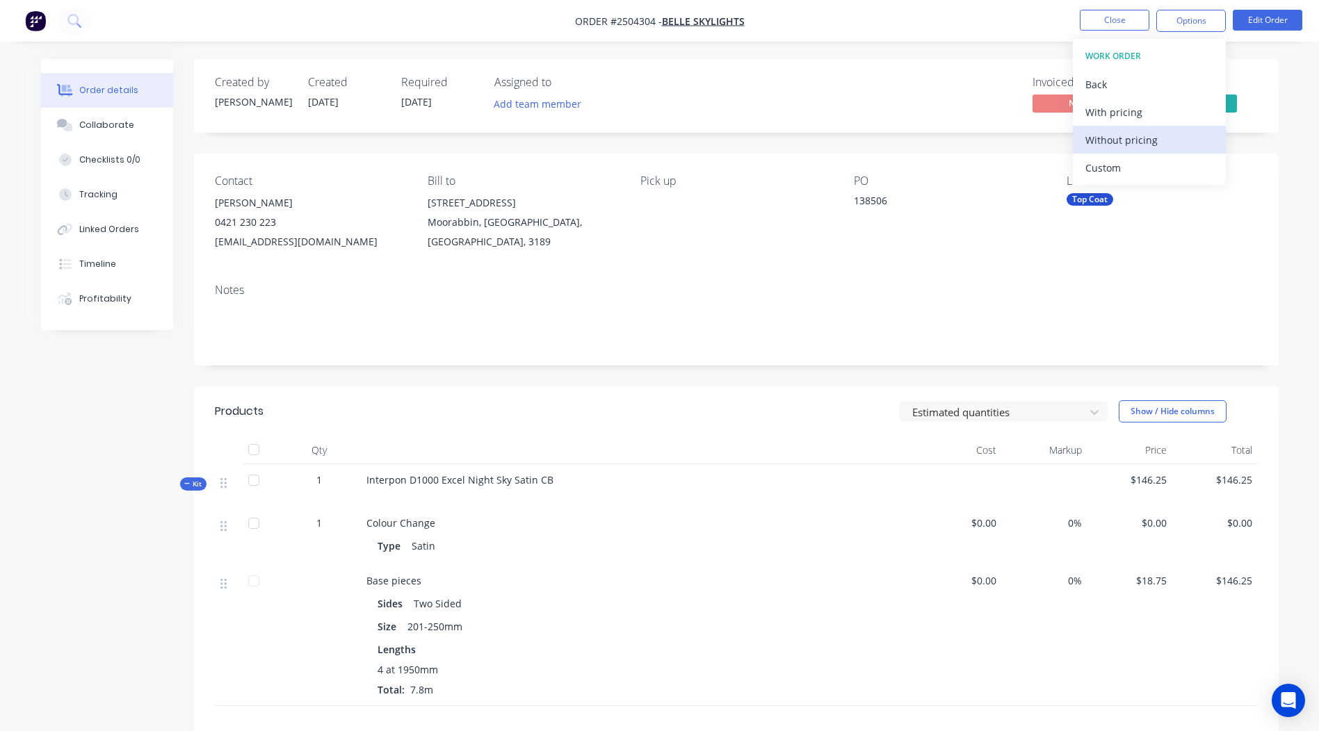
click at [1161, 138] on div "Without pricing" at bounding box center [1149, 140] width 128 height 20
click at [922, 155] on div "Contact [PERSON_NAME] [PHONE_NUMBER] [EMAIL_ADDRESS][DOMAIN_NAME] Bill to [STRE…" at bounding box center [736, 213] width 1084 height 119
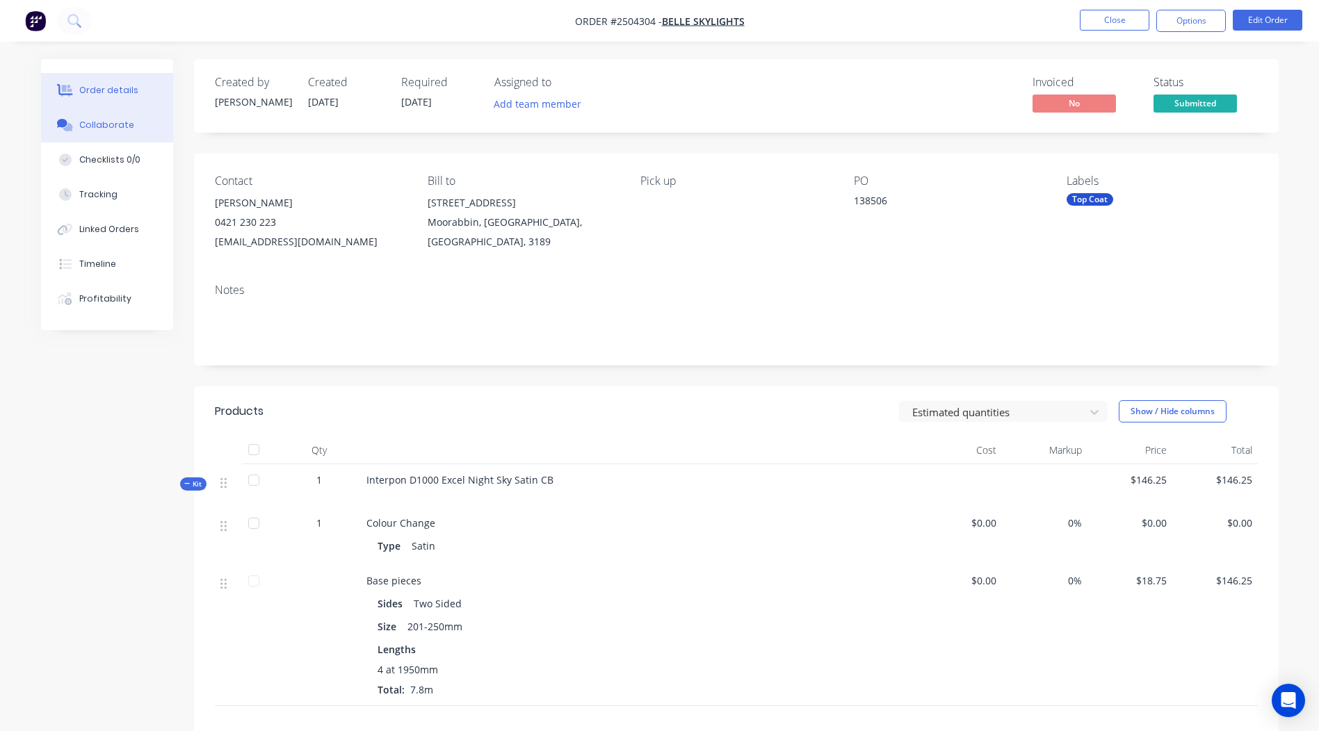
click at [91, 135] on button "Collaborate" at bounding box center [107, 125] width 132 height 35
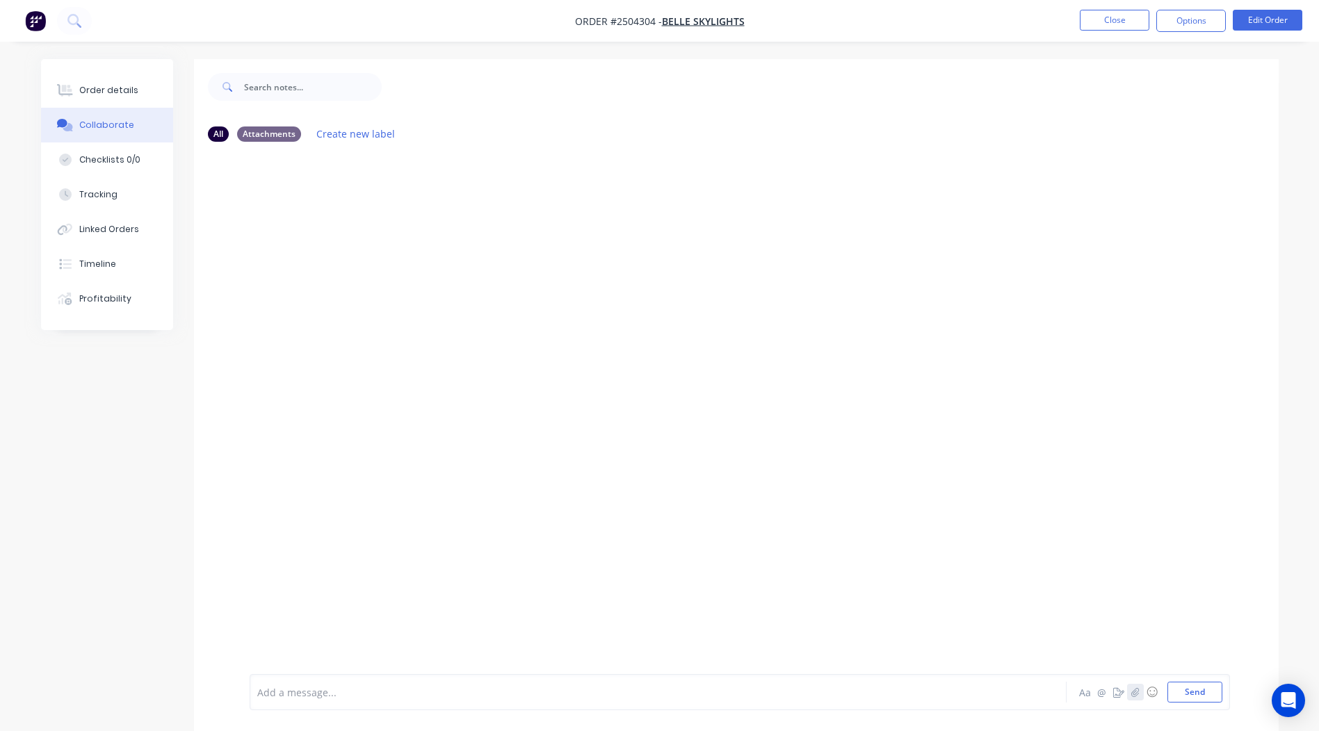
click at [1137, 690] on icon "button" at bounding box center [1134, 692] width 8 height 10
click at [1185, 685] on button "Send" at bounding box center [1194, 692] width 55 height 21
click at [1094, 17] on button "Close" at bounding box center [1115, 20] width 70 height 21
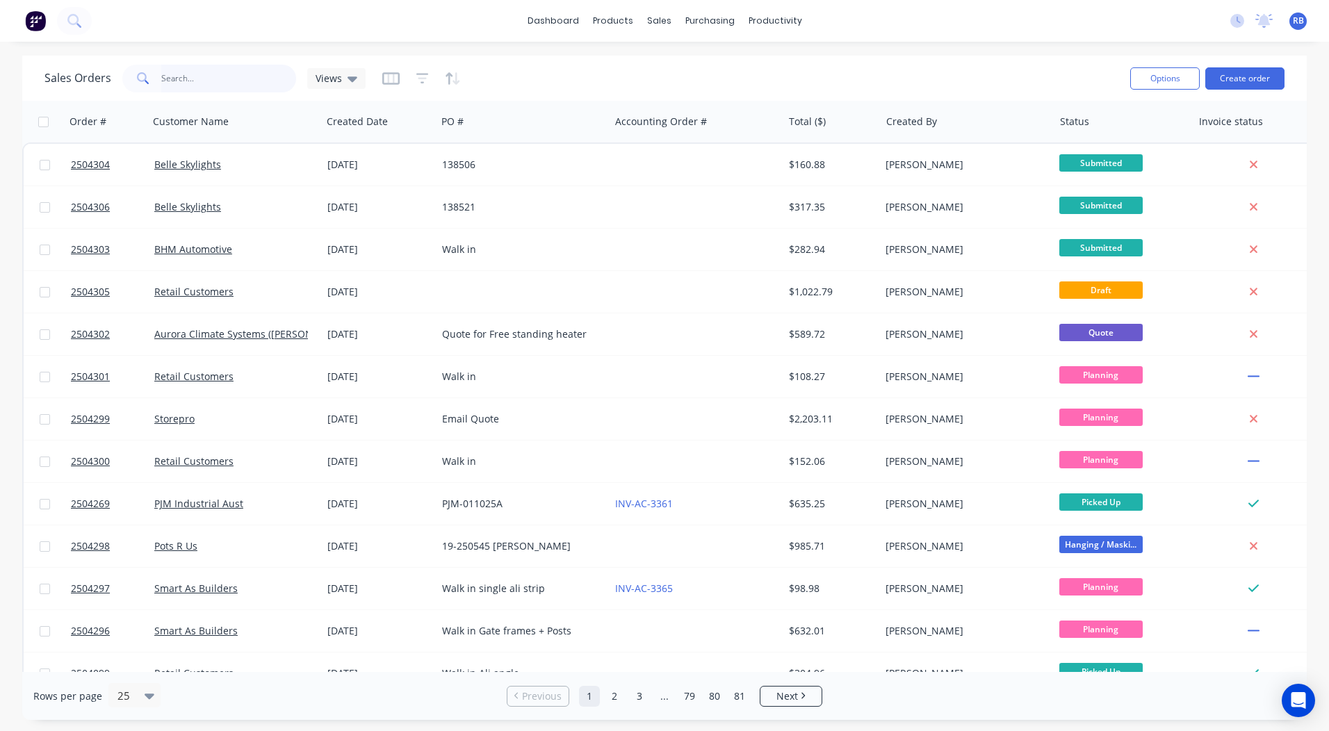
click at [201, 77] on input "text" at bounding box center [229, 79] width 136 height 28
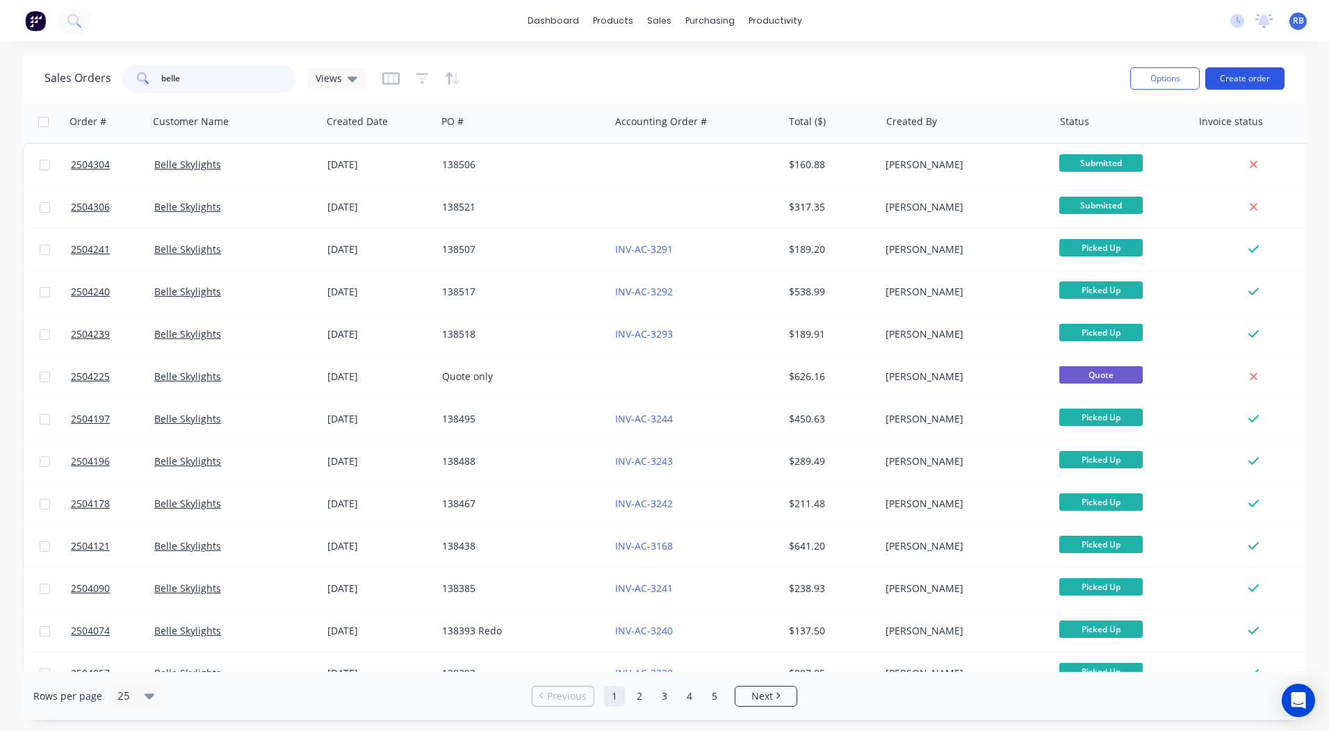
type input "belle"
click at [1236, 71] on button "Create order" at bounding box center [1244, 78] width 79 height 22
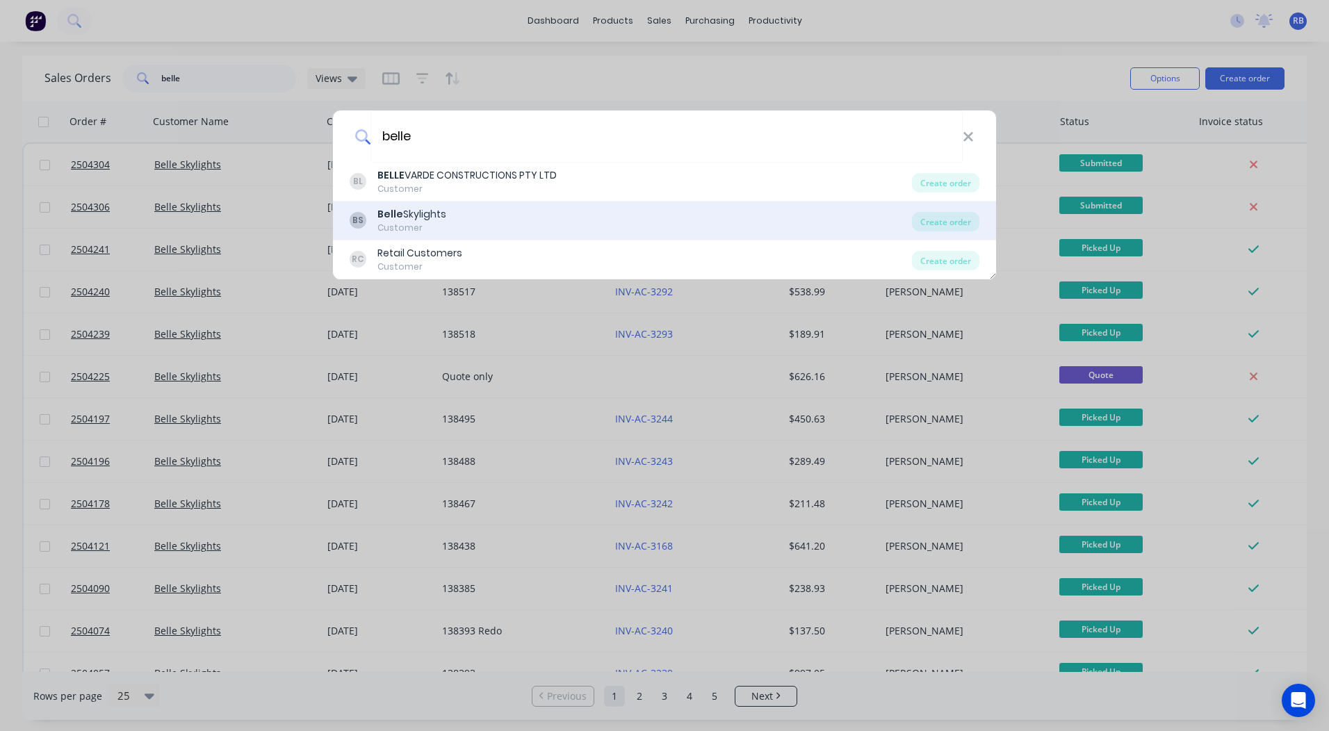
type input "belle"
click at [449, 214] on div "BS Belle Skylights Customer" at bounding box center [631, 220] width 562 height 27
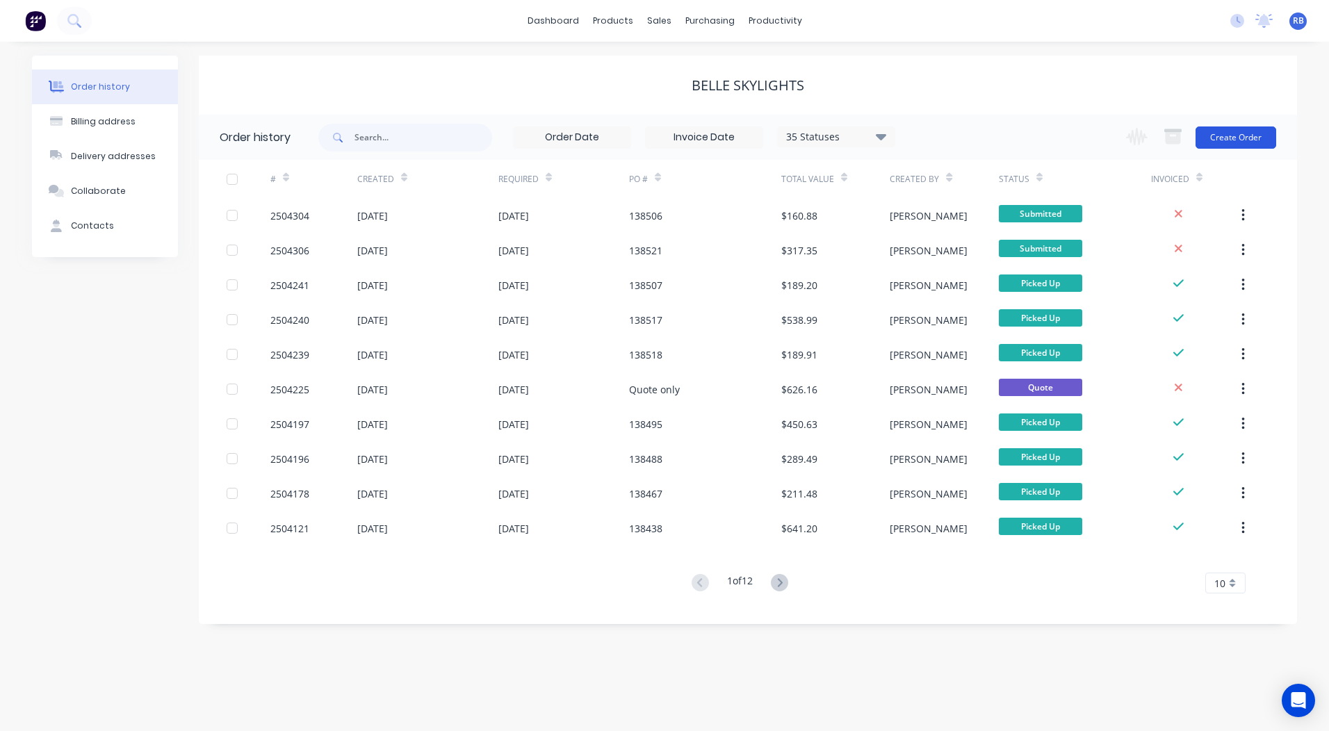
click at [1216, 141] on button "Create Order" at bounding box center [1236, 138] width 81 height 22
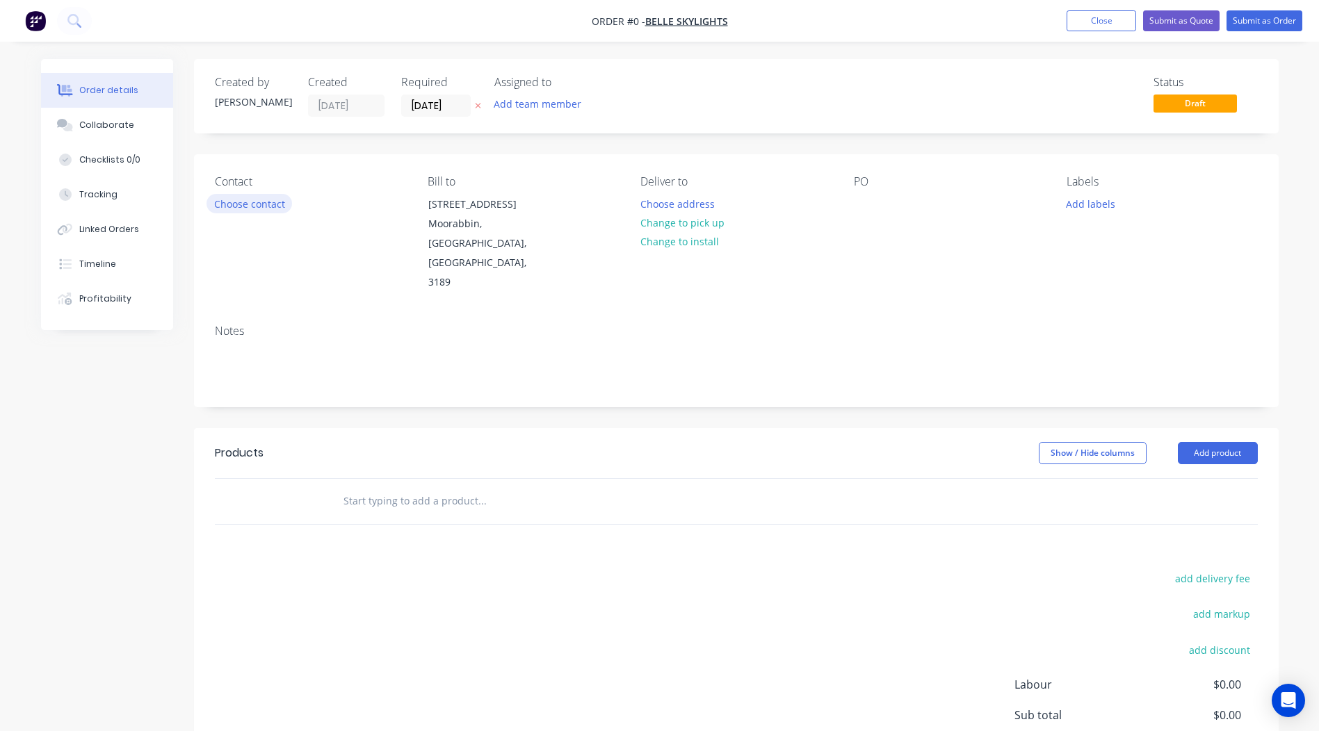
click at [252, 198] on button "Choose contact" at bounding box center [249, 203] width 86 height 19
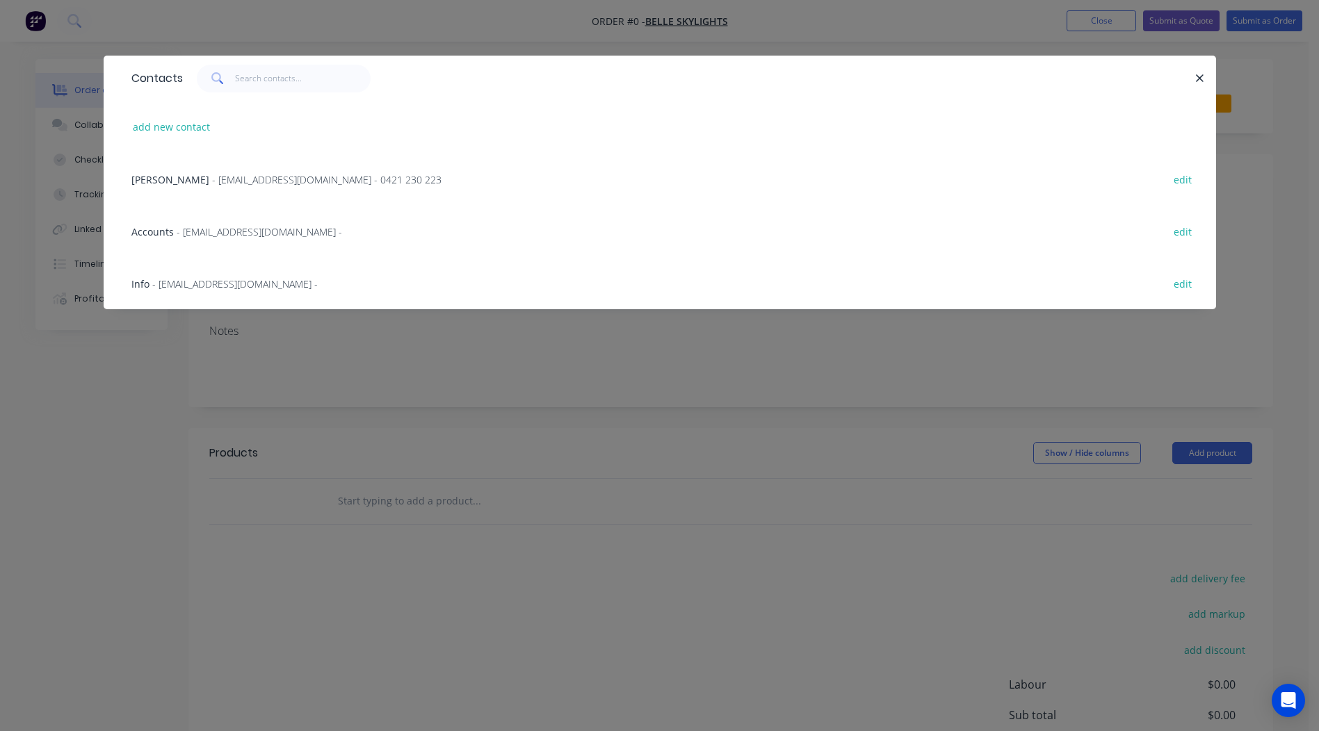
click at [220, 181] on span "- [EMAIL_ADDRESS][DOMAIN_NAME] - 0421 230 223" at bounding box center [326, 179] width 229 height 13
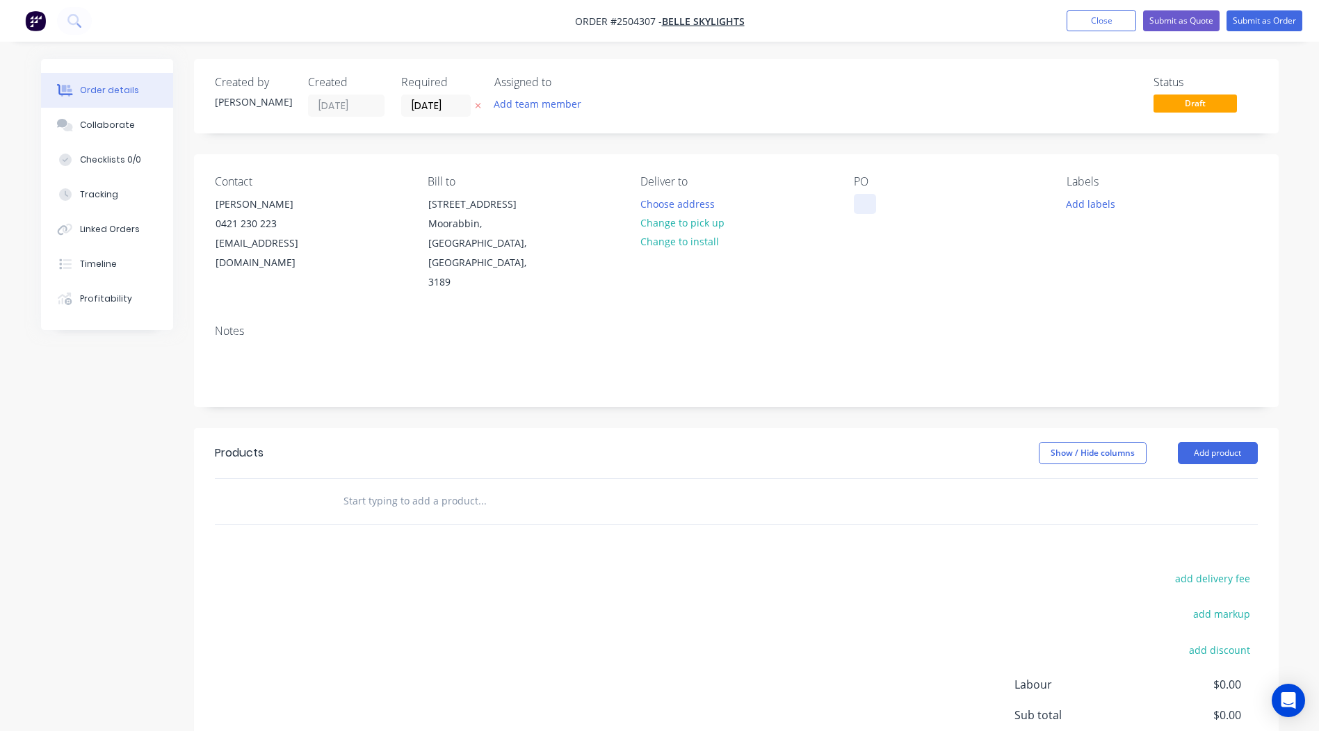
click at [664, 227] on button "Change to pick up" at bounding box center [682, 222] width 99 height 19
click at [872, 206] on div at bounding box center [865, 204] width 22 height 20
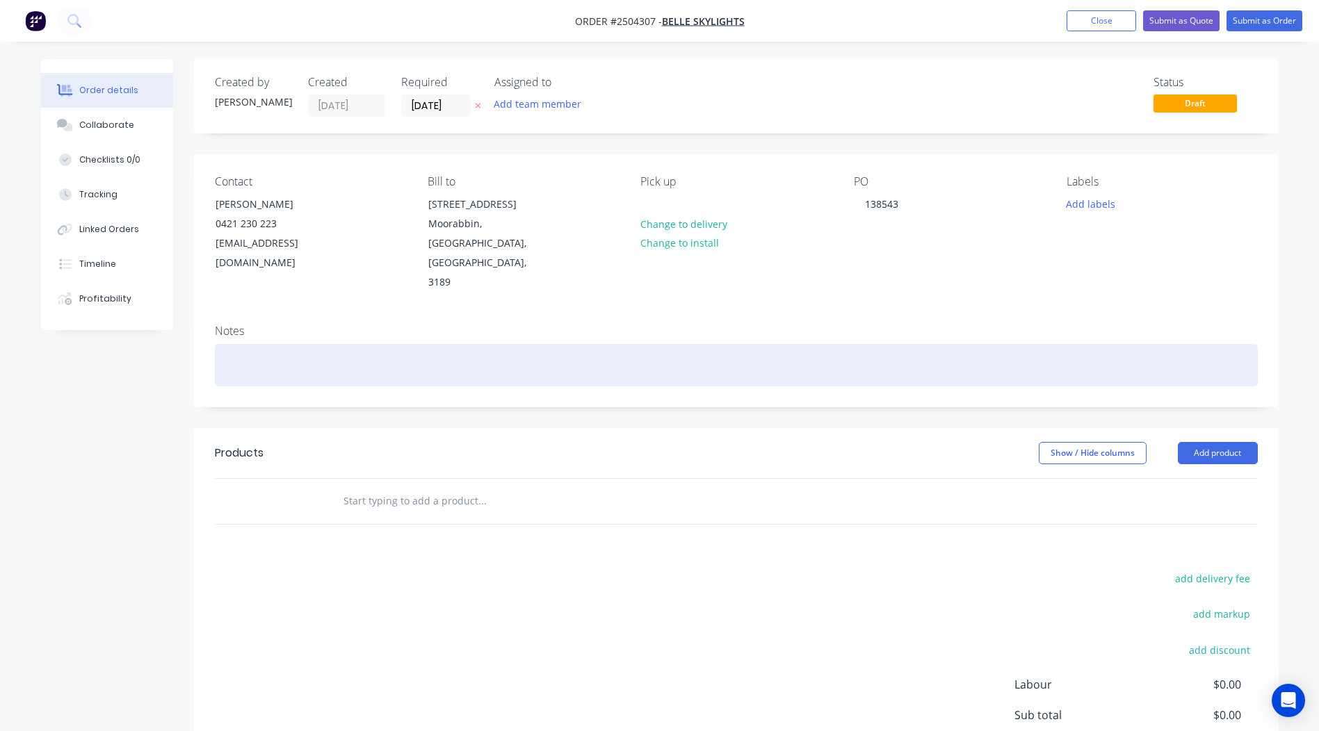
click at [366, 344] on div at bounding box center [736, 365] width 1043 height 42
drag, startPoint x: 375, startPoint y: 336, endPoint x: 0, endPoint y: 302, distance: 376.9
click at [0, 307] on html "Order #2504307 - Belle Skylights Add product Close Submit as Quote Submit as Or…" at bounding box center [659, 439] width 1319 height 879
copy div "Metropolis bronze pearl satin"
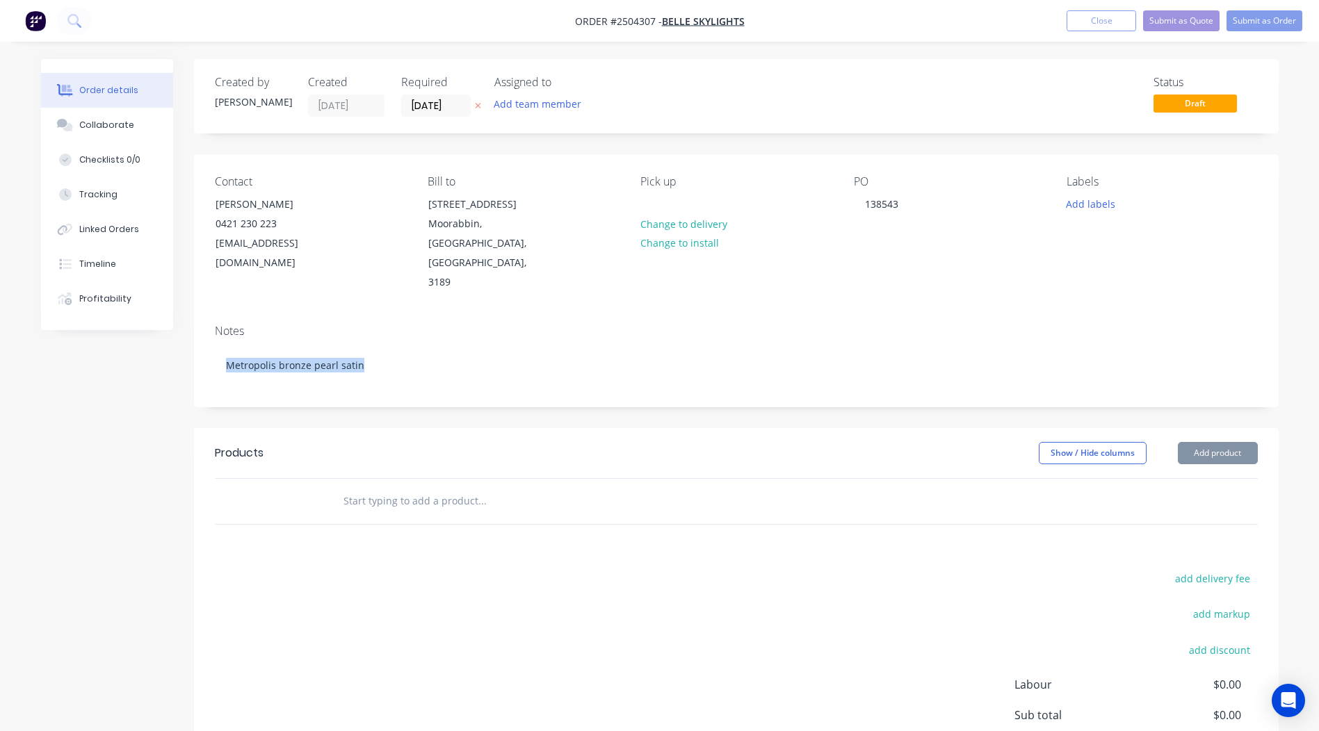
click at [681, 272] on div "Contact [PERSON_NAME] [PHONE_NUMBER] [EMAIL_ADDRESS][DOMAIN_NAME] Bill to [STRE…" at bounding box center [736, 233] width 1084 height 159
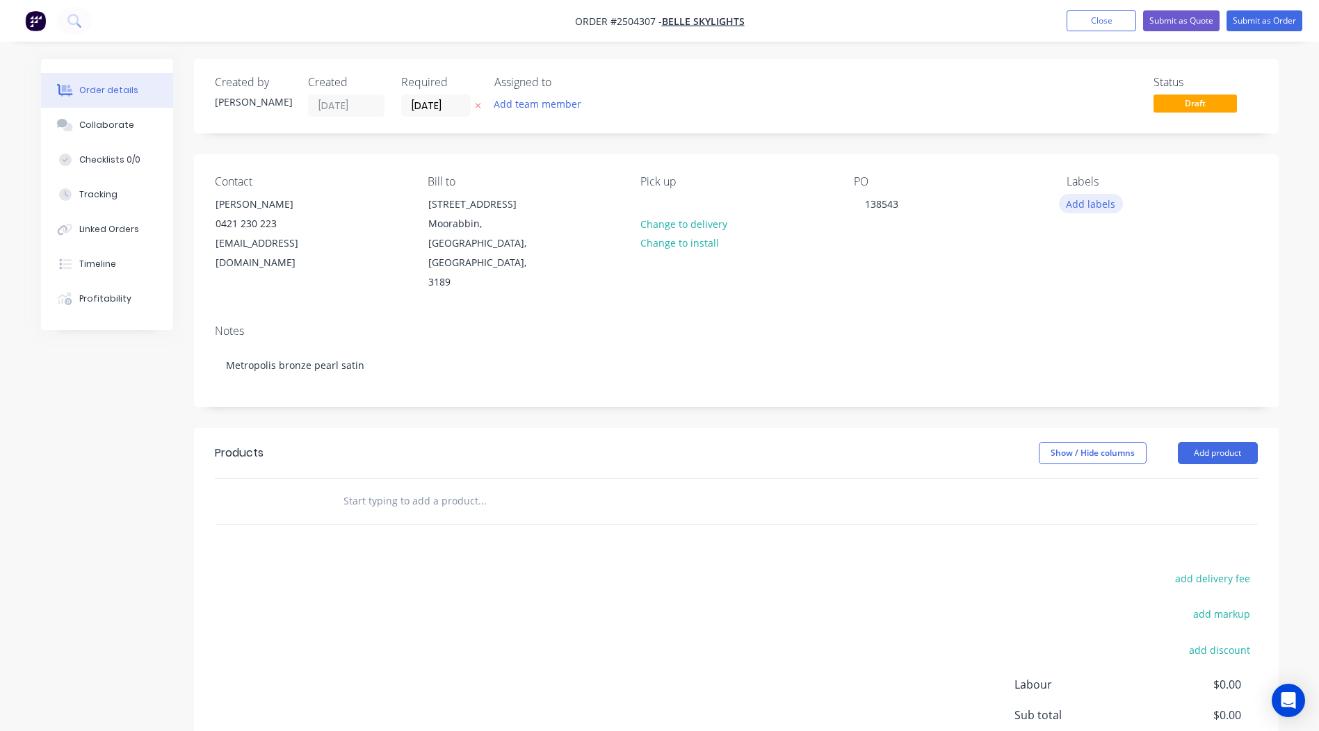
click at [1101, 206] on button "Add labels" at bounding box center [1091, 203] width 64 height 19
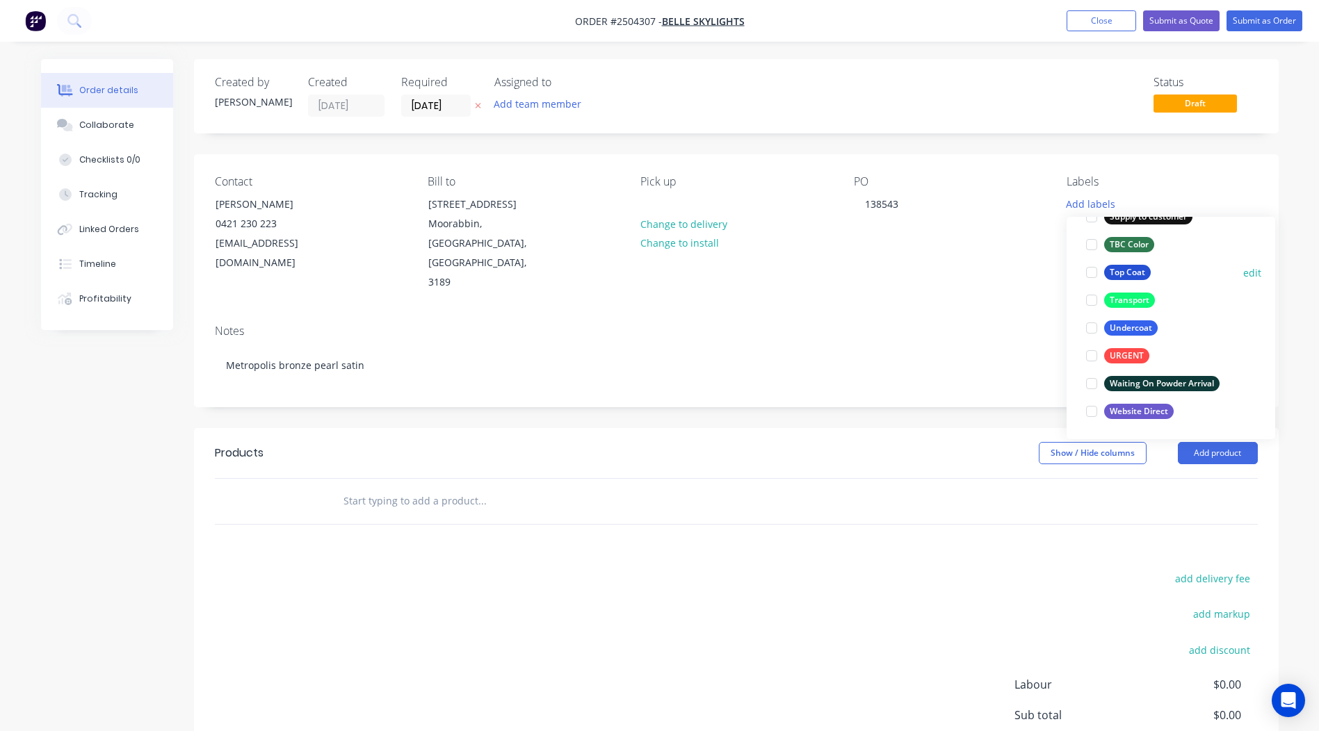
click at [1133, 268] on div "Top Coat" at bounding box center [1127, 272] width 47 height 15
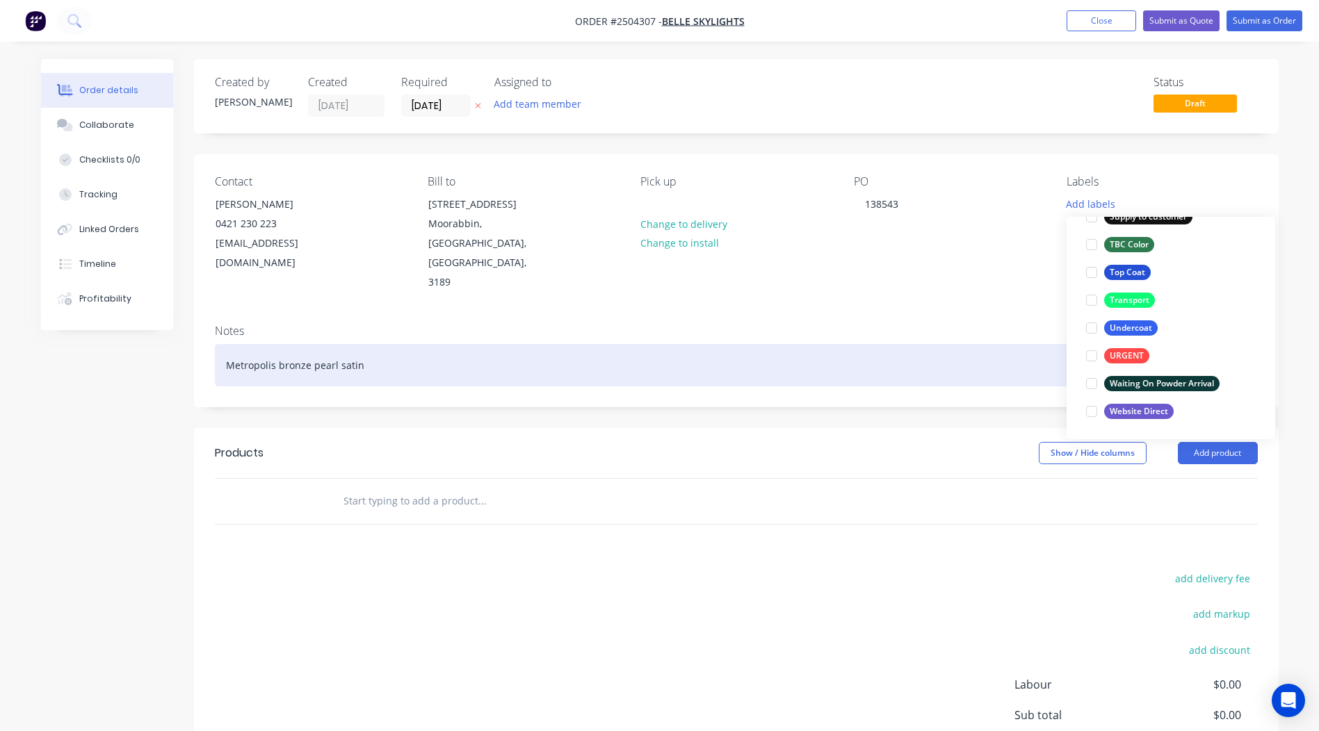
scroll to position [56, 0]
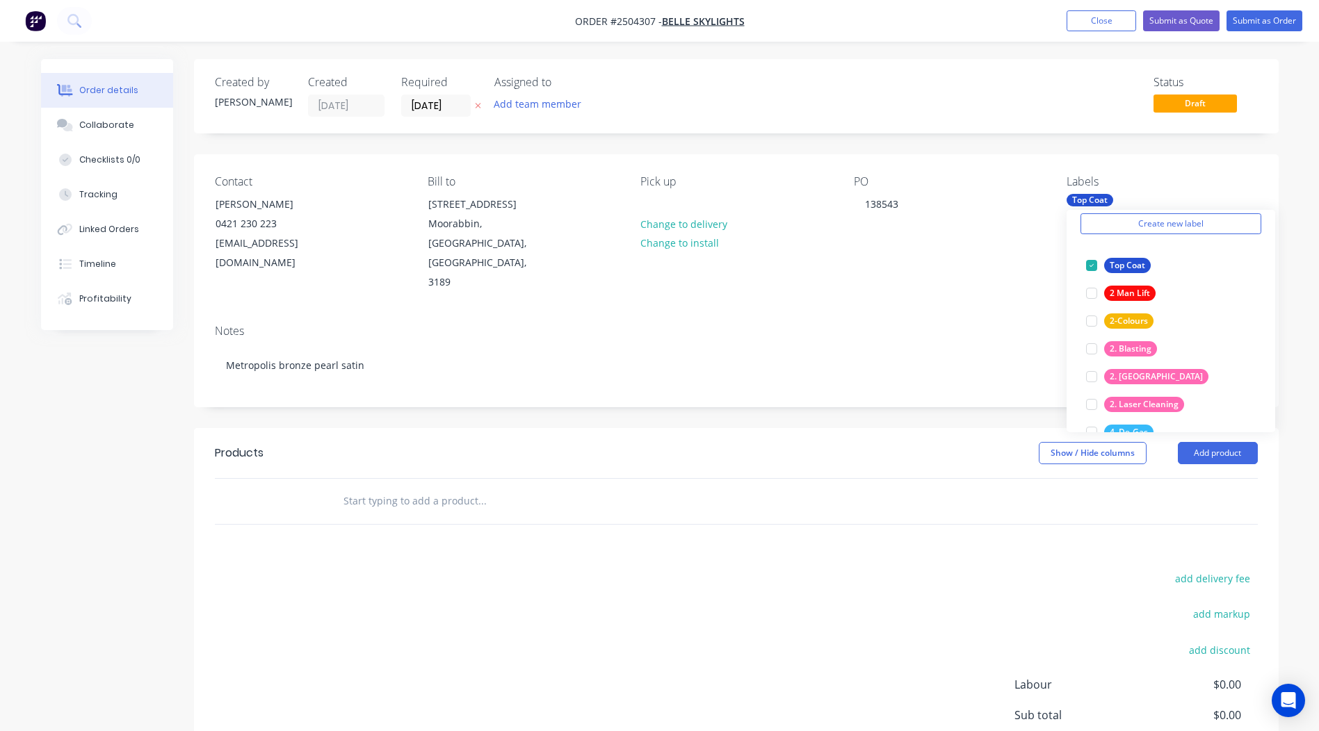
click at [906, 437] on header "Products Show / Hide columns Add product" at bounding box center [736, 453] width 1084 height 50
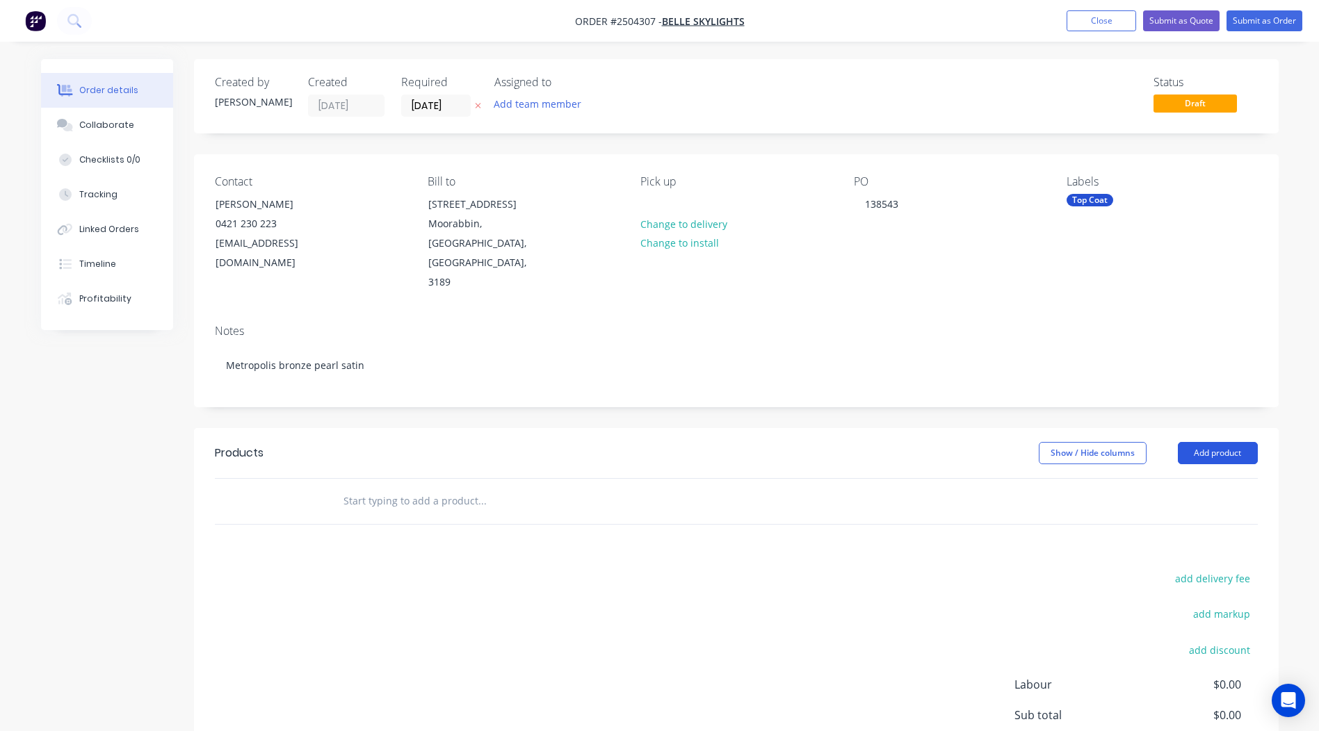
click at [1228, 442] on button "Add product" at bounding box center [1218, 453] width 80 height 22
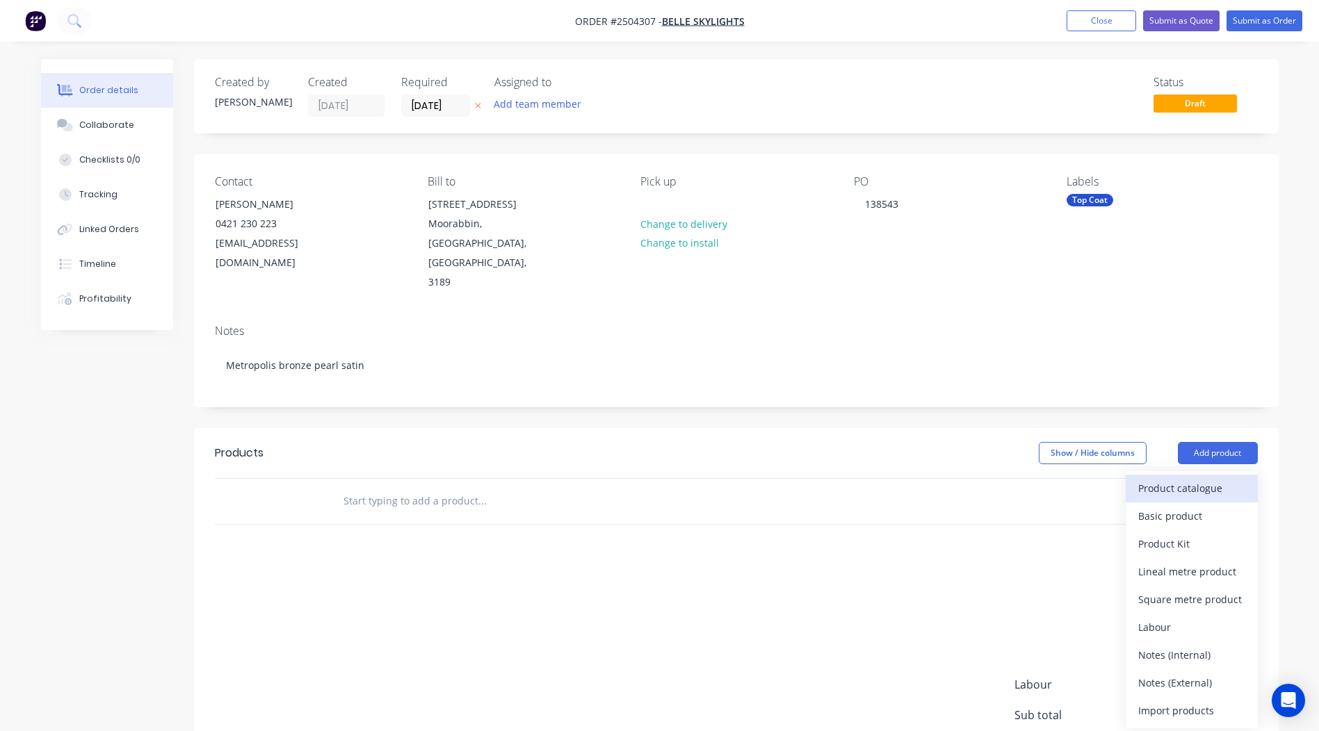
click at [1188, 478] on div "Product catalogue" at bounding box center [1191, 488] width 107 height 20
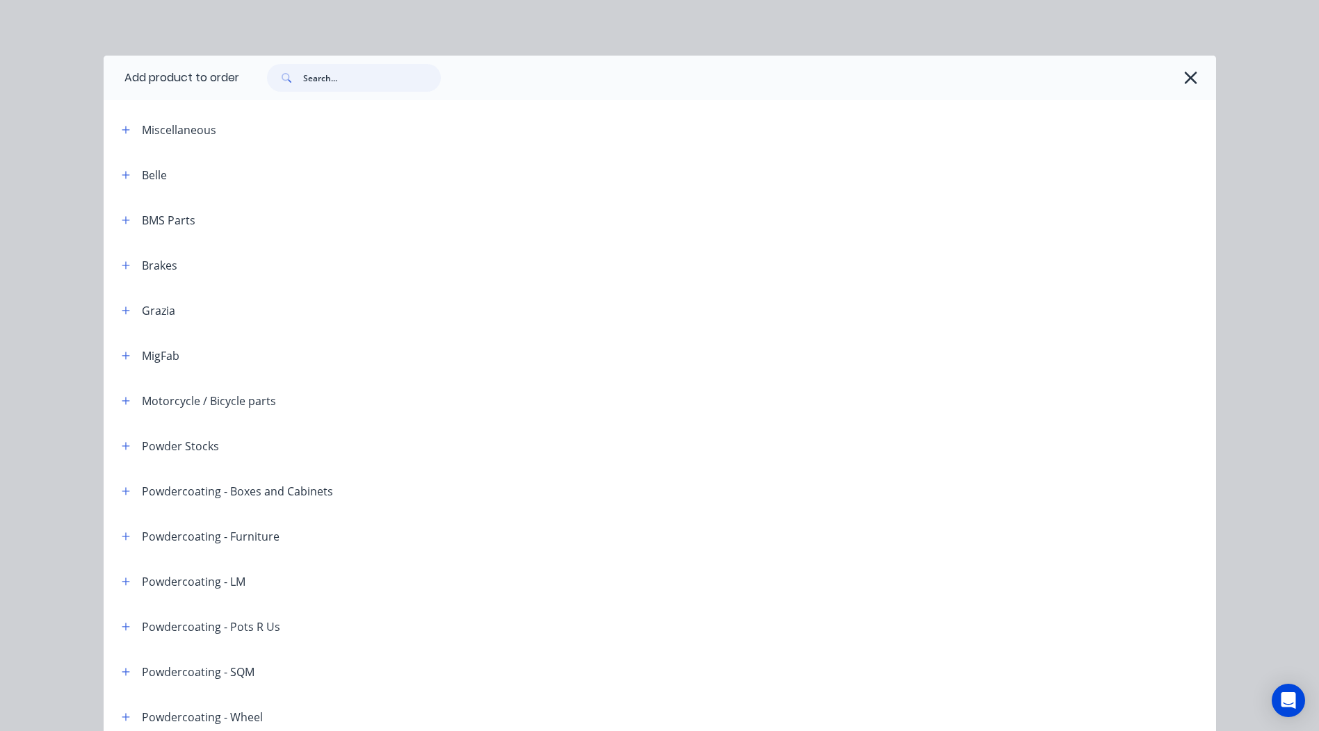
click at [338, 81] on input "text" at bounding box center [372, 78] width 138 height 28
paste input "Metropolis bronze pearl satin"
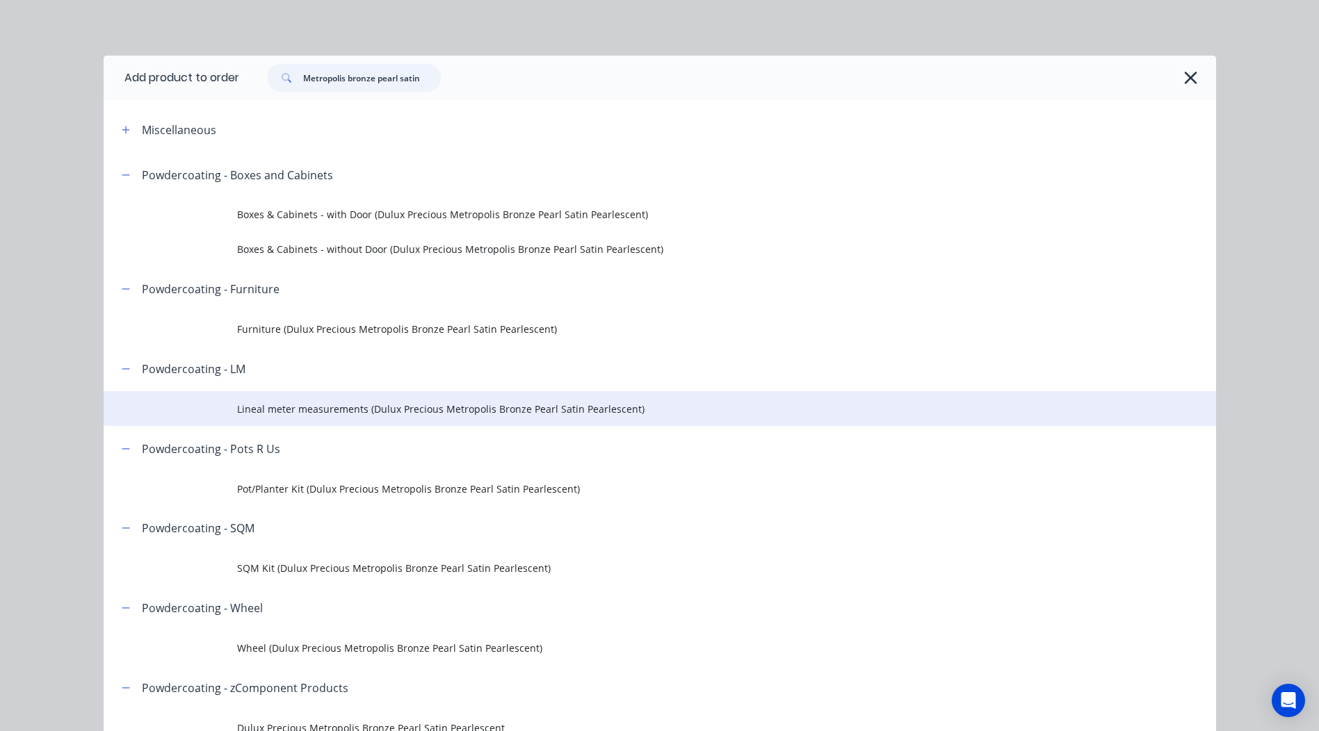
type input "Metropolis bronze pearl satin"
click at [329, 395] on td "Lineal meter measurements (Dulux Precious Metropolis Bronze Pearl Satin Pearles…" at bounding box center [726, 408] width 979 height 35
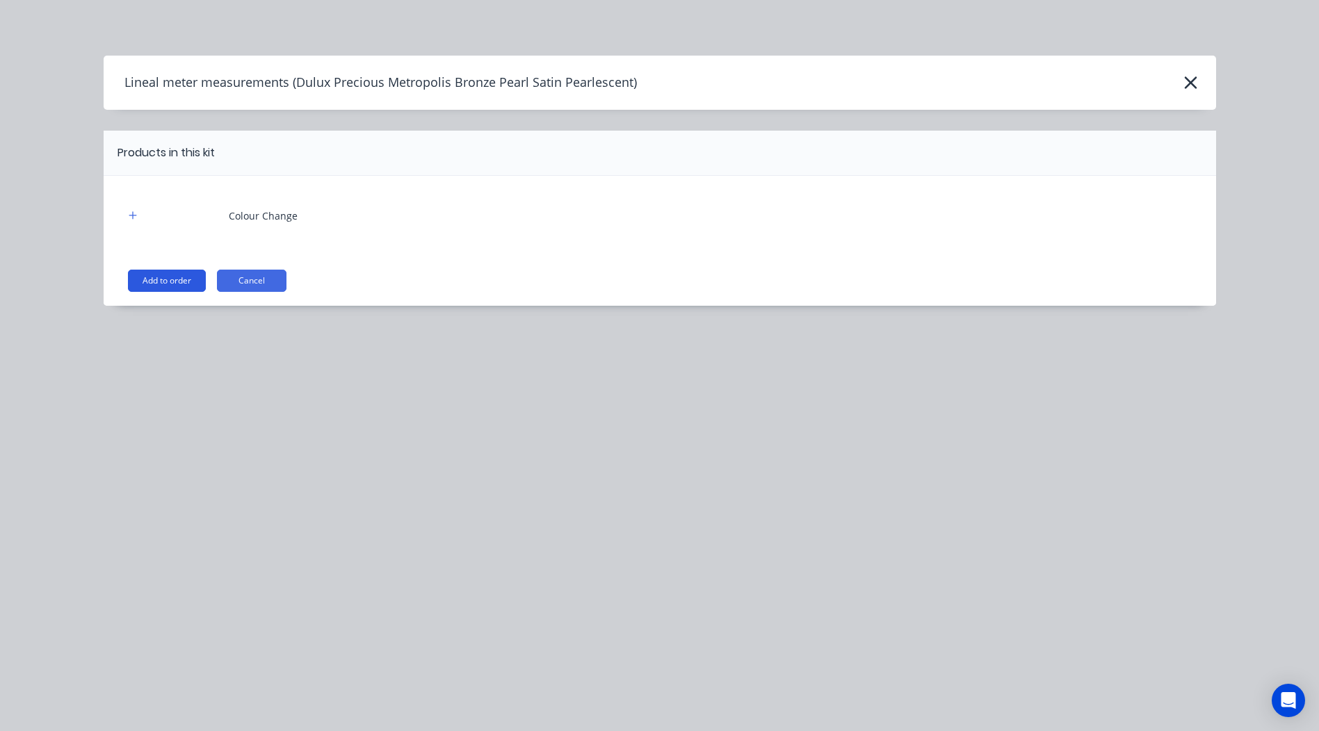
click at [165, 278] on button "Add to order" at bounding box center [167, 281] width 78 height 22
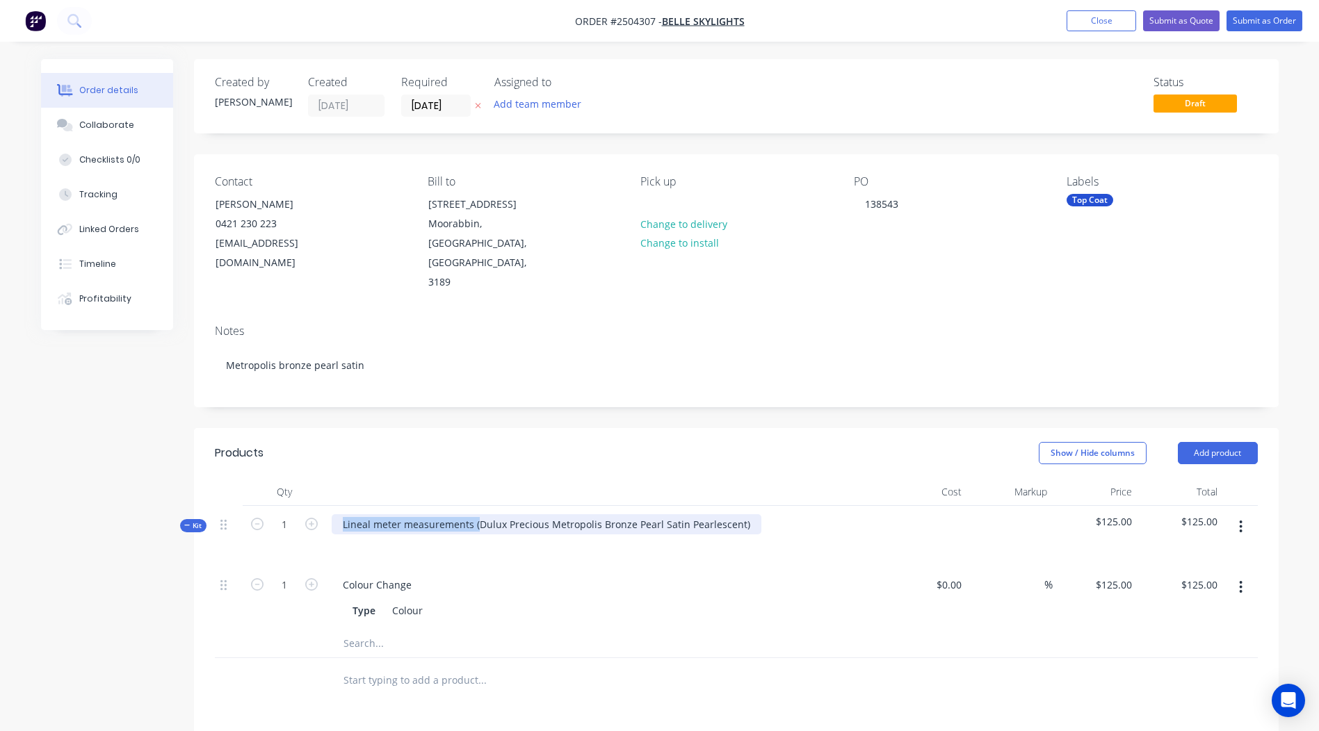
drag, startPoint x: 476, startPoint y: 484, endPoint x: 0, endPoint y: 550, distance: 480.7
click at [0, 550] on html "Order #2504307 - Belle Skylights Add product Close Submit as Quote Submit as Or…" at bounding box center [659, 529] width 1319 height 1058
click at [617, 506] on div "Dulux Precious Metropolis Bronze Pearl Satin Pearlescent)" at bounding box center [604, 536] width 556 height 60
click at [612, 514] on div "Dulux Precious Metropolis Bronze Pearl Satin Pearlescent)" at bounding box center [478, 524] width 293 height 20
click at [738, 442] on div "Show / Hide columns Add product" at bounding box center [846, 453] width 821 height 22
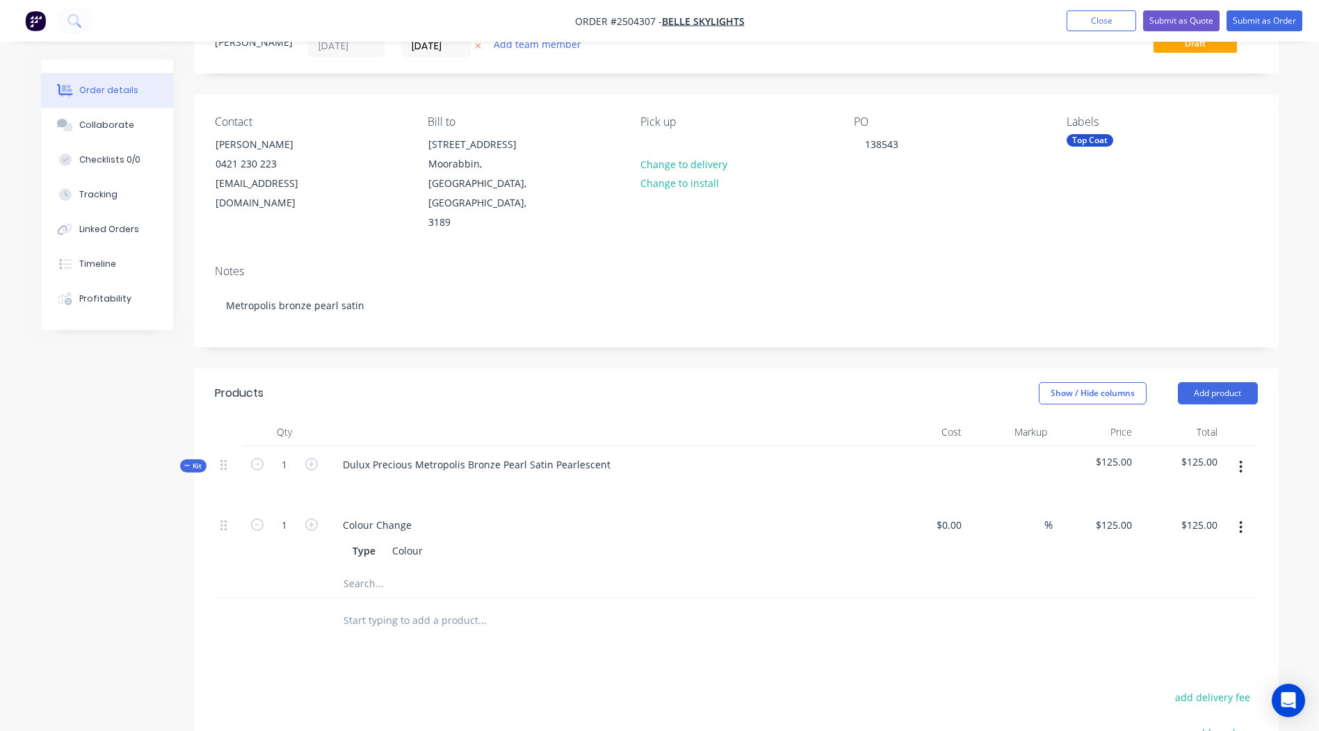
scroll to position [65, 0]
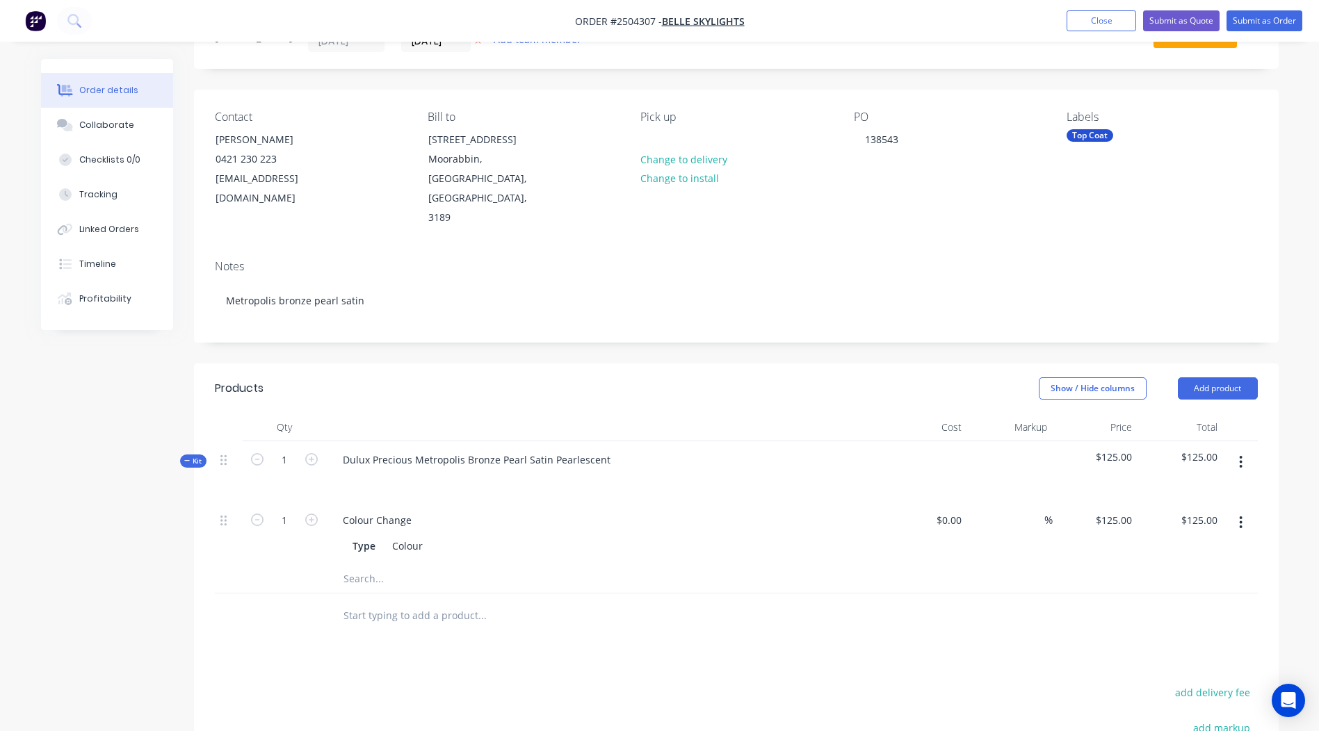
click at [1253, 450] on button "button" at bounding box center [1240, 462] width 33 height 25
click at [1218, 485] on button "Add product to kit" at bounding box center [1191, 499] width 132 height 28
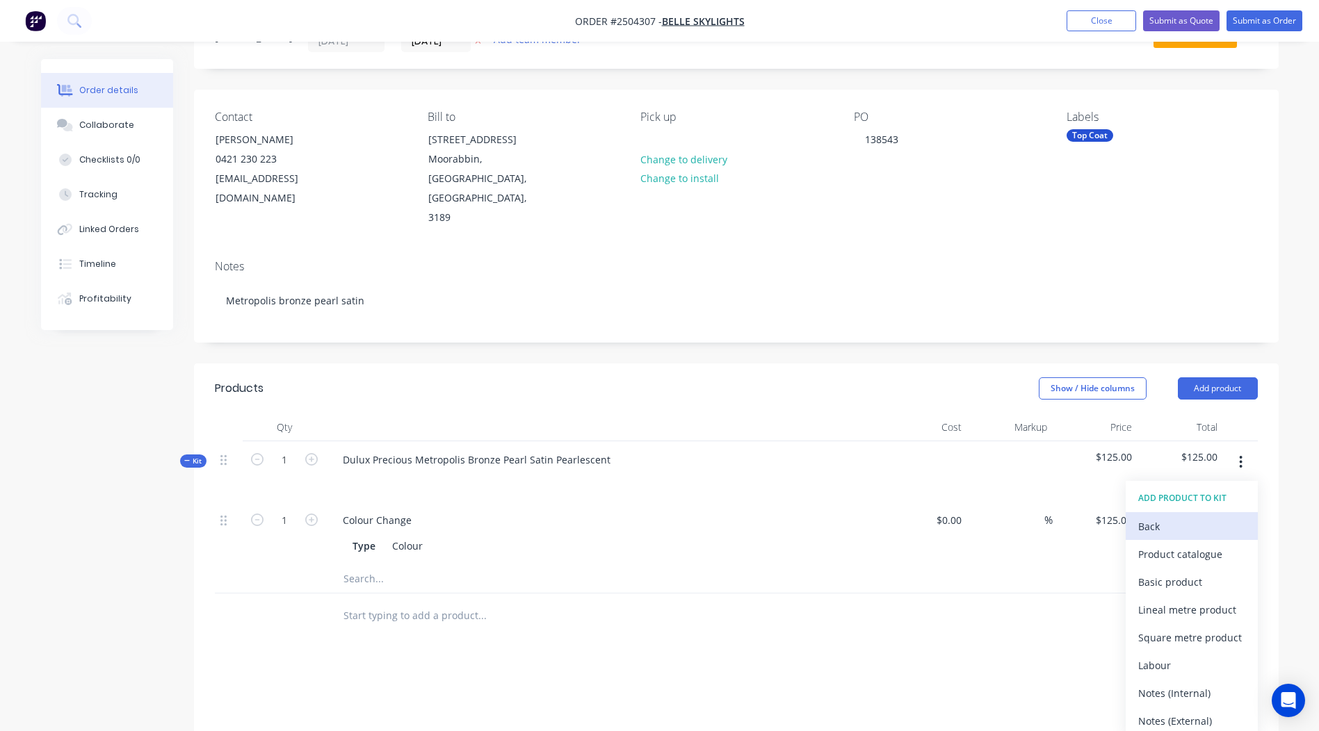
click at [1191, 512] on button "Back" at bounding box center [1191, 526] width 132 height 28
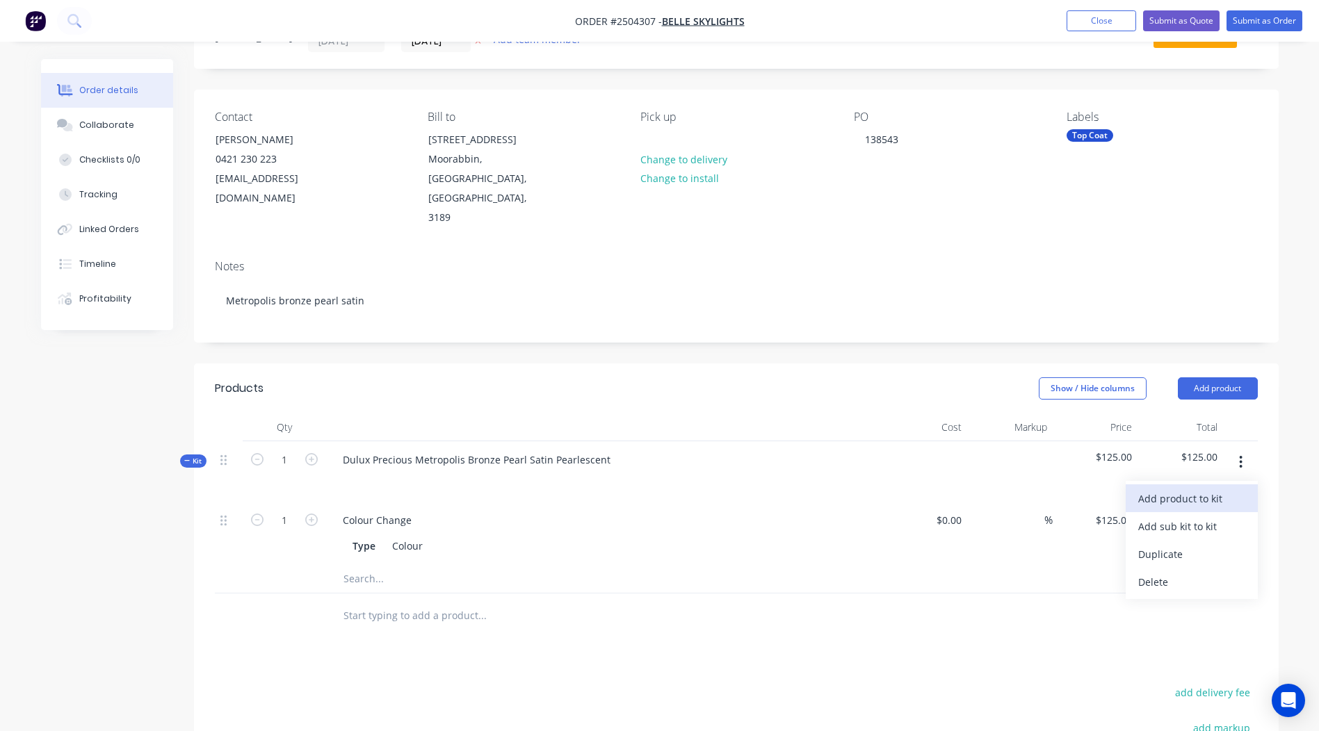
click at [1183, 489] on div "Add product to kit" at bounding box center [1191, 499] width 107 height 20
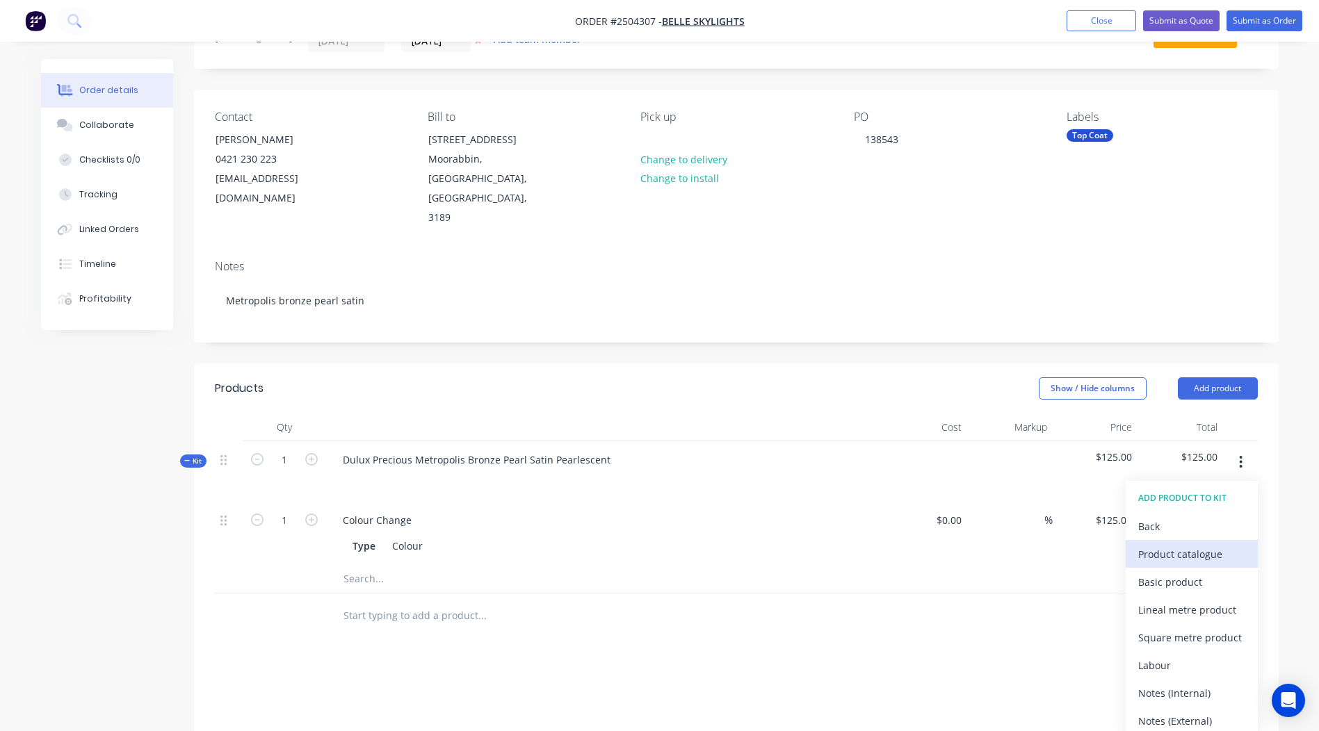
click at [1184, 544] on div "Product catalogue" at bounding box center [1191, 554] width 107 height 20
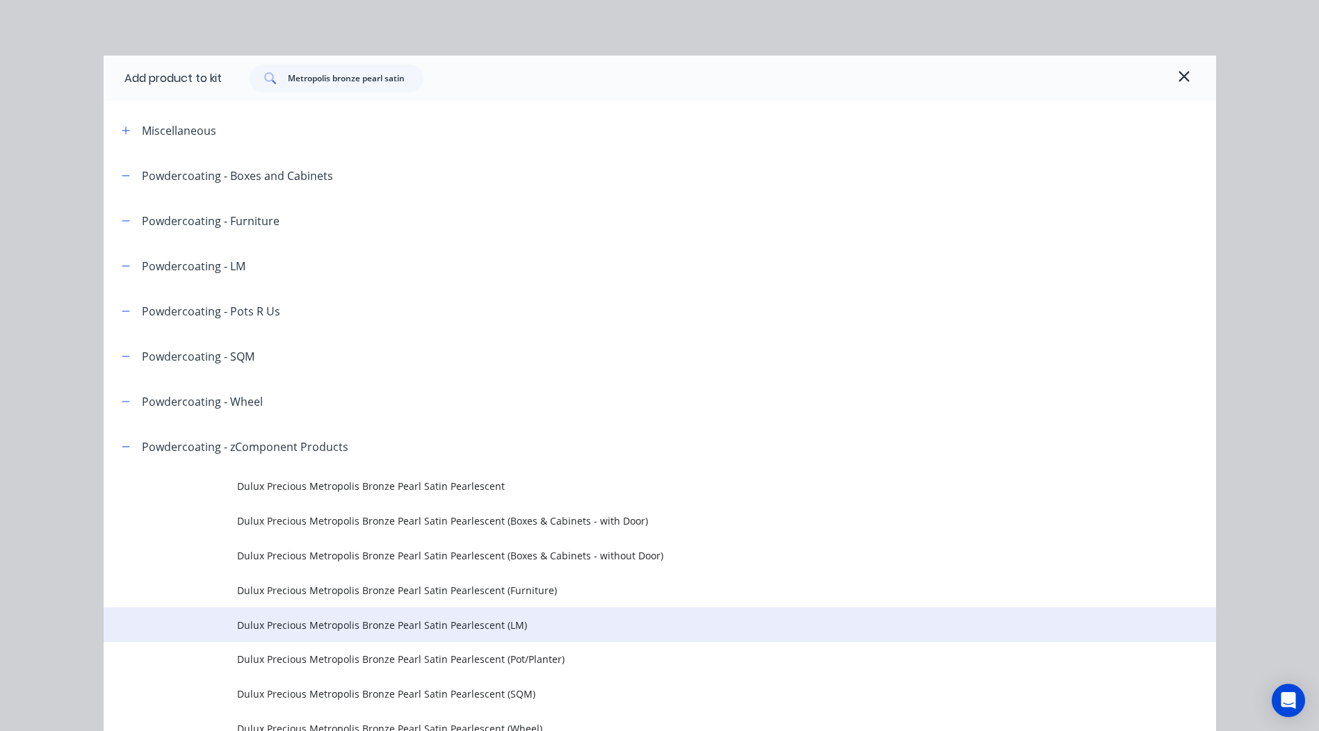
click at [425, 623] on span "Dulux Precious Metropolis Bronze Pearl Satin Pearlescent (LM)" at bounding box center [628, 625] width 783 height 15
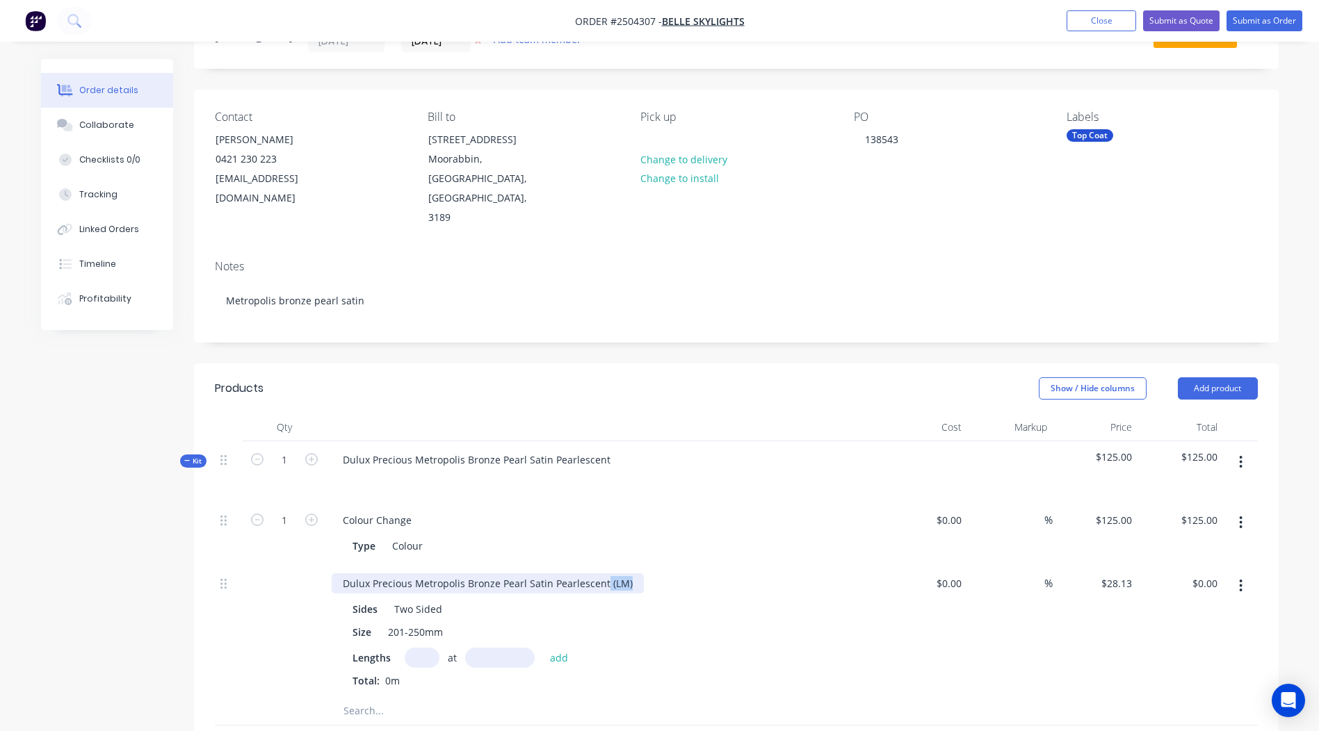
drag, startPoint x: 628, startPoint y: 546, endPoint x: 0, endPoint y: 523, distance: 628.1
click at [0, 596] on html "Order #2504307 - Belle Skylights Add product Close Submit as Quote Submit as Or…" at bounding box center [659, 530] width 1319 height 1190
click at [409, 648] on input "text" at bounding box center [422, 658] width 35 height 20
type input "2"
click at [475, 648] on input "text" at bounding box center [500, 658] width 70 height 20
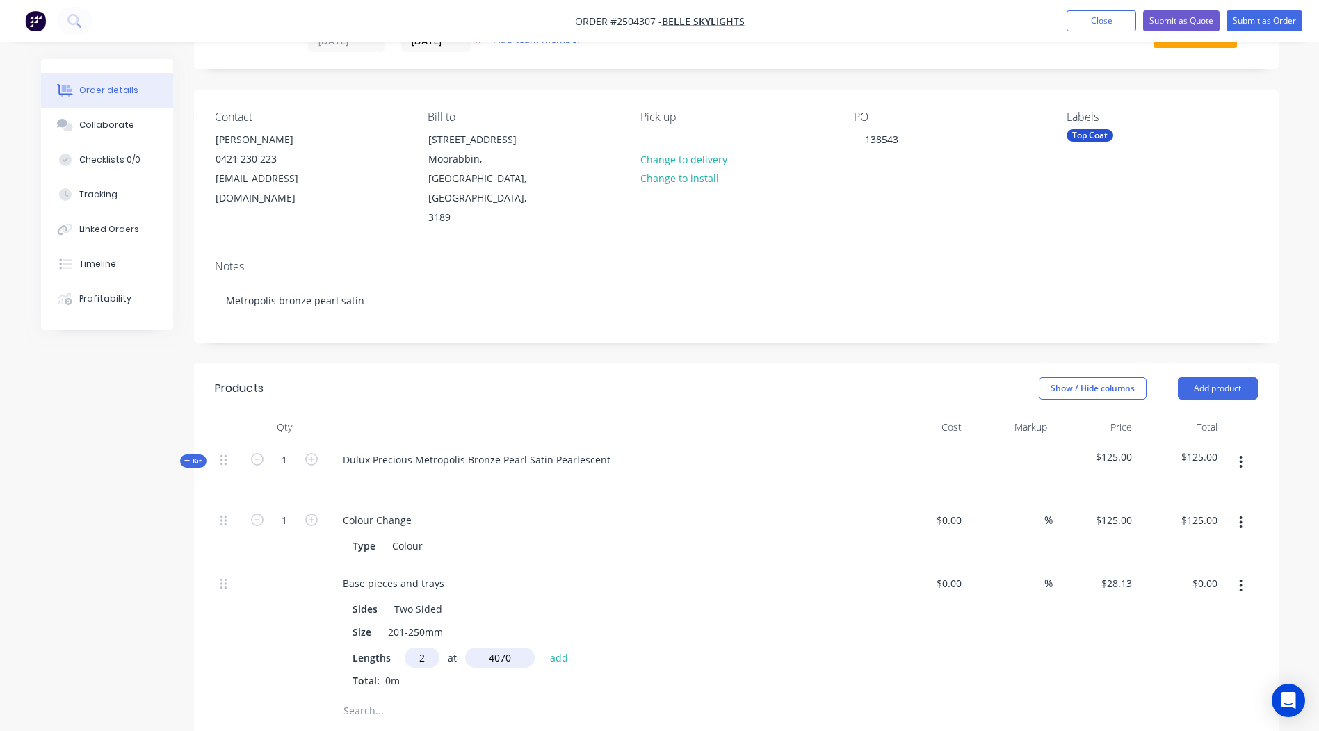
type input "4070"
click at [543, 648] on button "add" at bounding box center [559, 657] width 33 height 19
type input "$228.98"
type input "2"
click at [503, 648] on input "text" at bounding box center [500, 658] width 70 height 20
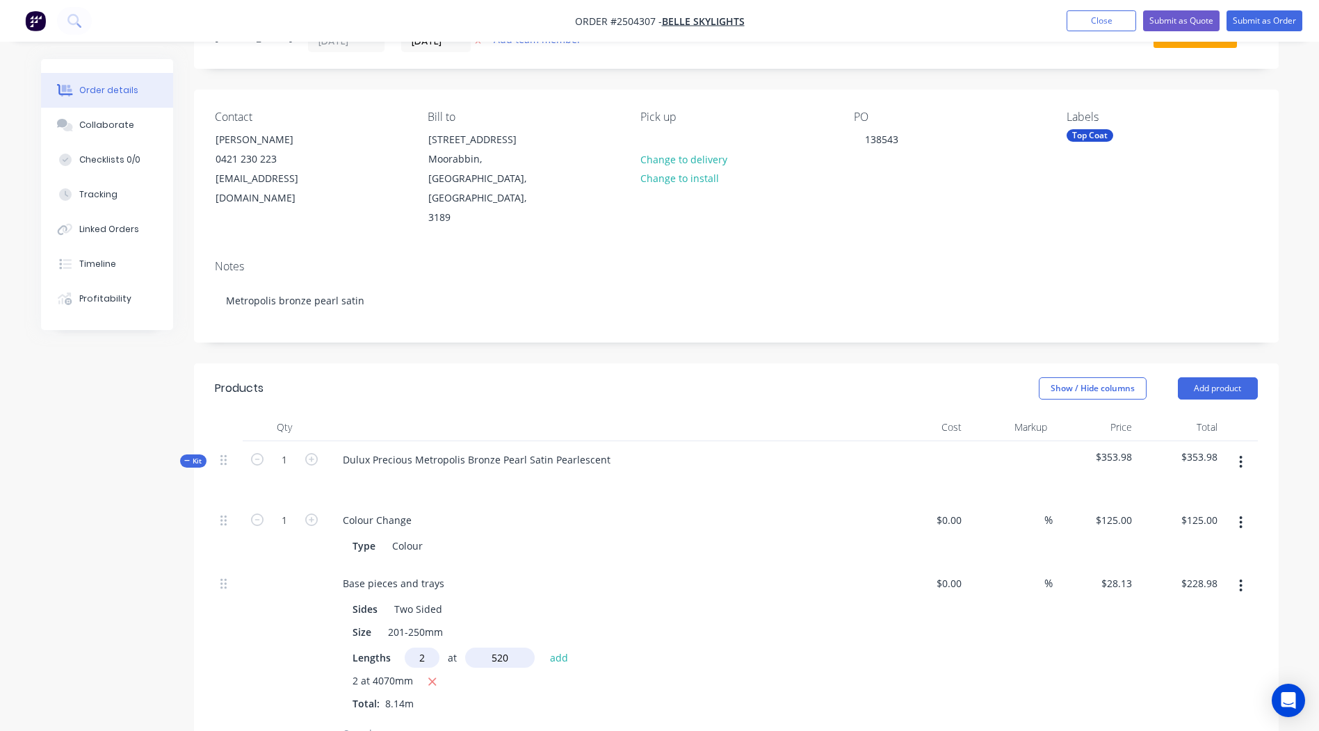
type input "520"
click at [543, 648] on button "add" at bounding box center [559, 657] width 33 height 19
type input "$258.23"
type input "2"
click at [487, 648] on input "text" at bounding box center [500, 658] width 70 height 20
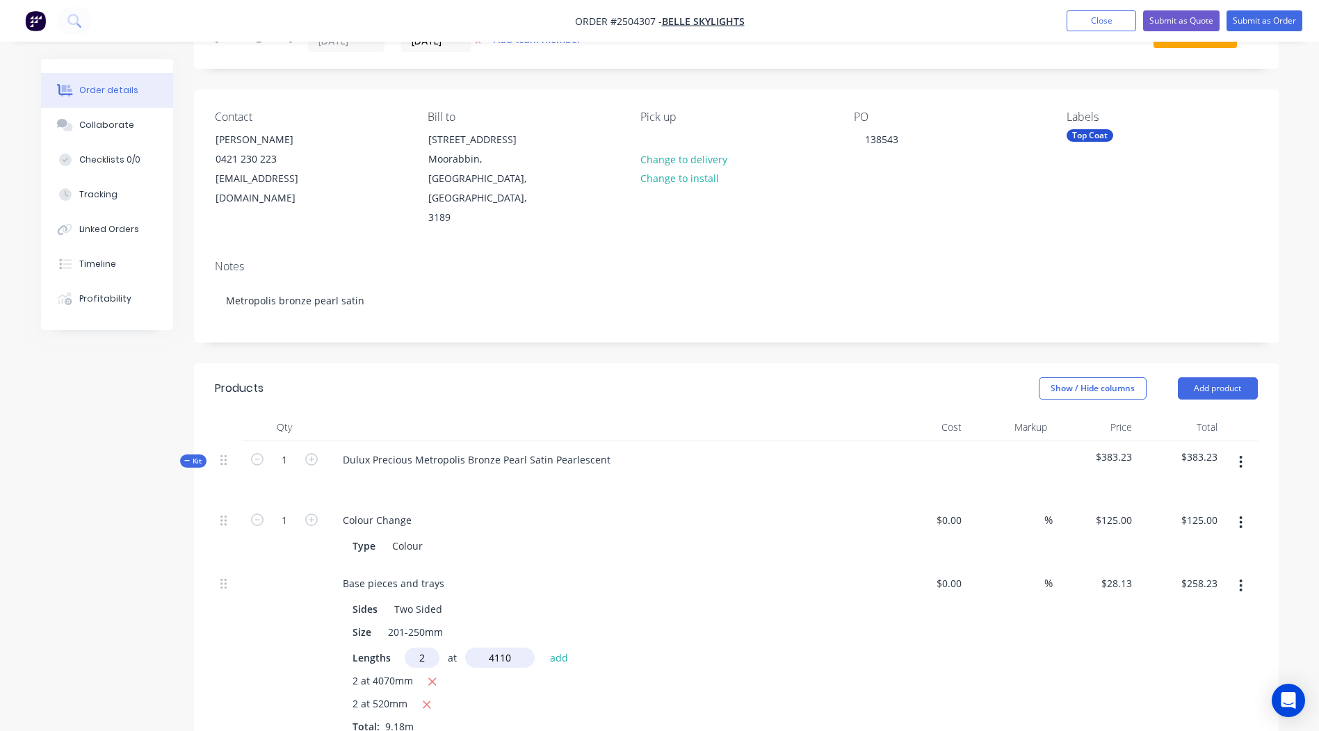
type input "4110"
click at [543, 648] on button "add" at bounding box center [559, 657] width 33 height 19
type input "$489.46"
type input "2"
click at [478, 648] on input "text" at bounding box center [500, 658] width 70 height 20
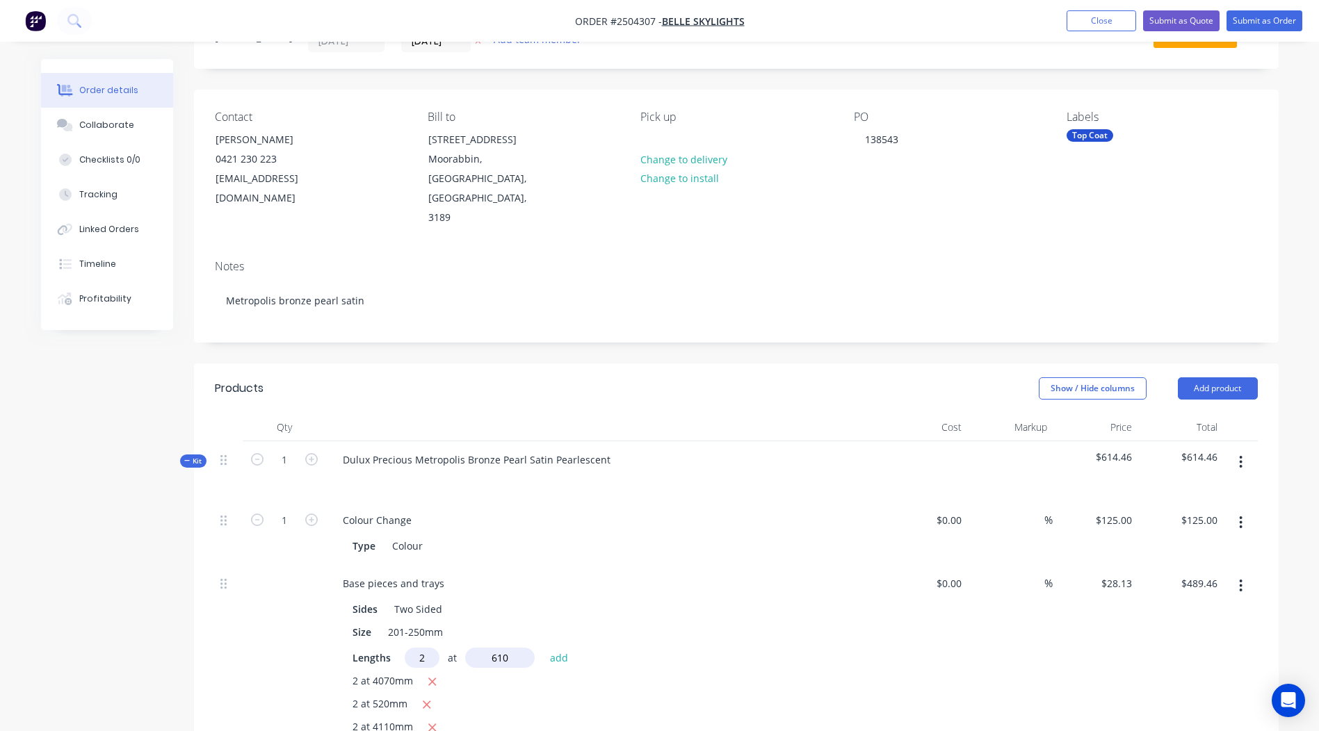
type input "610"
click at [543, 648] on button "add" at bounding box center [559, 657] width 33 height 19
type input "$523.78"
type input "2"
click at [494, 648] on input "text" at bounding box center [500, 658] width 70 height 20
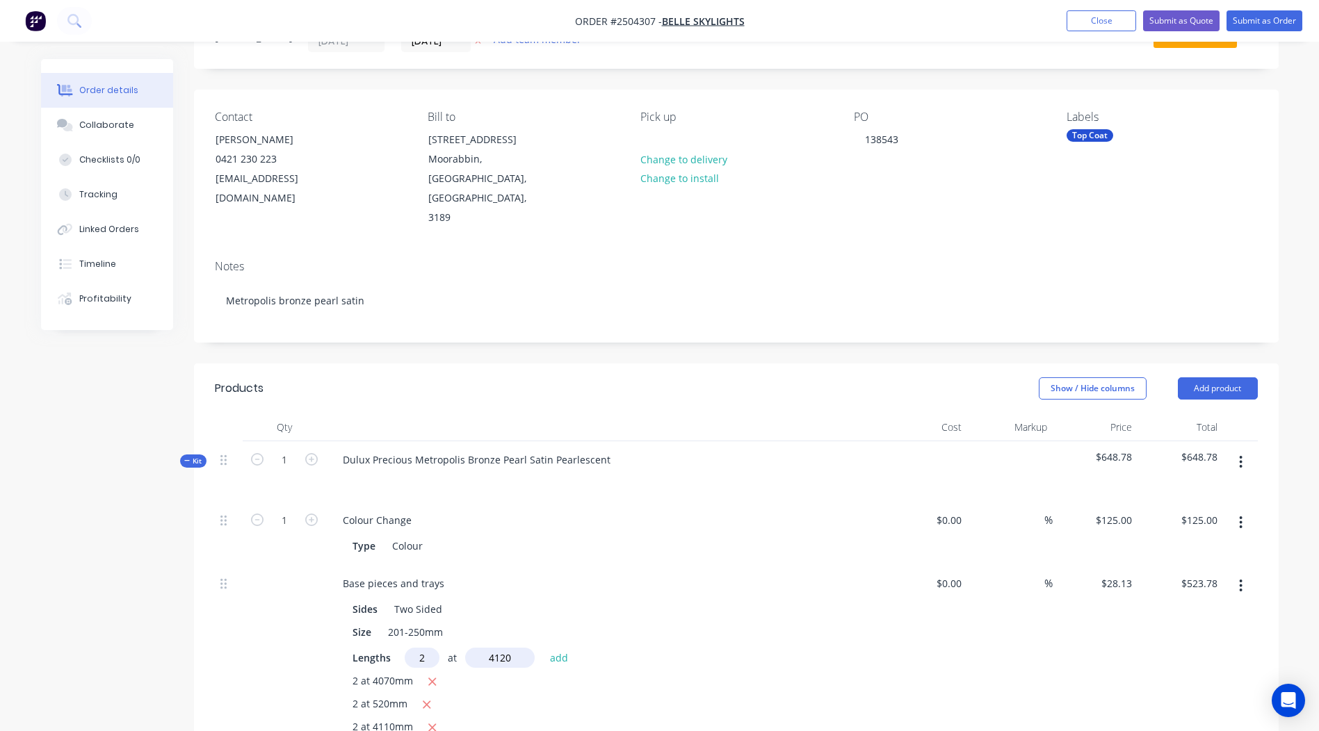
type input "4120"
click at [543, 648] on button "add" at bounding box center [559, 657] width 33 height 19
type input "$755.57"
type input "2"
click at [494, 648] on input "text" at bounding box center [500, 658] width 70 height 20
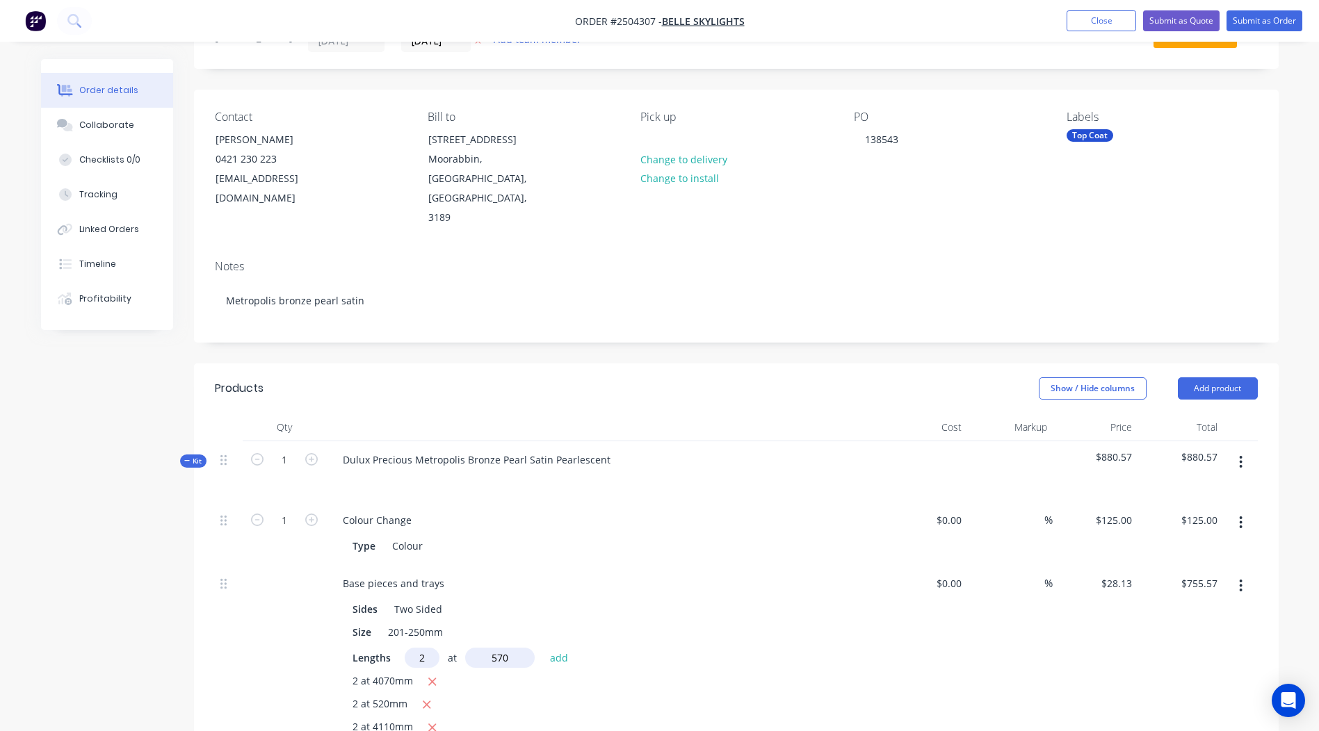
type input "570"
click at [543, 648] on button "add" at bounding box center [559, 657] width 33 height 19
type input "$787.64"
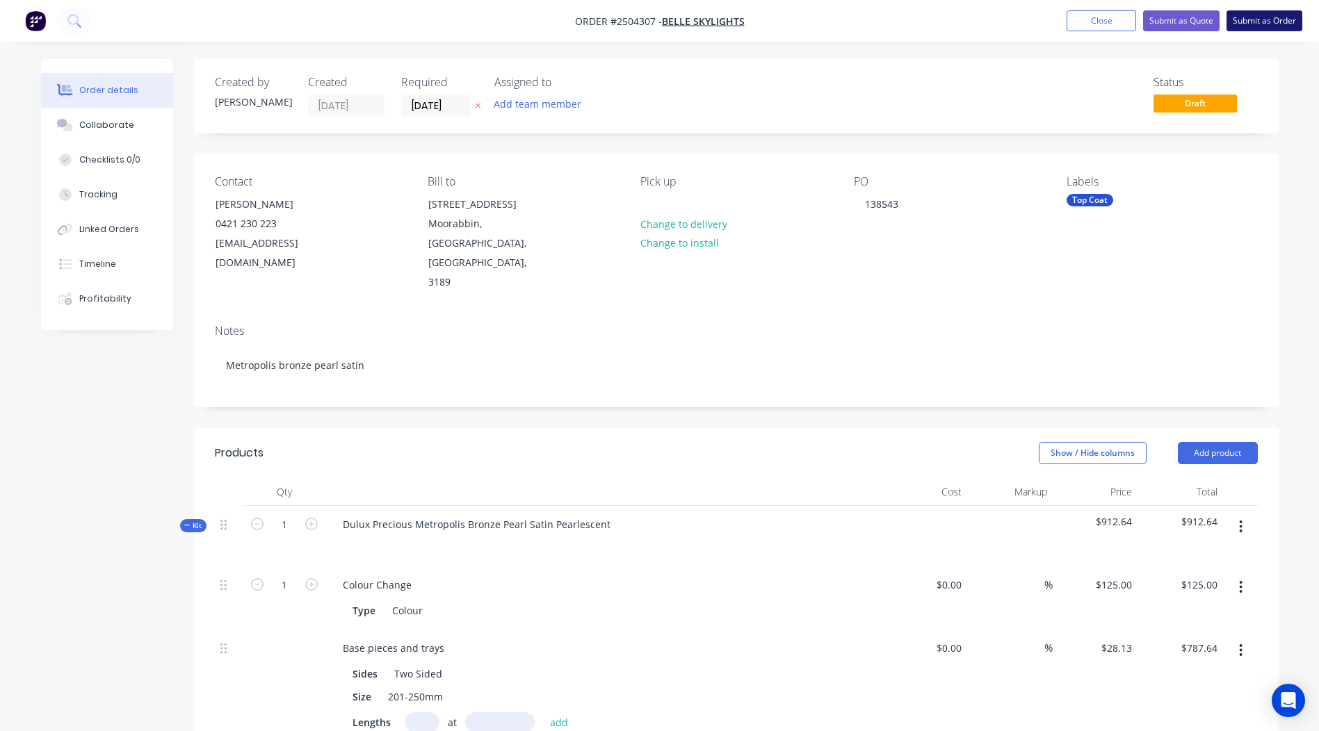
click at [1259, 26] on button "Submit as Order" at bounding box center [1264, 20] width 76 height 21
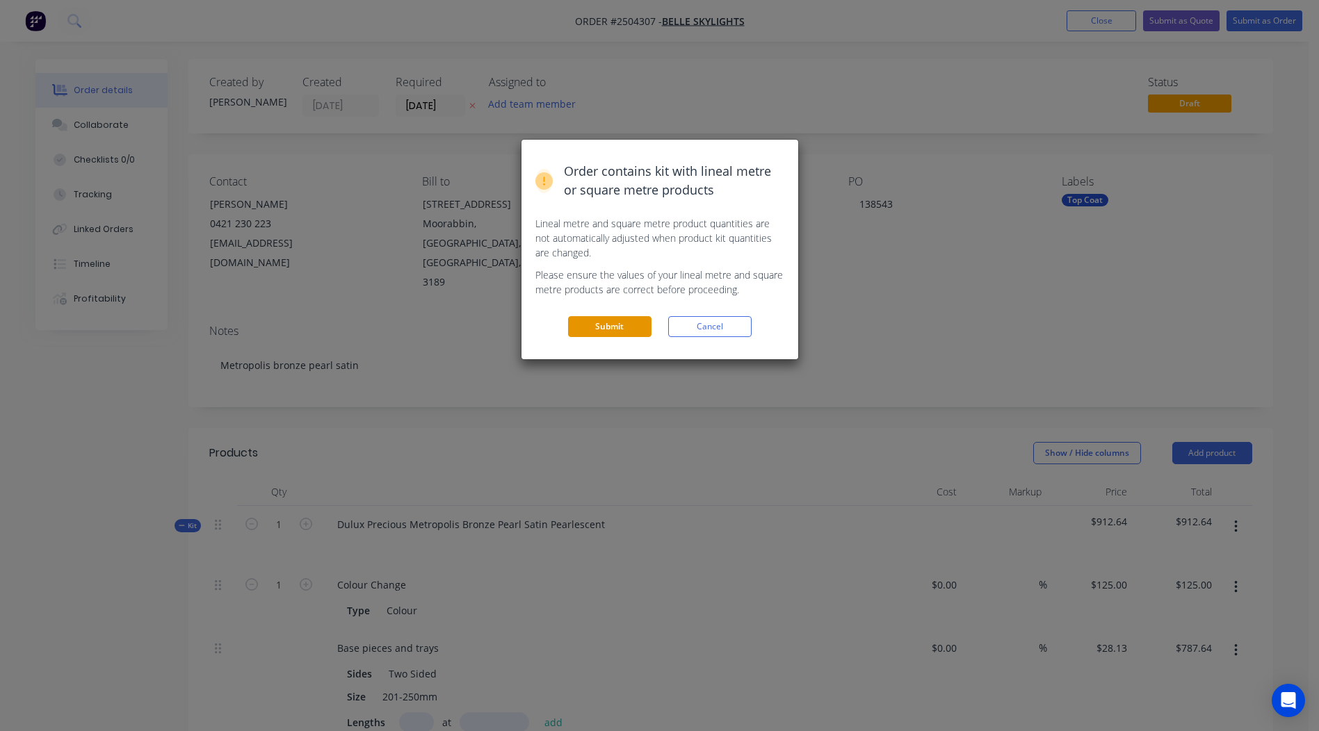
click at [636, 329] on button "Submit" at bounding box center [609, 326] width 83 height 21
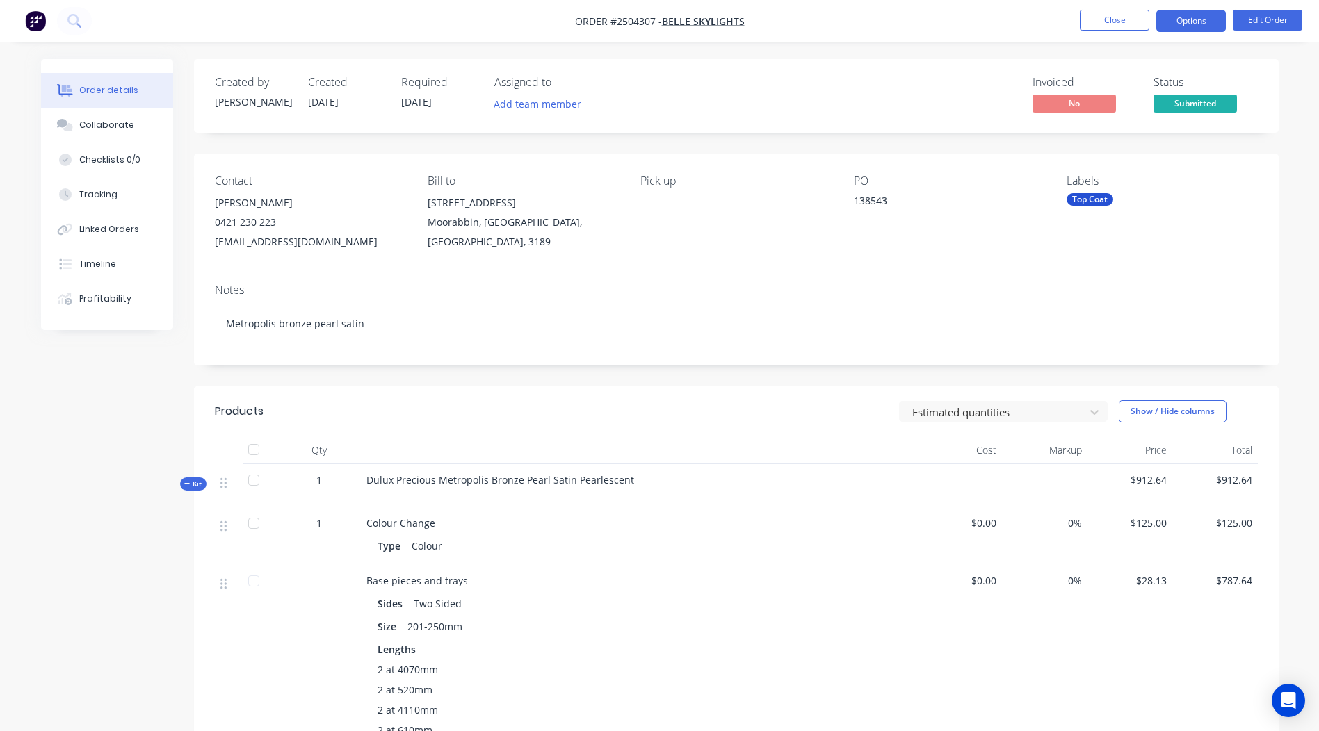
click at [1182, 25] on button "Options" at bounding box center [1191, 21] width 70 height 22
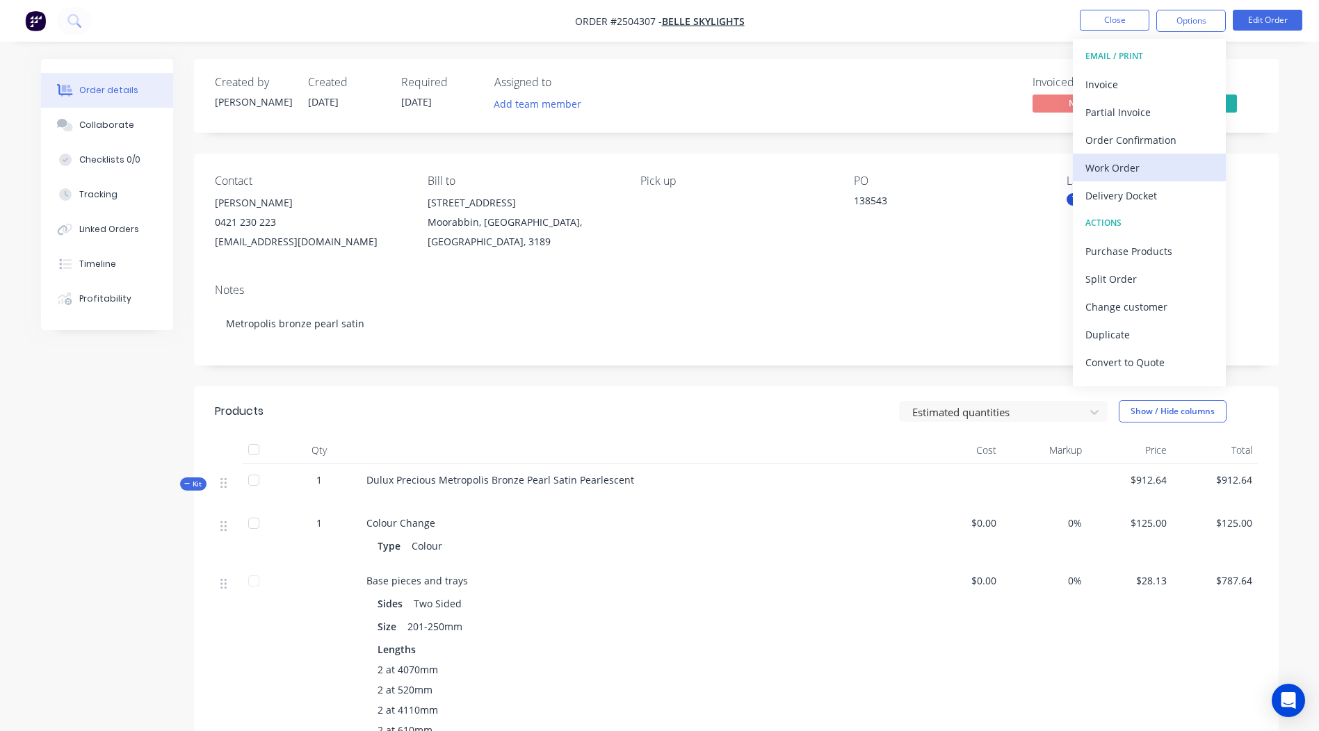
click at [1141, 175] on div "Work Order" at bounding box center [1149, 168] width 128 height 20
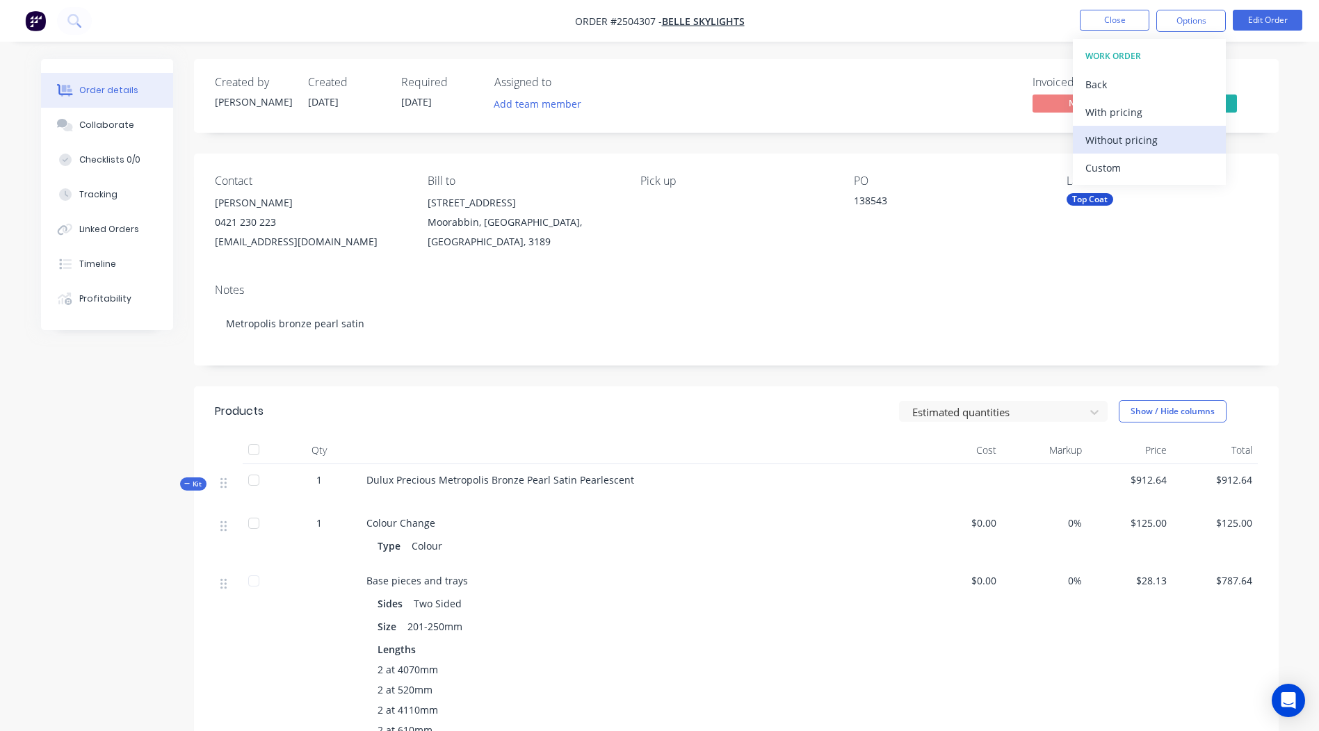
click at [1146, 148] on div "Without pricing" at bounding box center [1149, 140] width 128 height 20
